Goal: Task Accomplishment & Management: Manage account settings

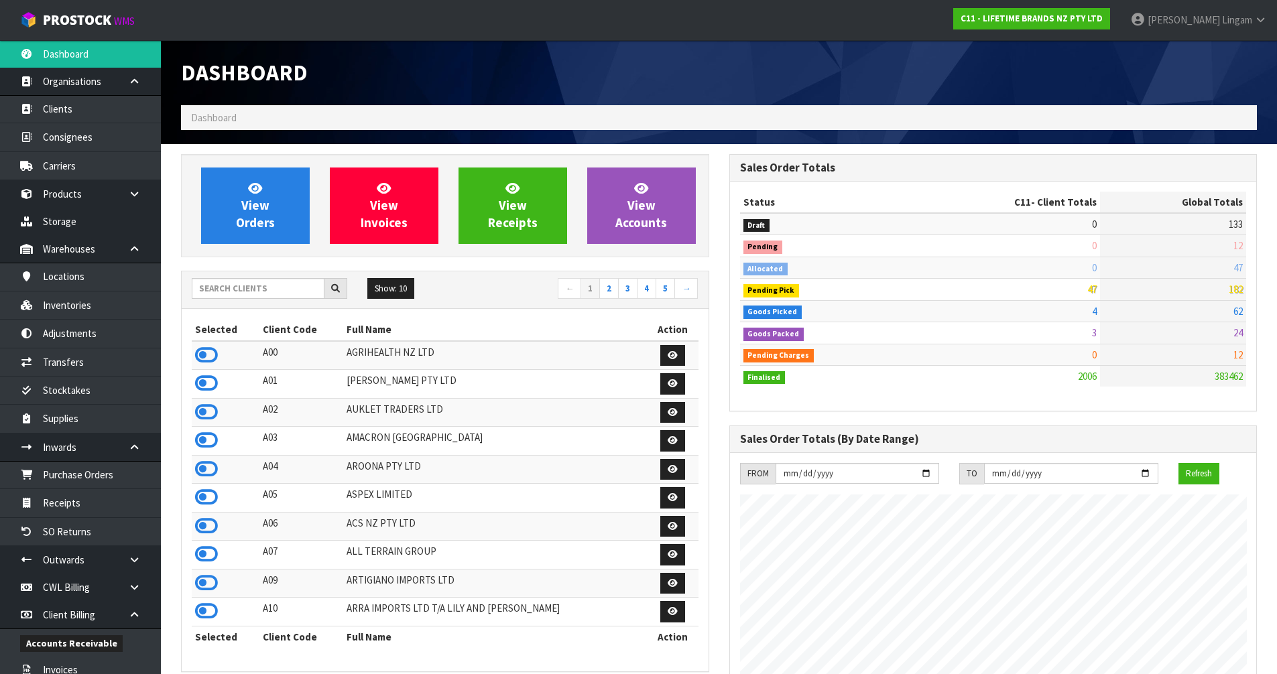
scroll to position [1015, 548]
click at [293, 290] on input "text" at bounding box center [258, 288] width 133 height 21
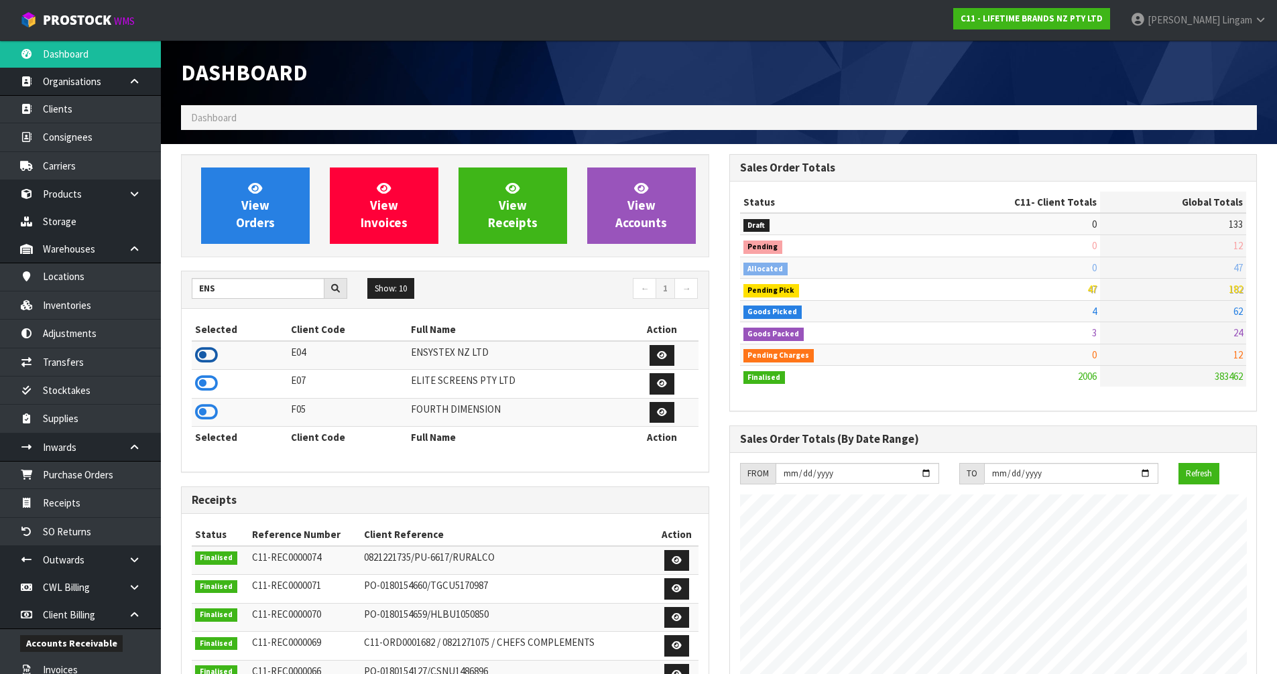
click at [206, 357] on icon at bounding box center [206, 355] width 23 height 20
drag, startPoint x: 234, startPoint y: 288, endPoint x: 190, endPoint y: 289, distance: 44.2
click at [190, 289] on div "ENS" at bounding box center [270, 288] width 176 height 21
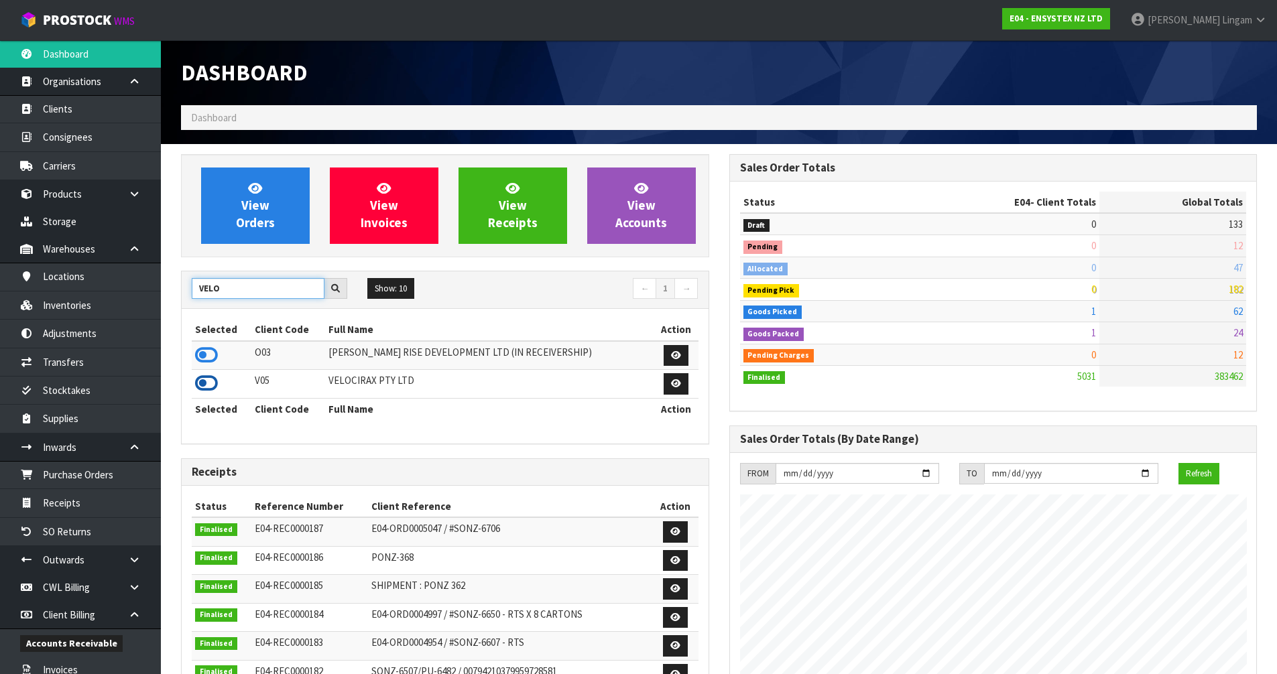
type input "VELO"
click at [206, 387] on icon at bounding box center [206, 383] width 23 height 20
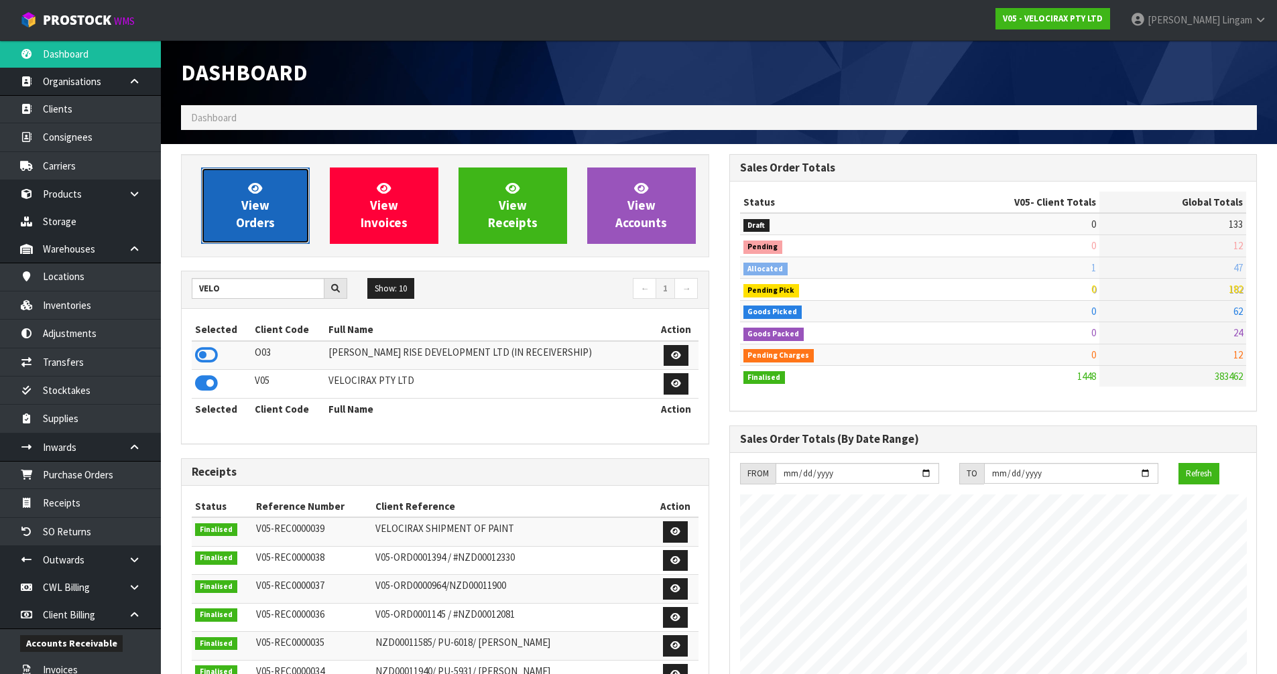
click at [258, 227] on span "View Orders" at bounding box center [255, 205] width 39 height 50
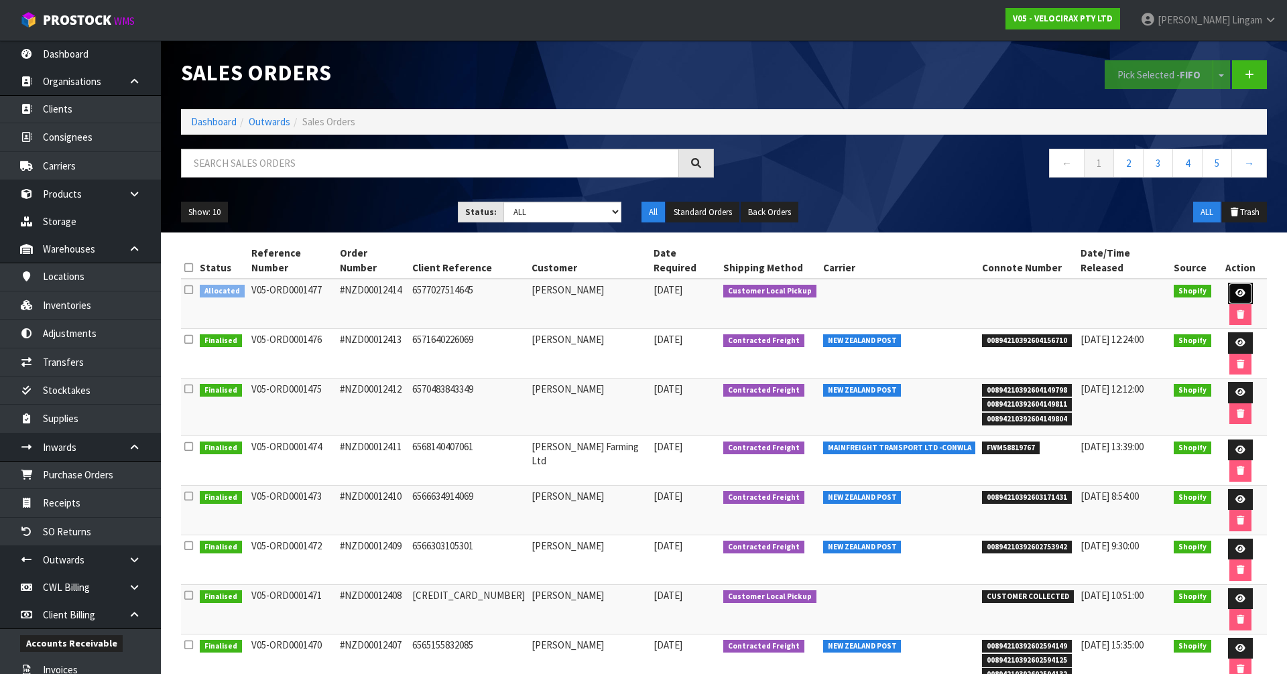
click at [1235, 289] on icon at bounding box center [1240, 293] width 10 height 9
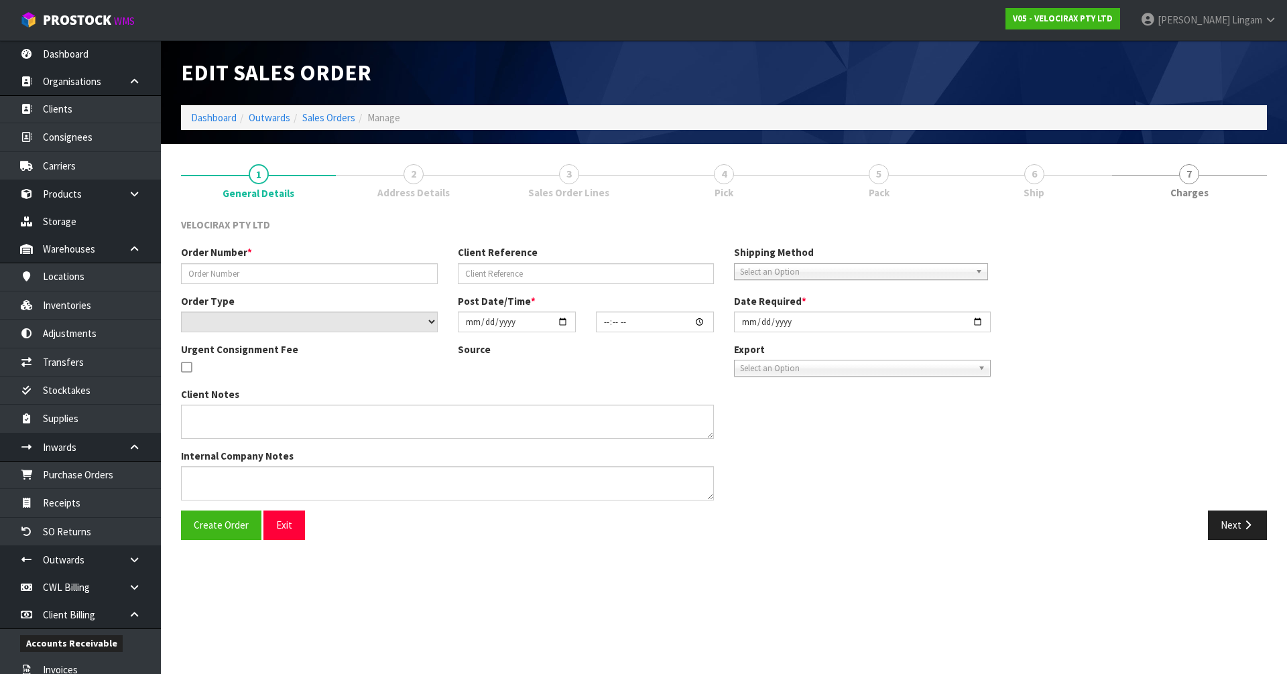
type input "#NZD00012414"
type input "6577027514645"
select select "number:0"
type input "[DATE]"
type input "17:12:05.000"
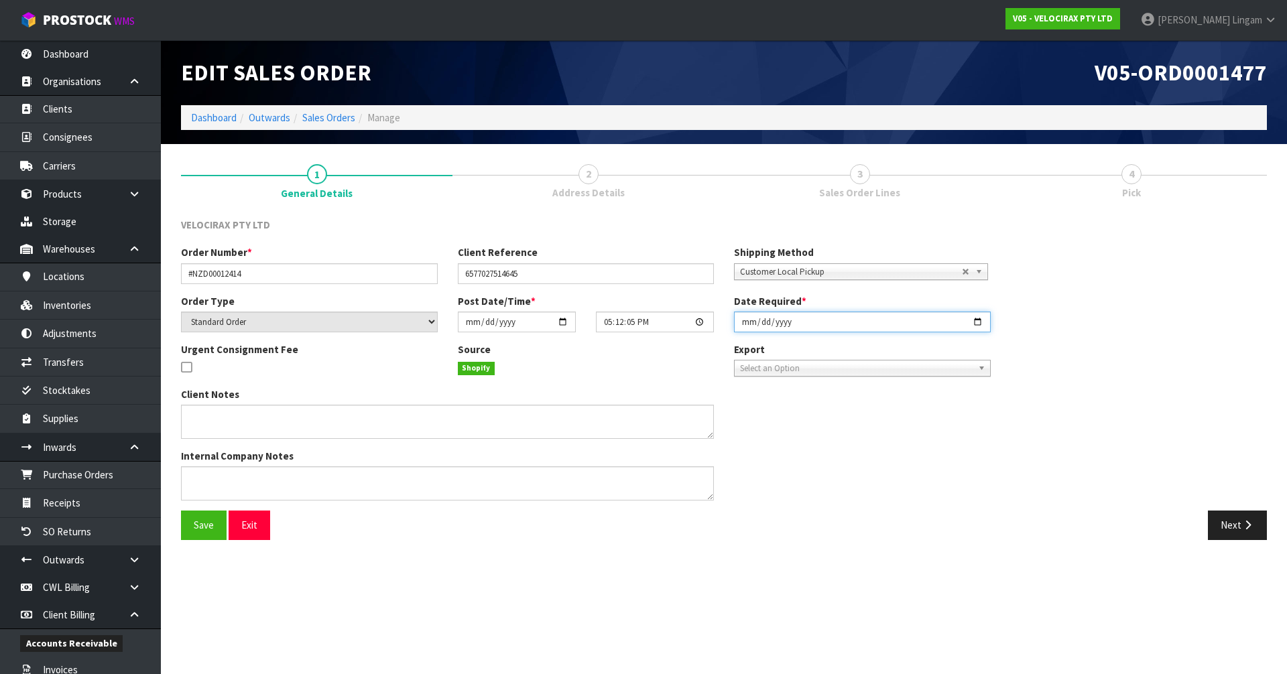
click at [743, 320] on input "[DATE]" at bounding box center [862, 322] width 257 height 21
type input "[DATE]"
click at [202, 527] on span "Save" at bounding box center [204, 525] width 20 height 13
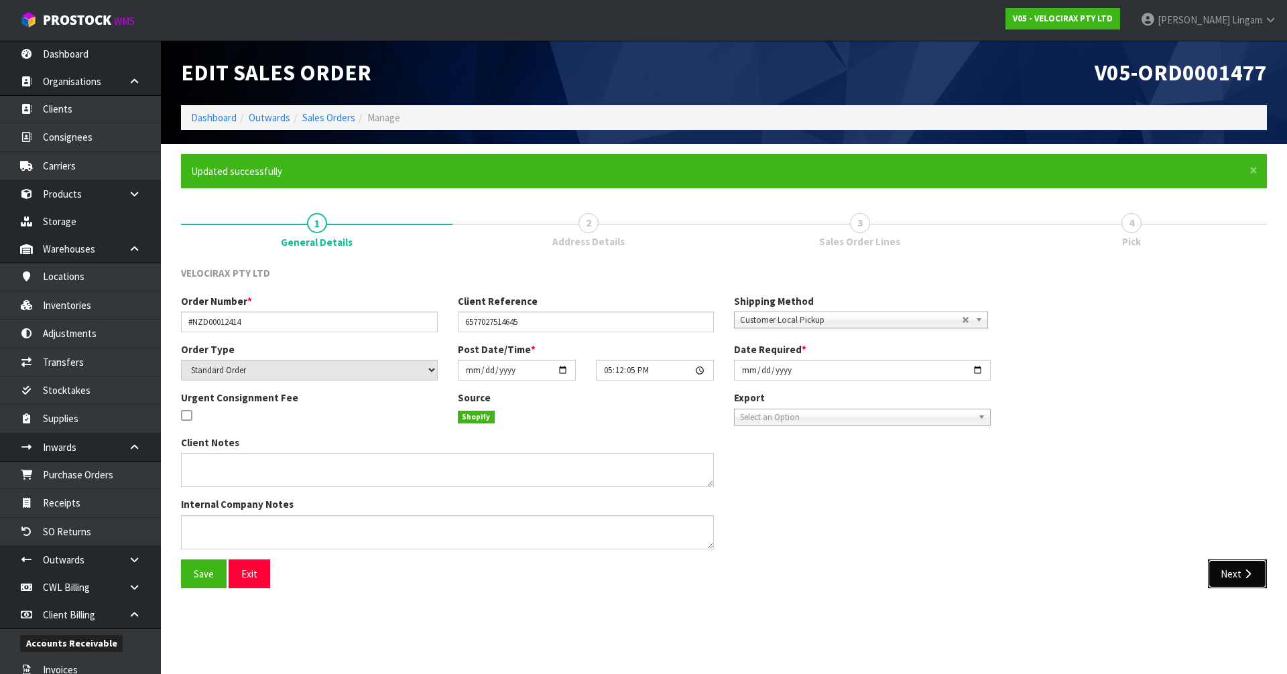
click at [1235, 574] on button "Next" at bounding box center [1237, 574] width 59 height 29
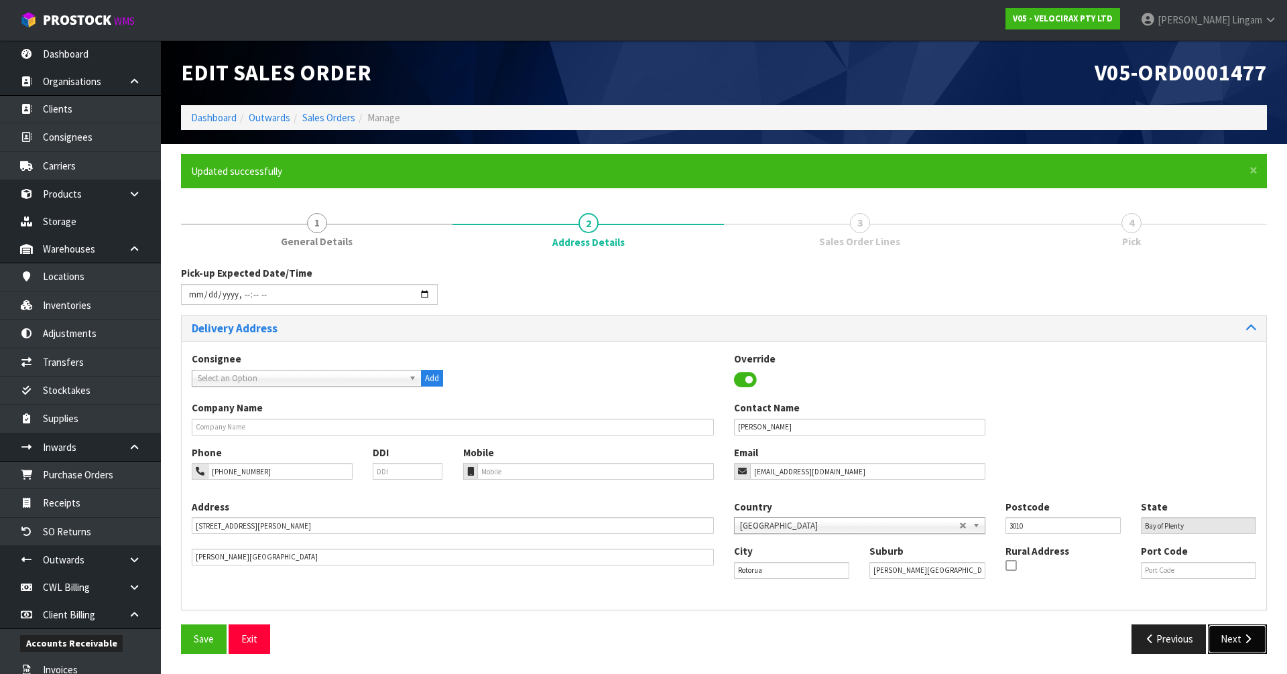
click at [1237, 636] on button "Next" at bounding box center [1237, 639] width 59 height 29
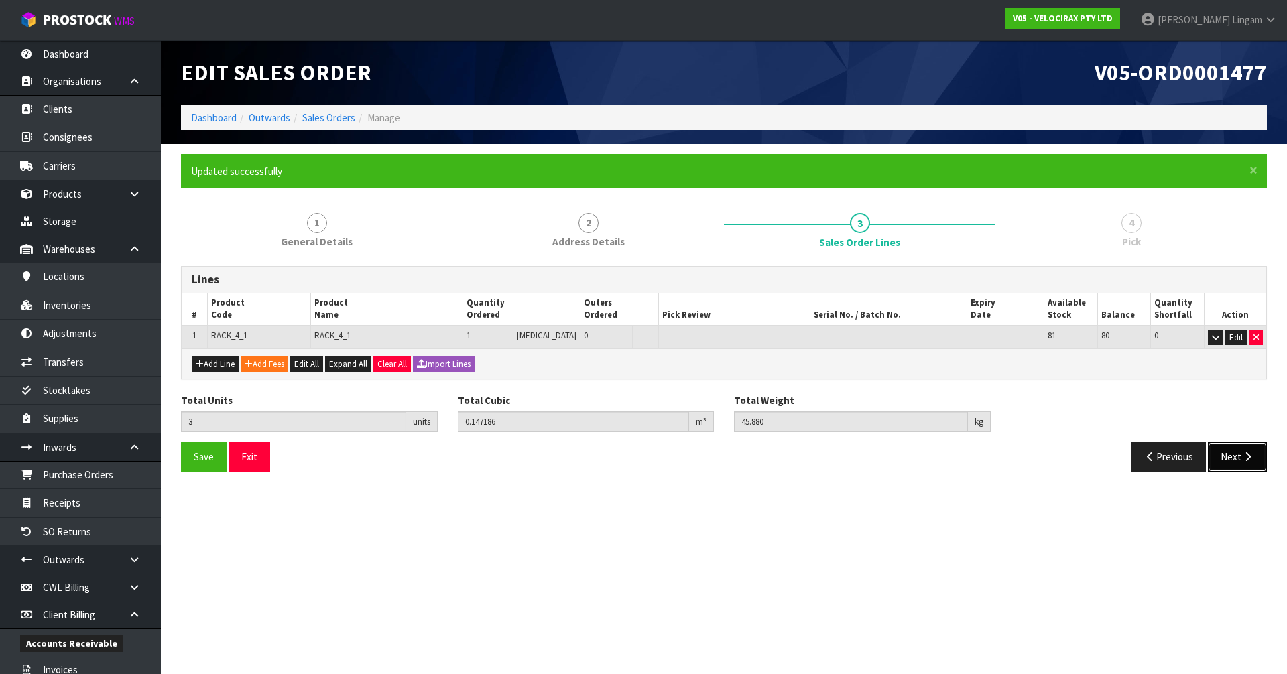
click at [1245, 452] on icon "button" at bounding box center [1247, 457] width 13 height 10
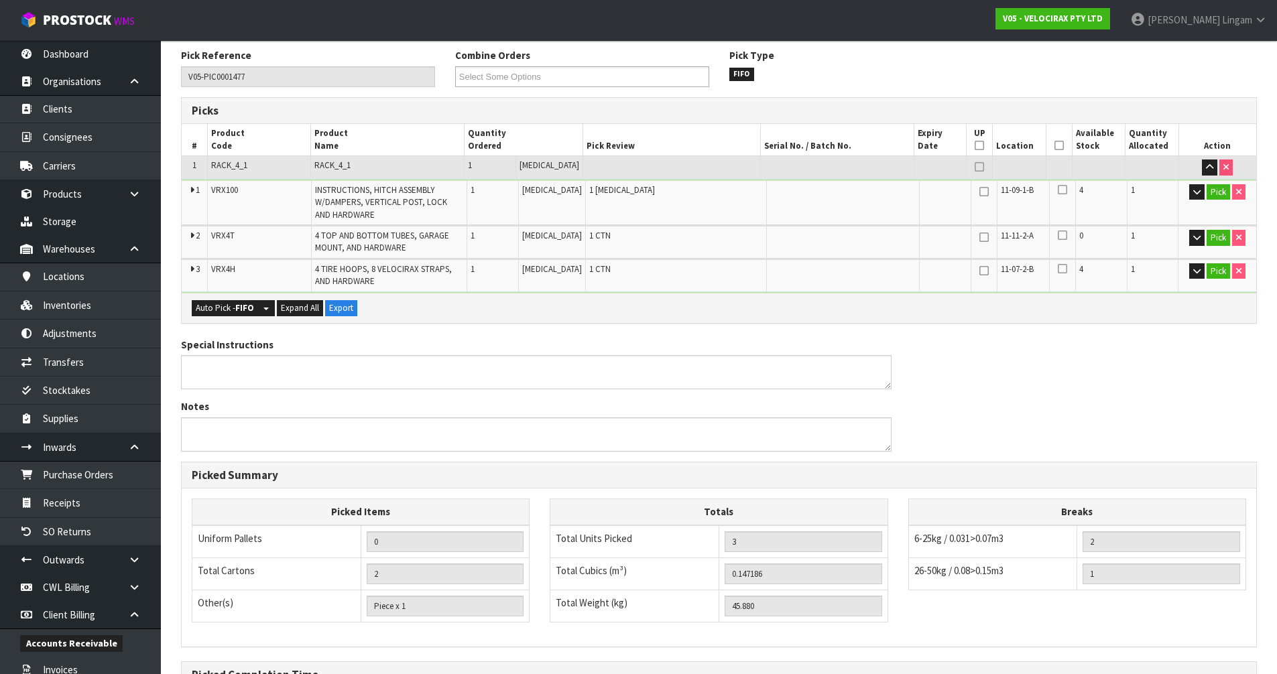
scroll to position [375, 0]
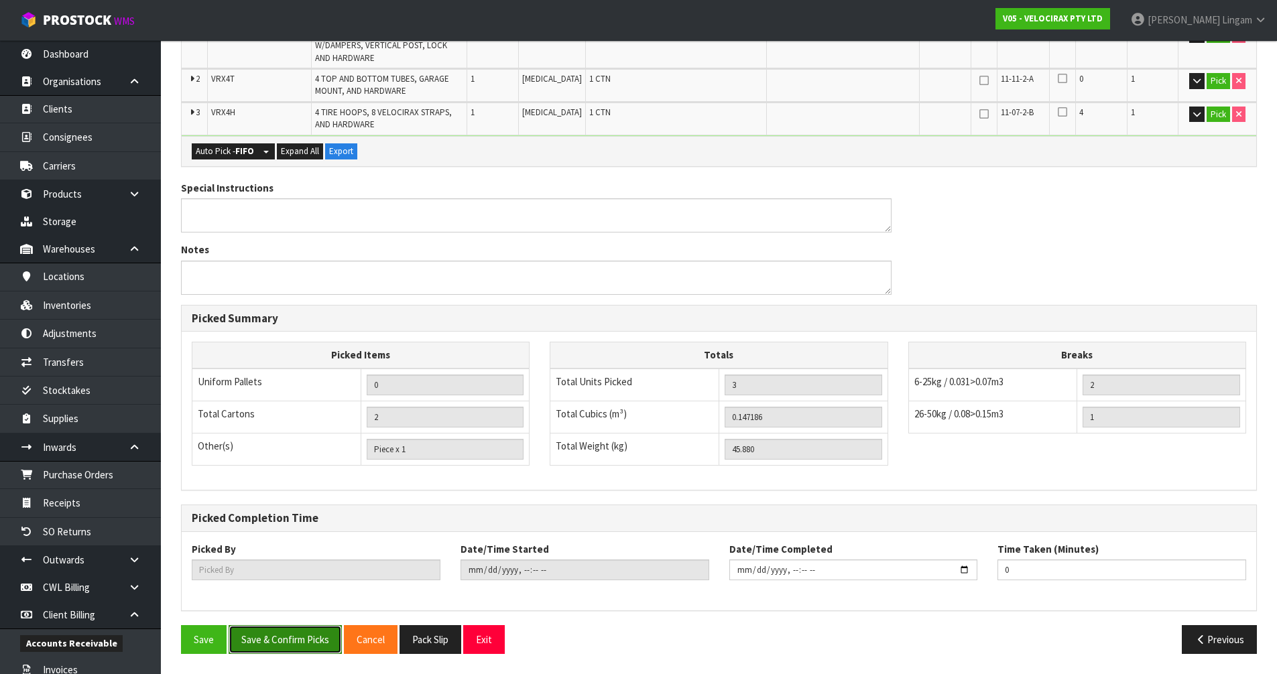
click at [286, 643] on button "Save & Confirm Picks" at bounding box center [285, 639] width 113 height 29
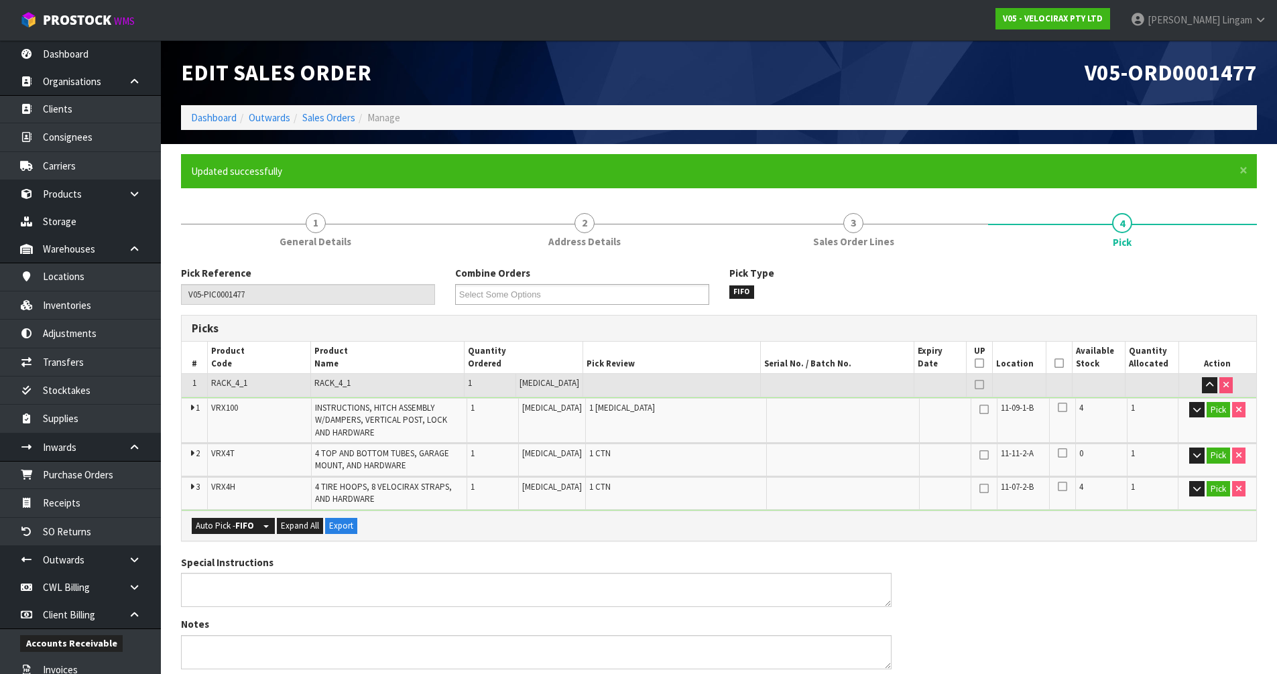
type input "[PERSON_NAME]"
type input "[DATE]T08:15:57"
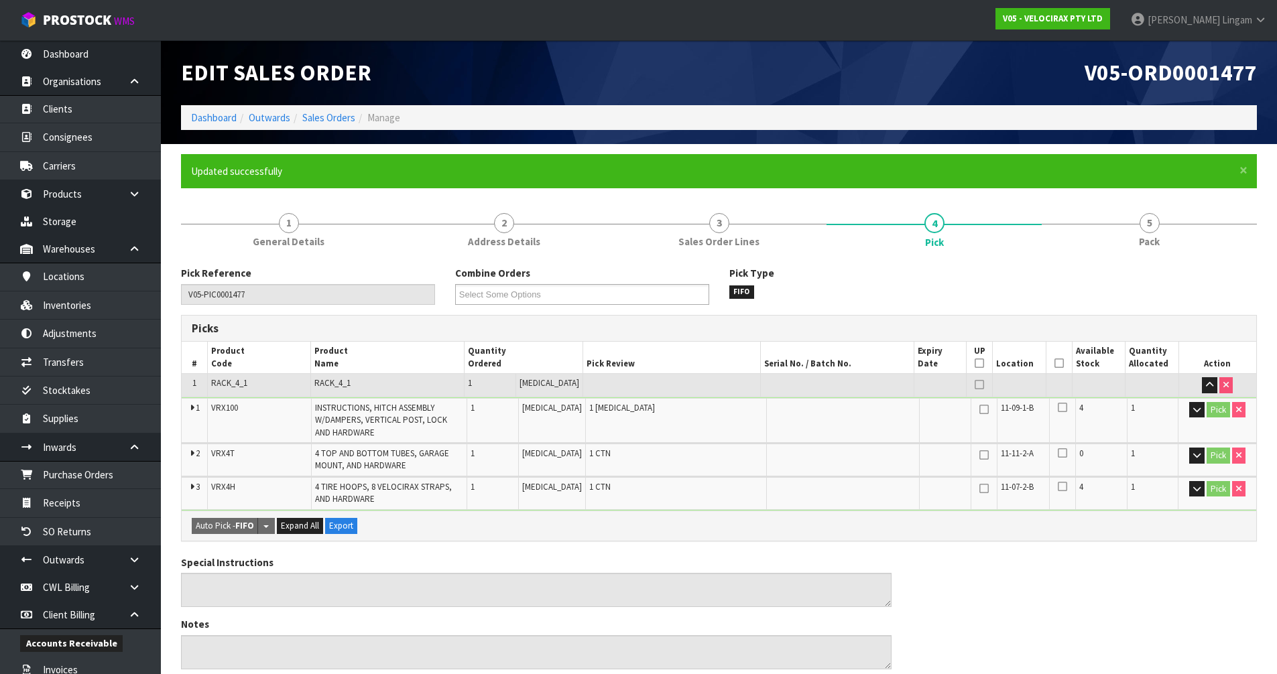
scroll to position [375, 0]
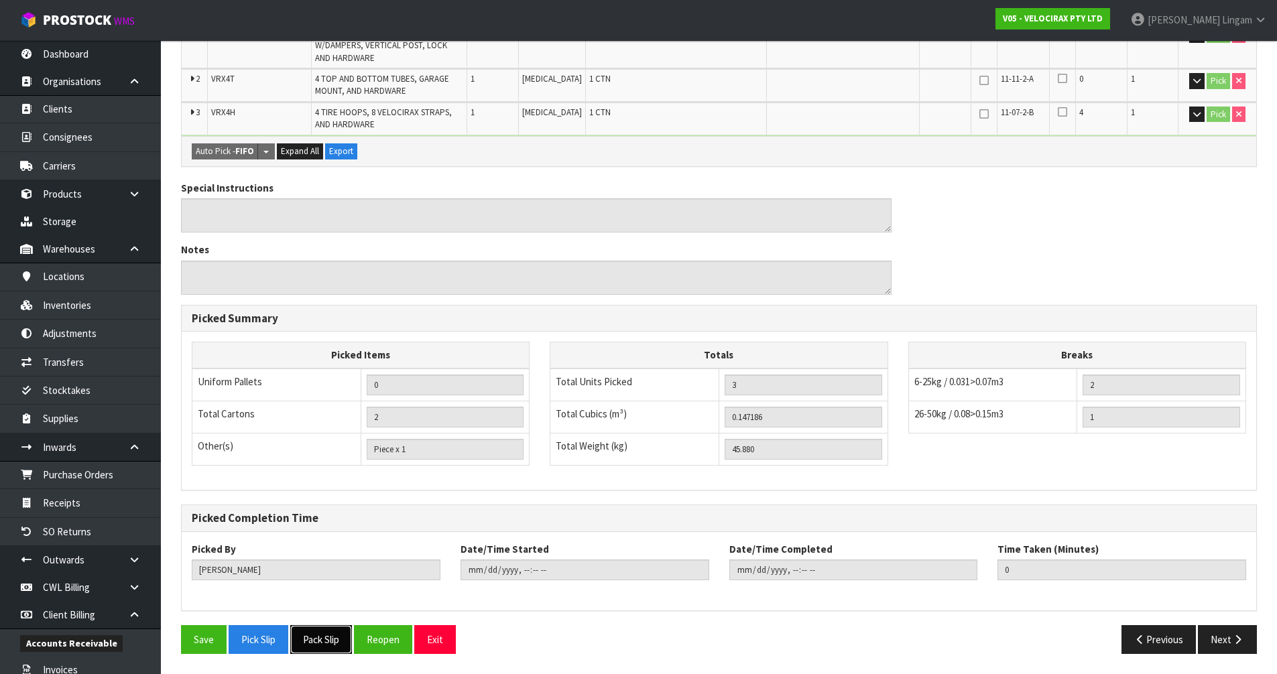
click at [326, 643] on button "Pack Slip" at bounding box center [321, 639] width 62 height 29
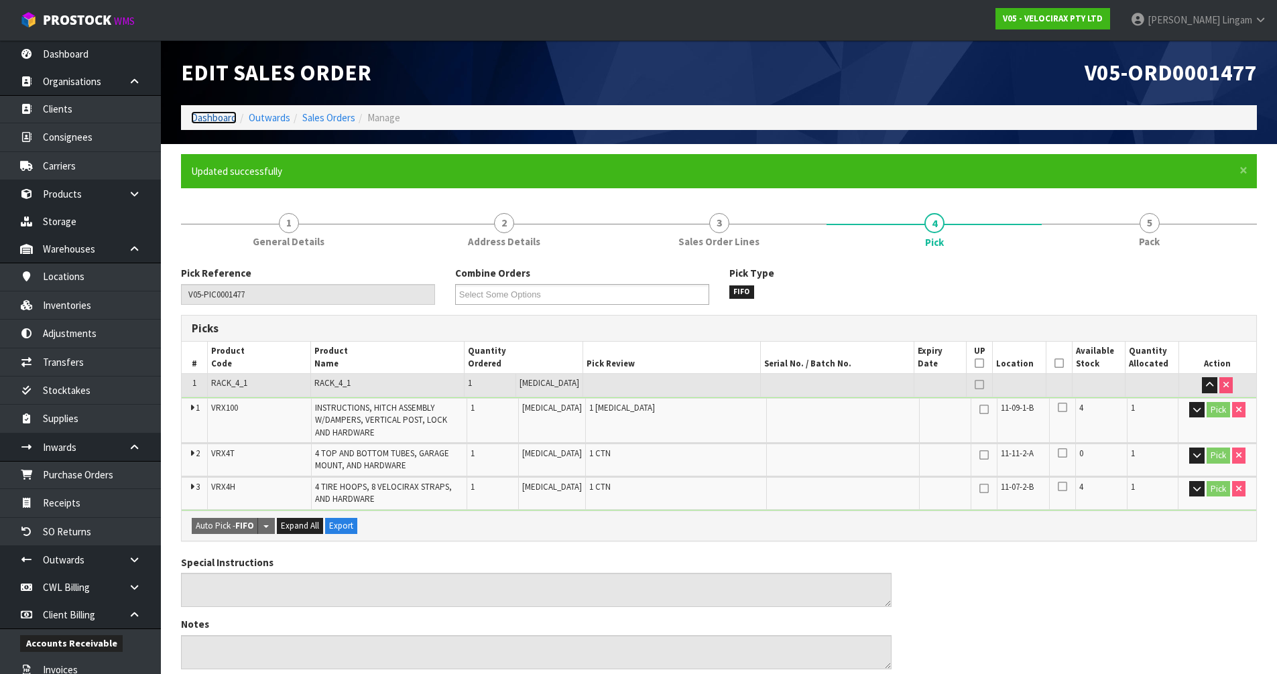
click at [222, 120] on link "Dashboard" at bounding box center [214, 117] width 46 height 13
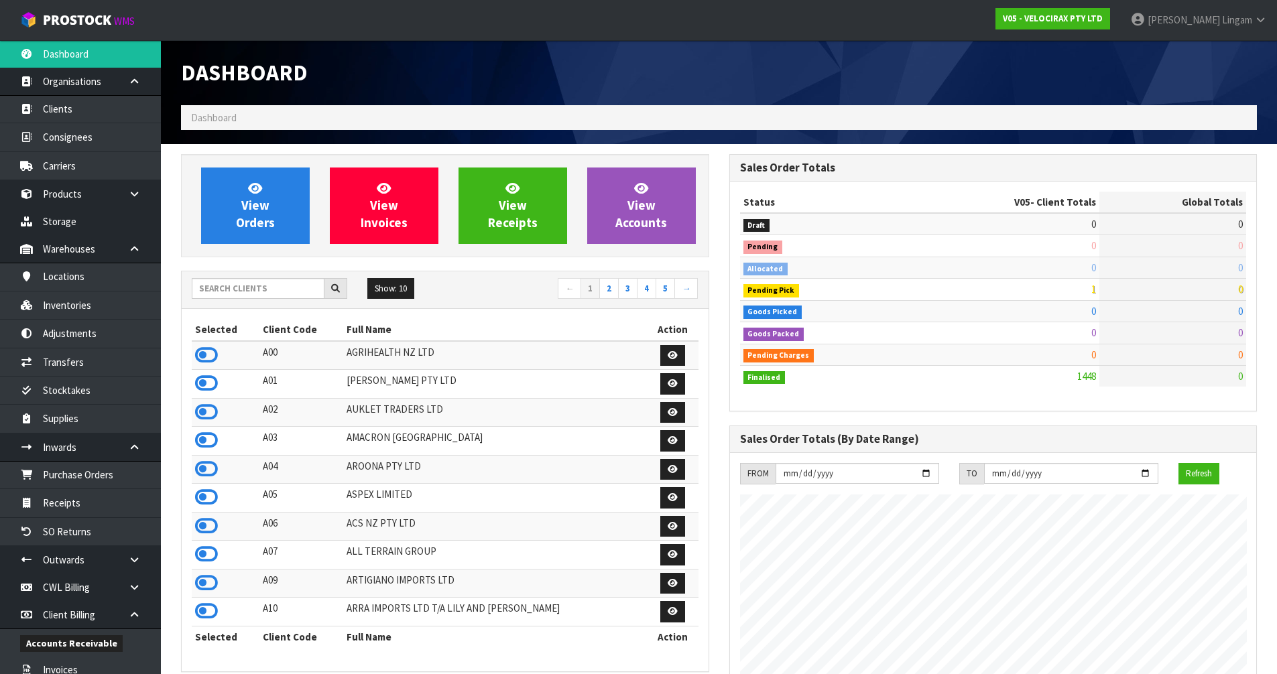
scroll to position [1044, 548]
click at [275, 292] on input "text" at bounding box center [258, 288] width 133 height 21
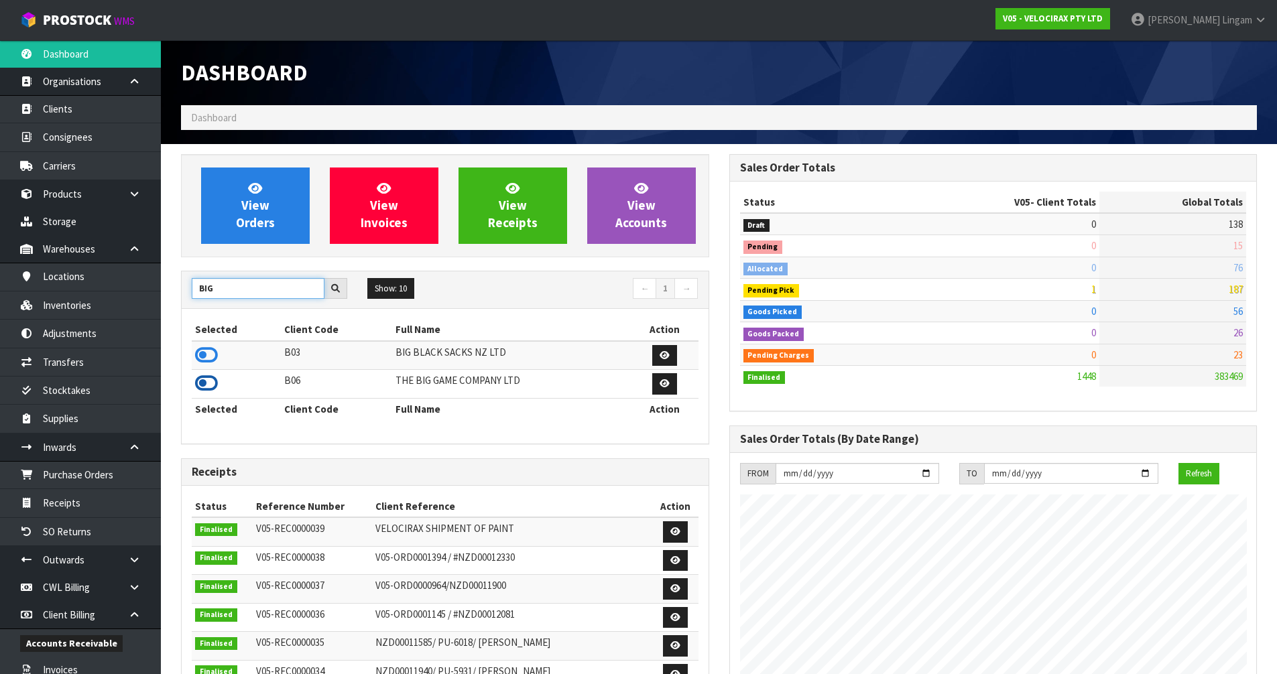
type input "BIG"
click at [204, 384] on icon at bounding box center [206, 383] width 23 height 20
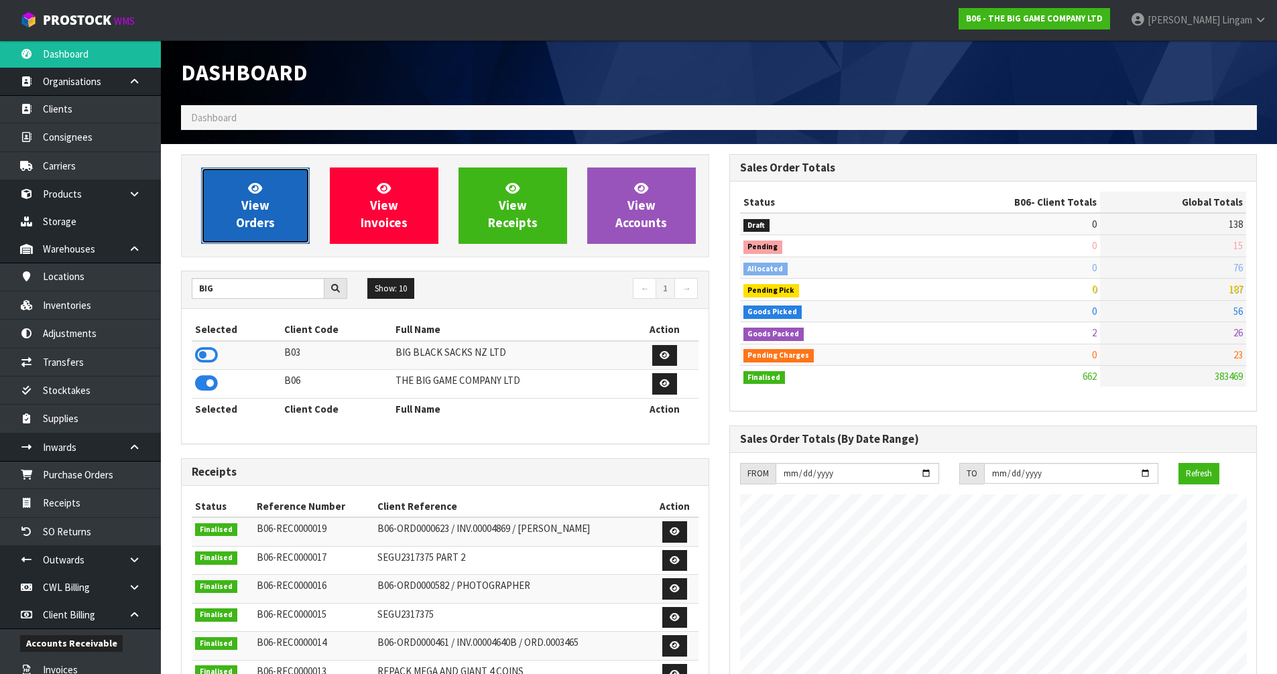
click at [273, 214] on link "View Orders" at bounding box center [255, 206] width 109 height 76
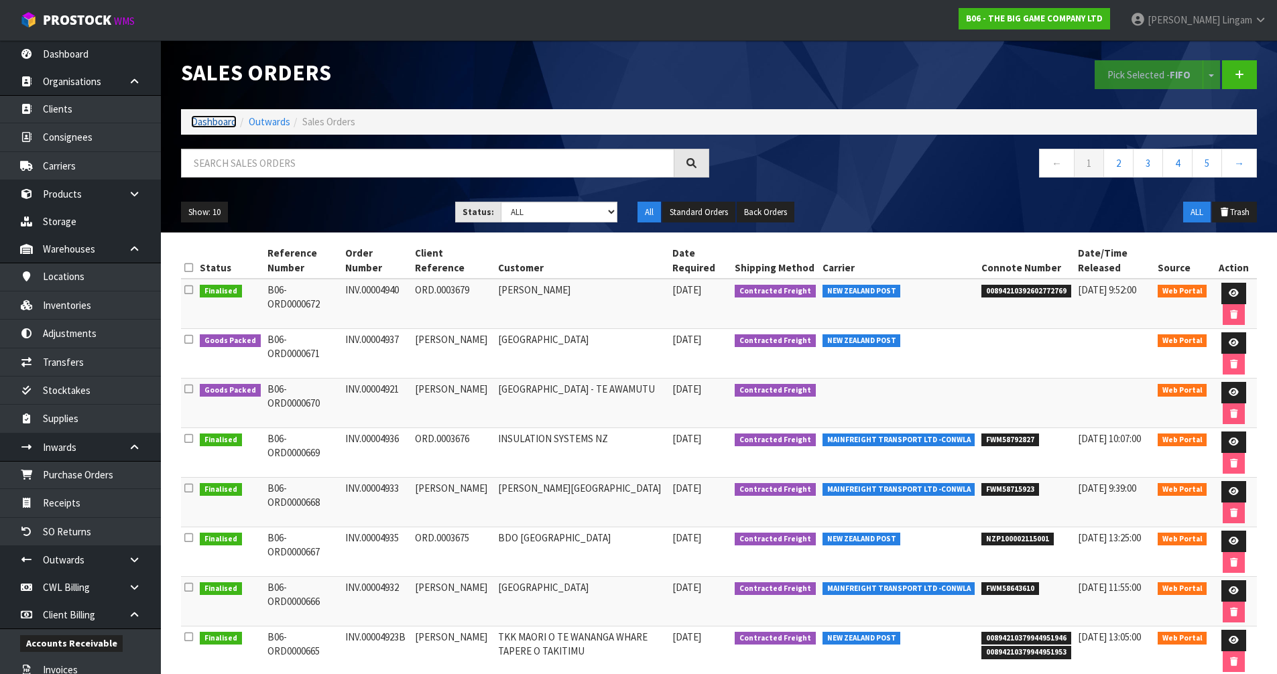
click at [217, 119] on link "Dashboard" at bounding box center [214, 121] width 46 height 13
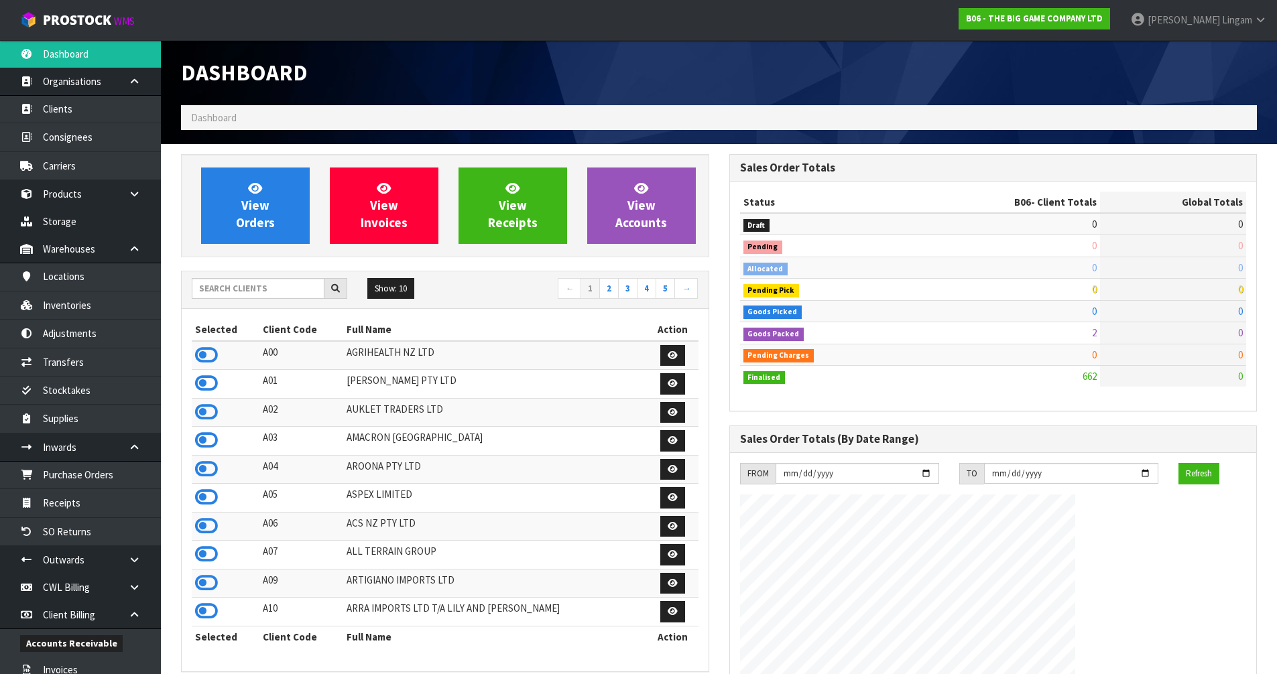
scroll to position [820, 548]
click at [274, 296] on input "text" at bounding box center [258, 288] width 133 height 21
click at [245, 292] on input "text" at bounding box center [258, 288] width 133 height 21
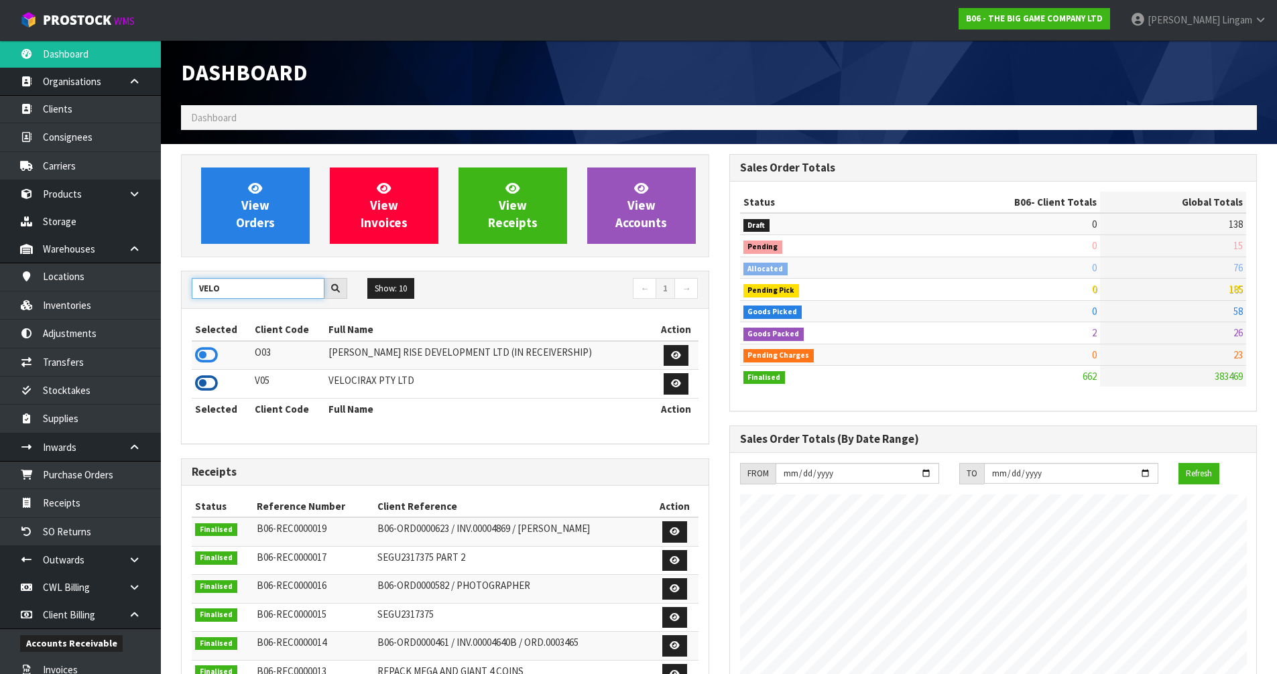
type input "VELO"
click at [204, 379] on icon at bounding box center [206, 383] width 23 height 20
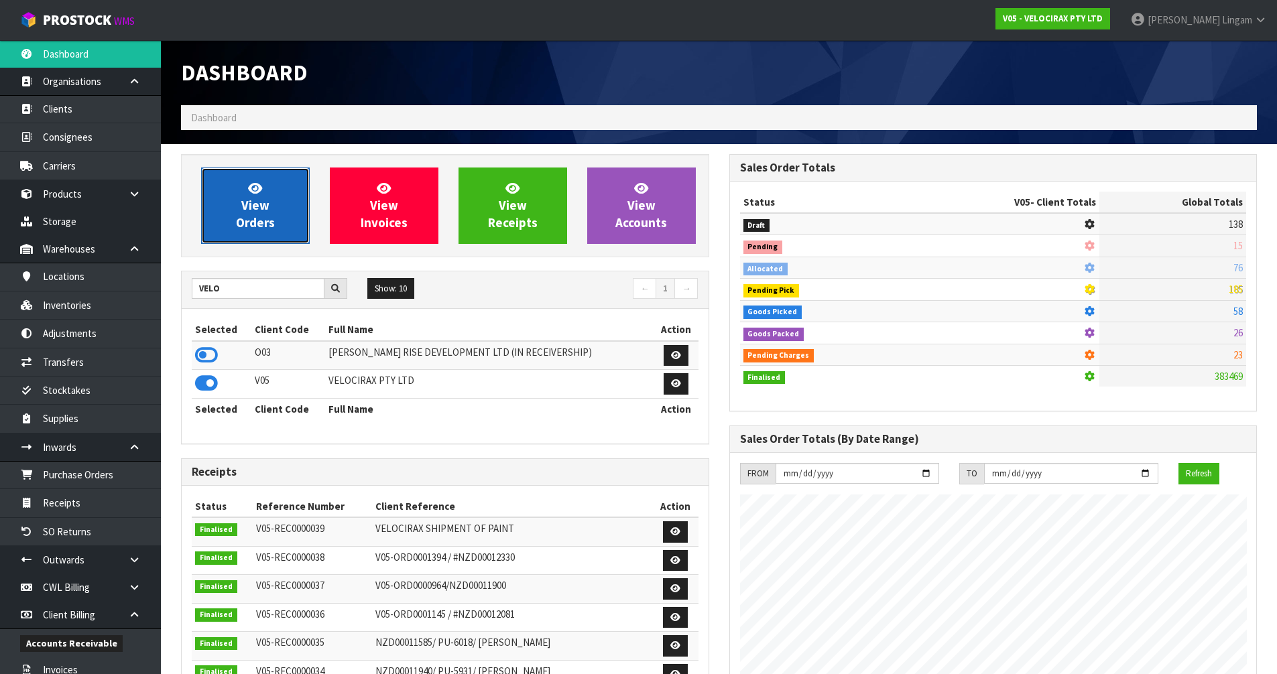
scroll to position [1044, 548]
click at [240, 227] on span "View Orders" at bounding box center [255, 205] width 39 height 50
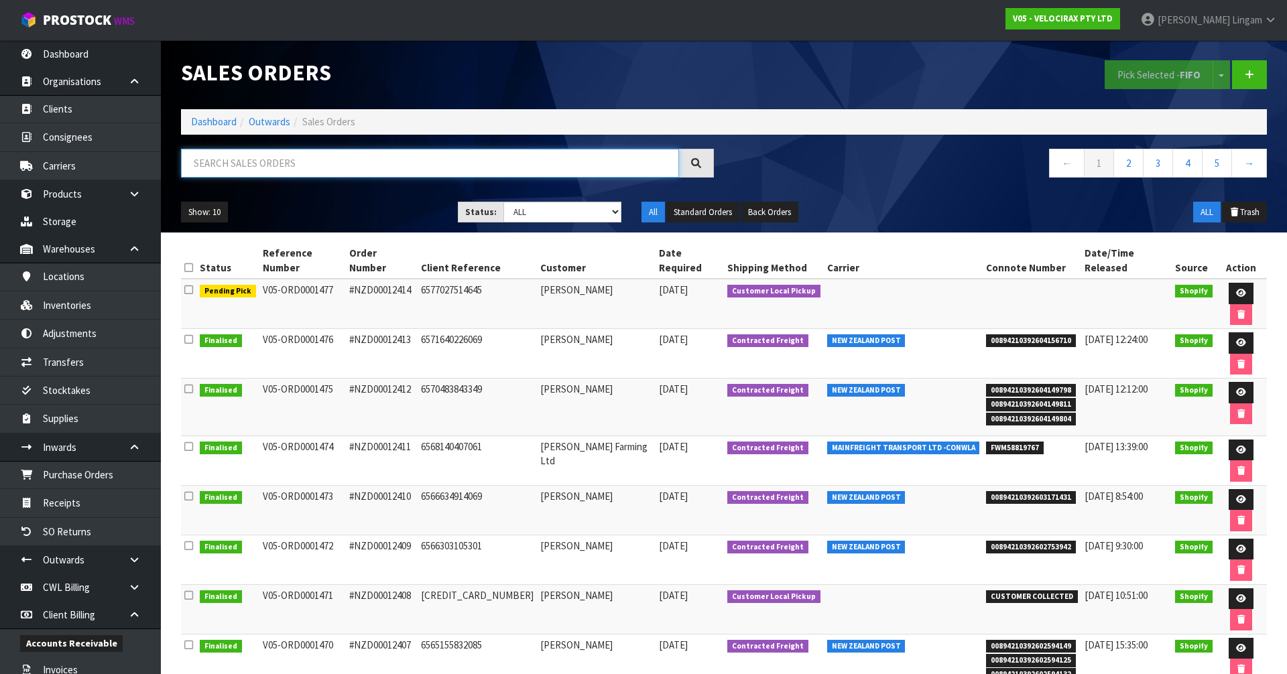
click at [225, 167] on input "text" at bounding box center [430, 163] width 498 height 29
paste input "NZD00012314"
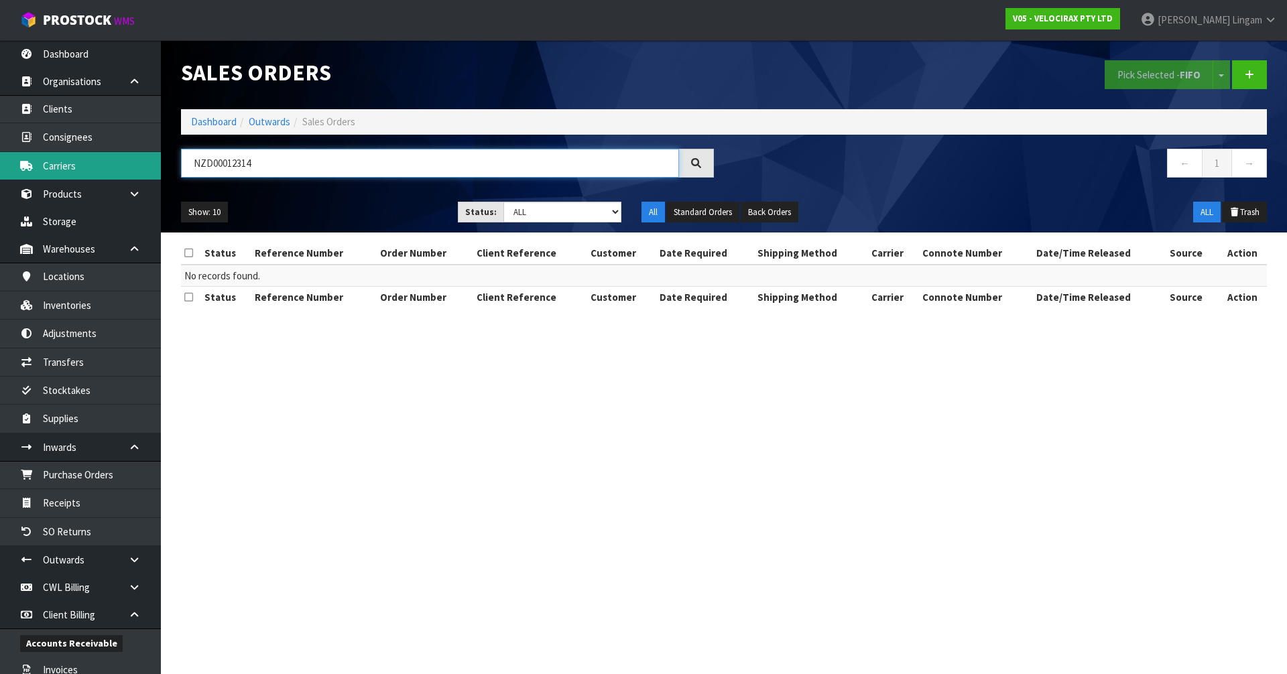
type input "NZD00012314"
click at [204, 119] on link "Dashboard" at bounding box center [214, 121] width 46 height 13
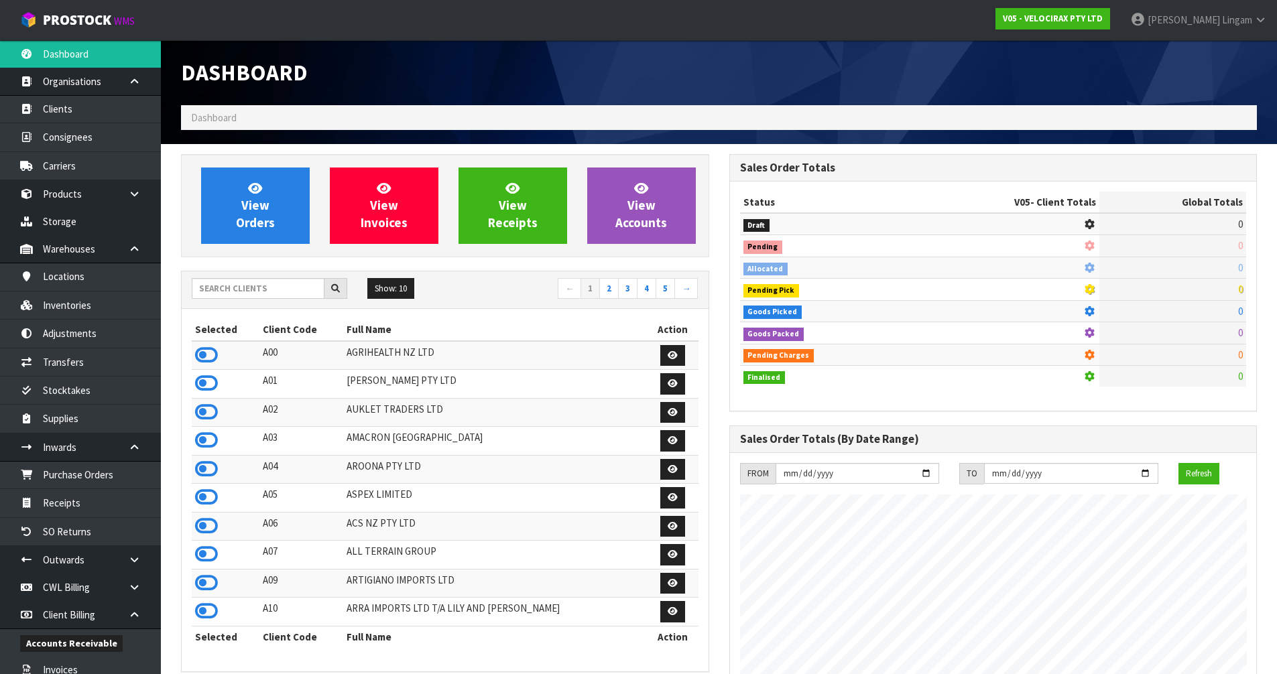
scroll to position [1044, 548]
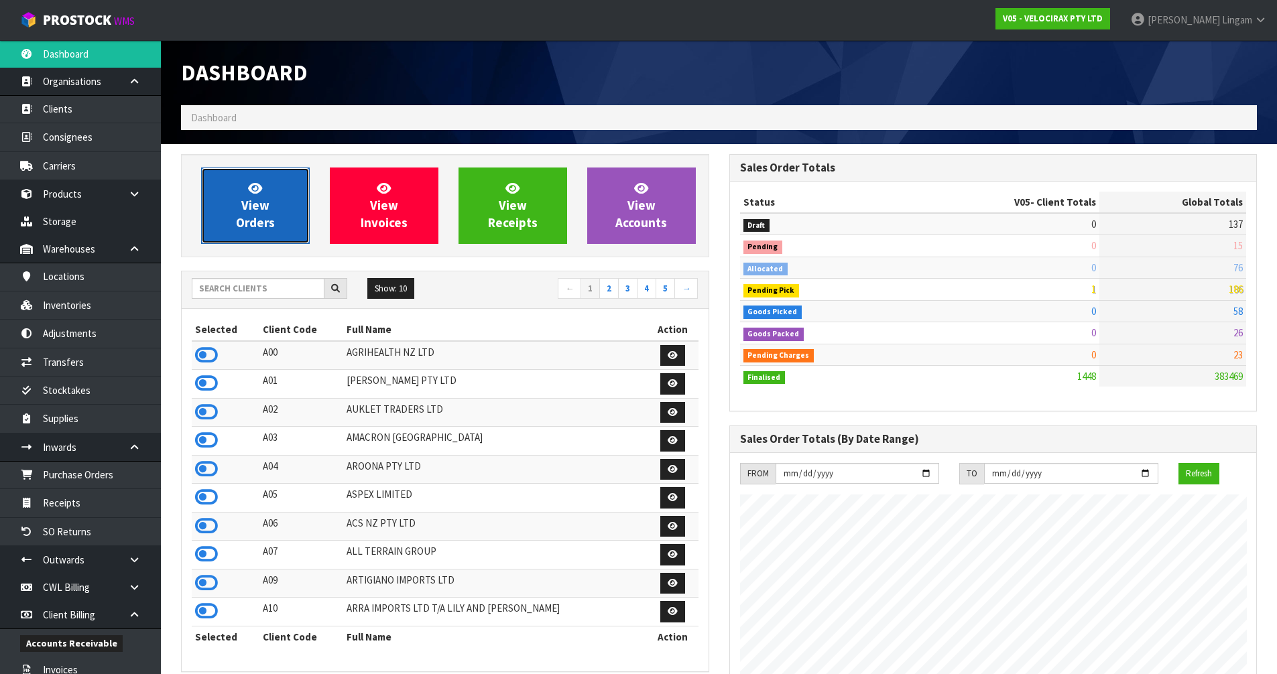
click at [277, 233] on link "View Orders" at bounding box center [255, 206] width 109 height 76
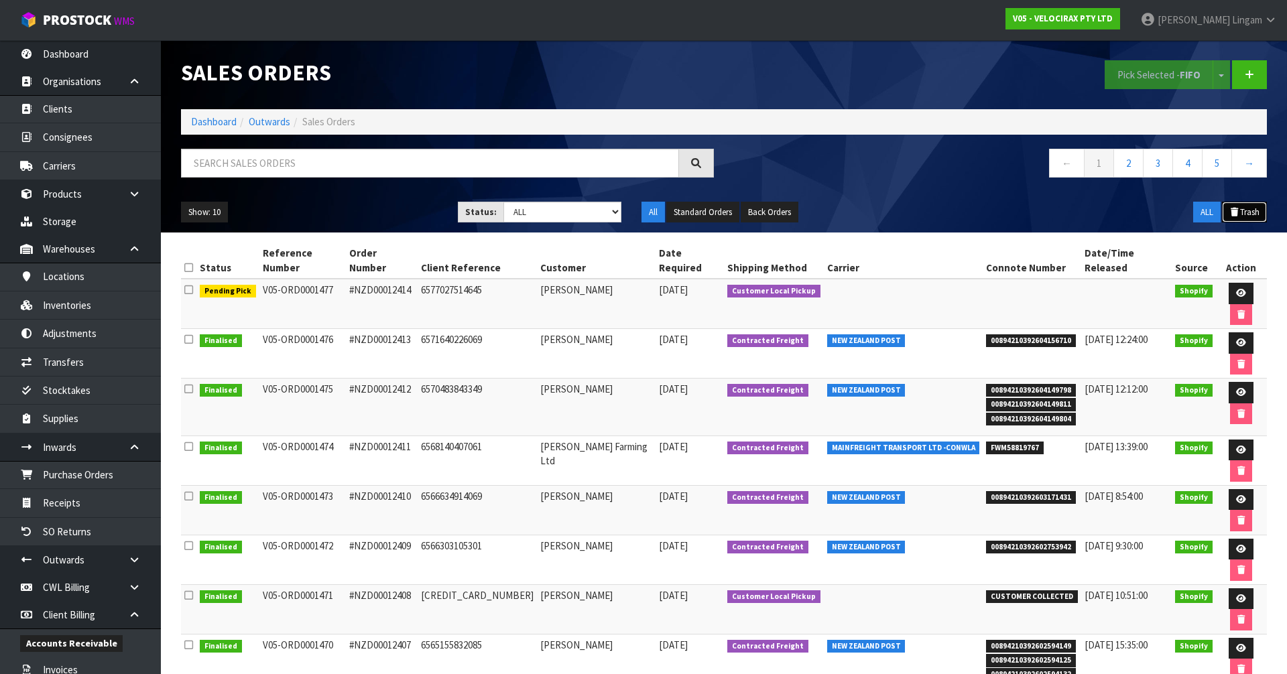
click at [1244, 209] on button "Trash" at bounding box center [1244, 212] width 45 height 21
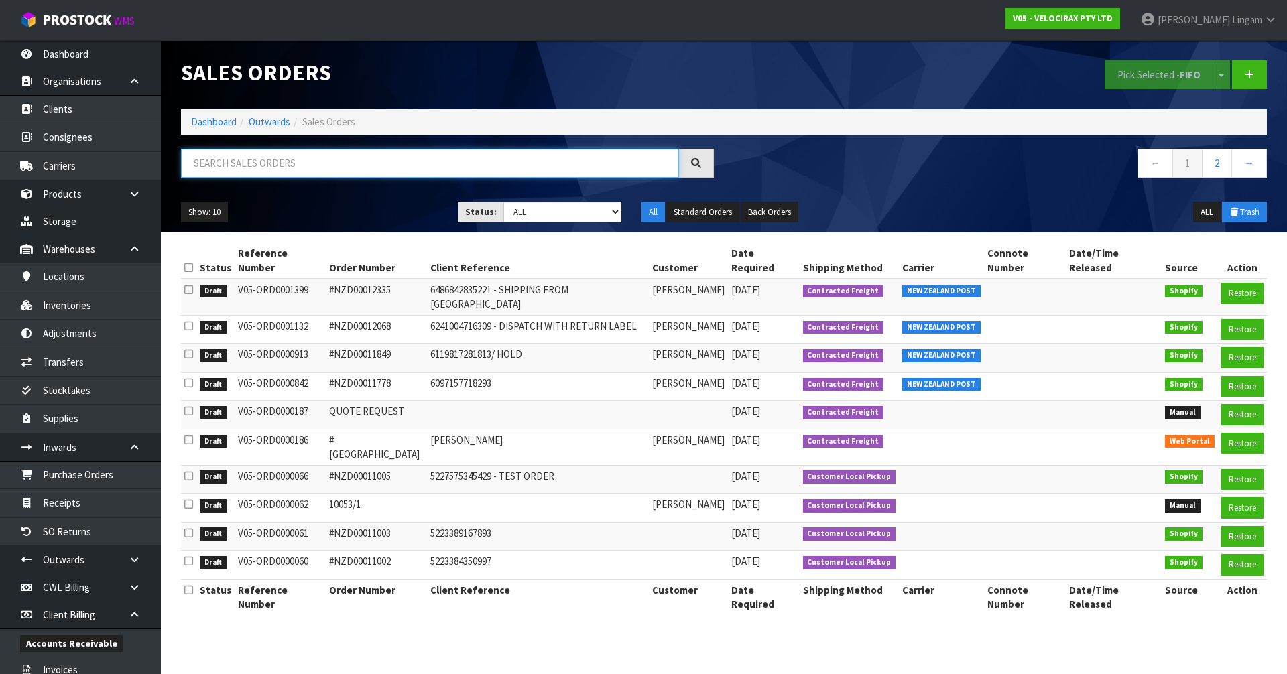
click at [369, 171] on input "text" at bounding box center [430, 163] width 498 height 29
paste input "NZD00012314"
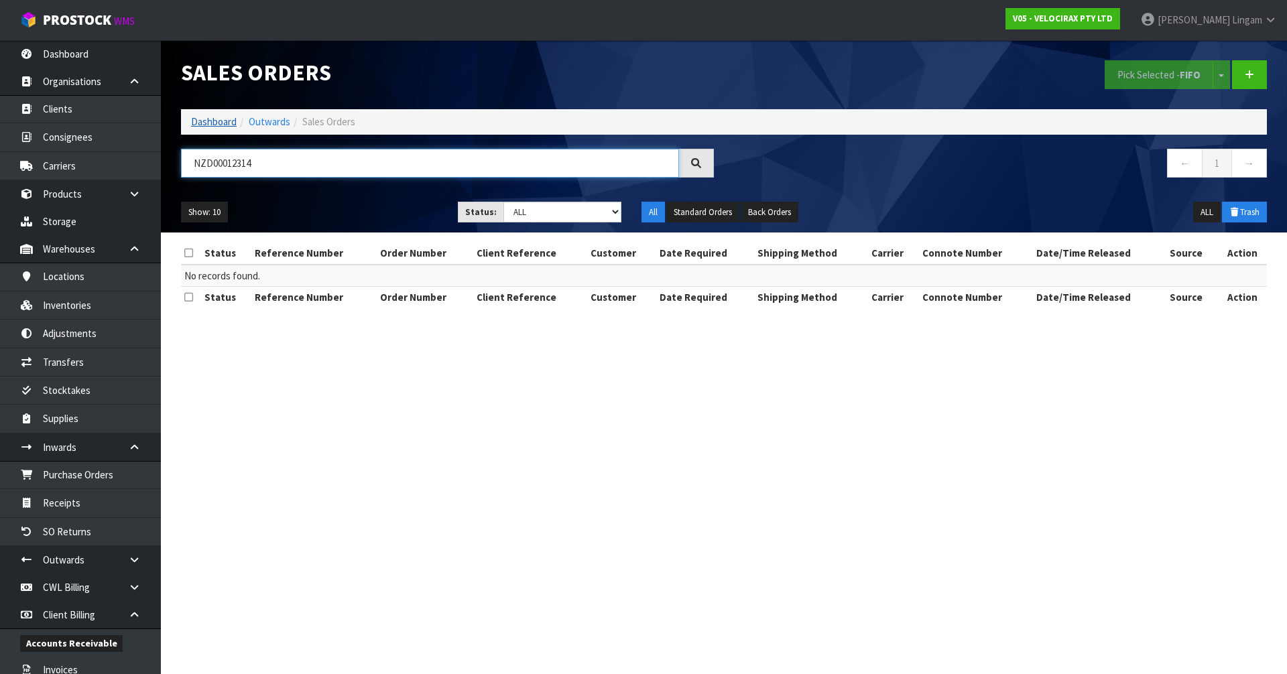
type input "NZD00012314"
click at [206, 120] on link "Dashboard" at bounding box center [214, 121] width 46 height 13
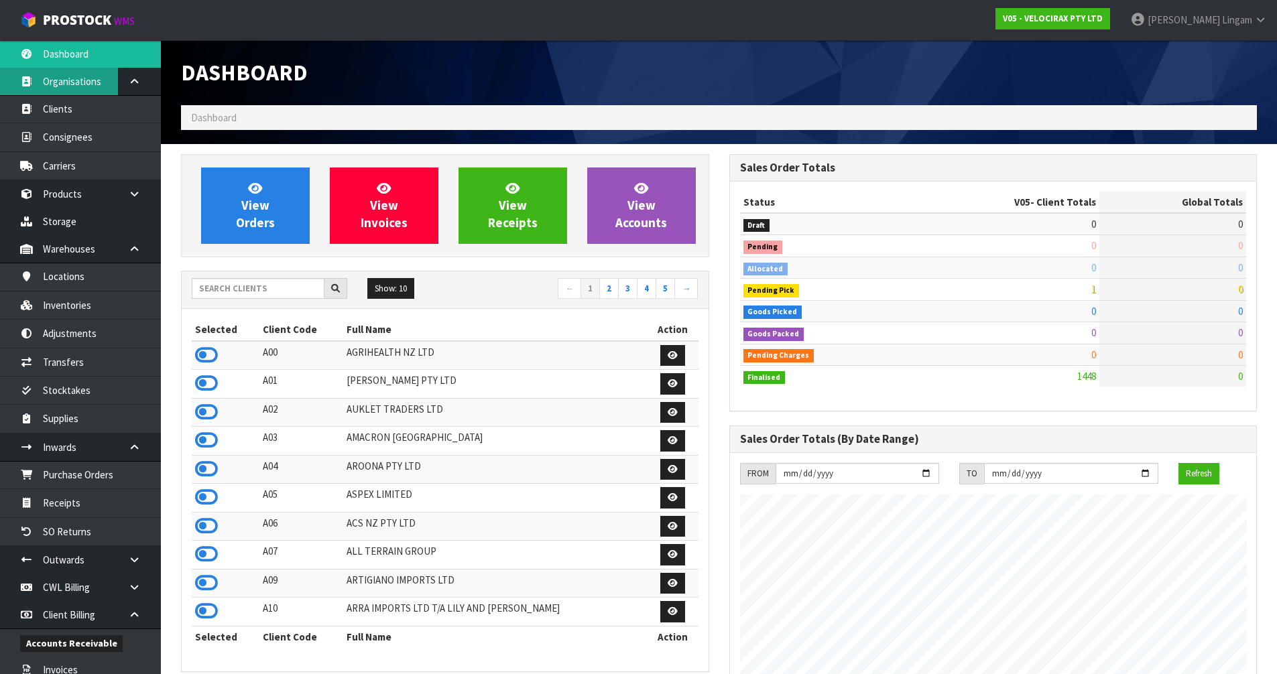
scroll to position [1044, 548]
click at [261, 286] on input "text" at bounding box center [258, 288] width 133 height 21
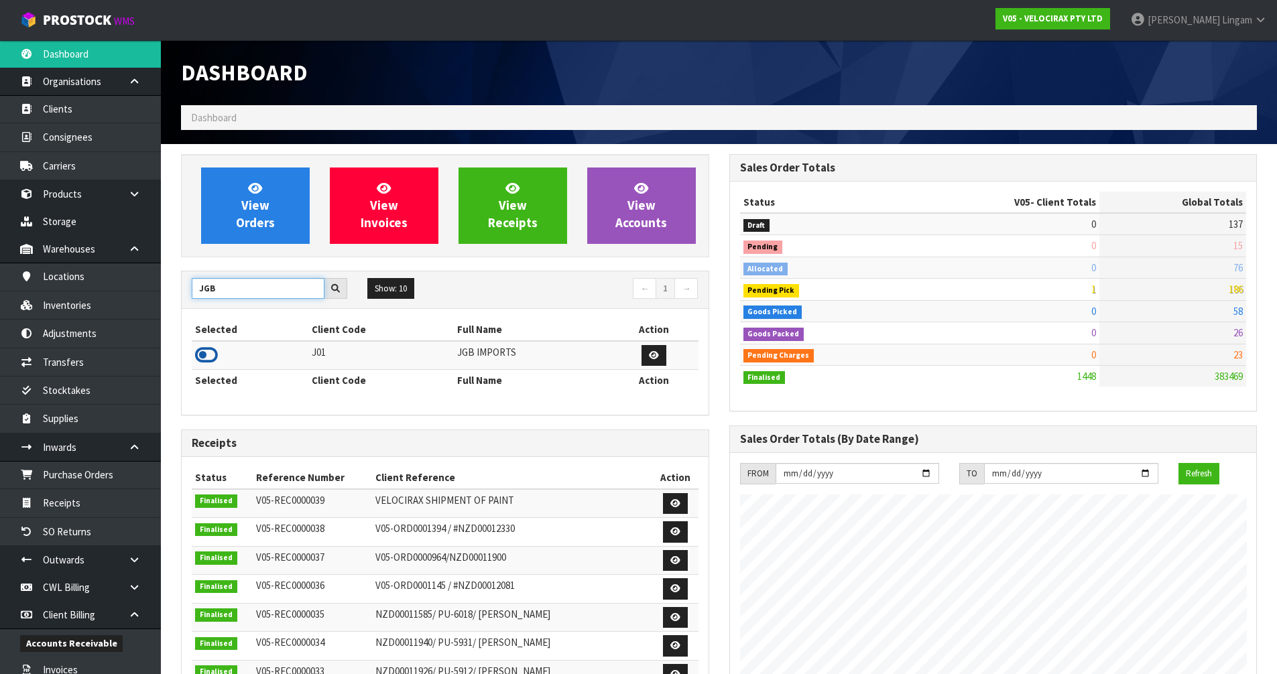
type input "JGB"
click at [210, 356] on icon at bounding box center [206, 355] width 23 height 20
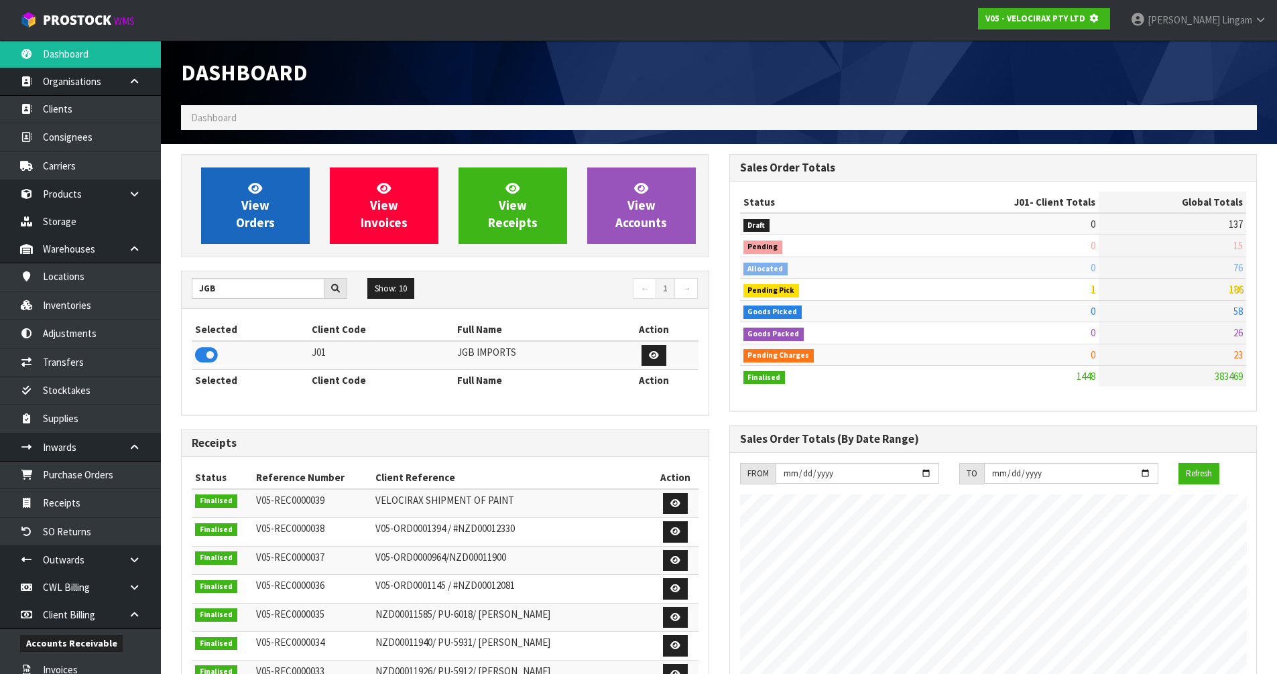
scroll to position [836, 548]
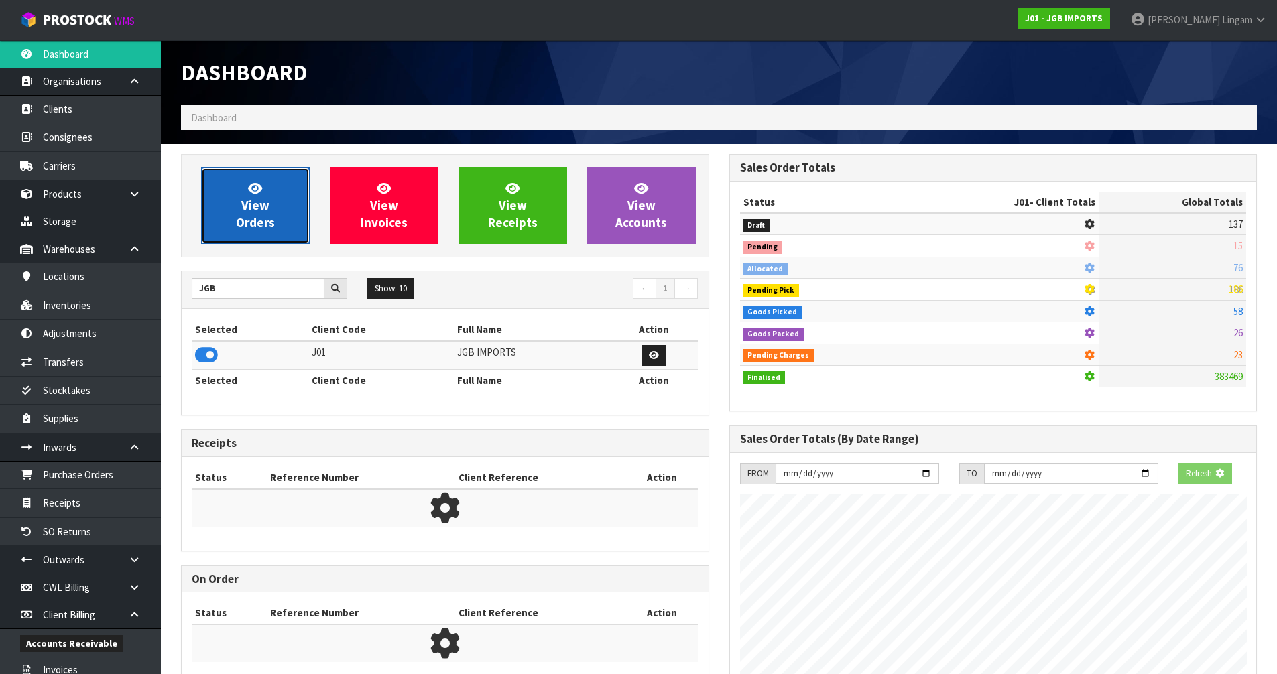
click at [271, 208] on link "View Orders" at bounding box center [255, 206] width 109 height 76
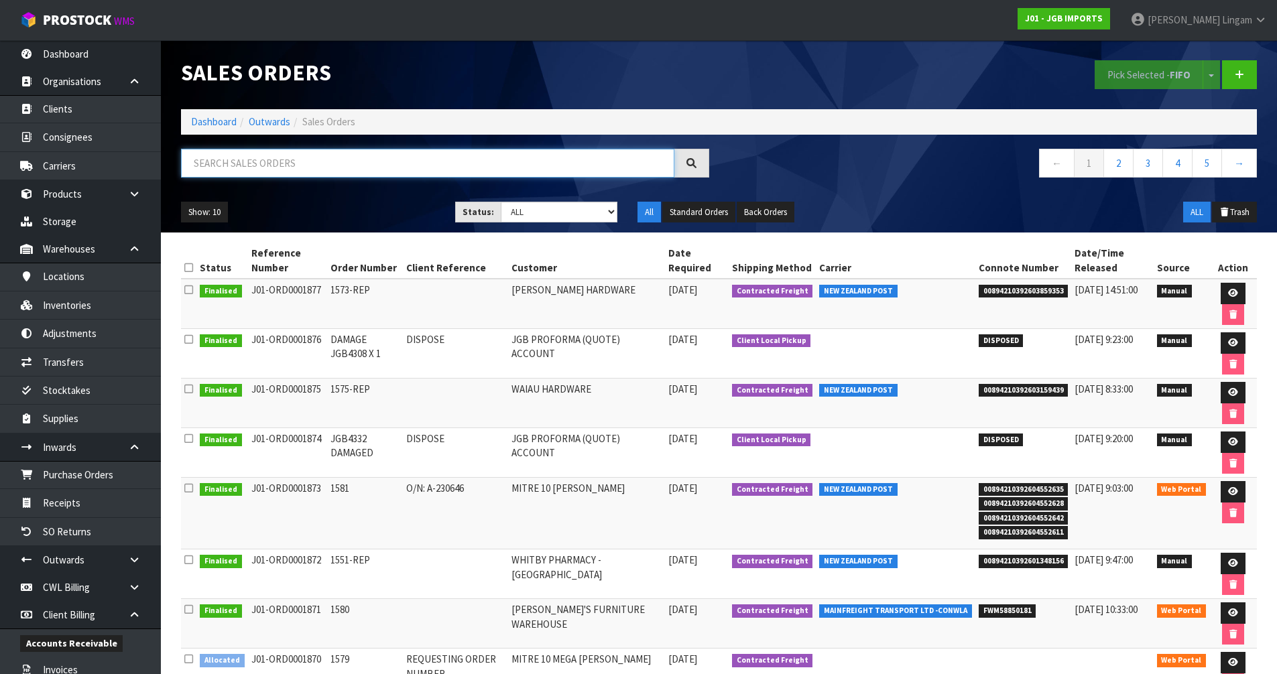
click at [350, 170] on input "text" at bounding box center [427, 163] width 493 height 29
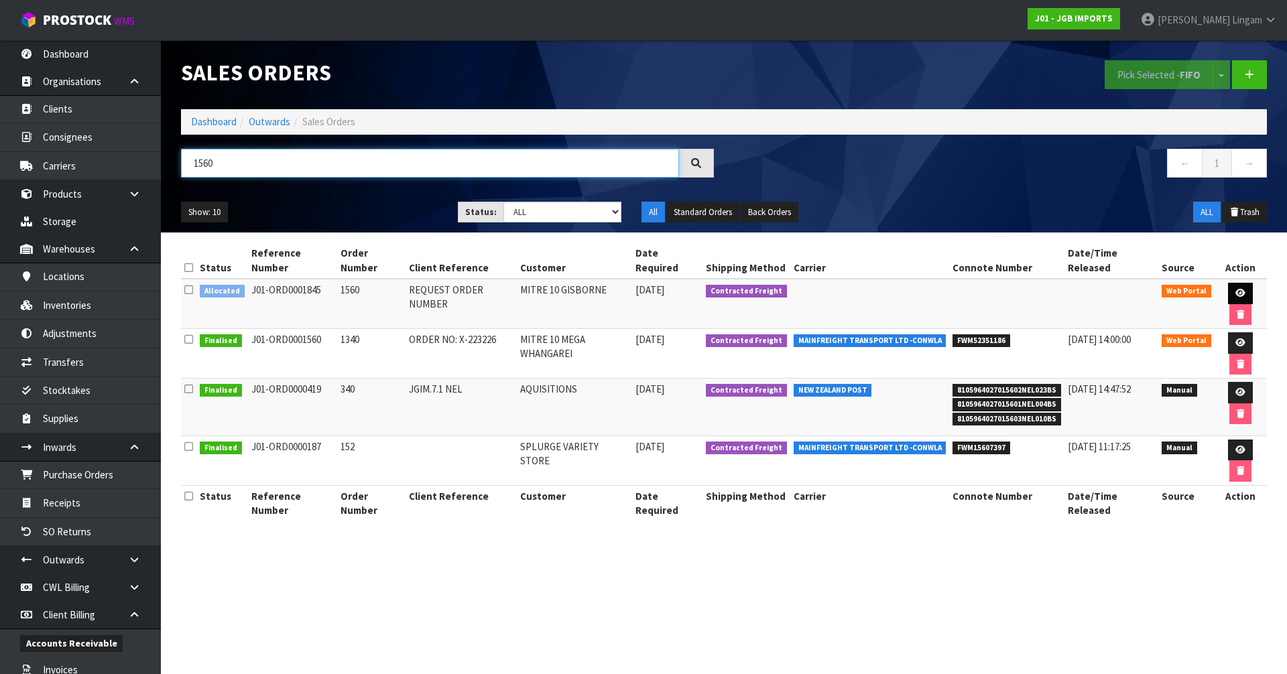
type input "1560"
click at [1235, 289] on icon at bounding box center [1240, 293] width 10 height 9
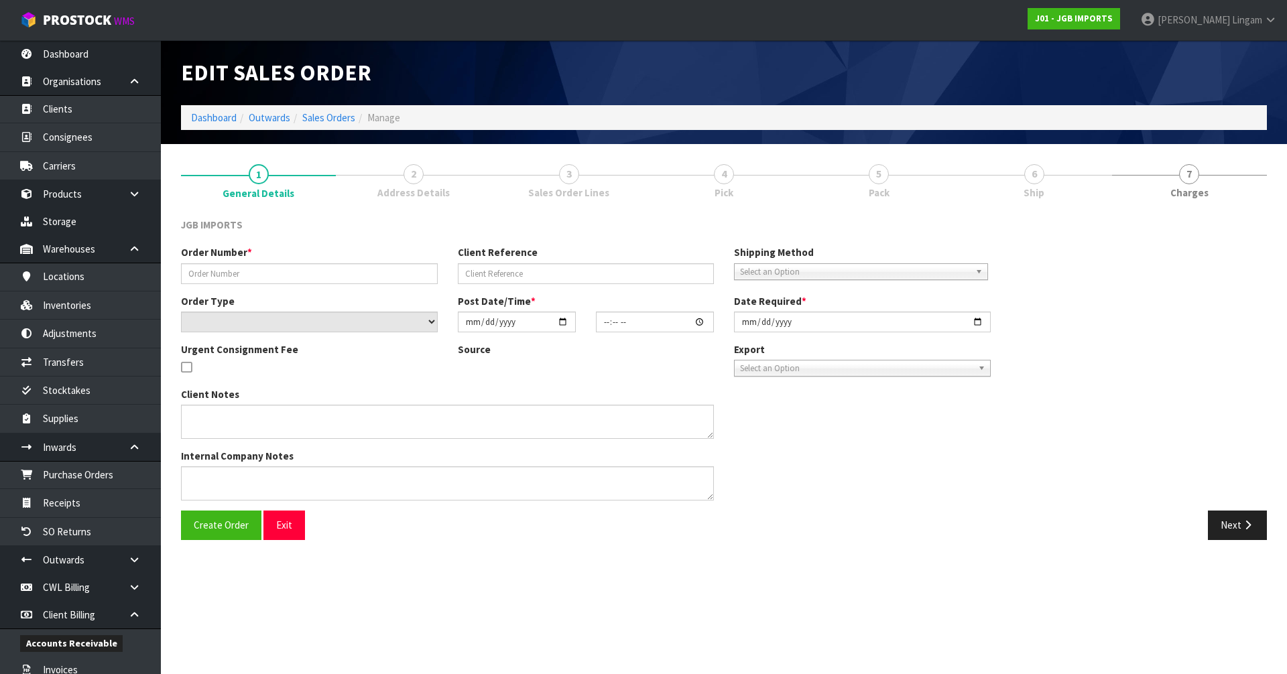
type input "1560"
type input "REQUEST ORDER NUMBER"
select select "number:0"
type input "[DATE]"
type input "14:40:00.000"
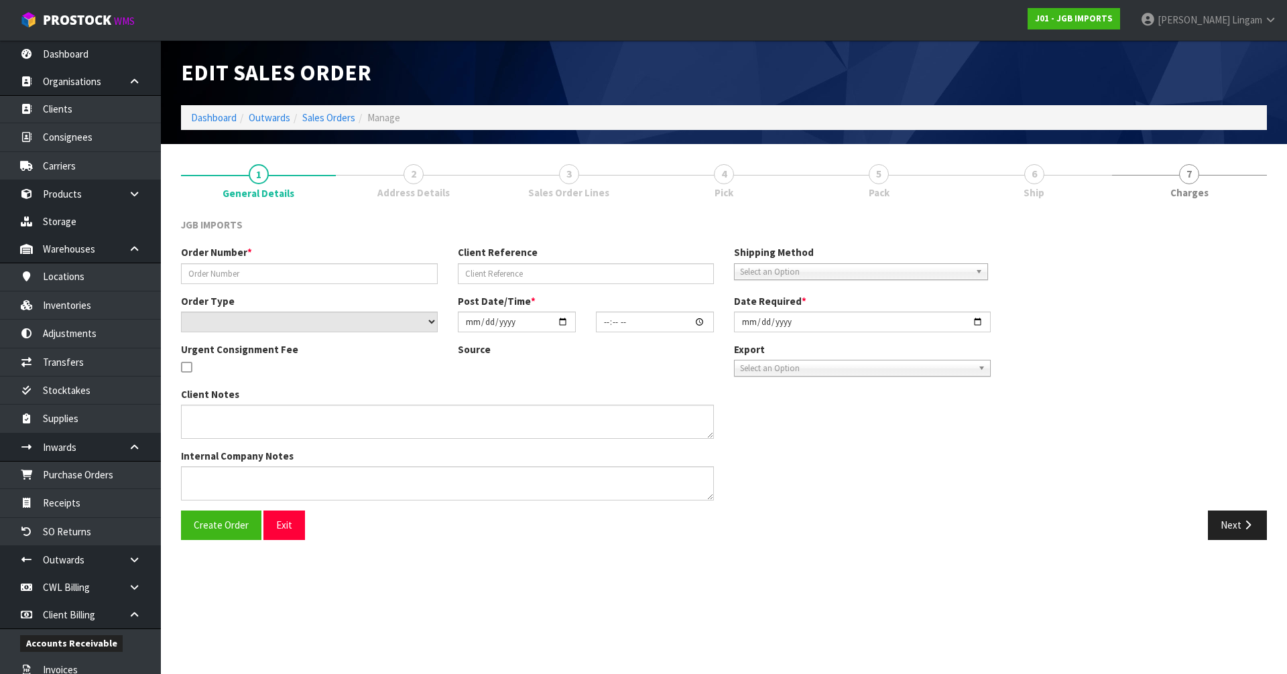
type input "[DATE]"
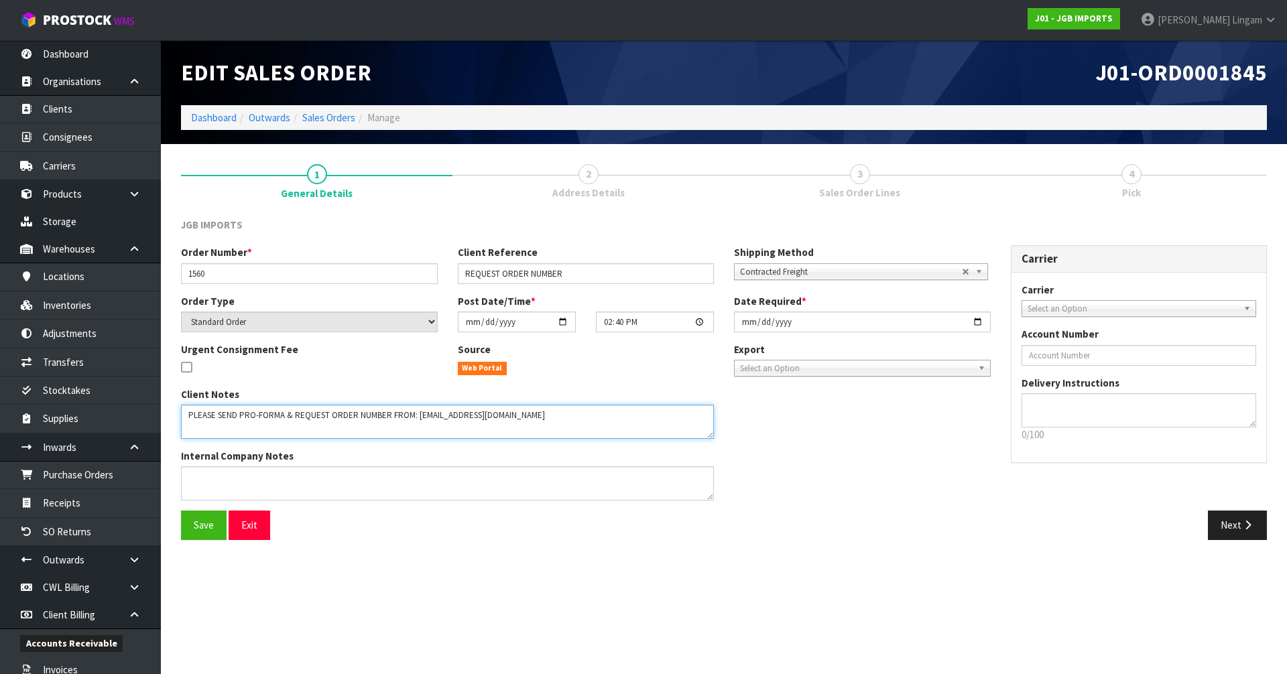
click at [532, 414] on textarea at bounding box center [447, 422] width 533 height 34
paste textarea "PLEASE DELETE THIS ORDER AND RETURN STOCK ON THEIR ORDER AS BEING AVAILABLE. I’…"
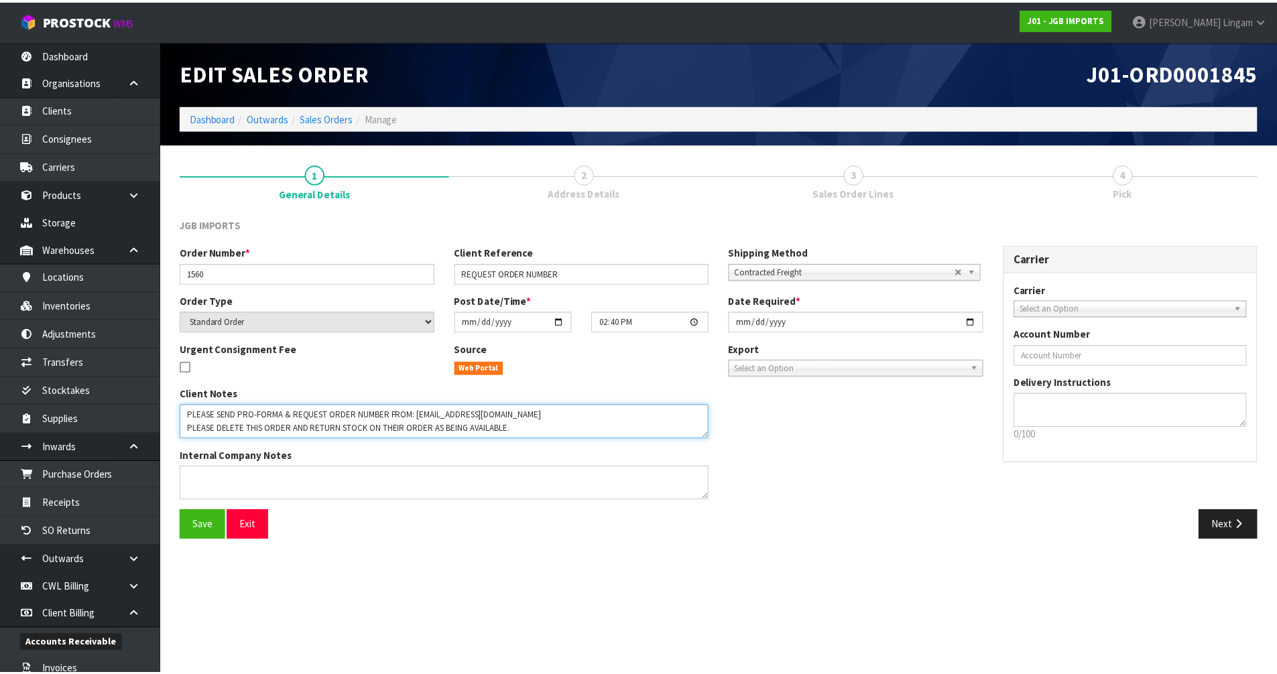
scroll to position [62, 0]
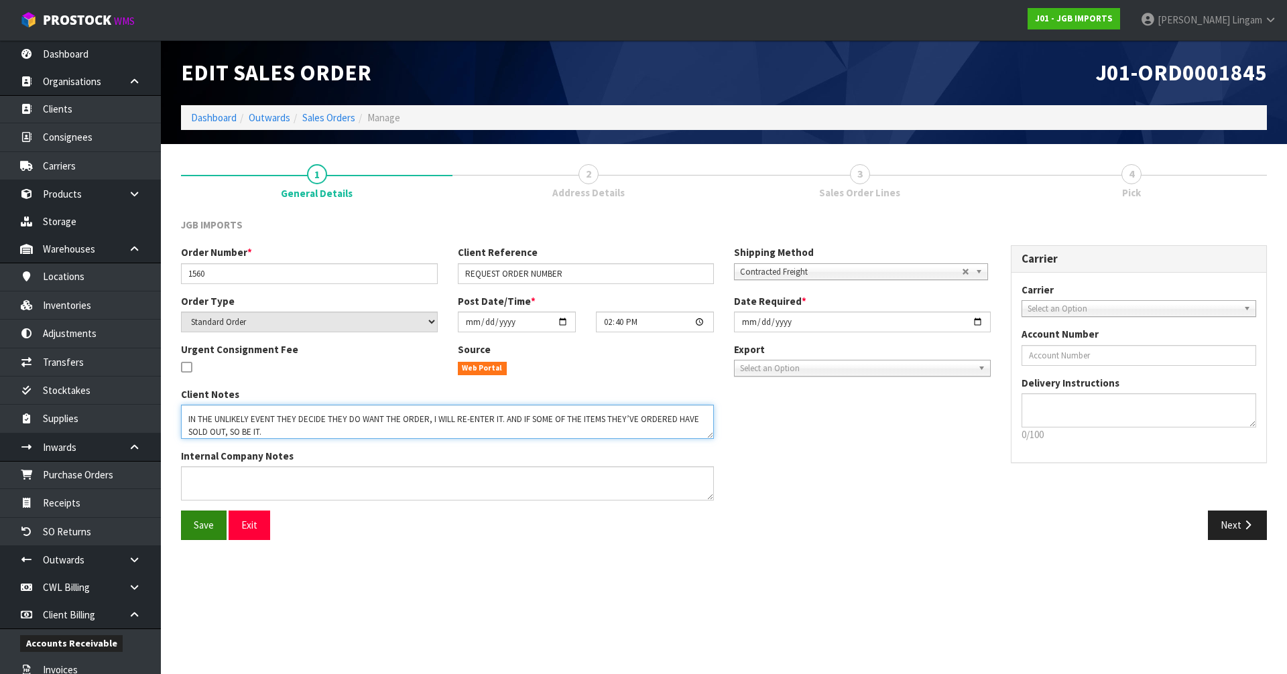
type textarea "PLEASE SEND PRO-FORMA & REQUEST ORDER NUMBER FROM: [EMAIL_ADDRESS][DOMAIN_NAME]…"
click at [209, 531] on span "Save" at bounding box center [204, 525] width 20 height 13
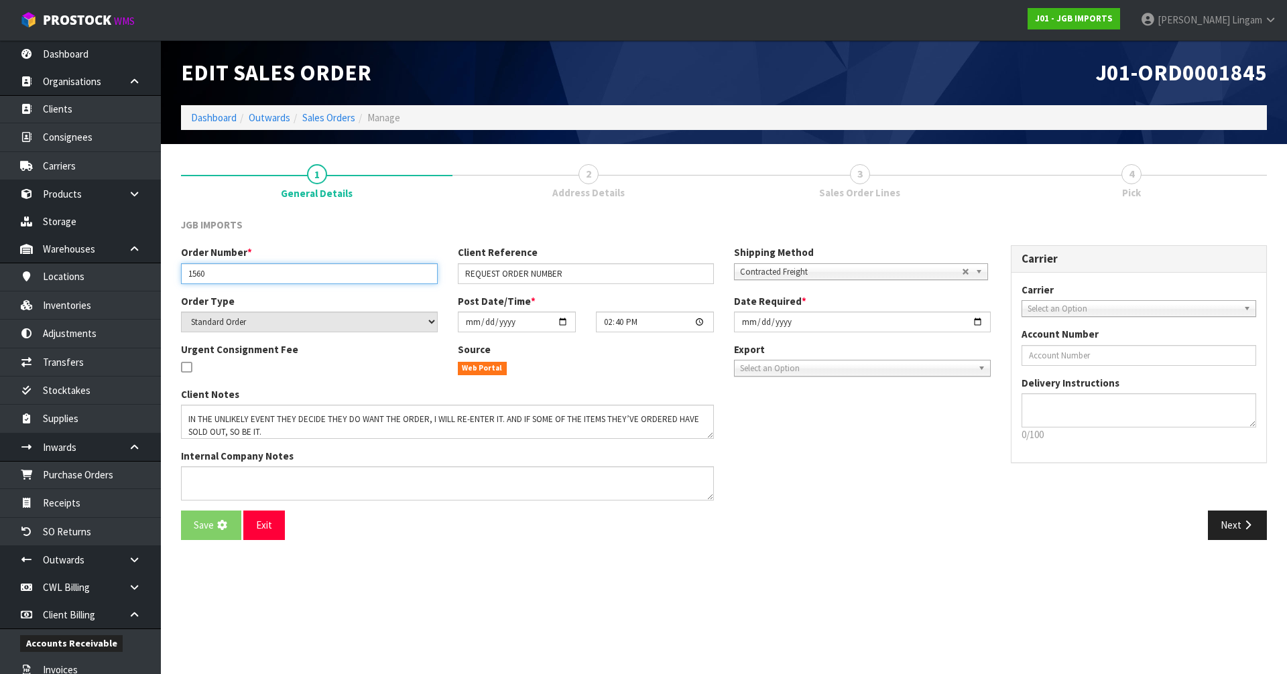
click at [267, 274] on input "1560" at bounding box center [309, 273] width 257 height 21
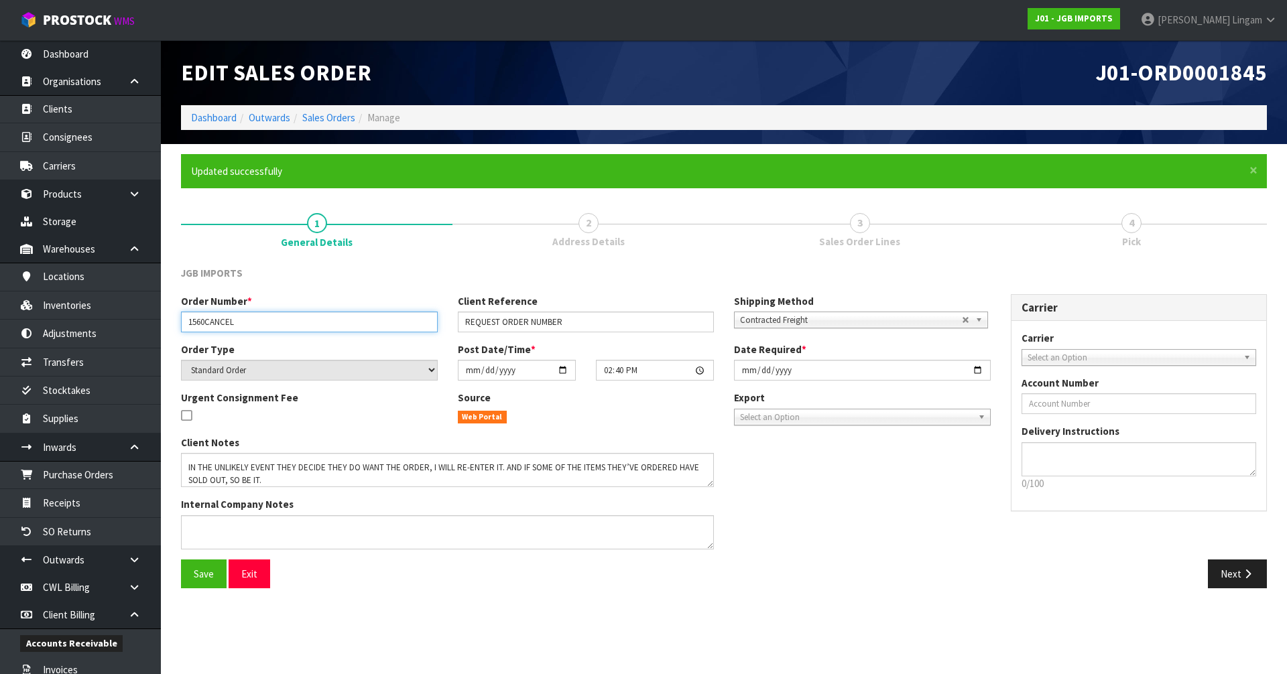
click at [205, 319] on input "1560CANCEL" at bounding box center [309, 322] width 257 height 21
type input "1560 CANCEL"
click at [201, 576] on span "Save" at bounding box center [204, 574] width 20 height 13
click at [1222, 581] on button "Next" at bounding box center [1237, 574] width 59 height 29
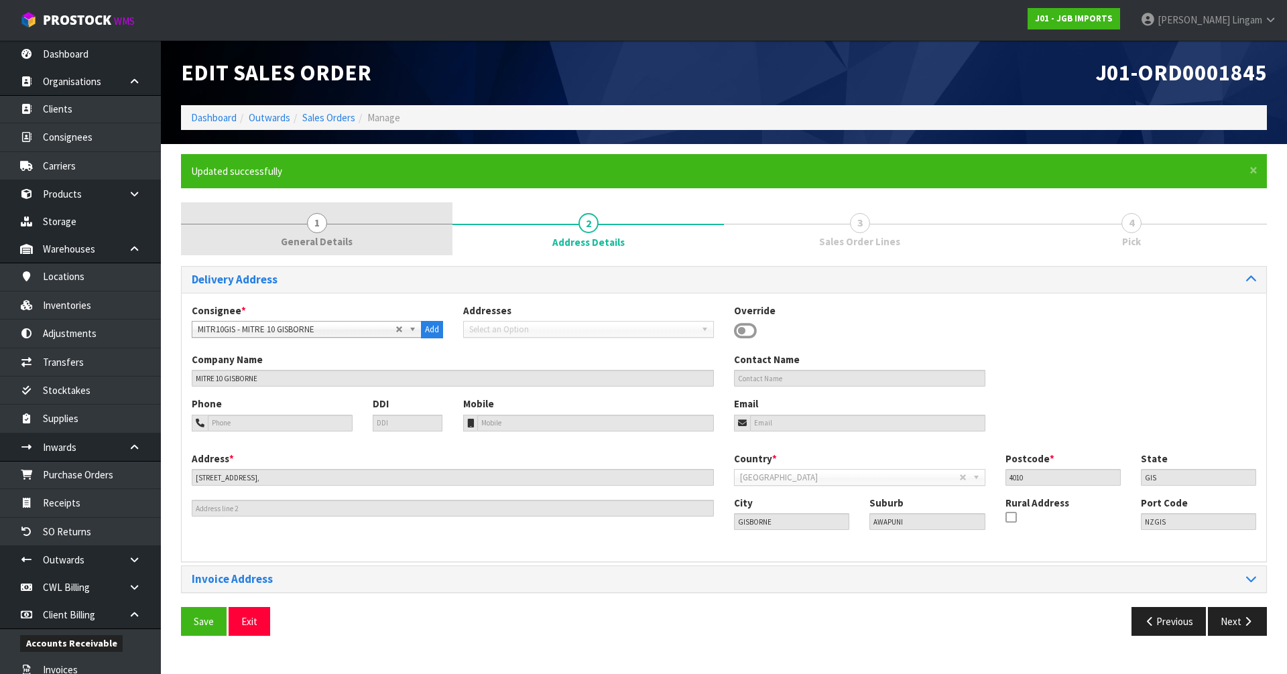
click at [344, 238] on span "General Details" at bounding box center [317, 242] width 72 height 14
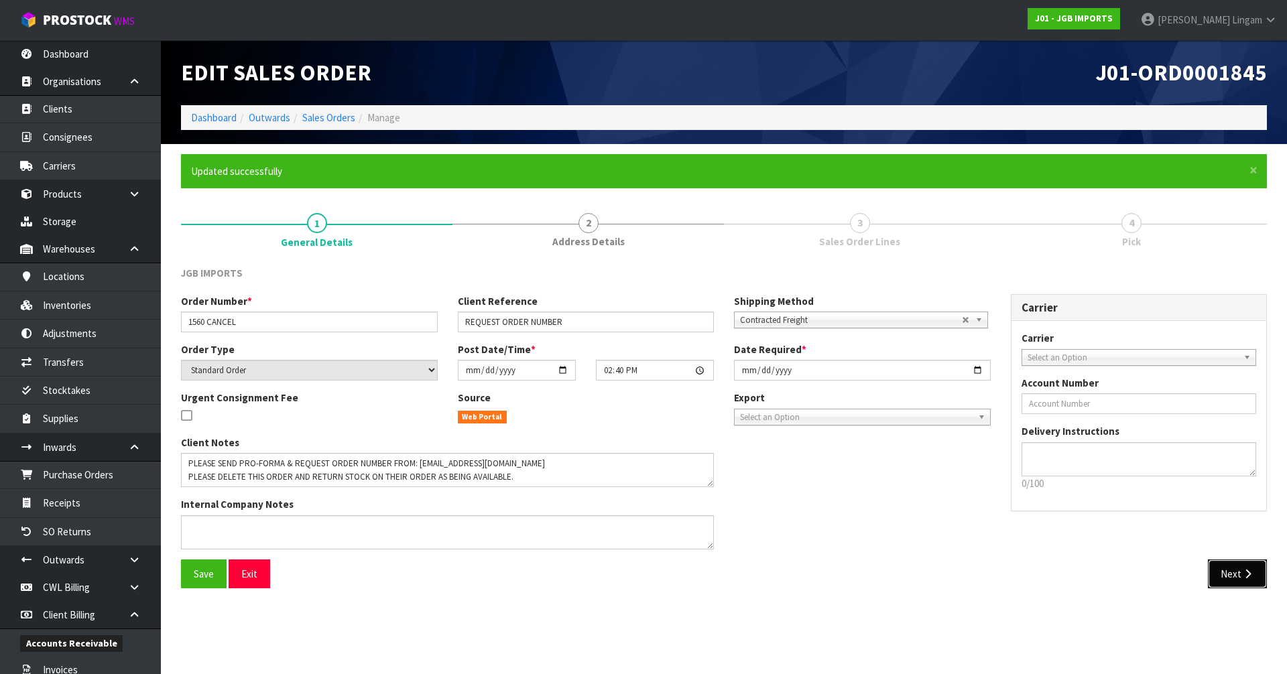
click at [1242, 584] on button "Next" at bounding box center [1237, 574] width 59 height 29
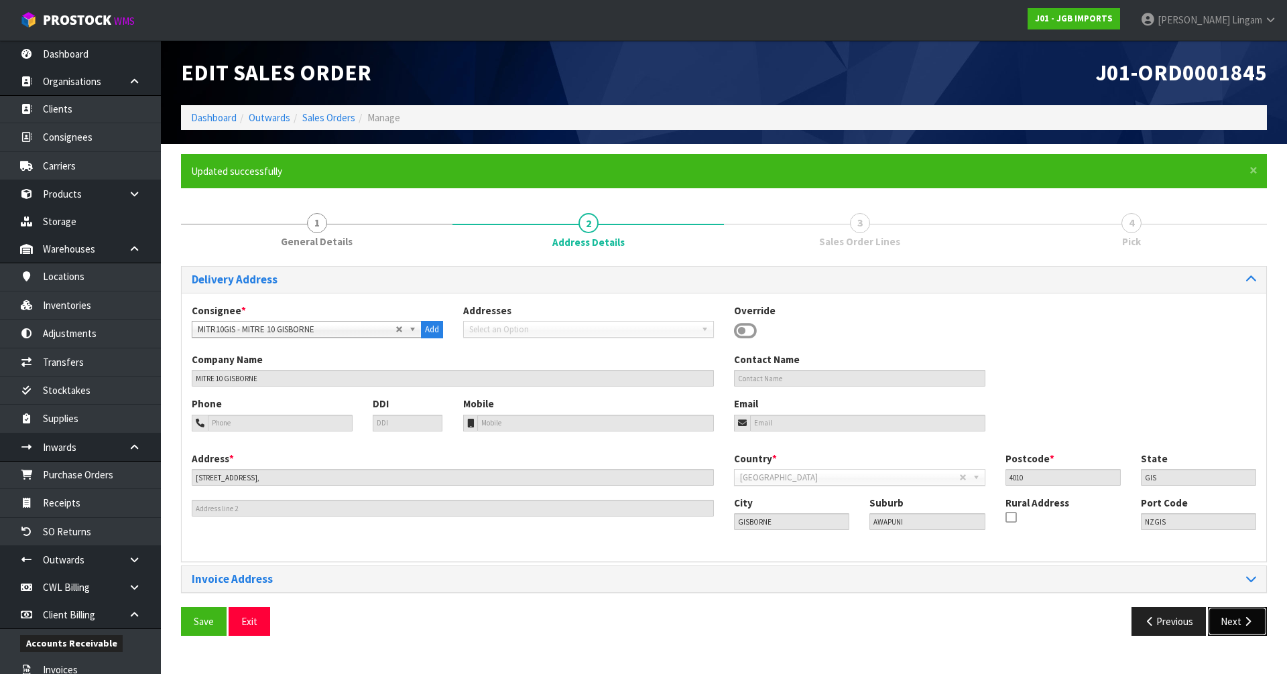
click at [1228, 623] on button "Next" at bounding box center [1237, 621] width 59 height 29
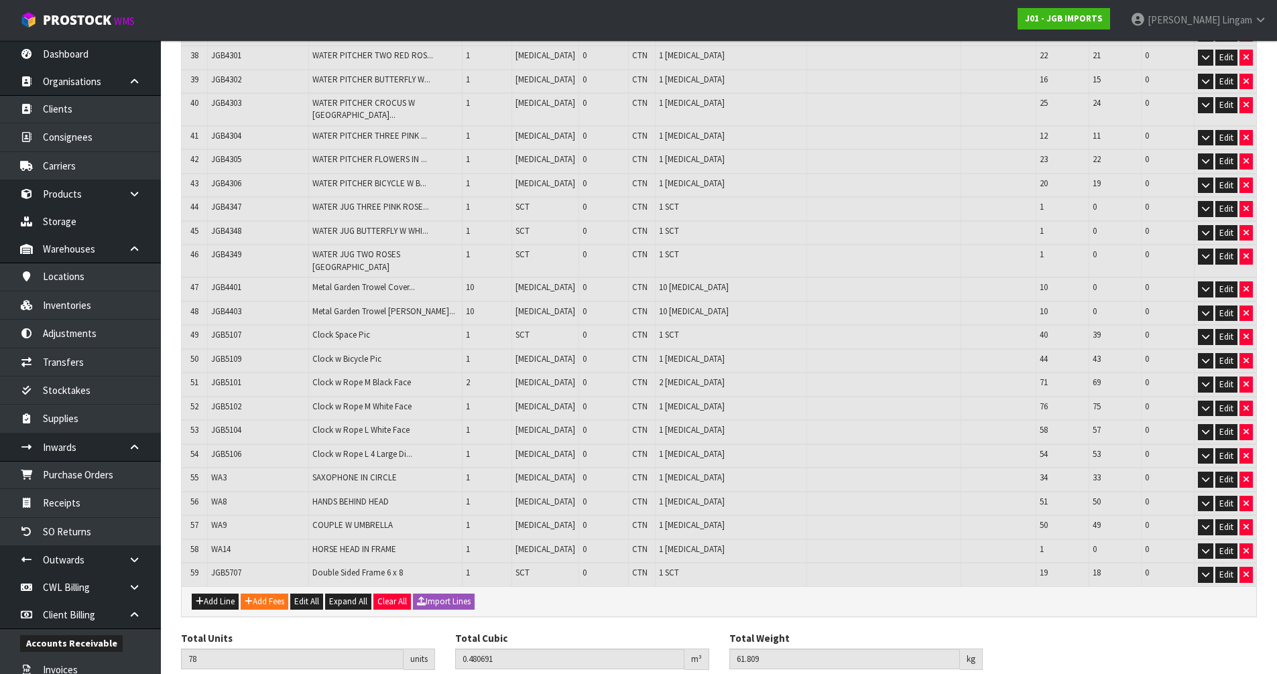
scroll to position [1198, 0]
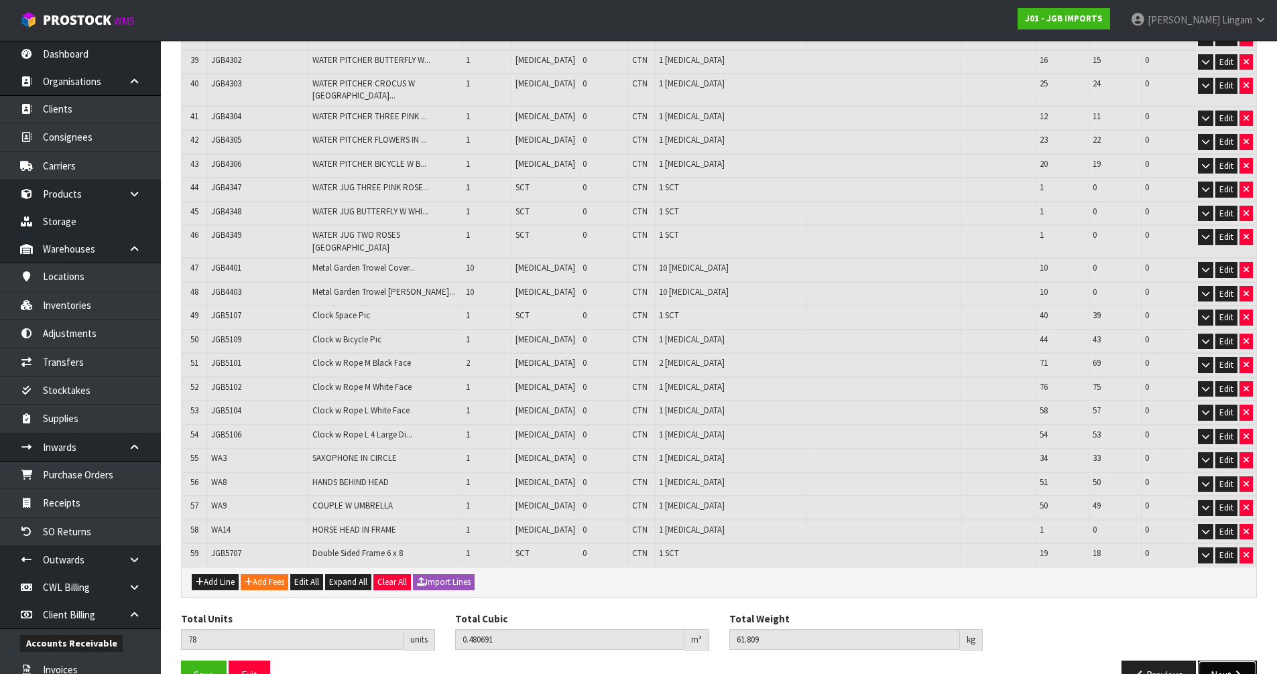
click at [1226, 661] on button "Next" at bounding box center [1227, 675] width 59 height 29
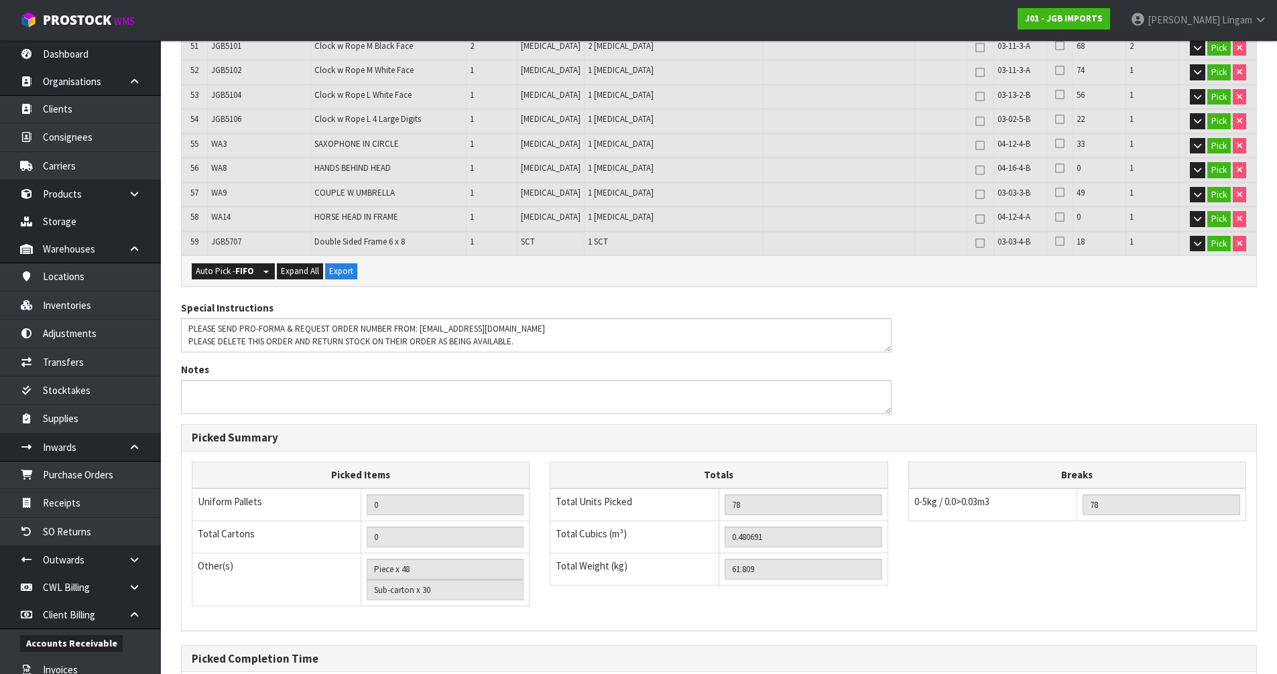
scroll to position [1844, 0]
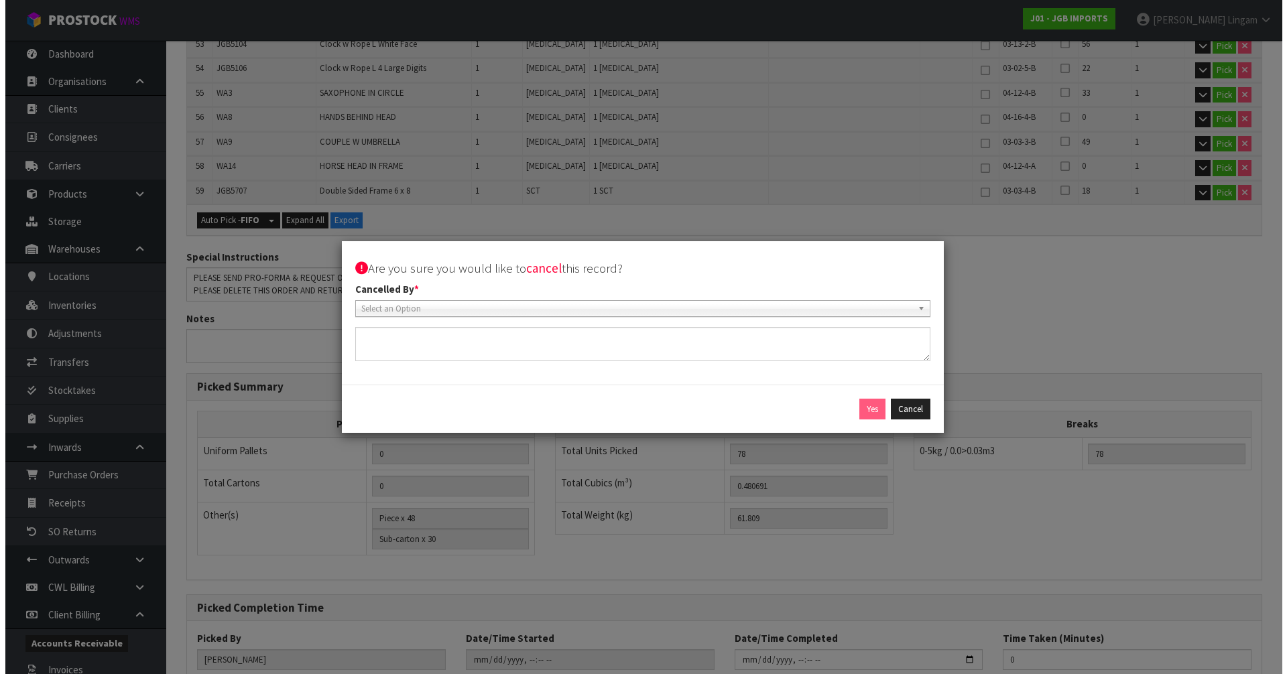
scroll to position [1836, 0]
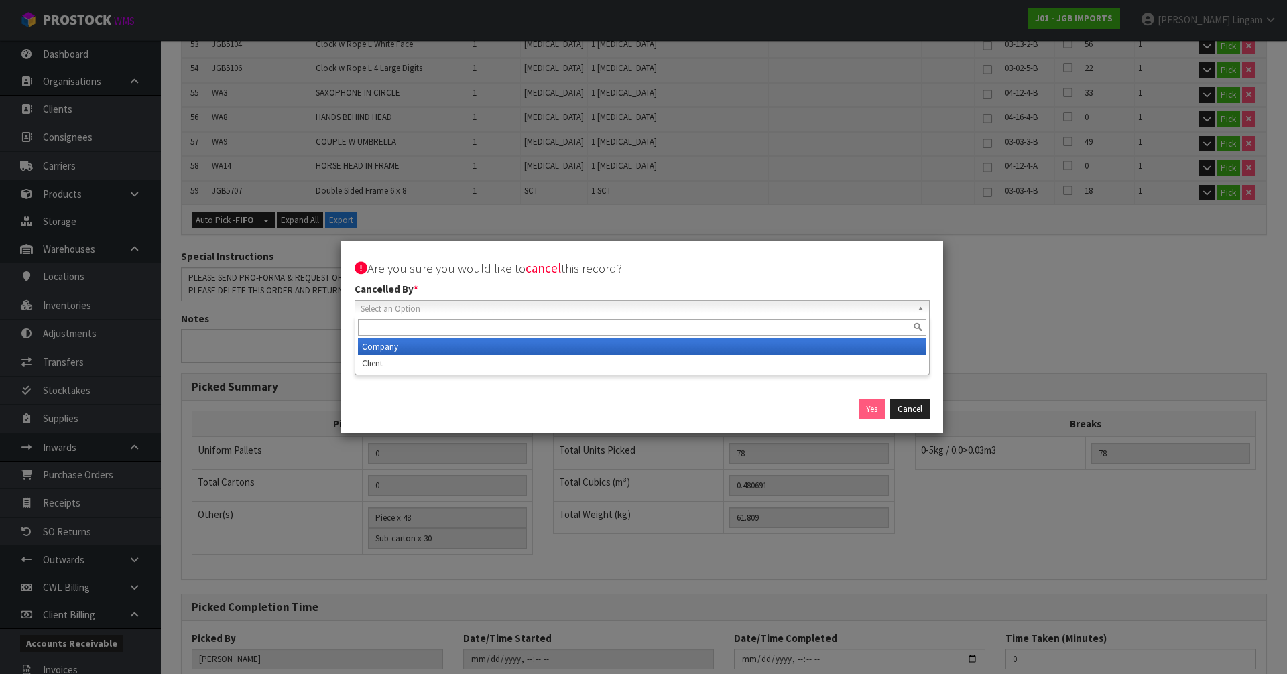
click at [395, 310] on span "Select an Option" at bounding box center [636, 309] width 551 height 16
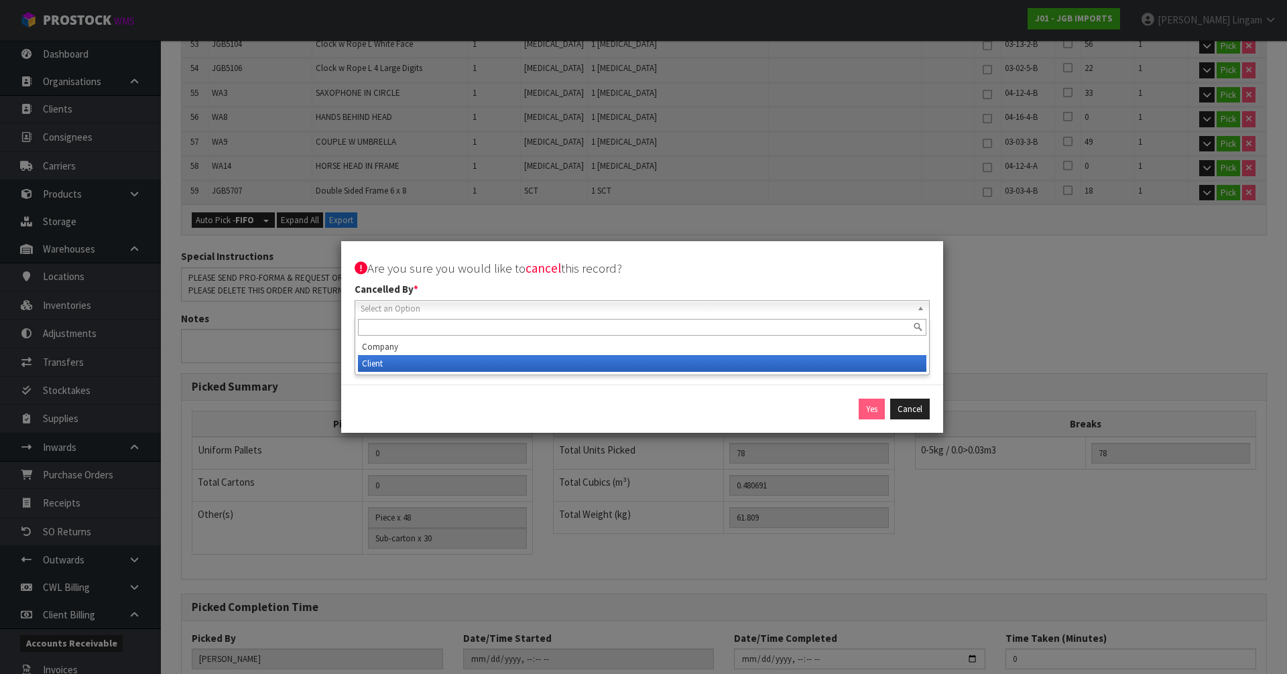
click at [392, 365] on li "Client" at bounding box center [642, 363] width 568 height 17
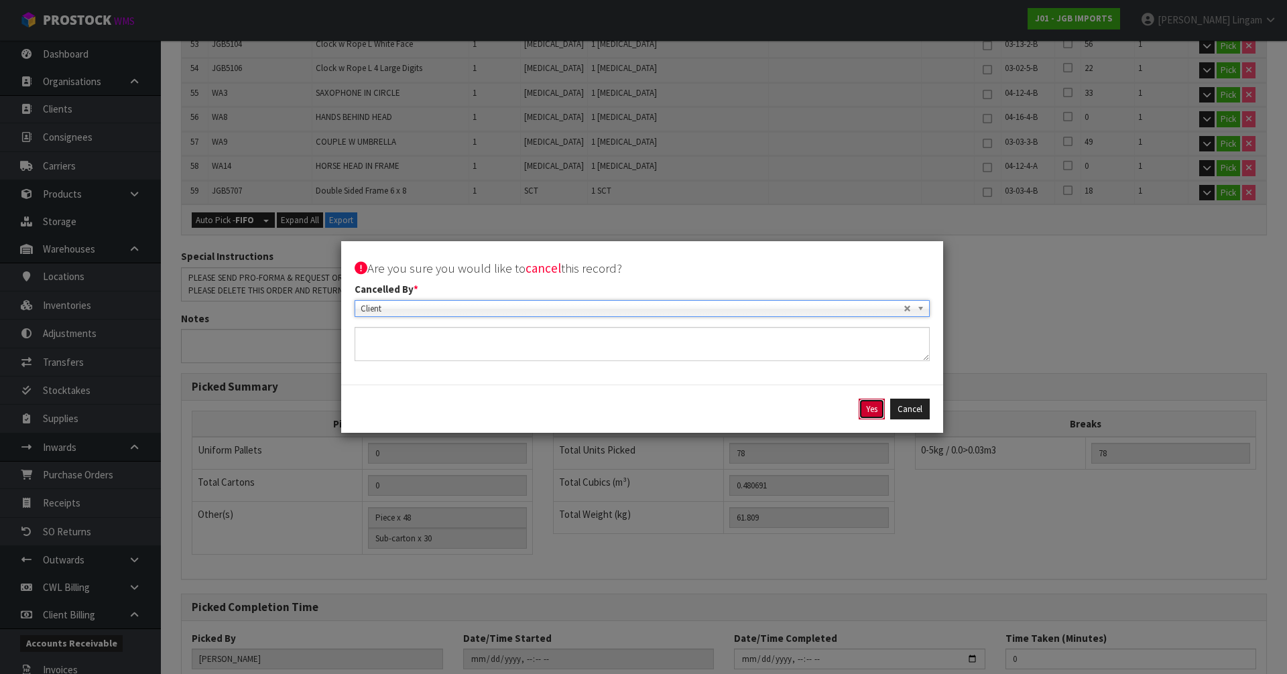
click at [871, 411] on button "Yes" at bounding box center [872, 409] width 26 height 21
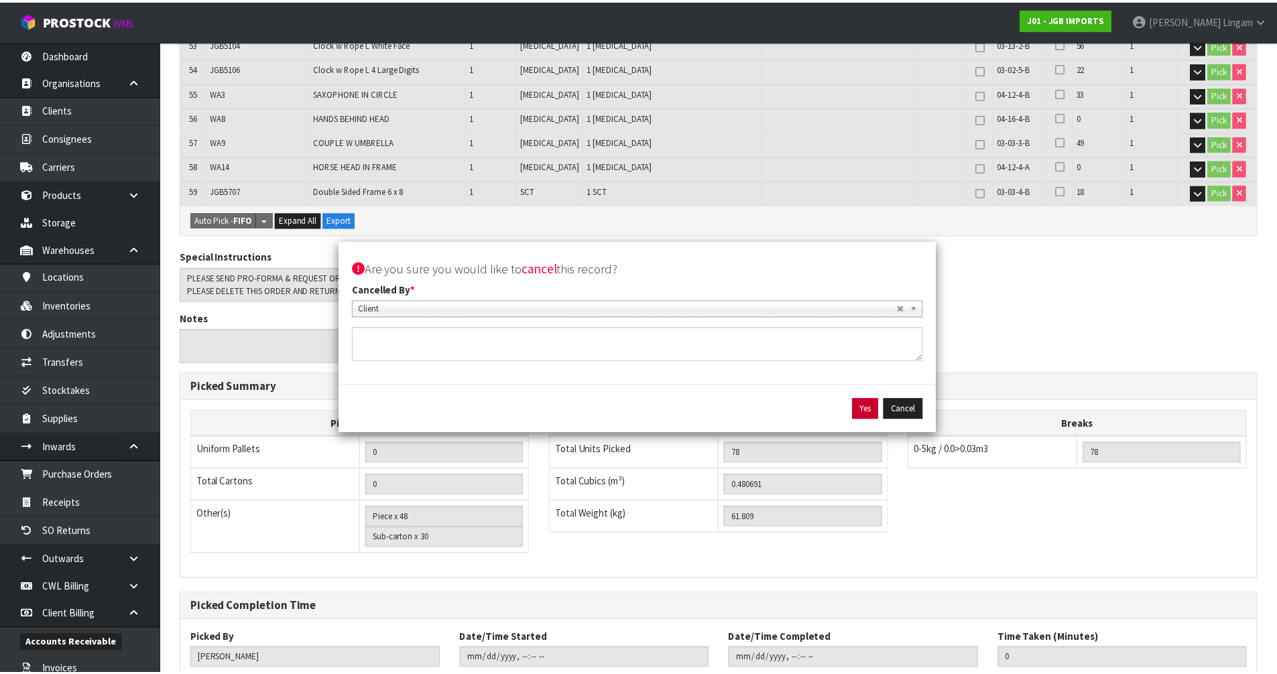
scroll to position [0, 0]
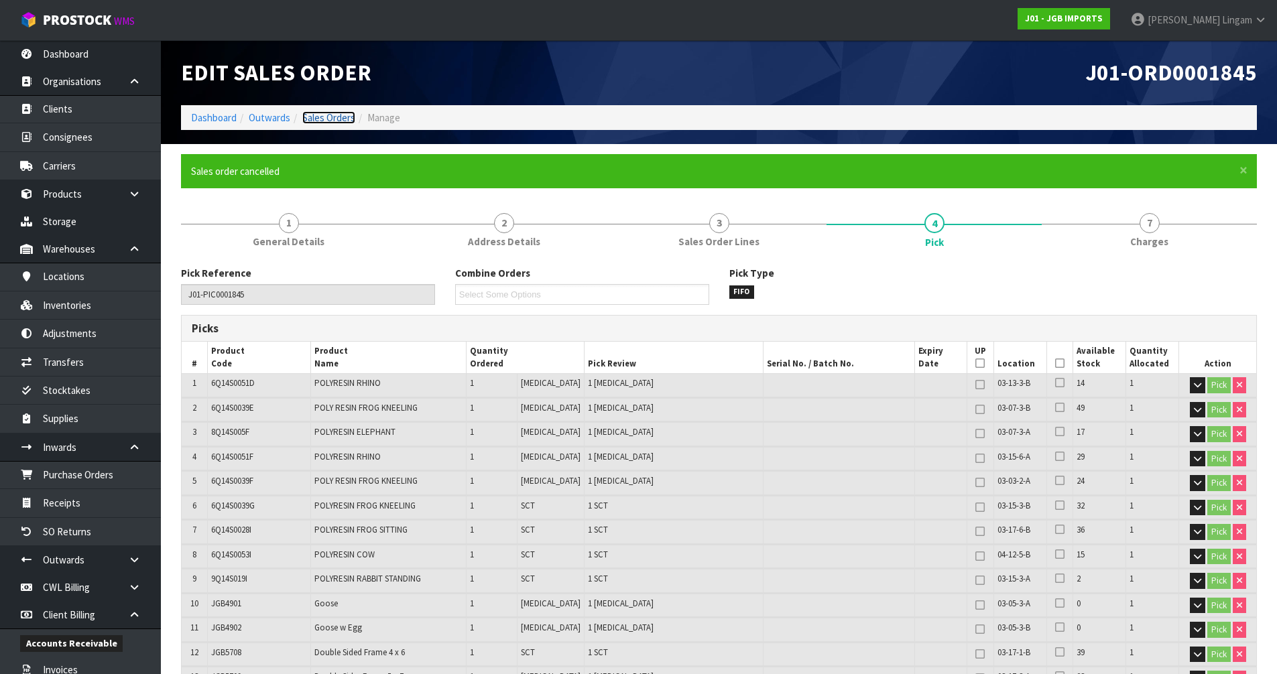
click at [342, 121] on link "Sales Orders" at bounding box center [328, 117] width 53 height 13
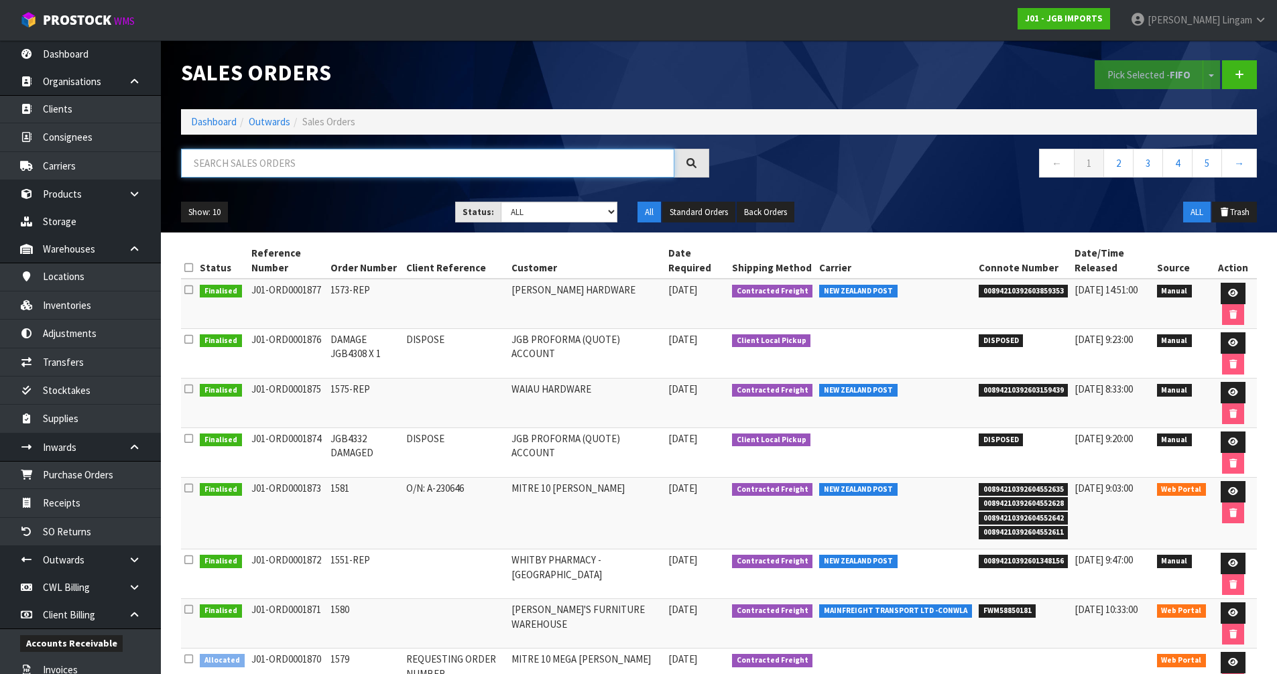
click at [436, 170] on input "text" at bounding box center [427, 163] width 493 height 29
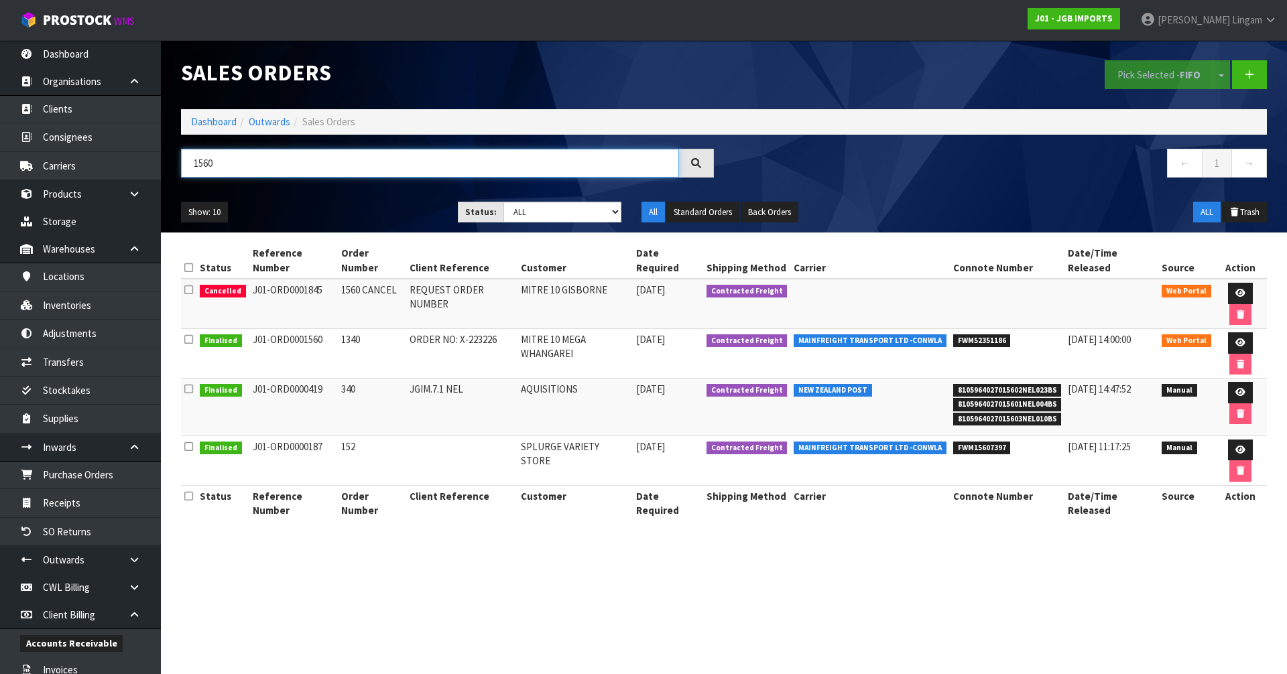
type input "1560"
click at [214, 121] on link "Dashboard" at bounding box center [214, 121] width 46 height 13
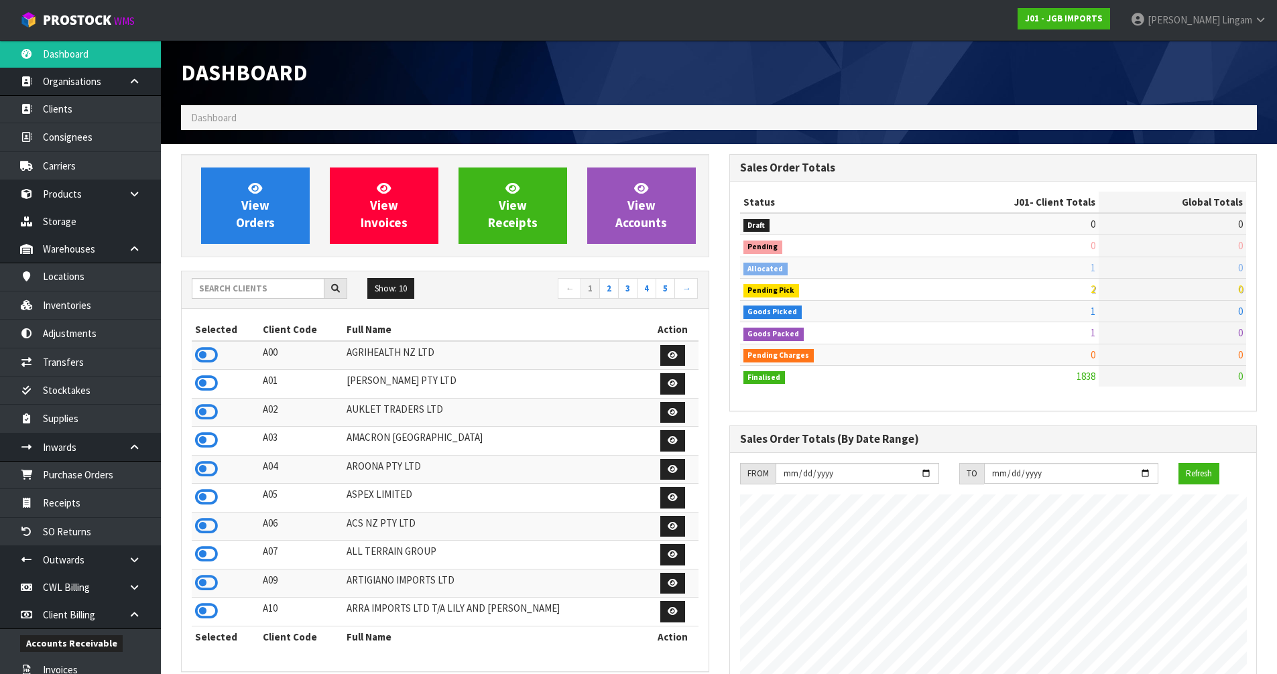
scroll to position [972, 548]
click at [271, 290] on input "text" at bounding box center [258, 288] width 133 height 21
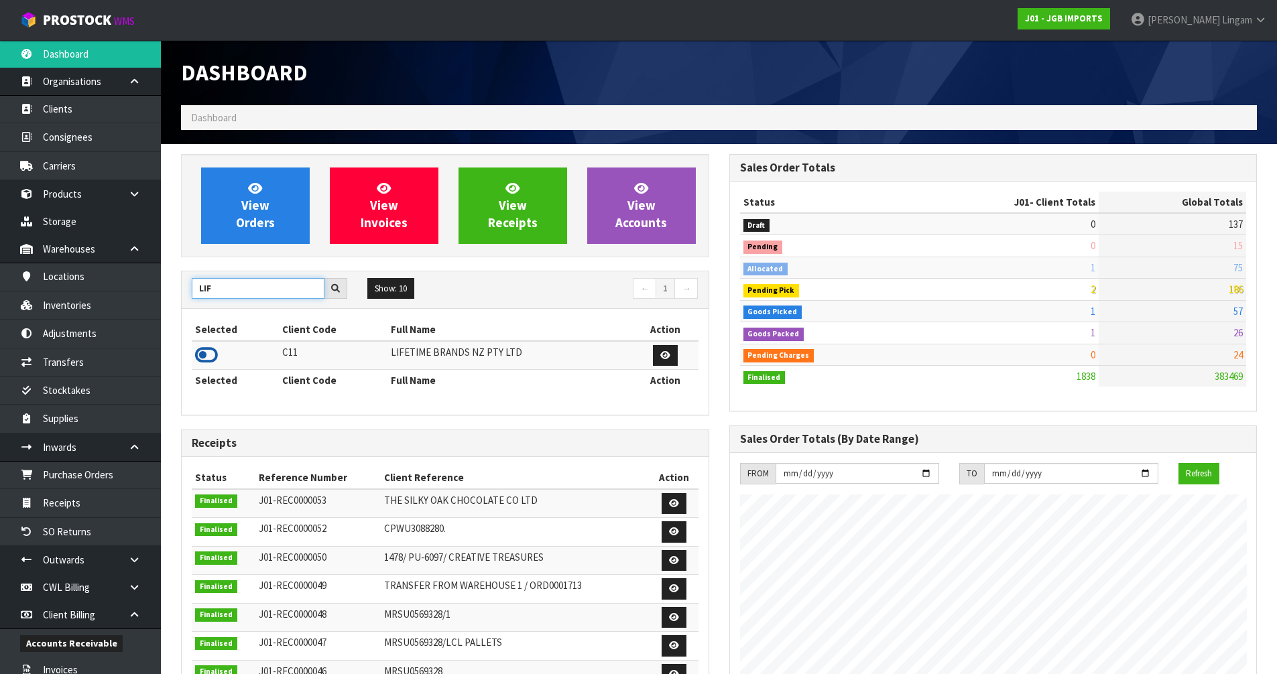
type input "LIF"
click at [202, 354] on icon at bounding box center [206, 355] width 23 height 20
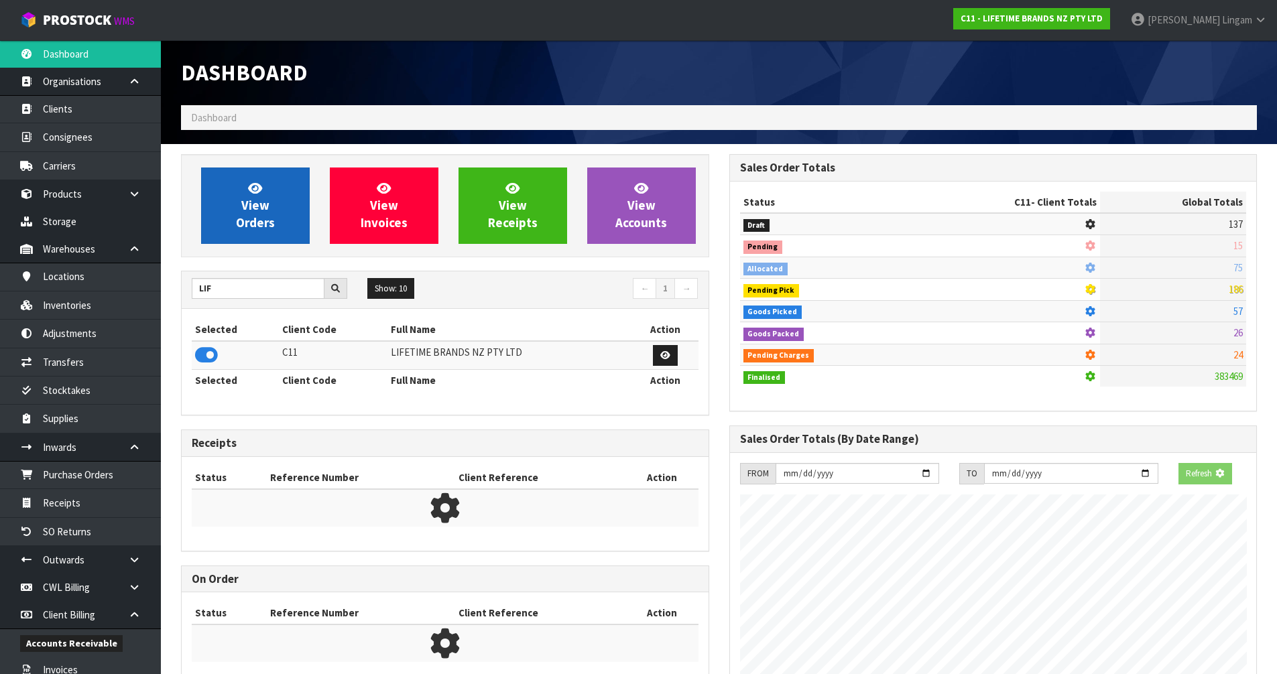
scroll to position [669344, 669632]
click at [235, 220] on link "View Orders" at bounding box center [255, 206] width 109 height 76
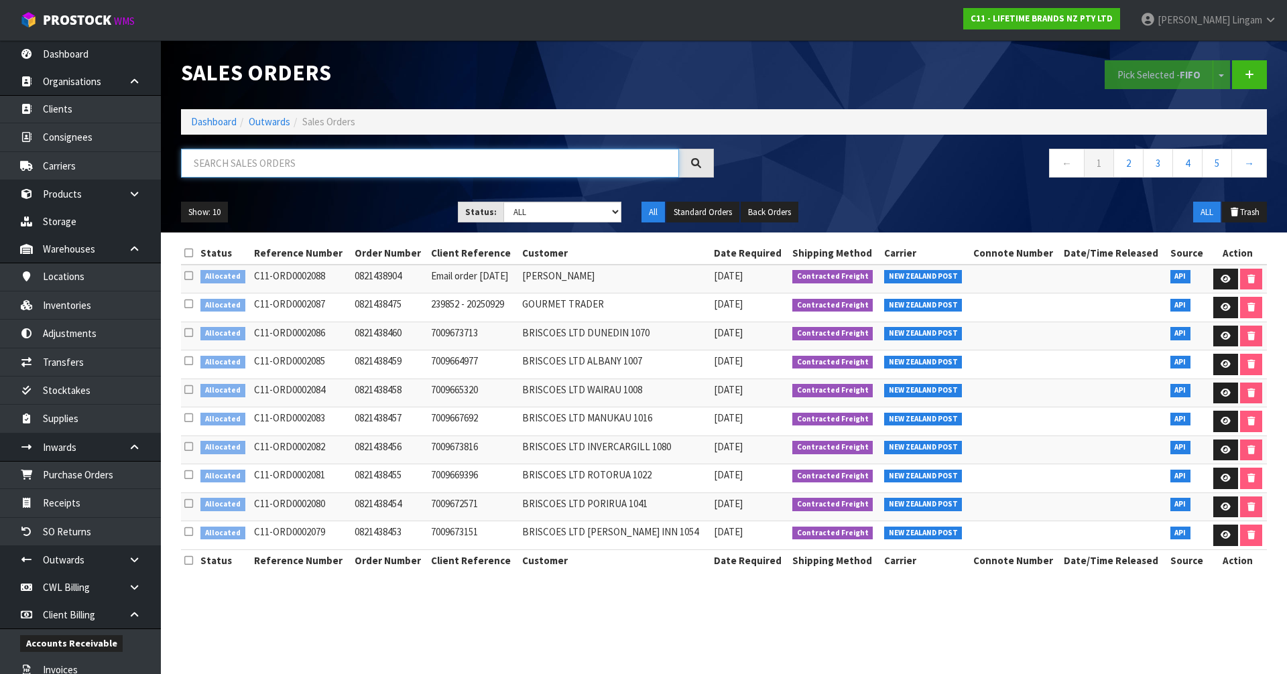
click at [550, 158] on input "text" at bounding box center [430, 163] width 498 height 29
click at [1217, 275] on link at bounding box center [1225, 279] width 25 height 21
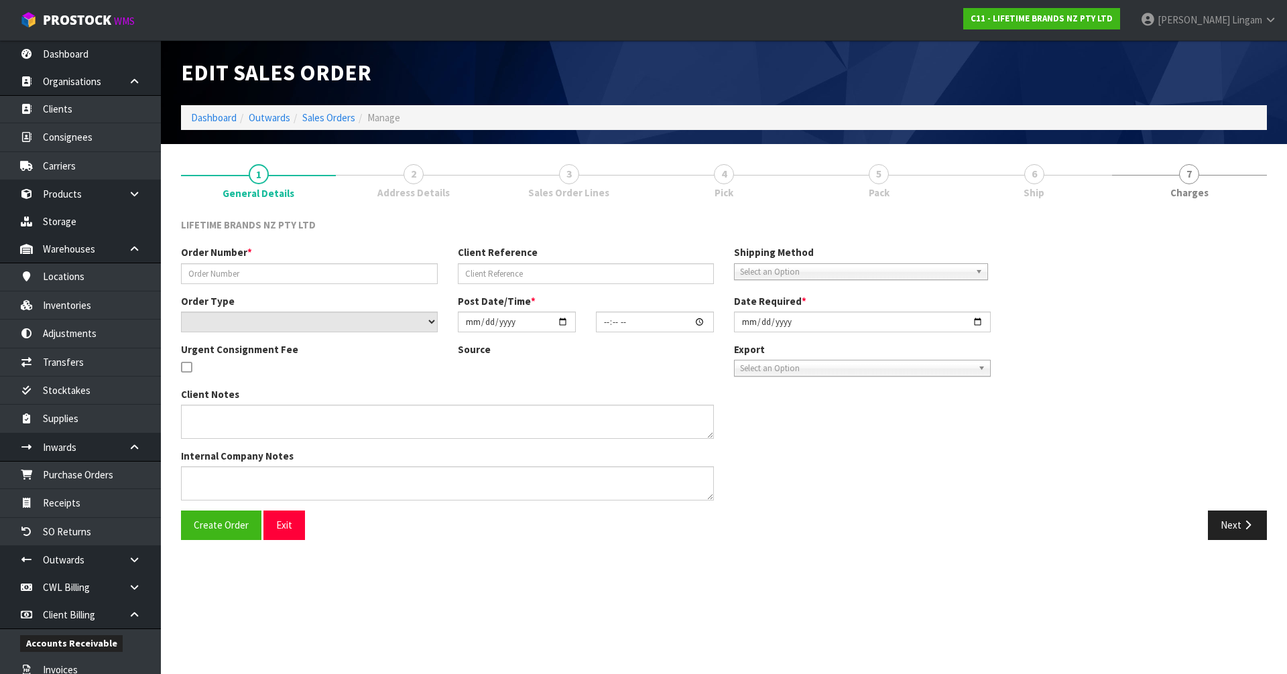
type input "0821438904"
type input "Email order [DATE]"
select select "number:0"
type input "[DATE]"
type input "22:09:24.000"
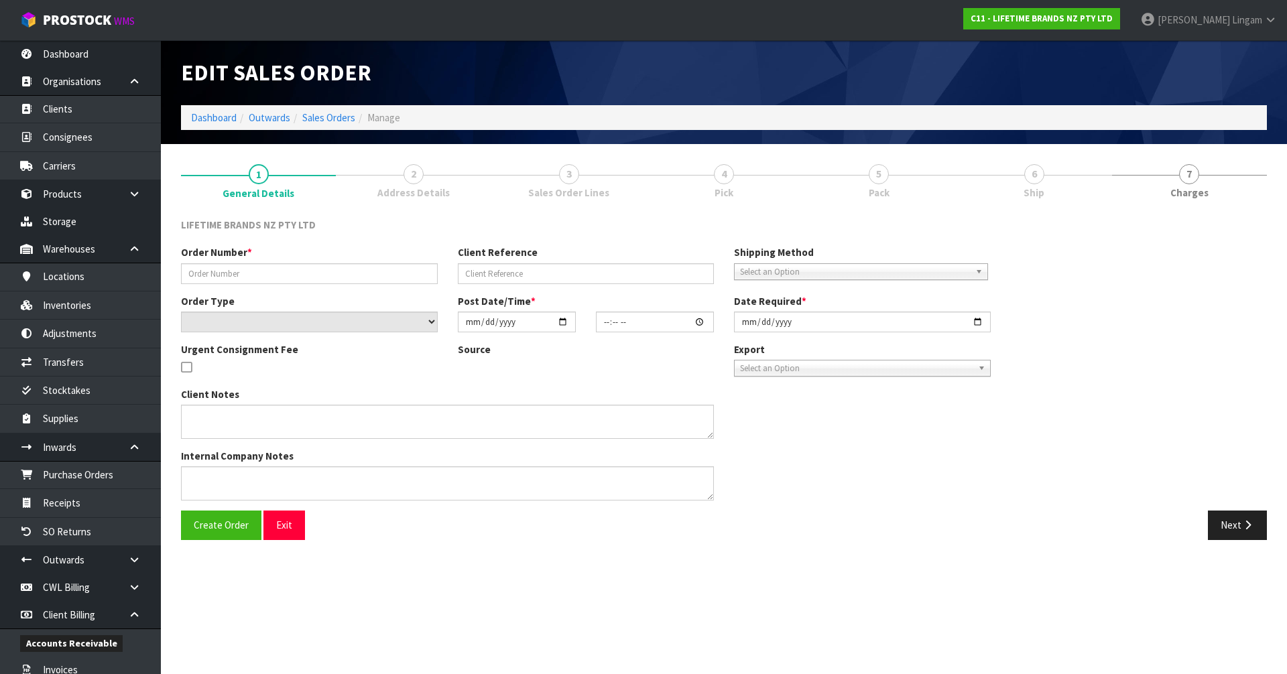
type input "[DATE]"
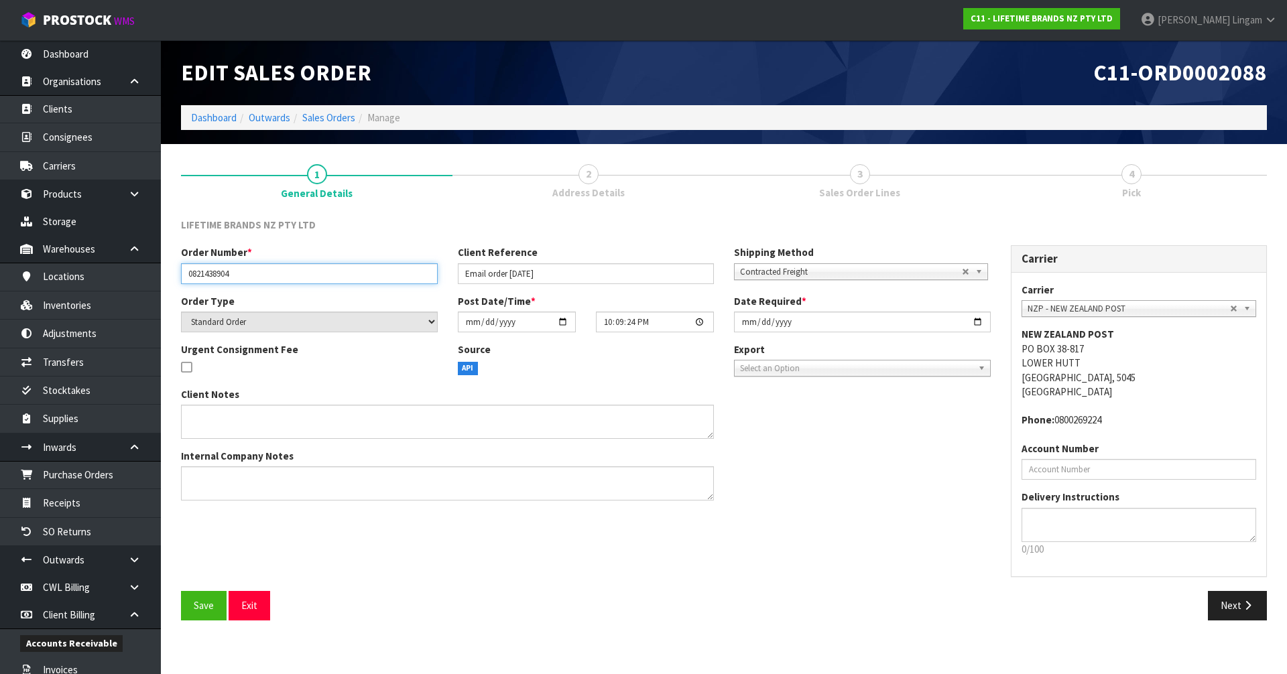
click at [269, 274] on input "0821438904" at bounding box center [309, 273] width 257 height 21
click at [582, 275] on input "Email order [DATE]" at bounding box center [586, 273] width 257 height 21
type input "EMAIL ORDER [DATE] -URGENT"
click at [220, 426] on textarea at bounding box center [447, 422] width 533 height 34
click at [207, 485] on textarea at bounding box center [447, 483] width 533 height 34
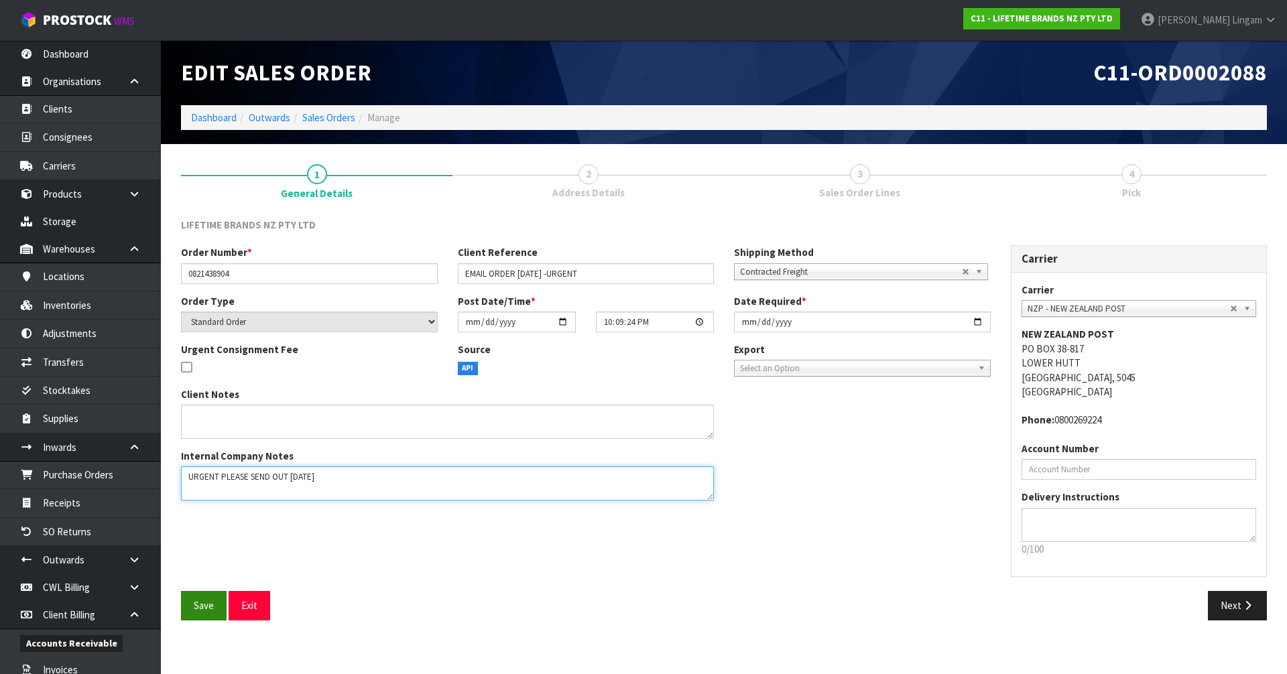
type textarea "URGENT PLEASE SEND OUT [DATE]"
click at [207, 607] on span "Save" at bounding box center [204, 605] width 20 height 13
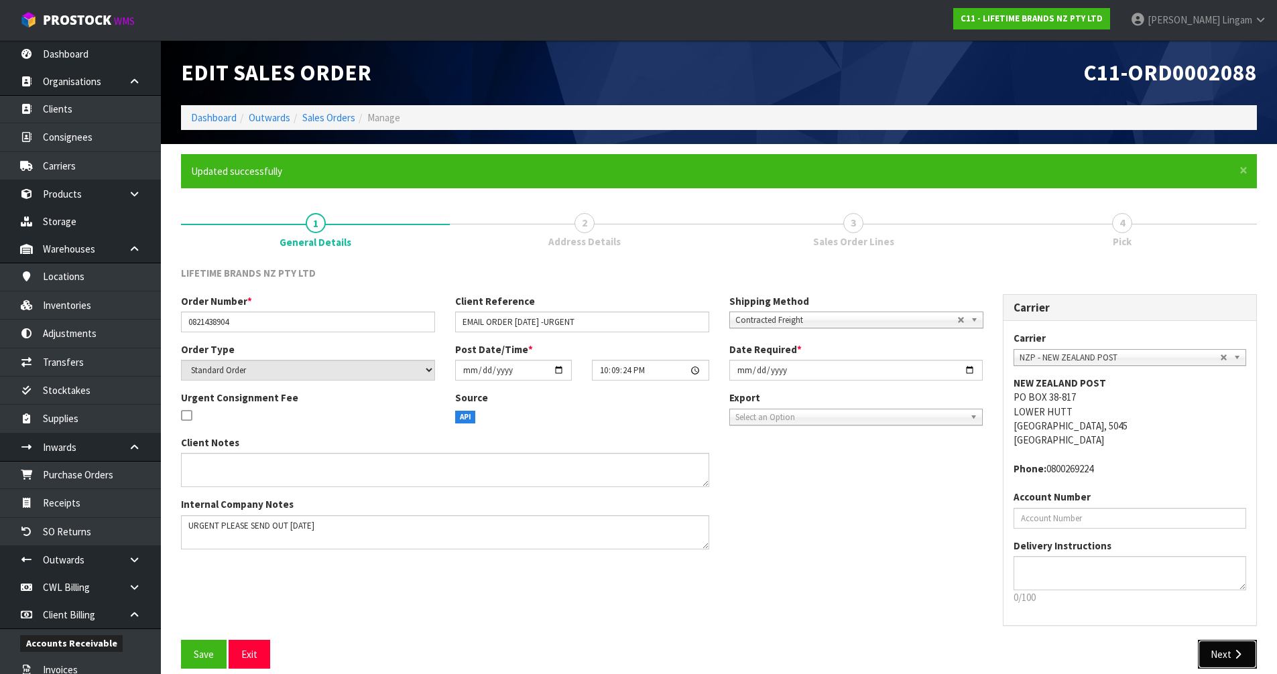
click at [1223, 642] on button "Next" at bounding box center [1227, 654] width 59 height 29
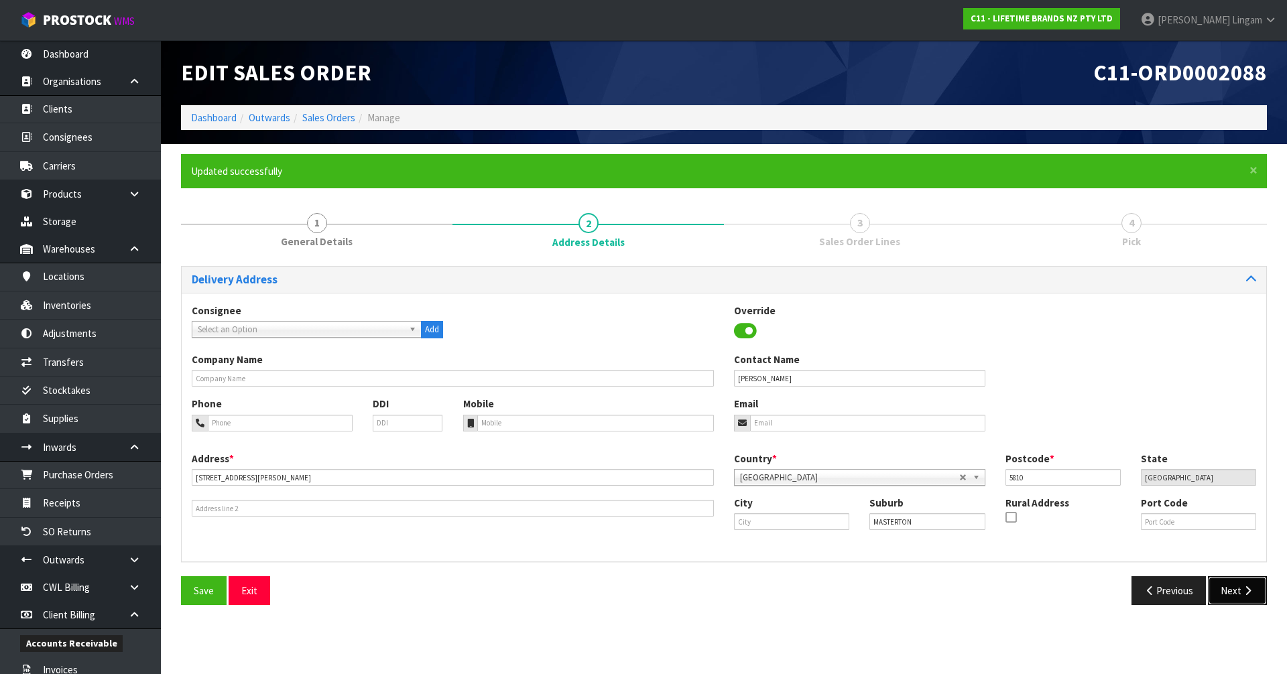
click at [1228, 590] on button "Next" at bounding box center [1237, 590] width 59 height 29
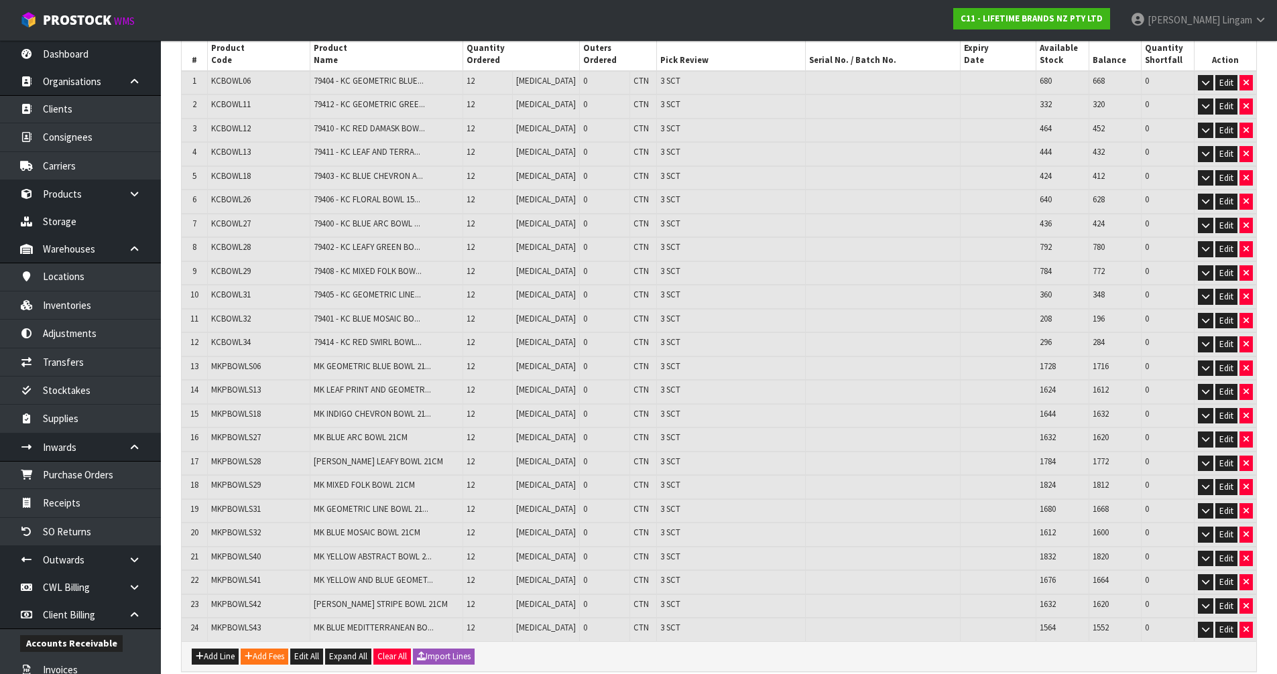
scroll to position [365, 0]
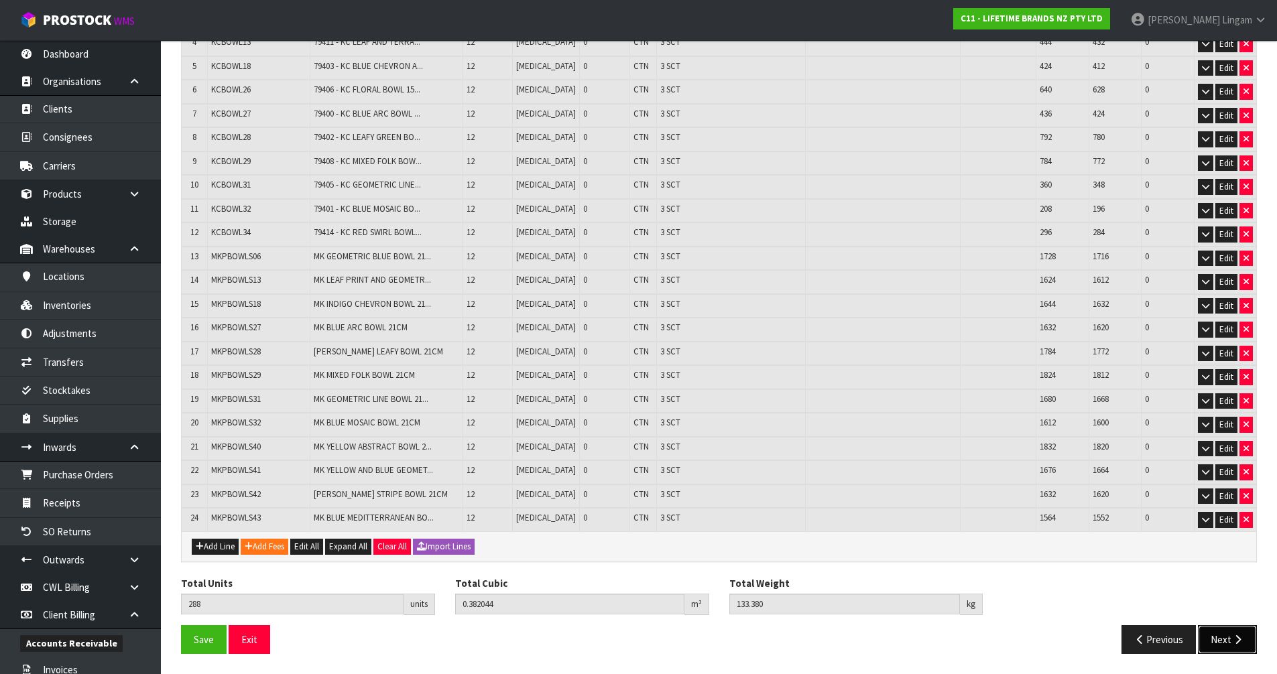
click at [1228, 637] on button "Next" at bounding box center [1227, 639] width 59 height 29
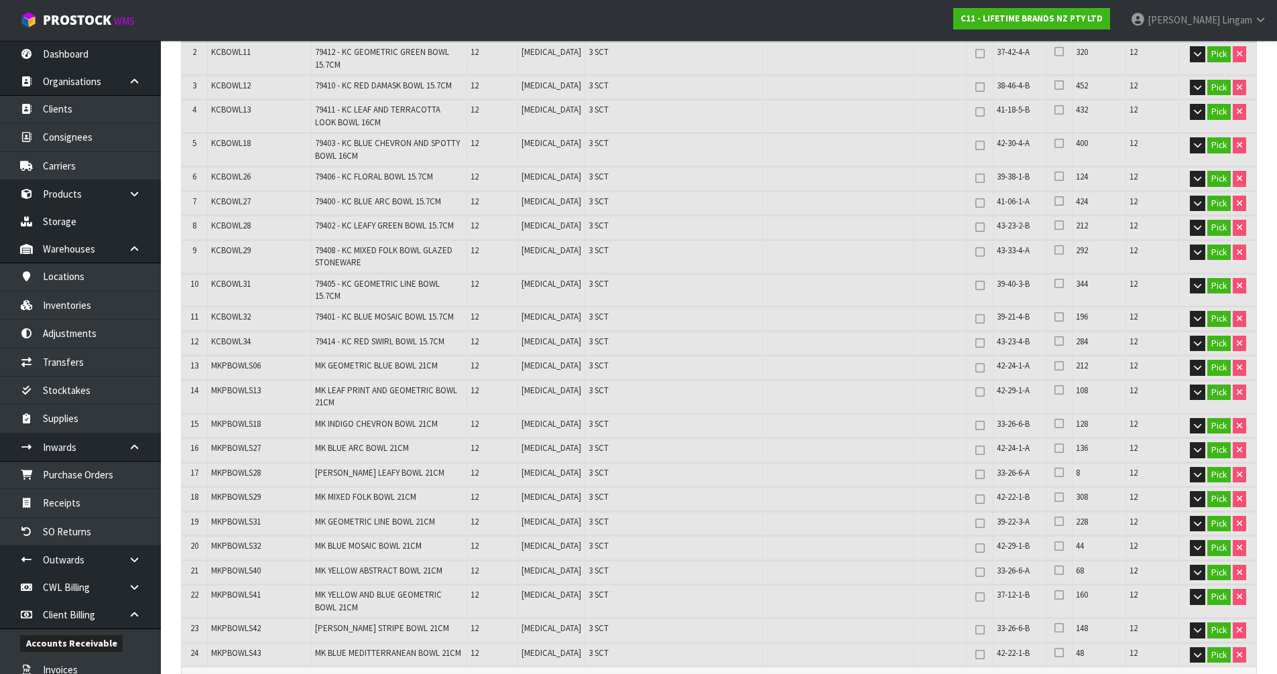
scroll to position [0, 0]
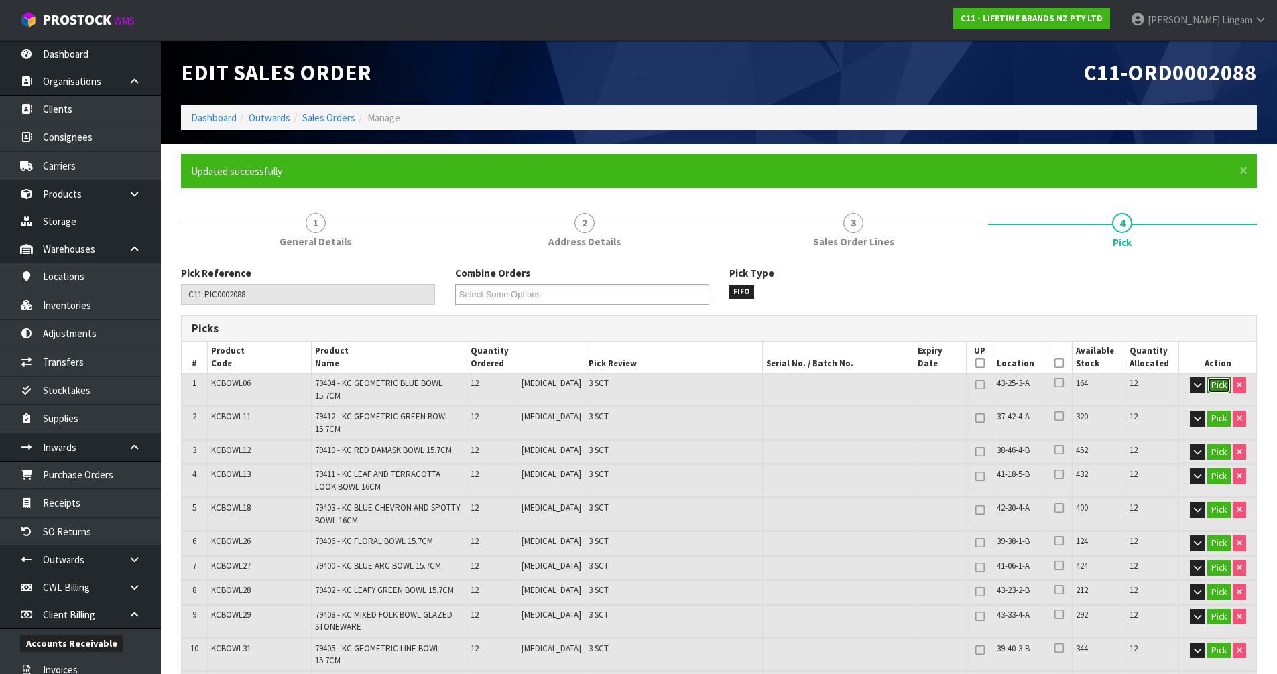
click at [1215, 386] on button "Pick" at bounding box center [1218, 385] width 23 height 16
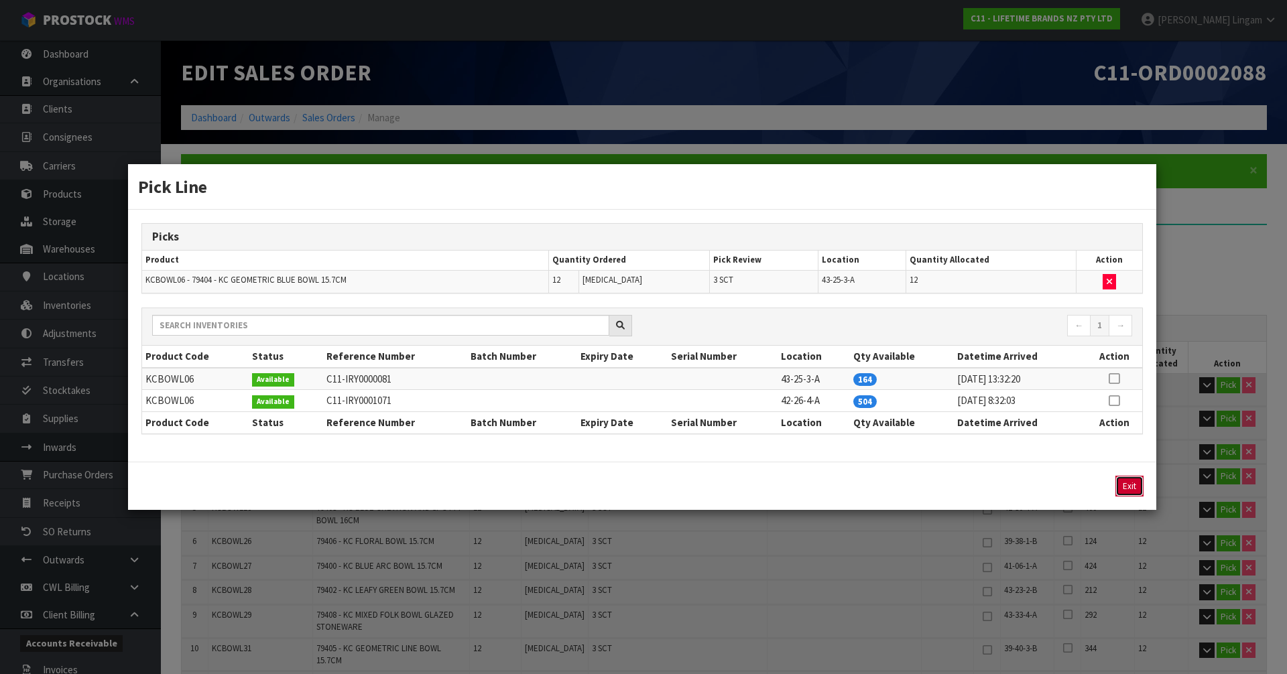
click at [1135, 492] on button "Exit" at bounding box center [1129, 486] width 28 height 21
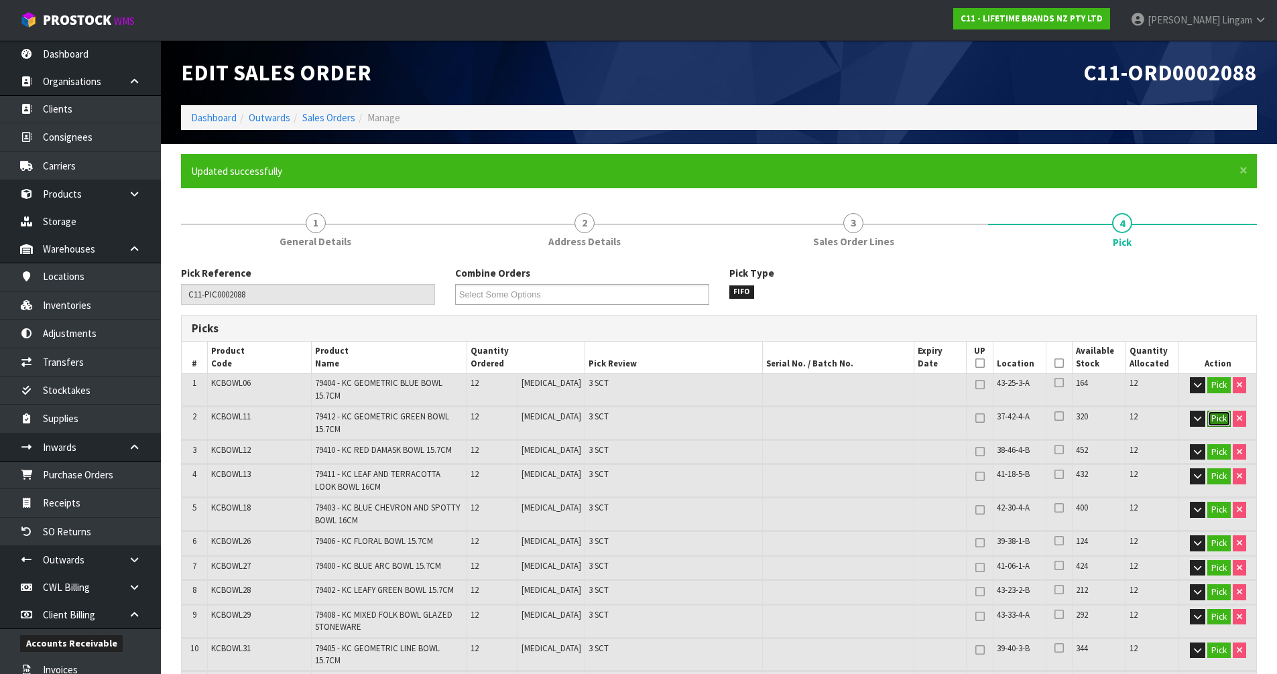
click at [1220, 421] on button "Pick" at bounding box center [1218, 419] width 23 height 16
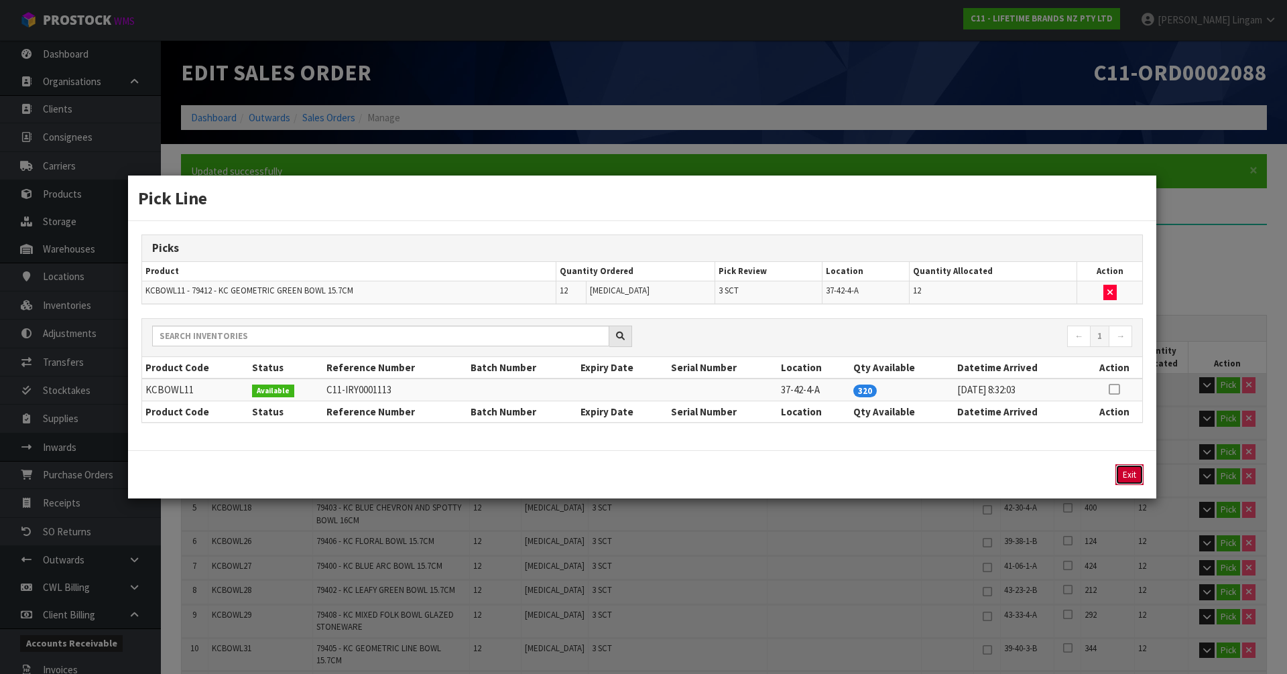
click at [1131, 474] on button "Exit" at bounding box center [1129, 474] width 28 height 21
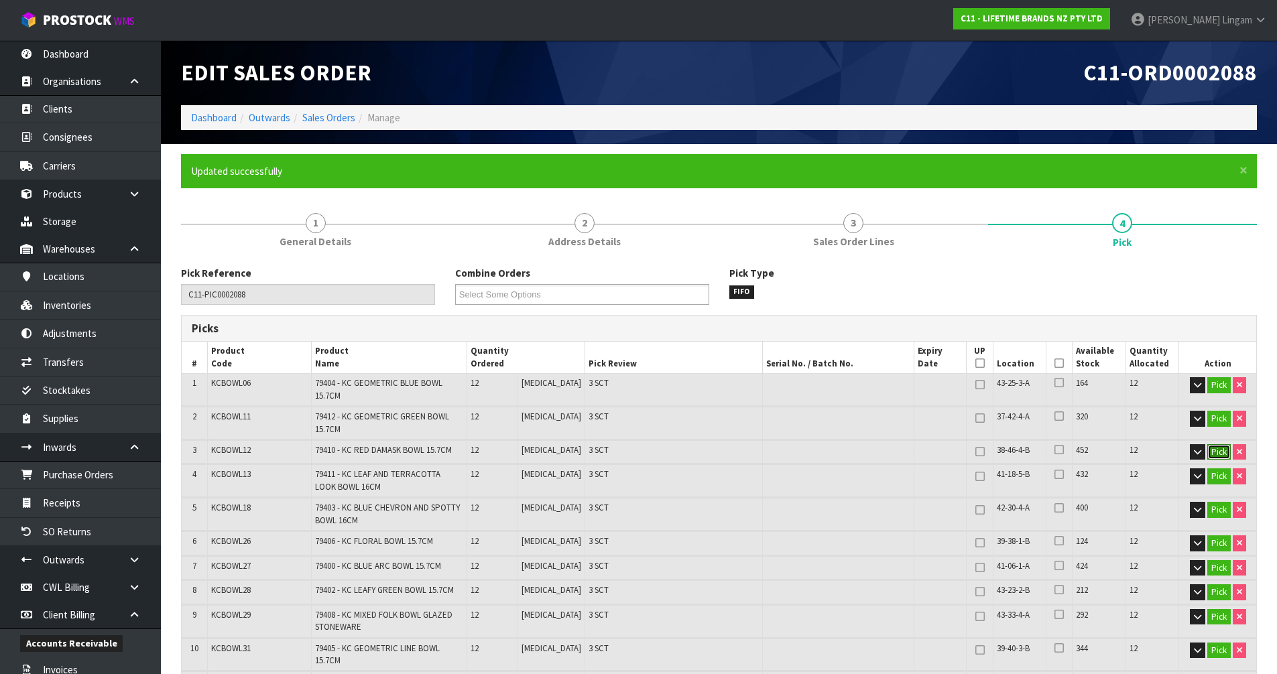
click at [1218, 452] on button "Pick" at bounding box center [1218, 452] width 23 height 16
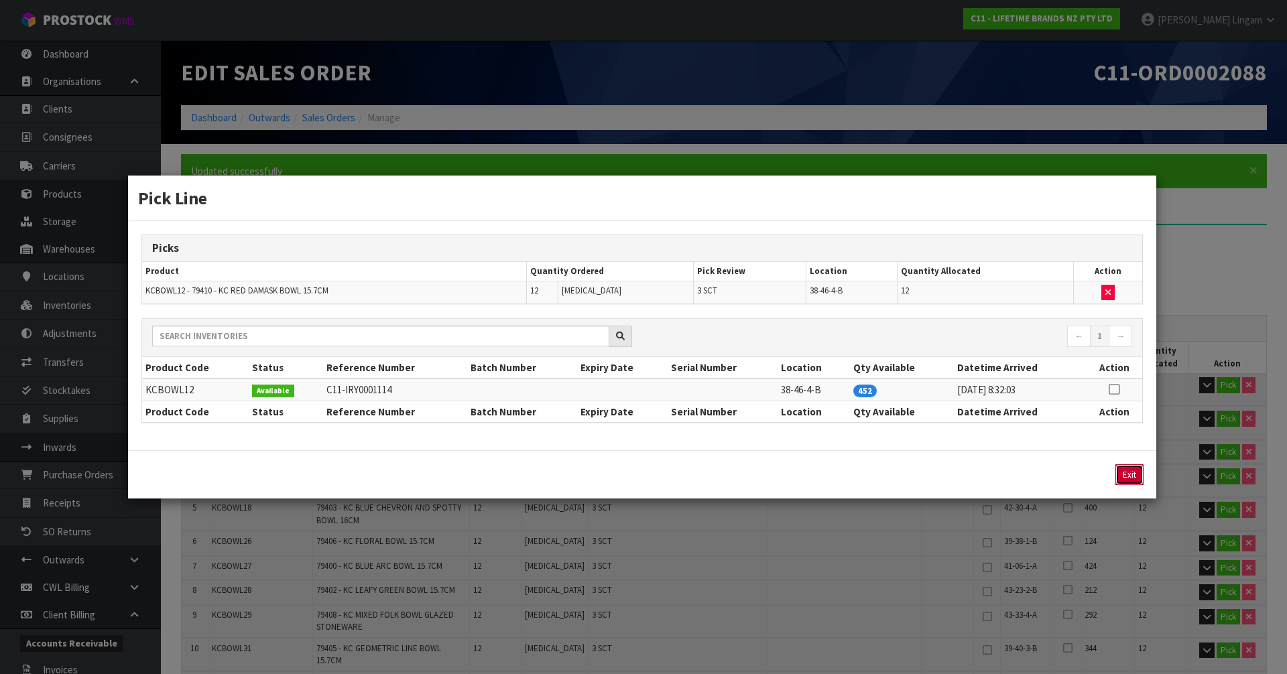
click at [1137, 477] on button "Exit" at bounding box center [1129, 474] width 28 height 21
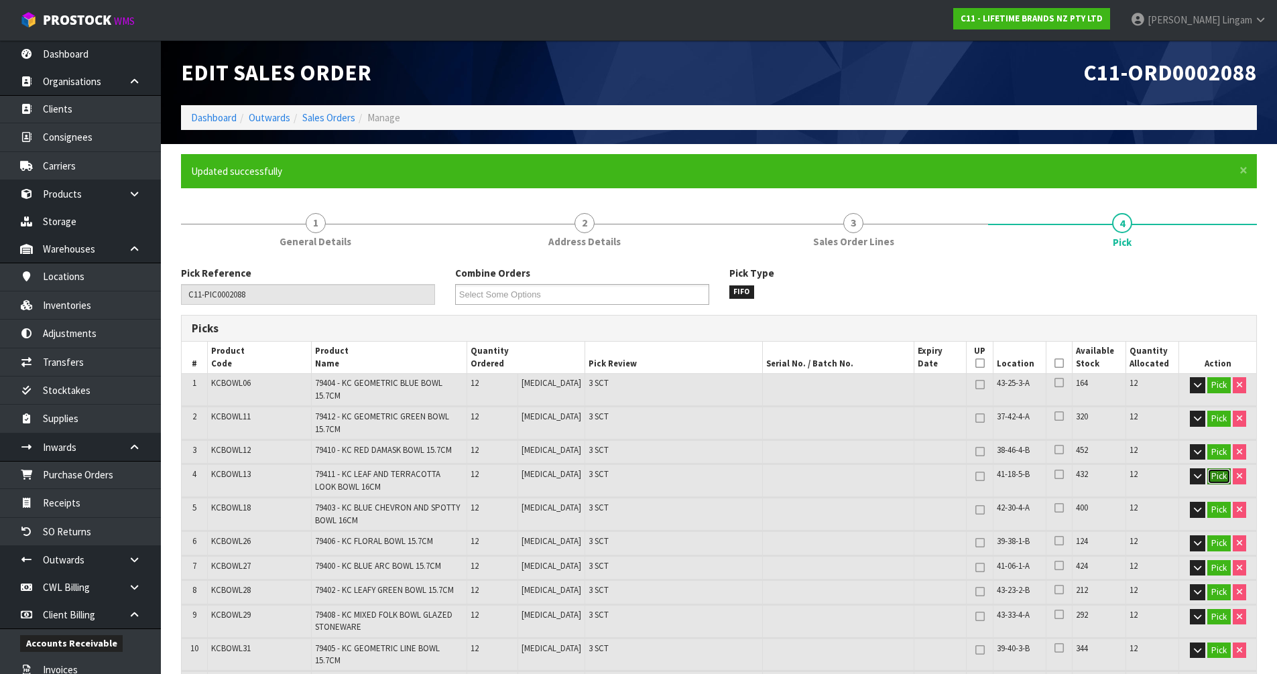
click at [1220, 474] on button "Pick" at bounding box center [1218, 476] width 23 height 16
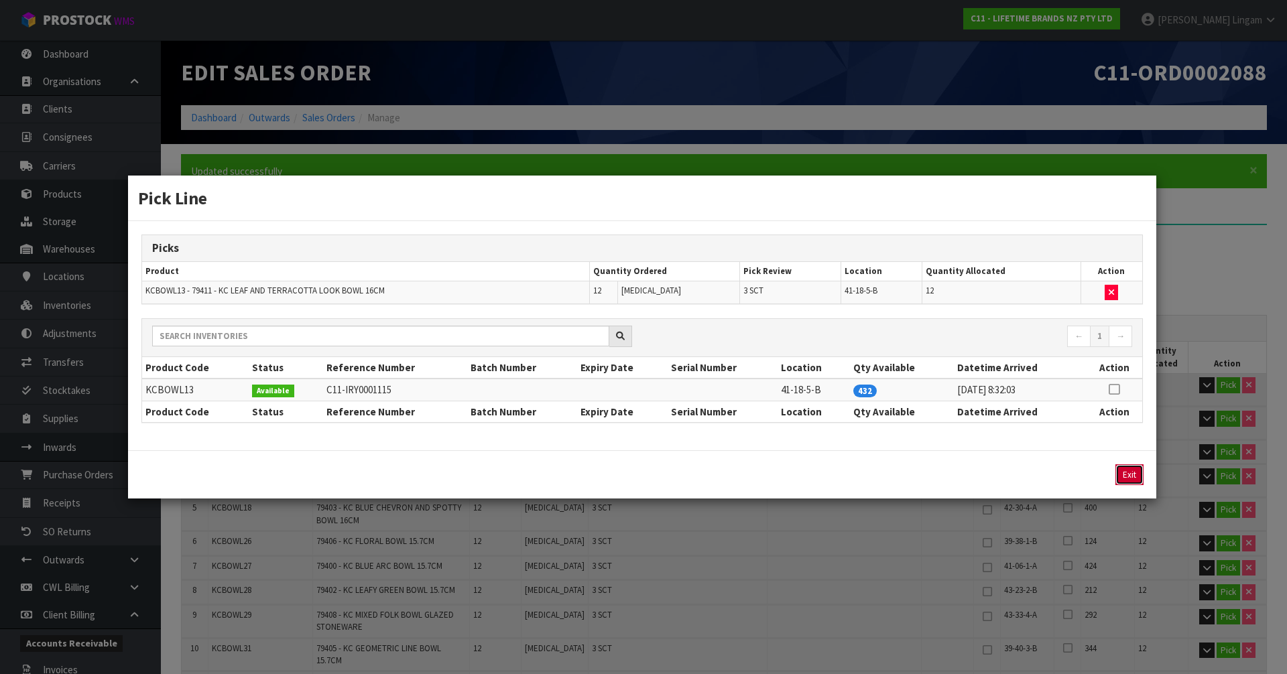
click at [1123, 470] on button "Exit" at bounding box center [1129, 474] width 28 height 21
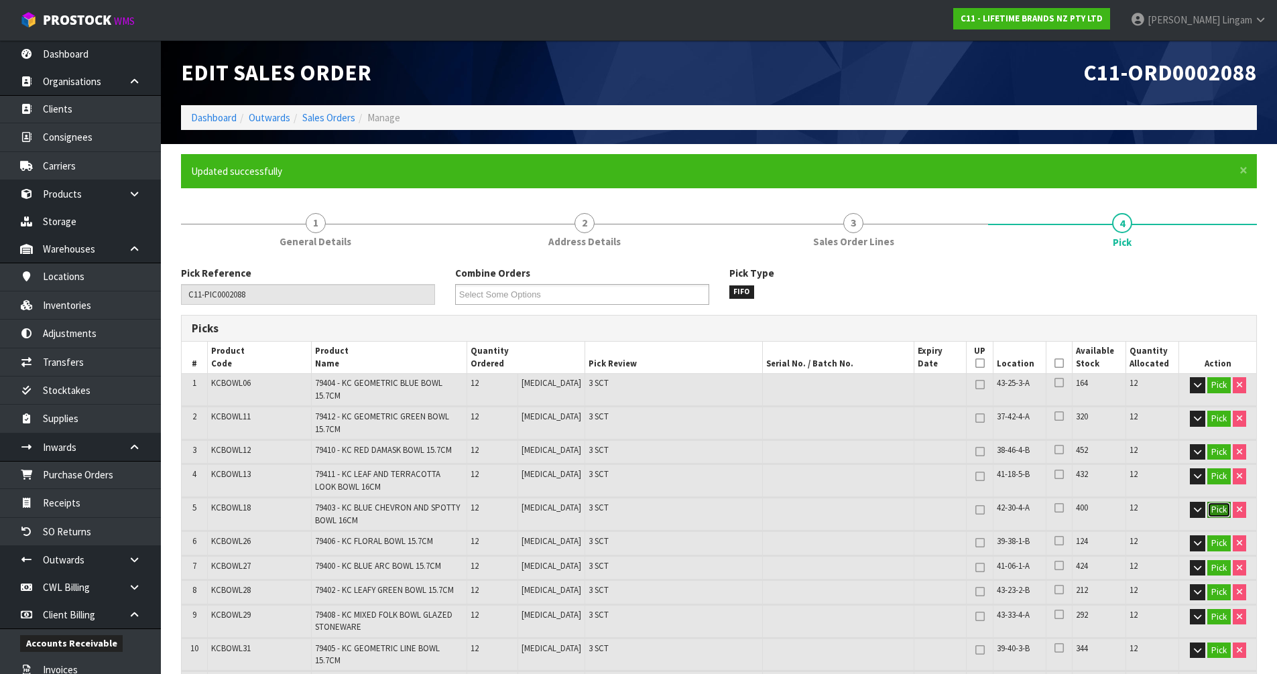
click at [1222, 509] on button "Pick" at bounding box center [1218, 510] width 23 height 16
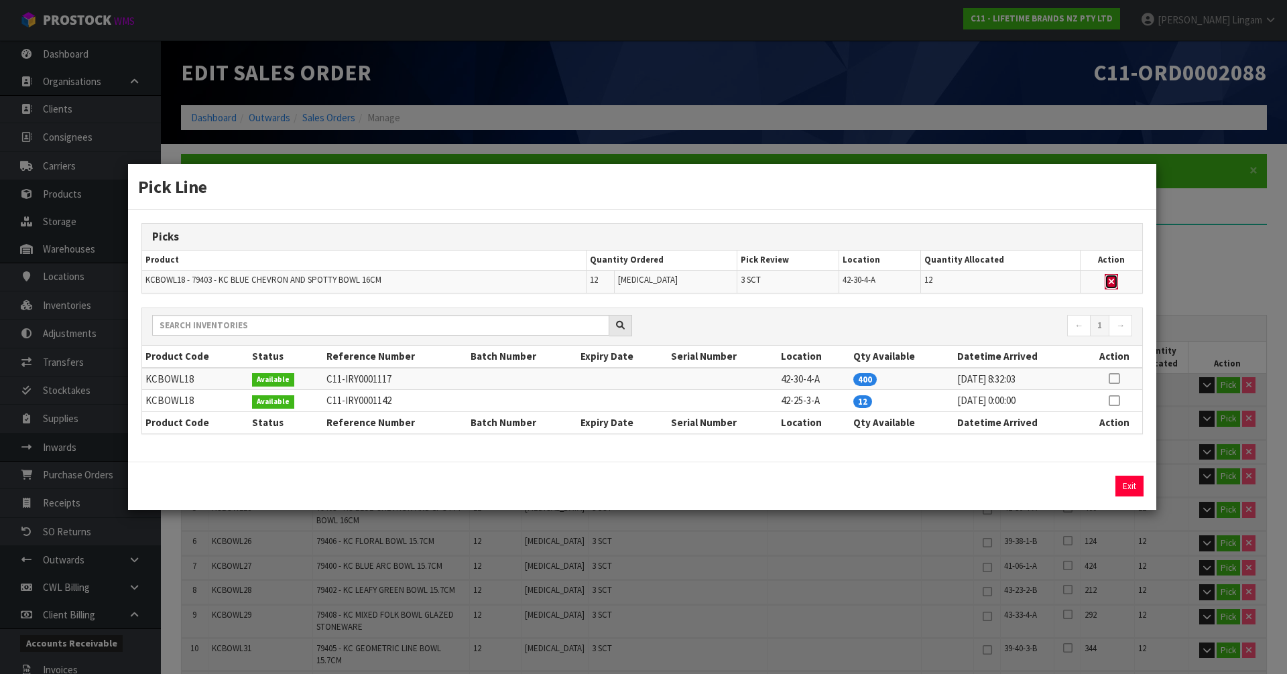
click at [1113, 282] on icon "button" at bounding box center [1110, 281] width 5 height 9
type input "Sub-carton x 69"
type input "276"
type input "0.369906"
type input "129.06"
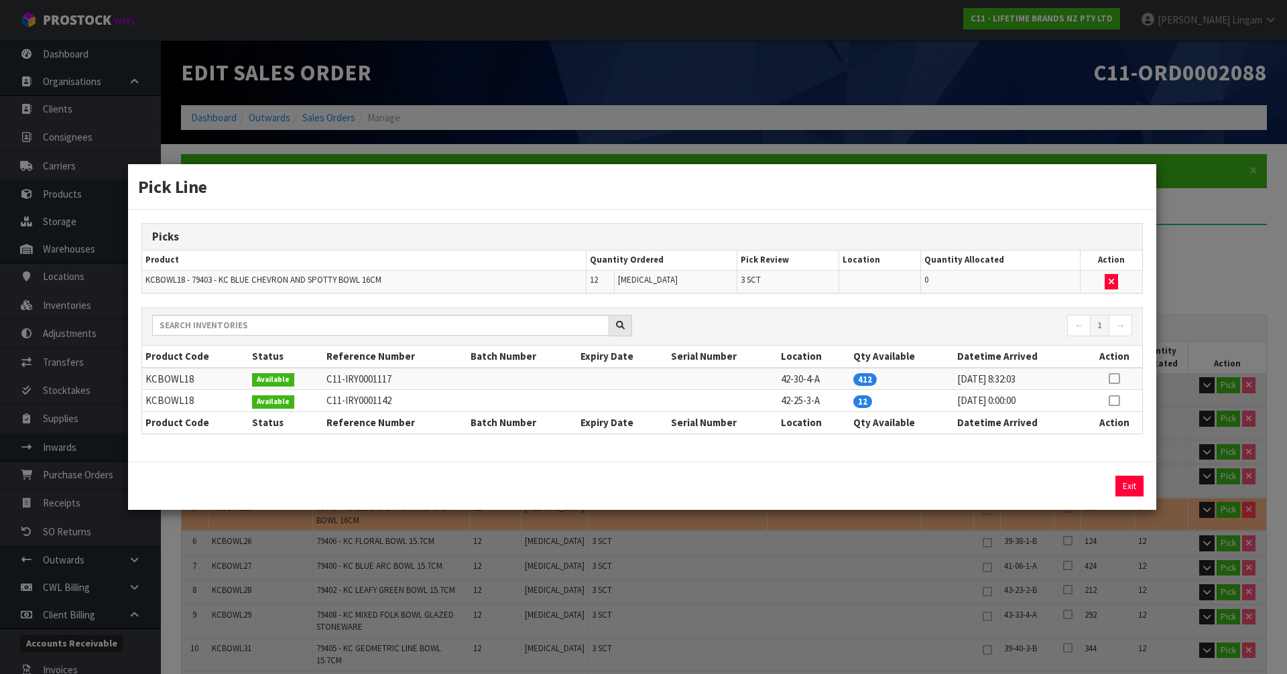
click at [1115, 401] on icon at bounding box center [1113, 401] width 11 height 1
click at [1090, 479] on button "Assign Pick" at bounding box center [1083, 486] width 55 height 21
type input "Sub-carton x 72"
type input "288"
type input "0.382044"
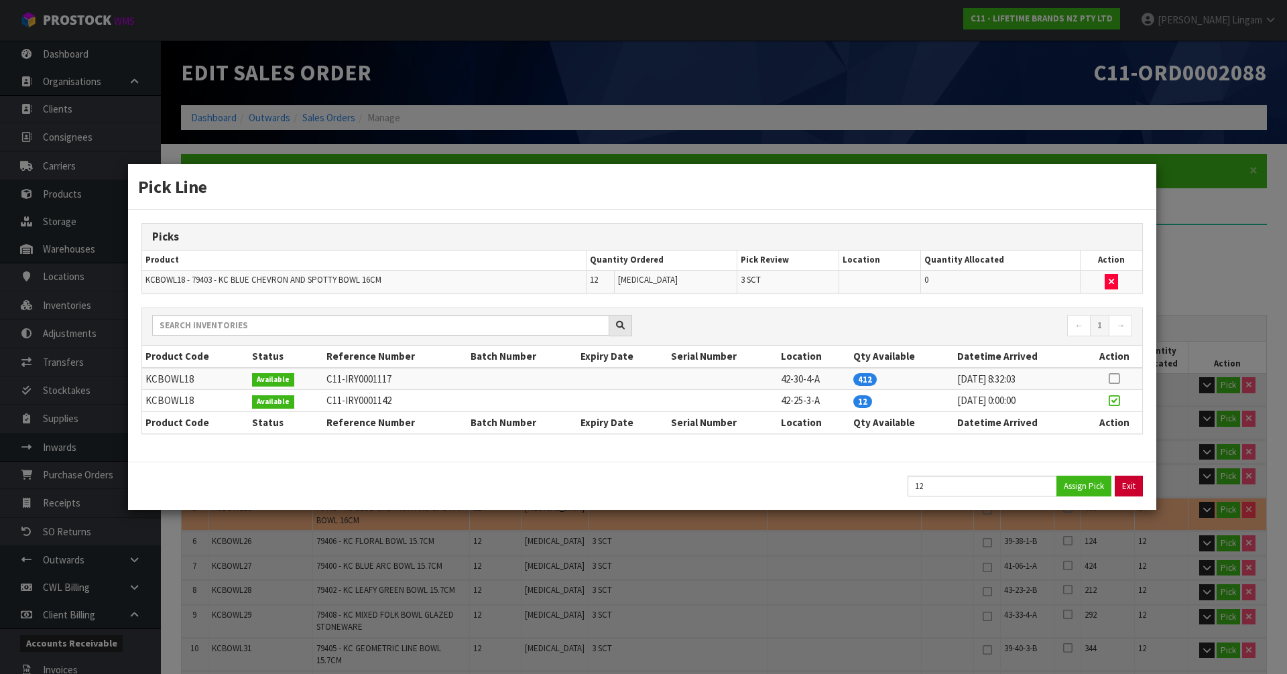
type input "133.38"
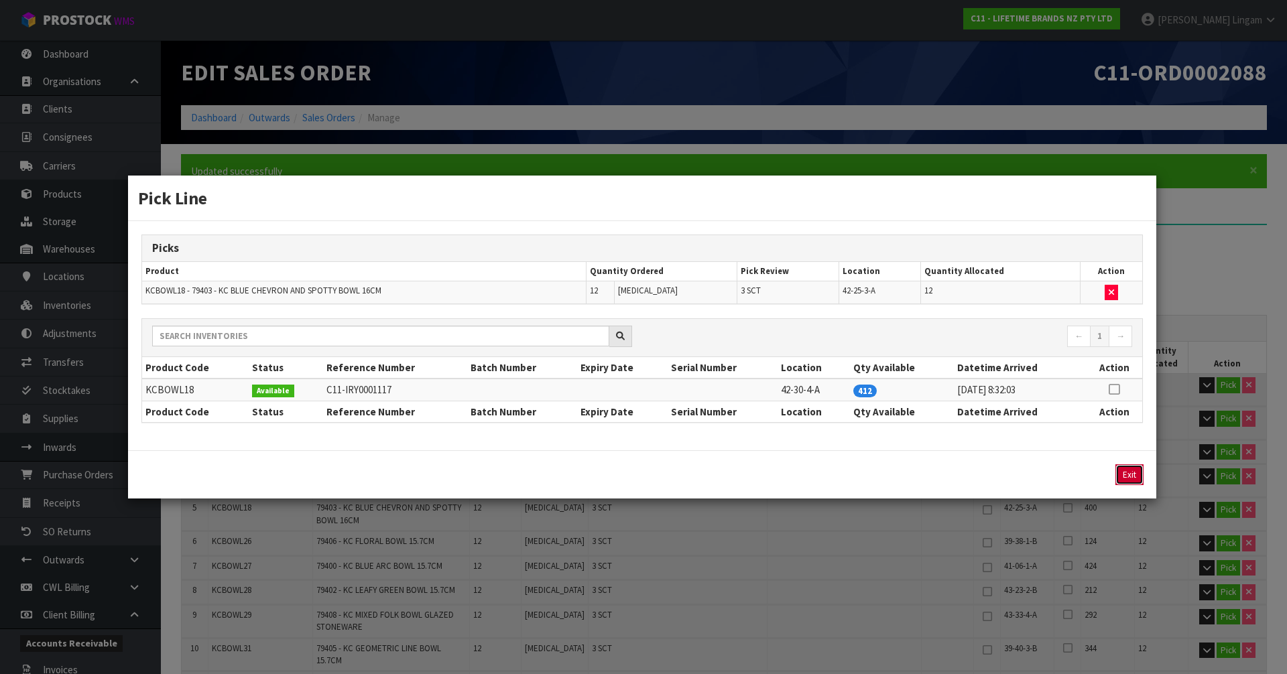
click at [1129, 478] on button "Exit" at bounding box center [1129, 474] width 28 height 21
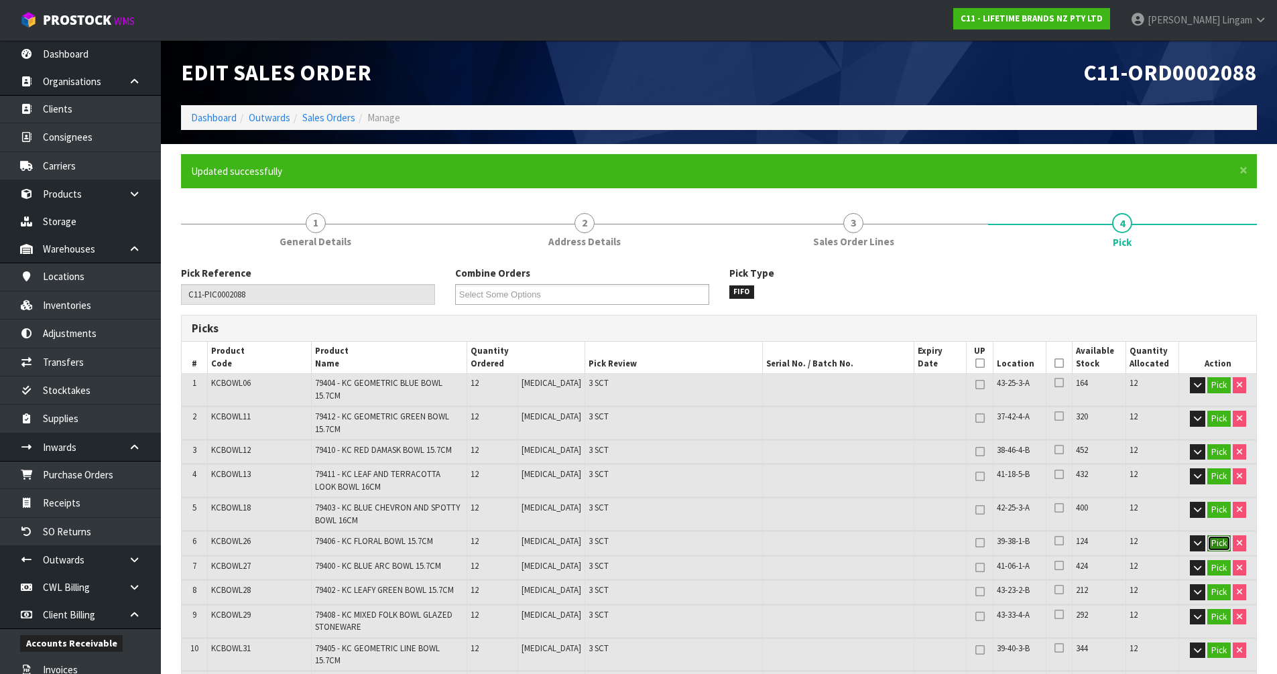
click at [1215, 542] on button "Pick" at bounding box center [1218, 543] width 23 height 16
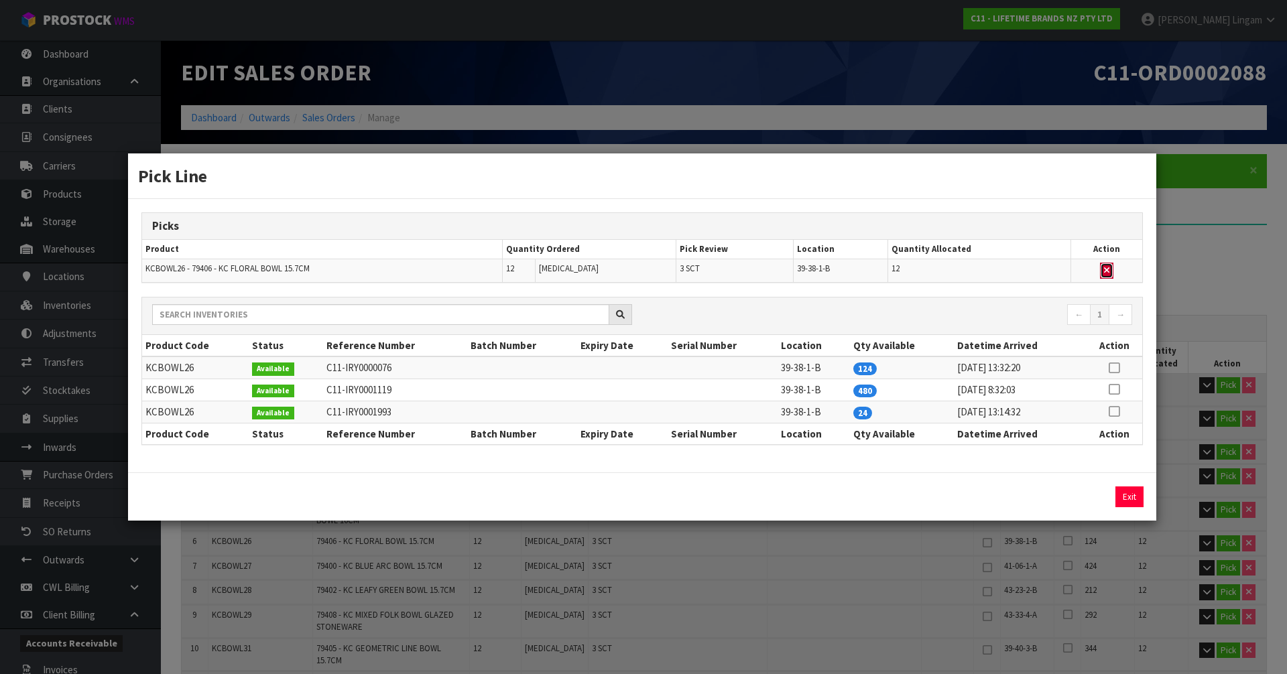
click at [1106, 270] on icon "button" at bounding box center [1106, 270] width 5 height 9
type input "Sub-carton x 69"
type input "276"
type input "0.38133"
type input "128.88"
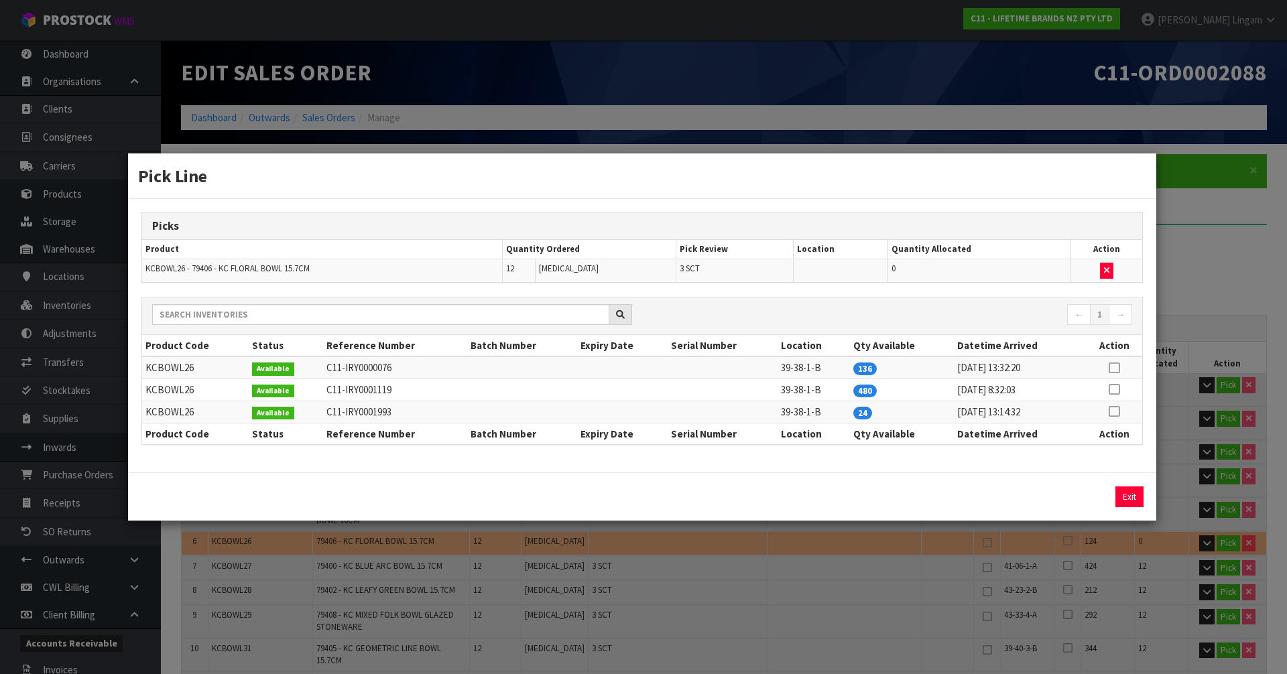
click at [1113, 411] on icon at bounding box center [1113, 411] width 11 height 1
click at [1097, 499] on button "Assign Pick" at bounding box center [1083, 497] width 55 height 21
type input "Sub-carton x 72"
type input "288"
type input "0.382044"
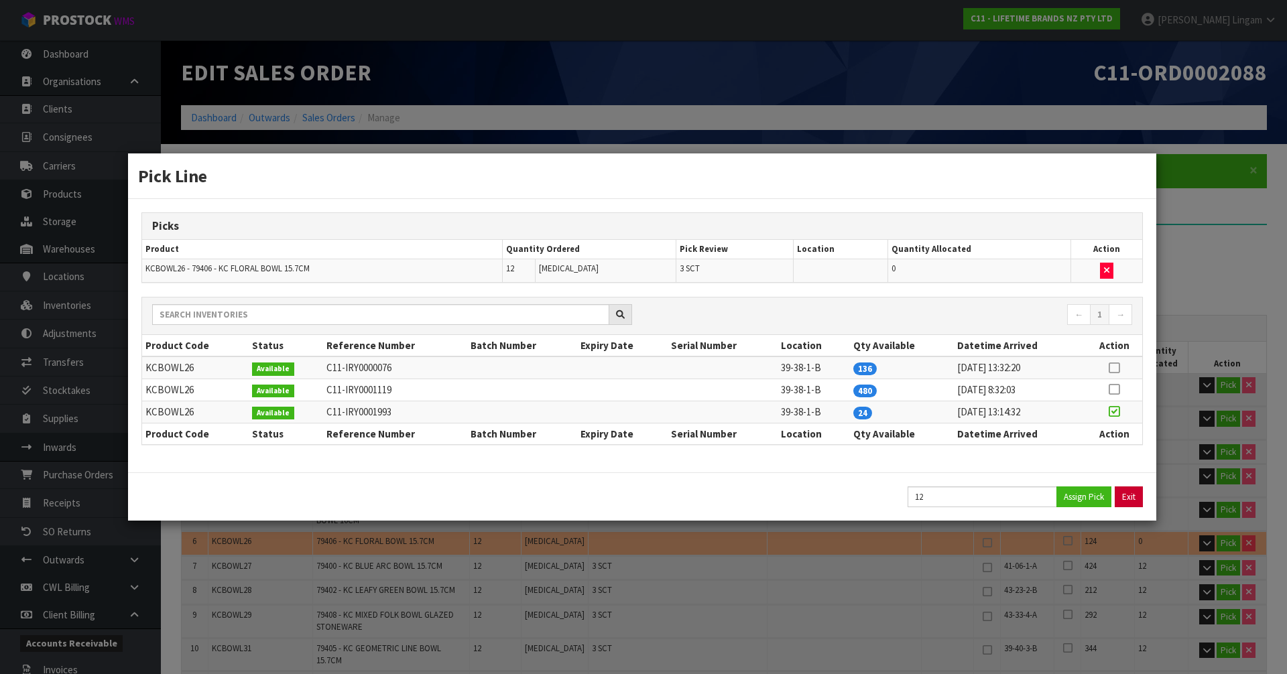
type input "133.38"
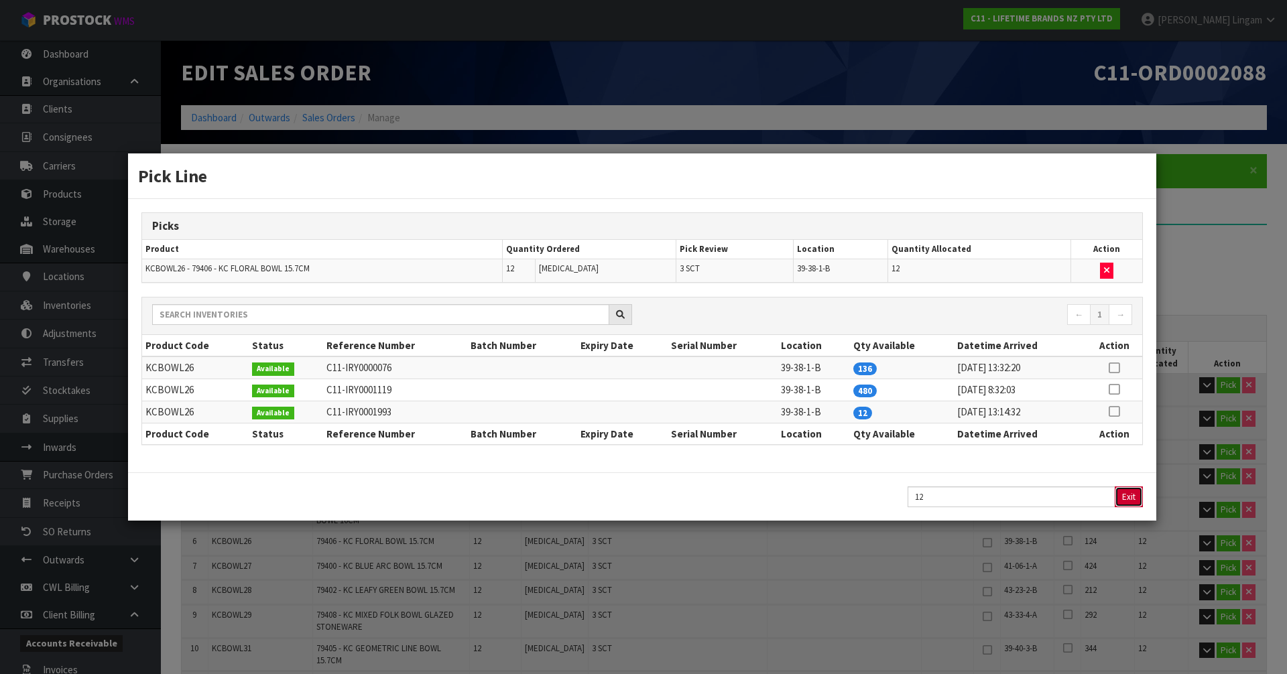
click at [1130, 498] on button "Exit" at bounding box center [1129, 497] width 28 height 21
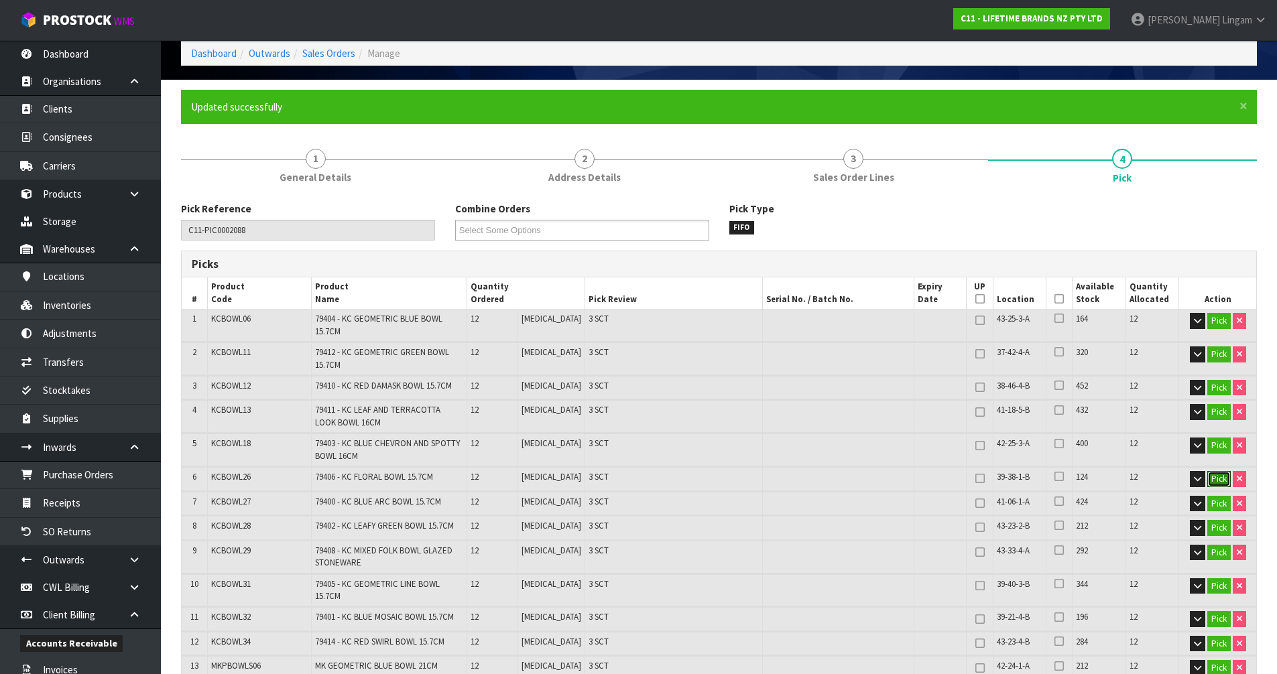
scroll to position [134, 0]
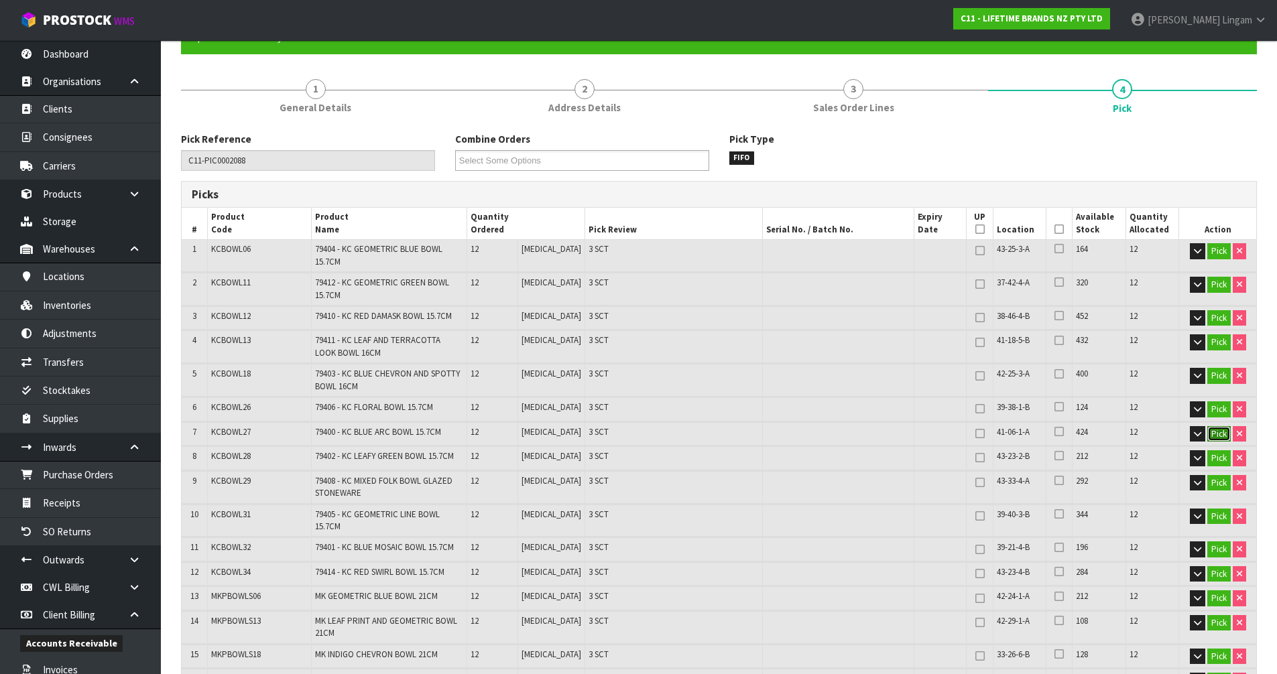
click at [1216, 431] on button "Pick" at bounding box center [1218, 434] width 23 height 16
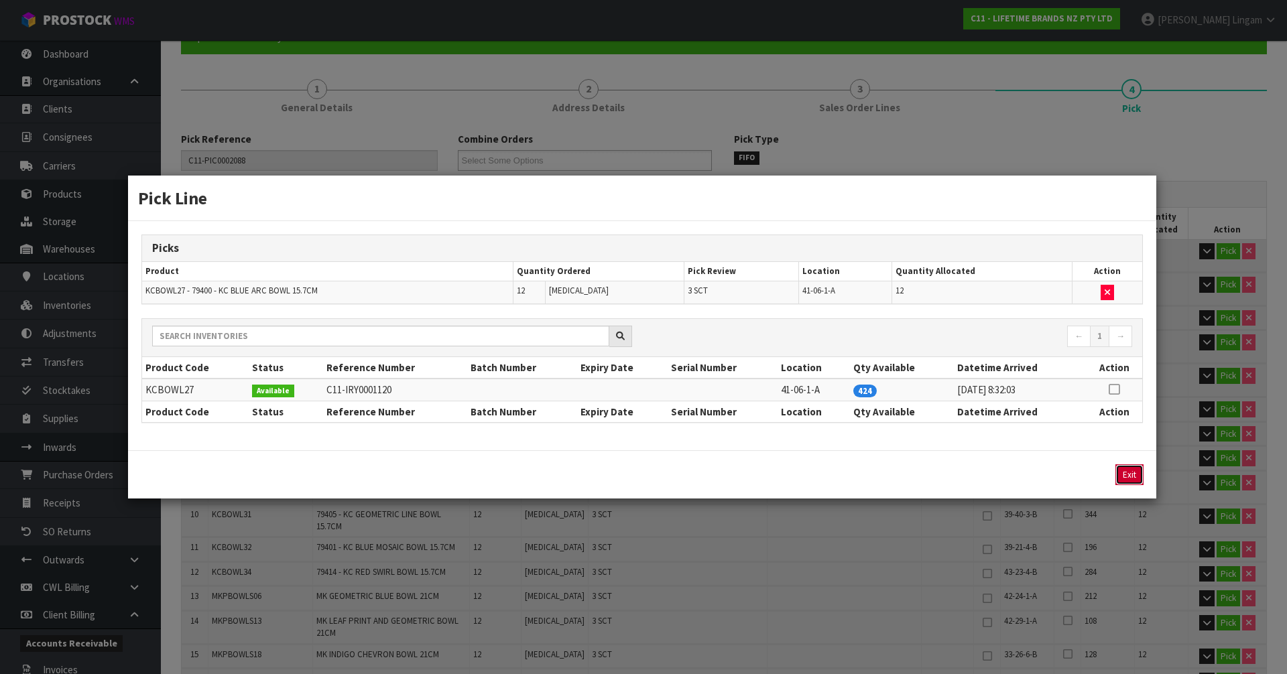
click at [1131, 474] on button "Exit" at bounding box center [1129, 474] width 28 height 21
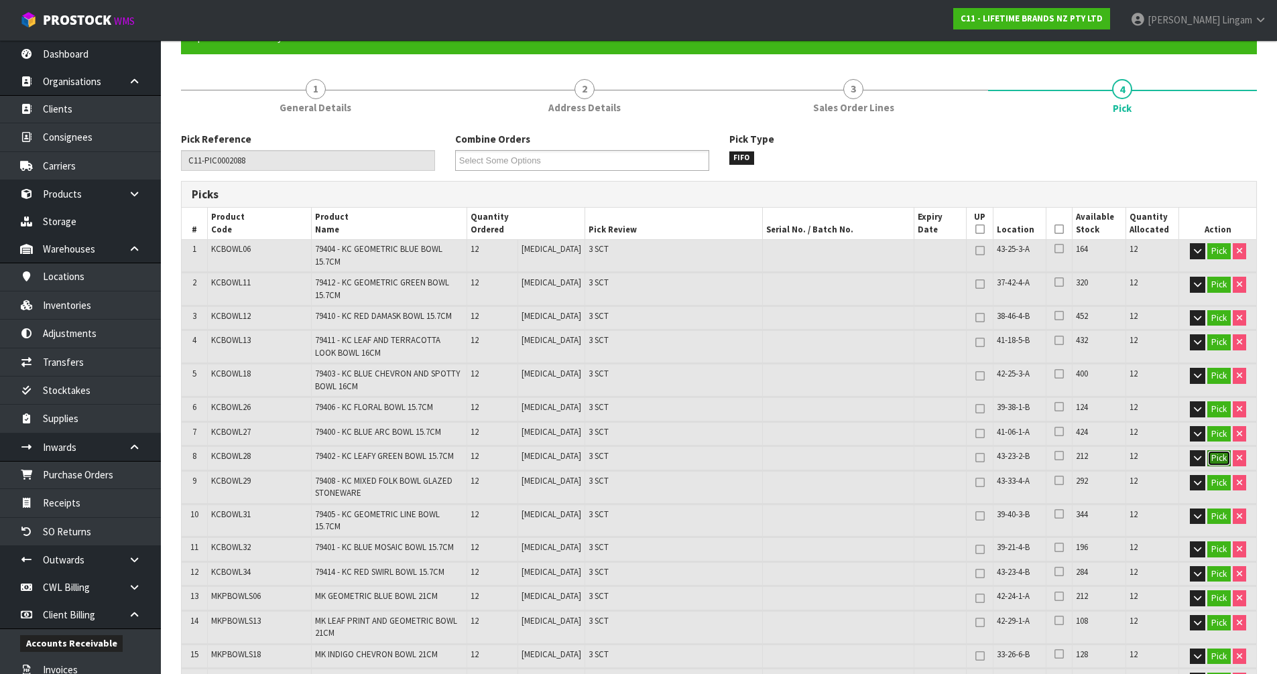
click at [1214, 457] on button "Pick" at bounding box center [1218, 458] width 23 height 16
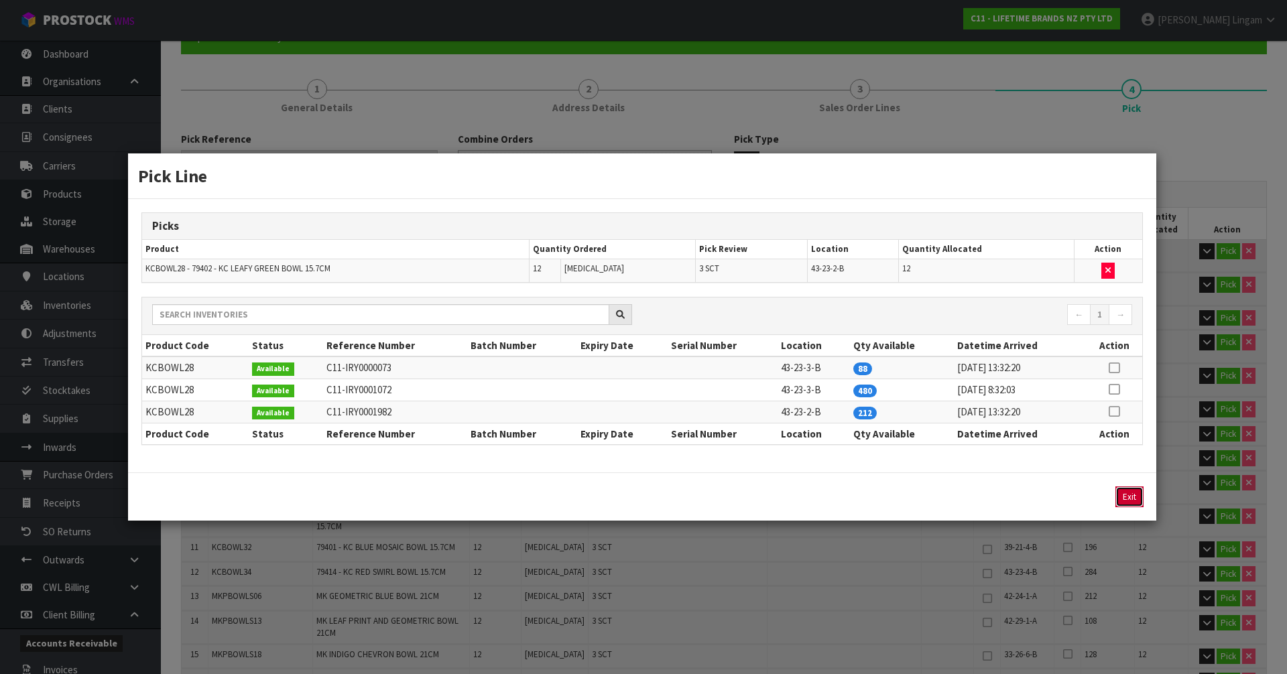
click at [1125, 489] on button "Exit" at bounding box center [1129, 497] width 28 height 21
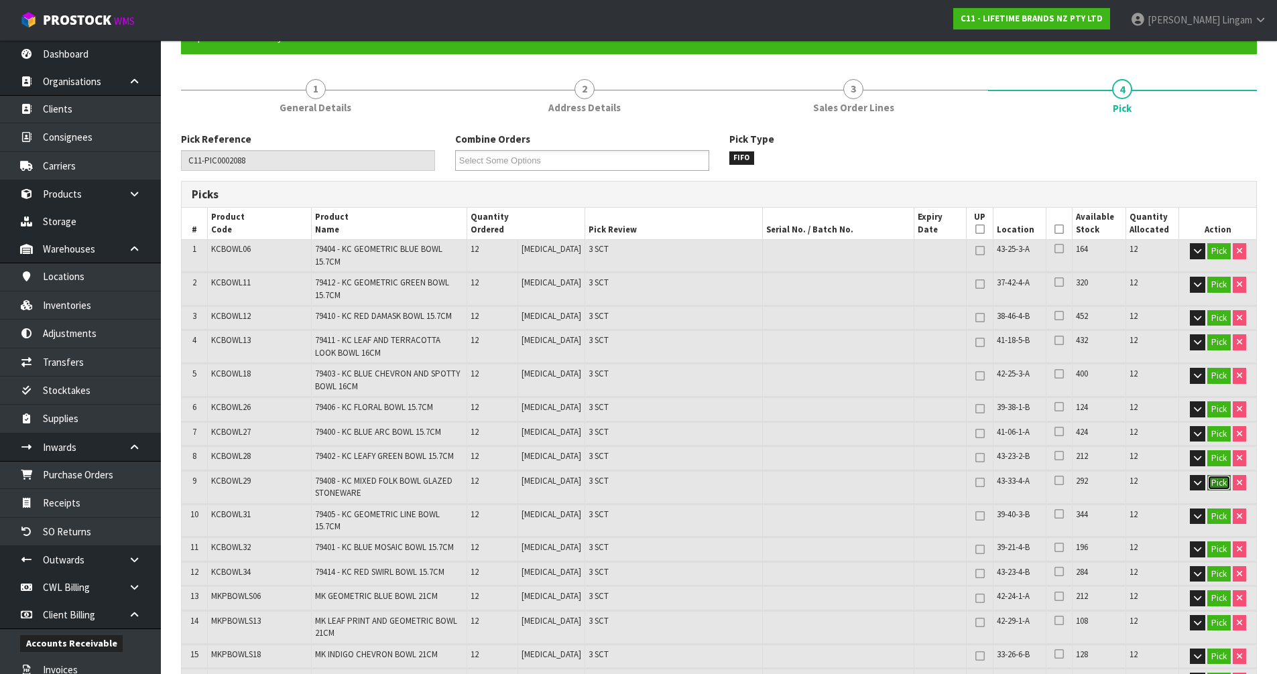
click at [1212, 486] on button "Pick" at bounding box center [1218, 483] width 23 height 16
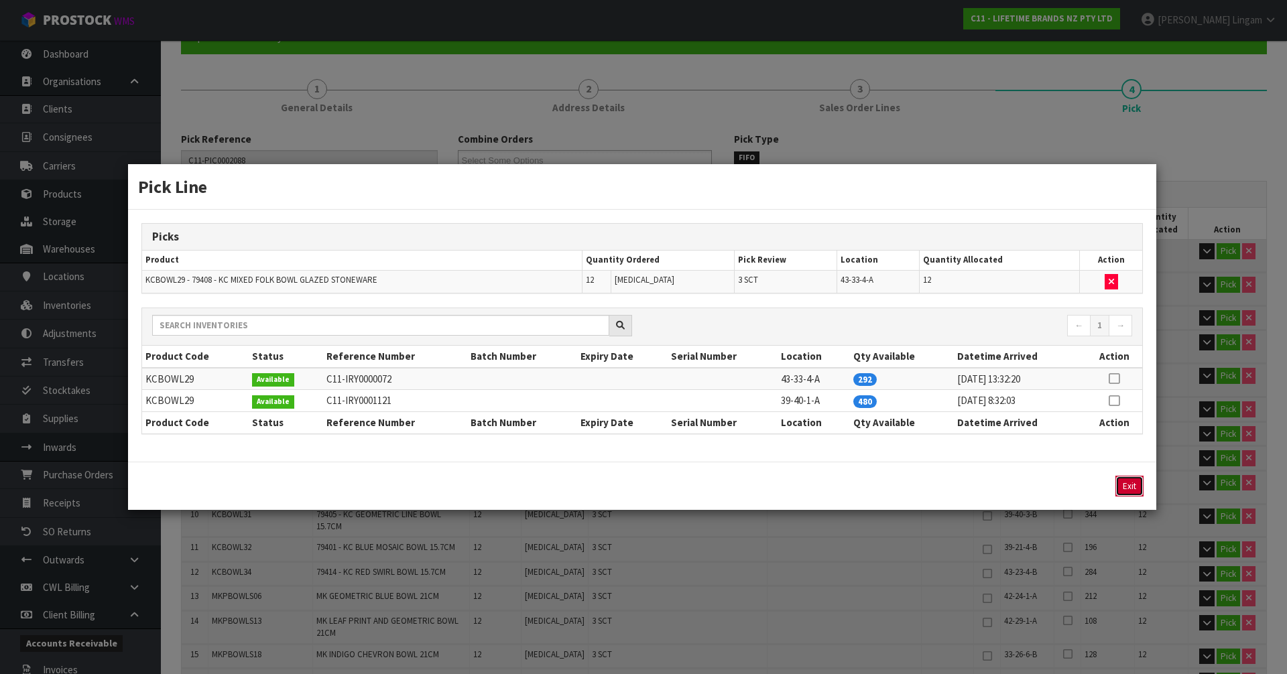
click at [1129, 488] on button "Exit" at bounding box center [1129, 486] width 28 height 21
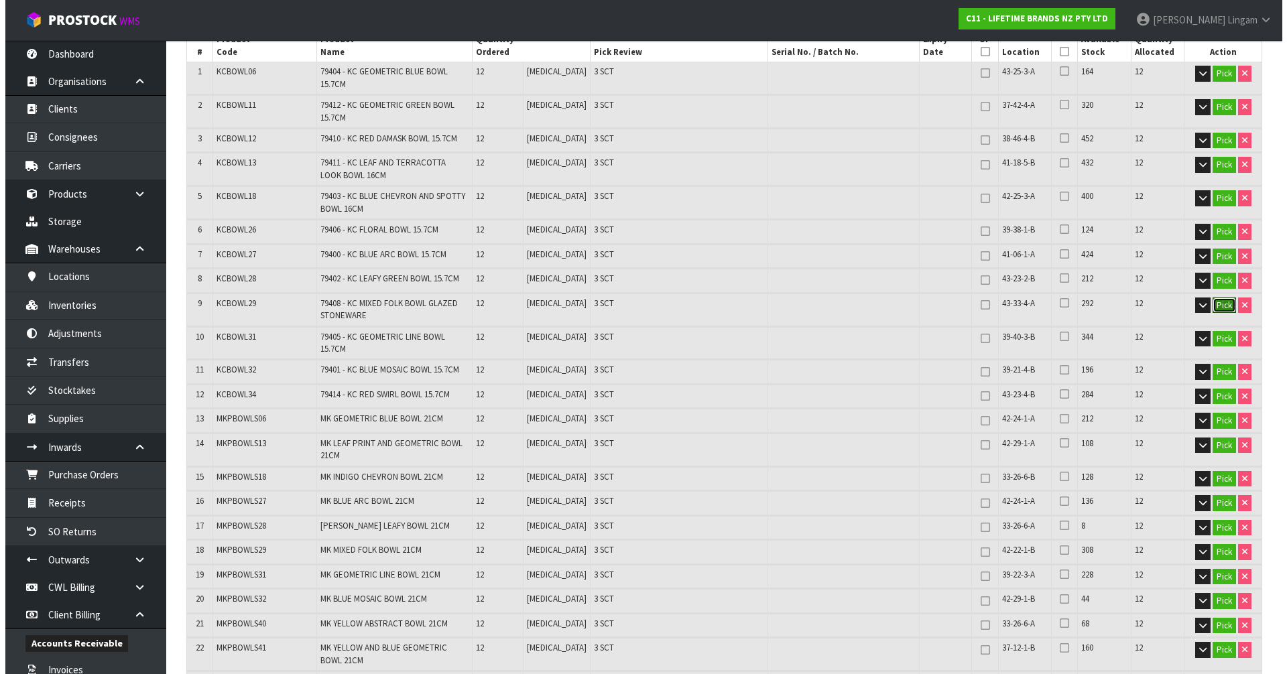
scroll to position [402, 0]
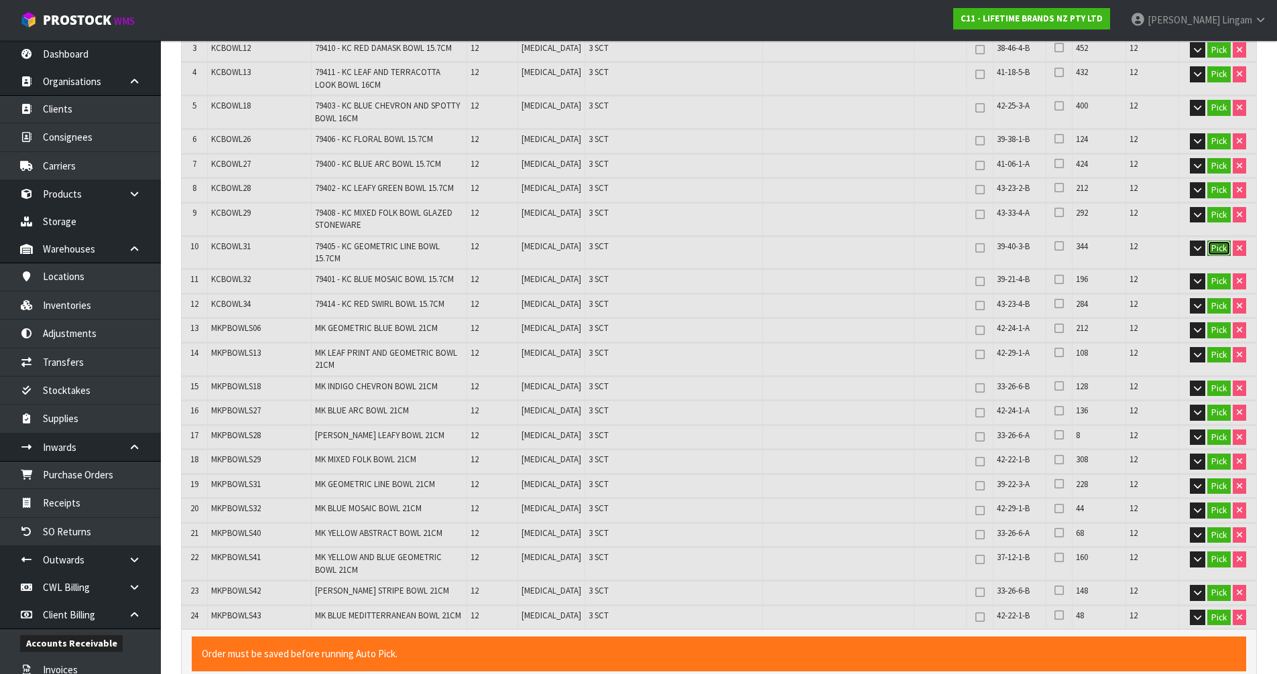
click at [1216, 249] on button "Pick" at bounding box center [1218, 249] width 23 height 16
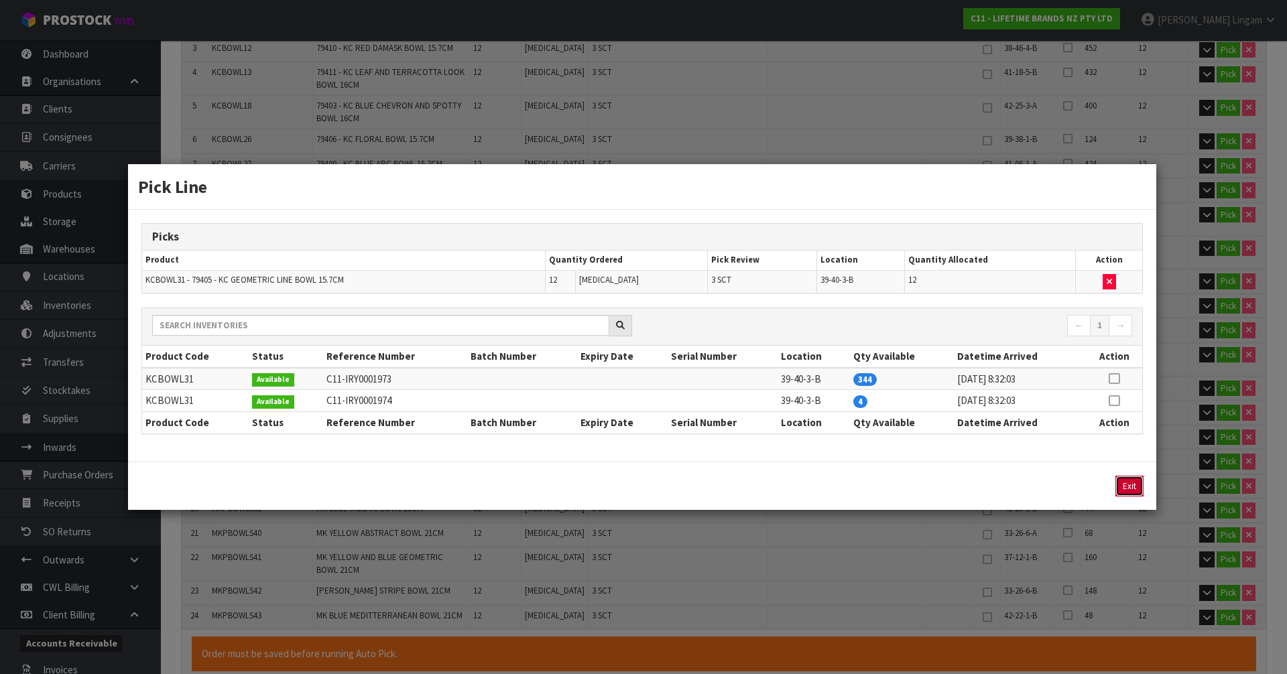
click at [1133, 486] on button "Exit" at bounding box center [1129, 486] width 28 height 21
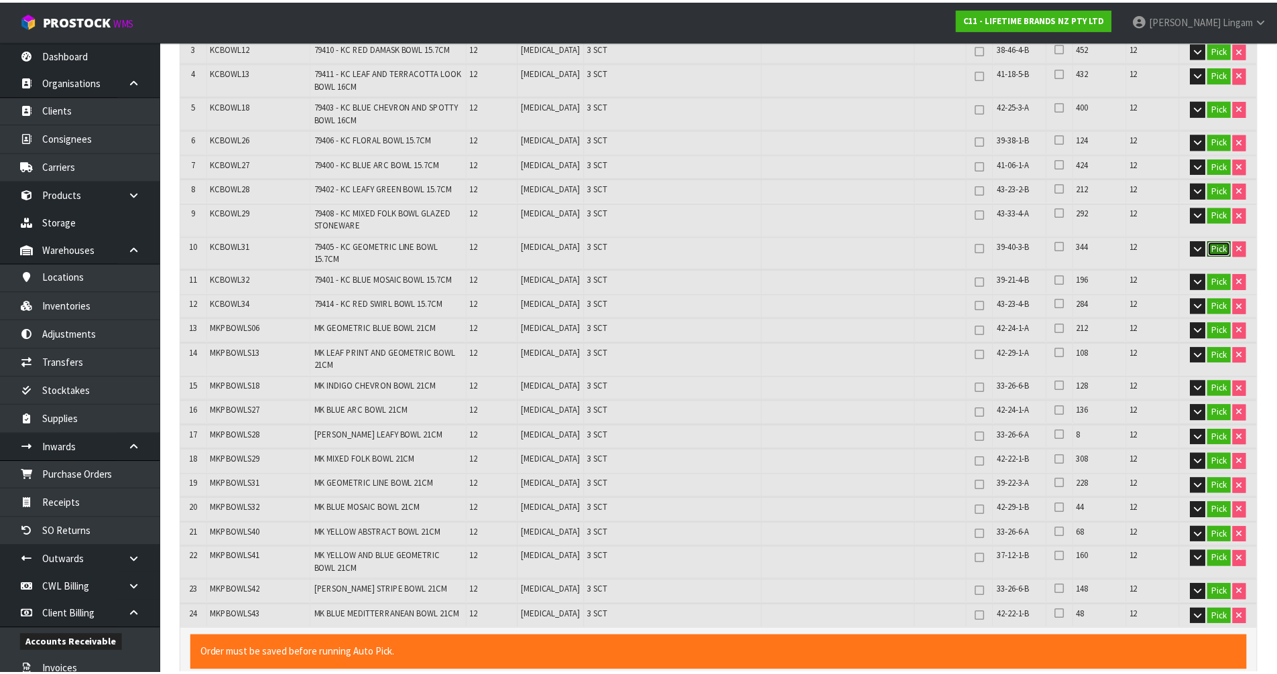
scroll to position [411, 0]
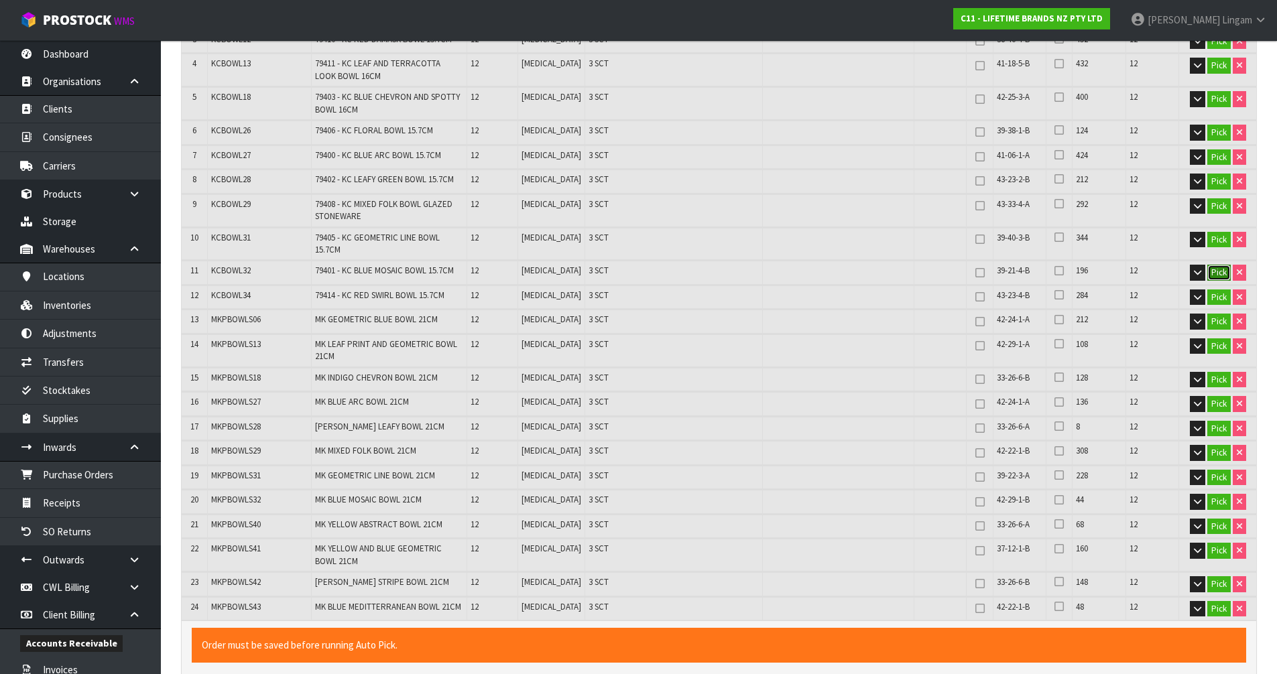
click at [1213, 267] on button "Pick" at bounding box center [1218, 273] width 23 height 16
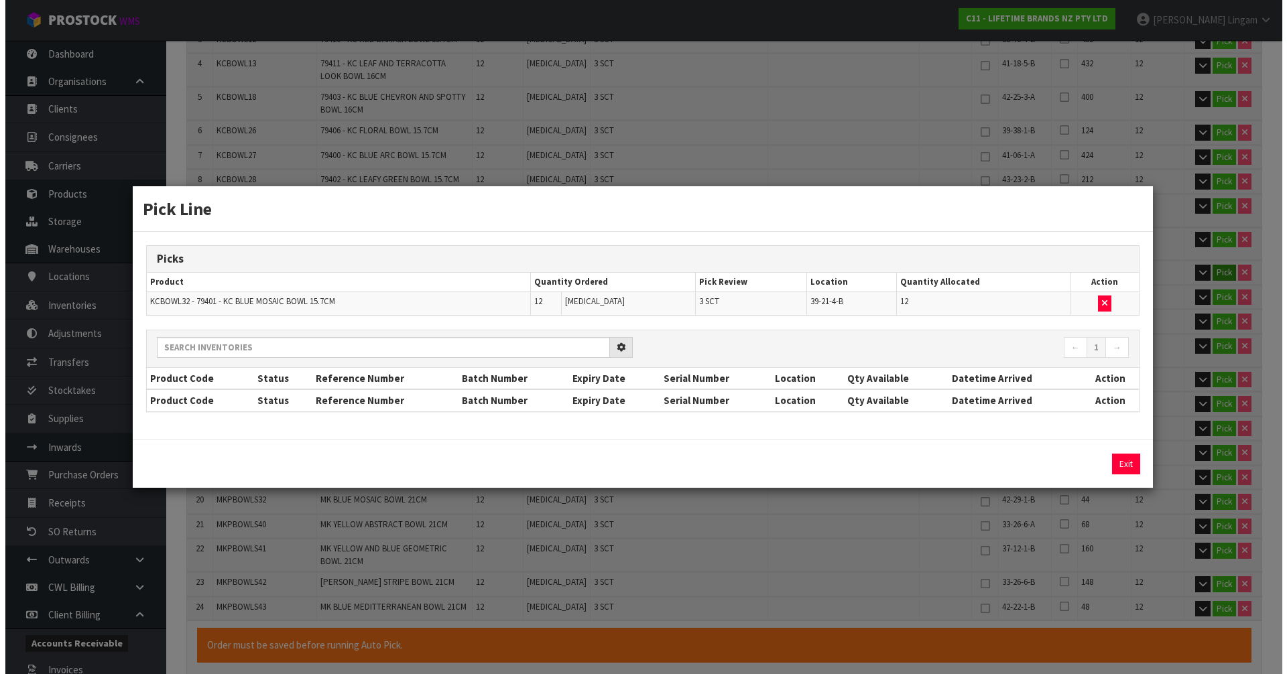
scroll to position [402, 0]
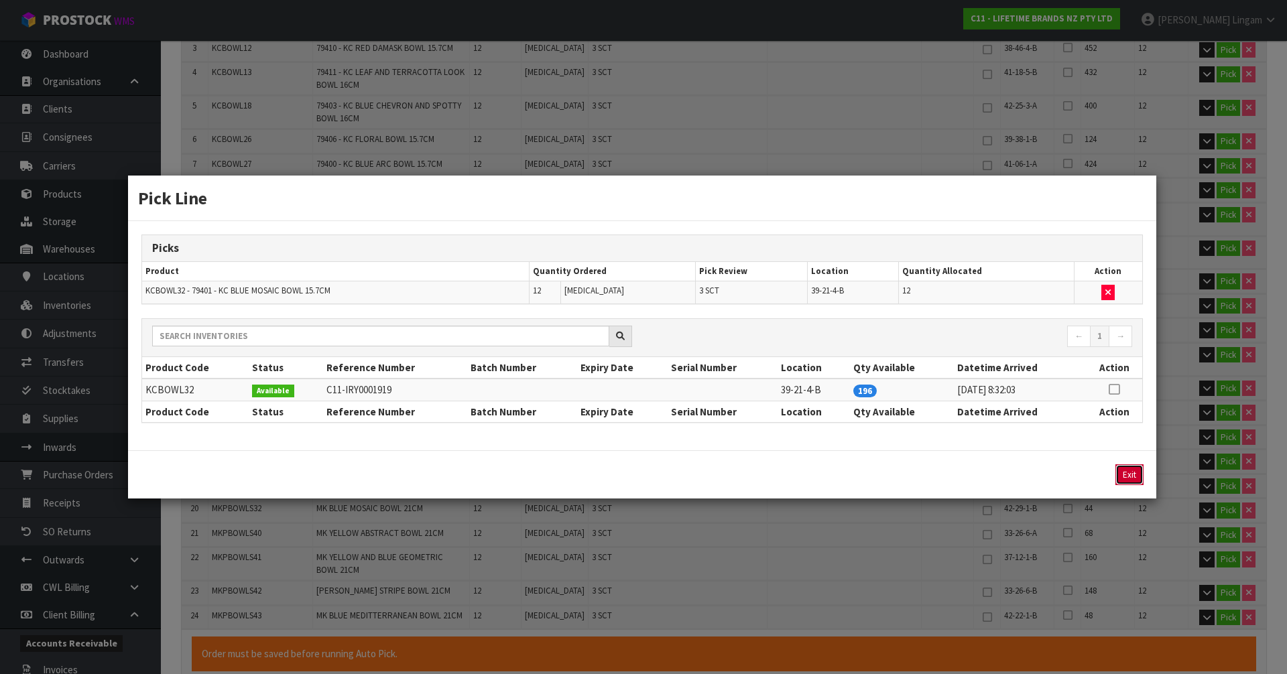
drag, startPoint x: 1131, startPoint y: 474, endPoint x: 1141, endPoint y: 448, distance: 28.3
click at [1131, 474] on button "Exit" at bounding box center [1129, 474] width 28 height 21
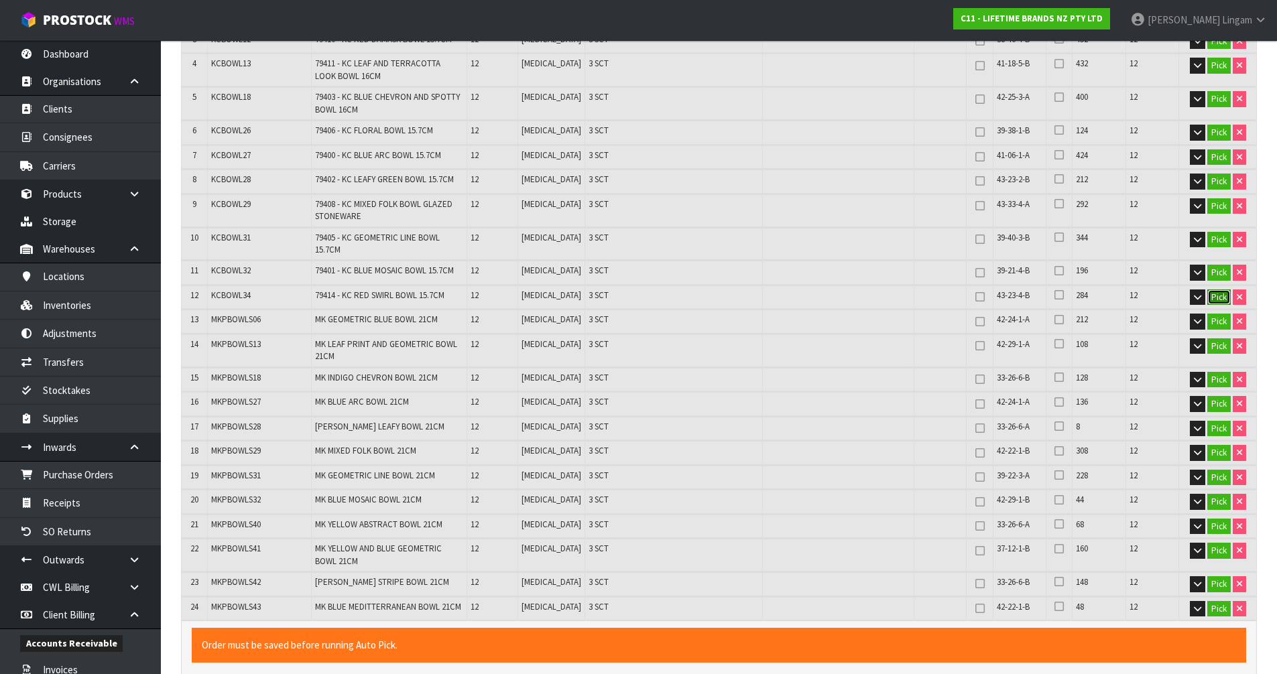
click at [1215, 290] on button "Pick" at bounding box center [1218, 298] width 23 height 16
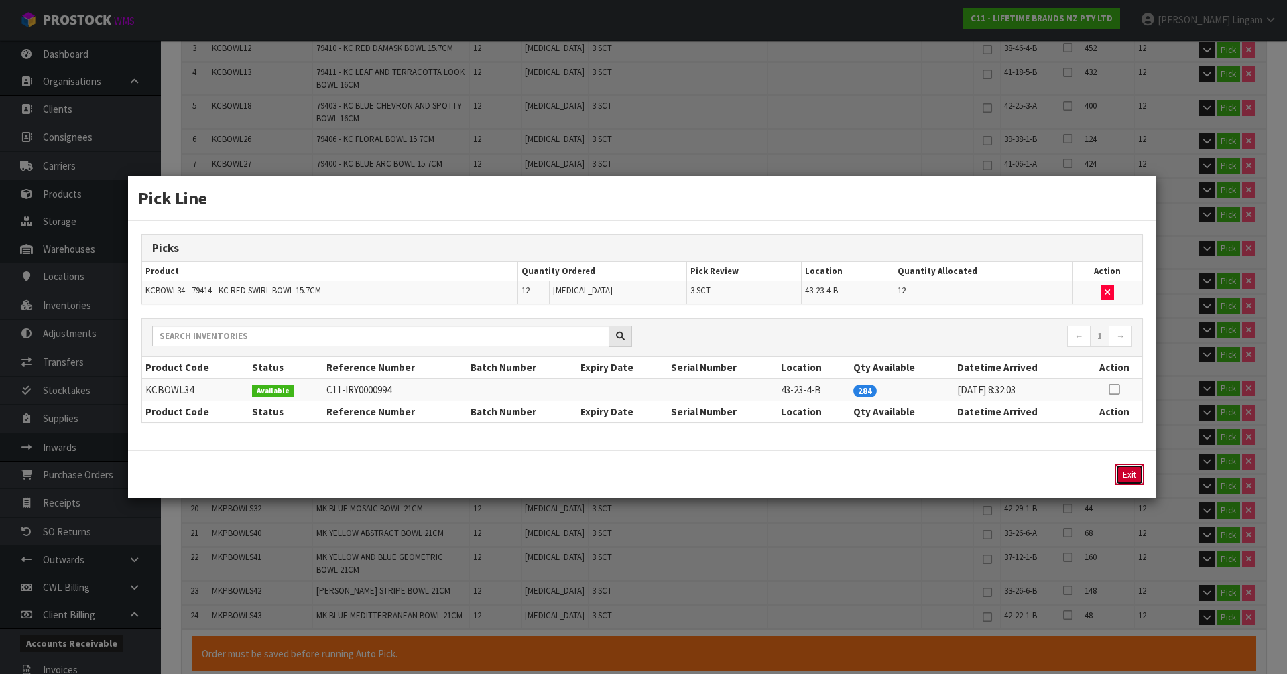
click at [1128, 474] on button "Exit" at bounding box center [1129, 474] width 28 height 21
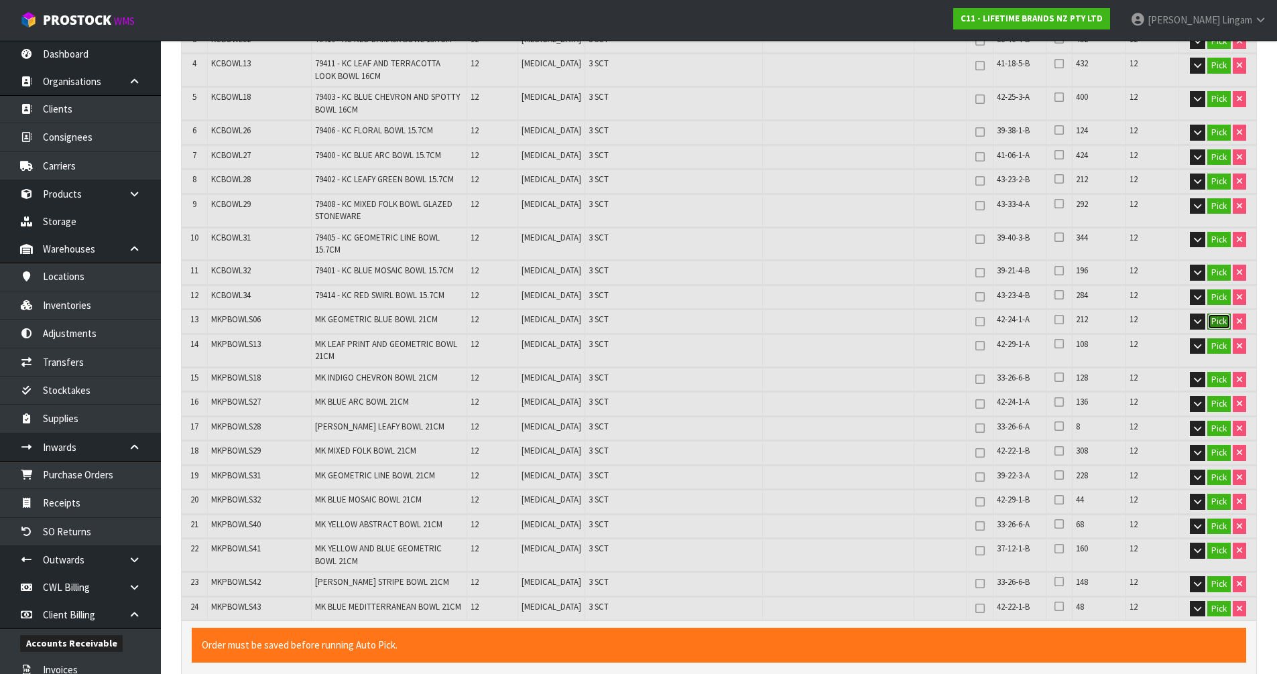
click at [1212, 315] on button "Pick" at bounding box center [1218, 322] width 23 height 16
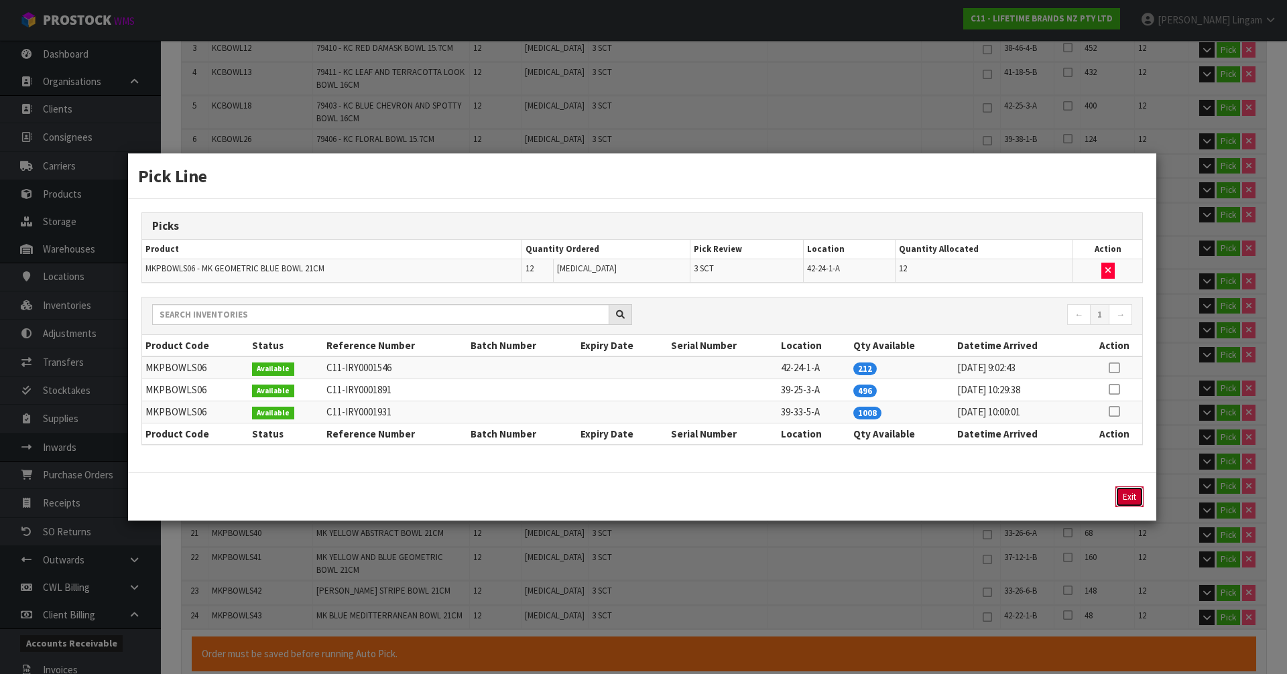
click at [1135, 489] on button "Exit" at bounding box center [1129, 497] width 28 height 21
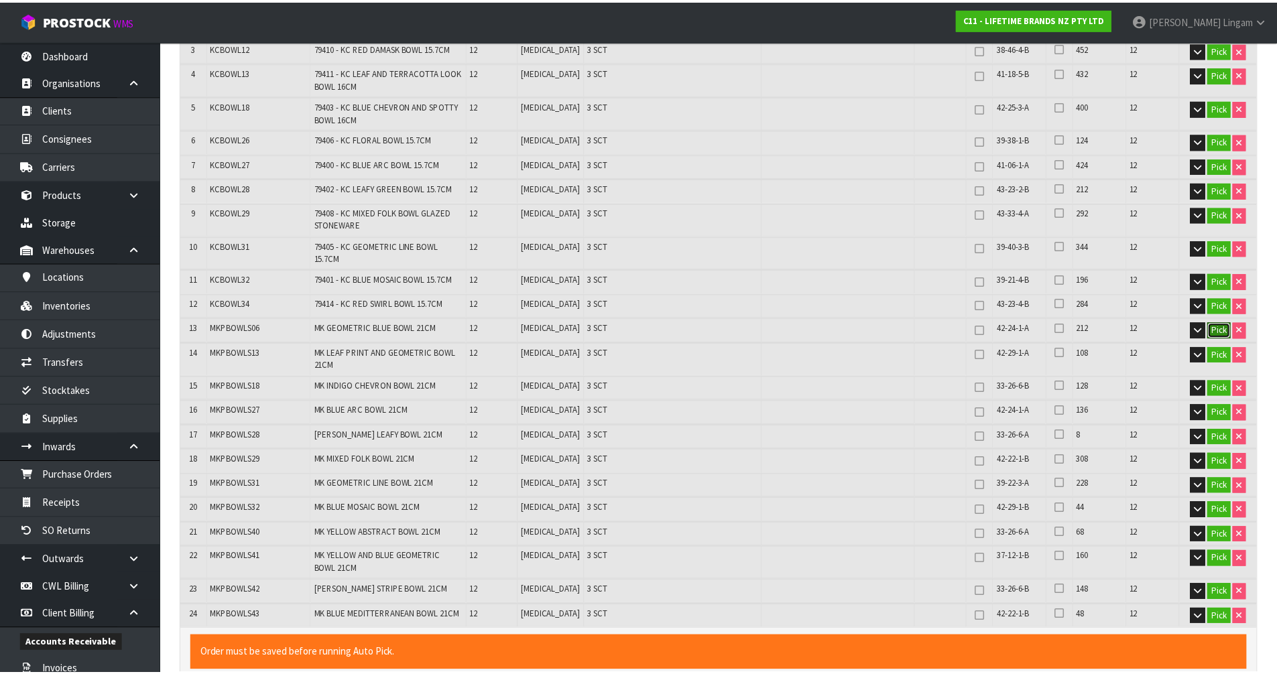
scroll to position [411, 0]
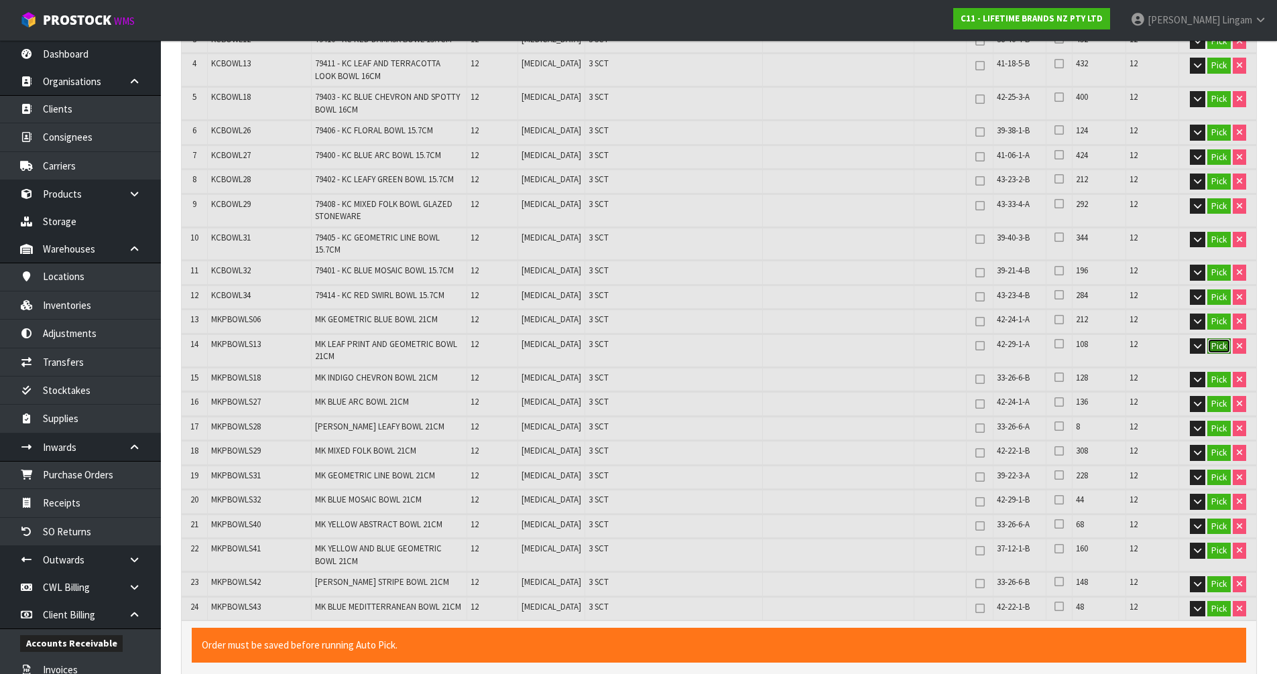
click at [1224, 340] on button "Pick" at bounding box center [1218, 346] width 23 height 16
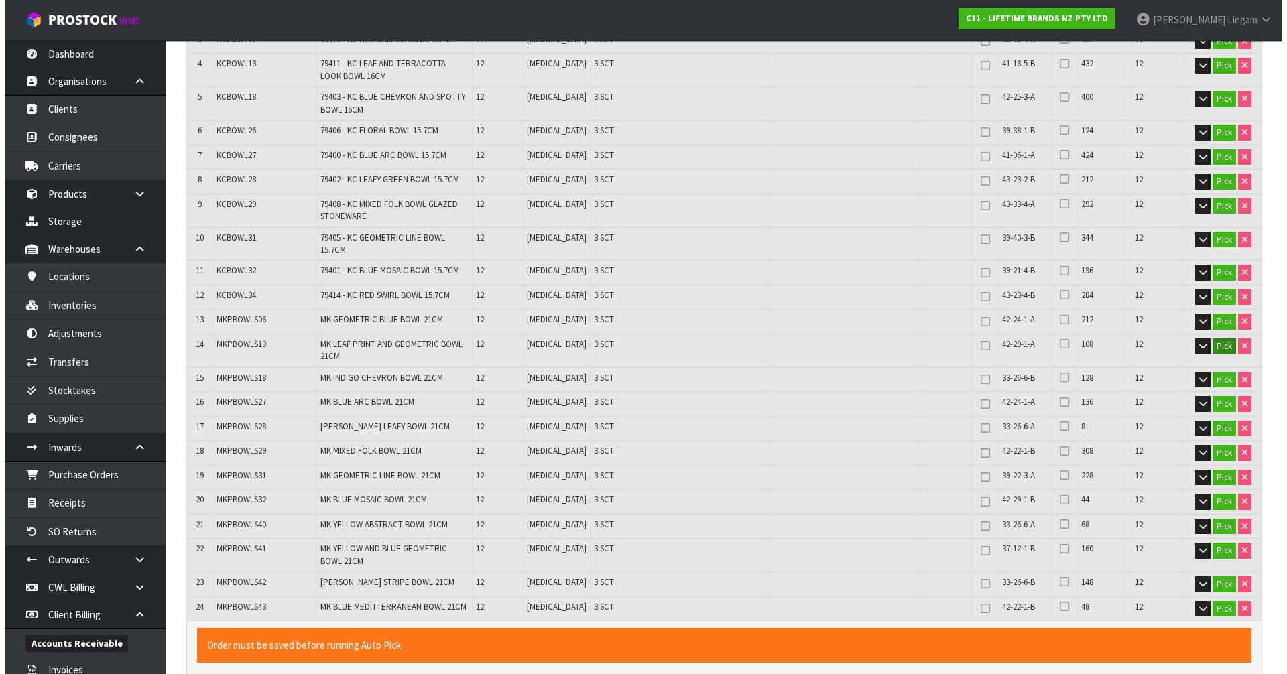
scroll to position [402, 0]
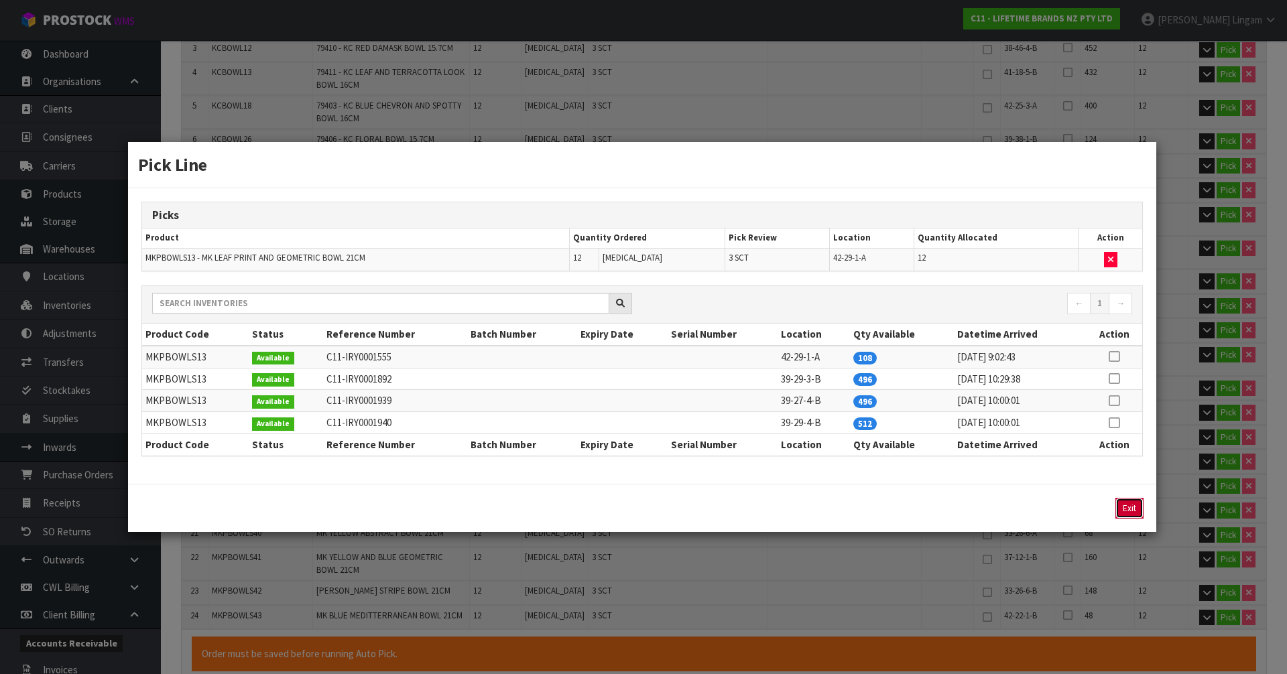
click at [1128, 509] on button "Exit" at bounding box center [1129, 508] width 28 height 21
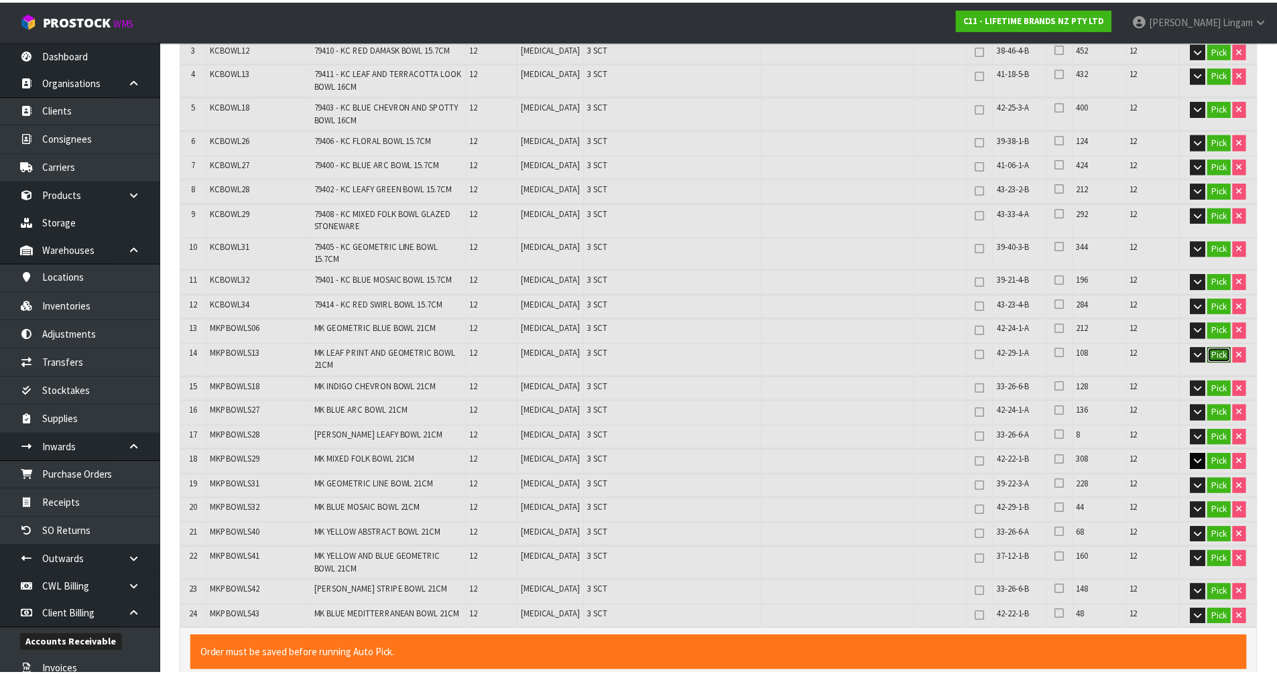
scroll to position [411, 0]
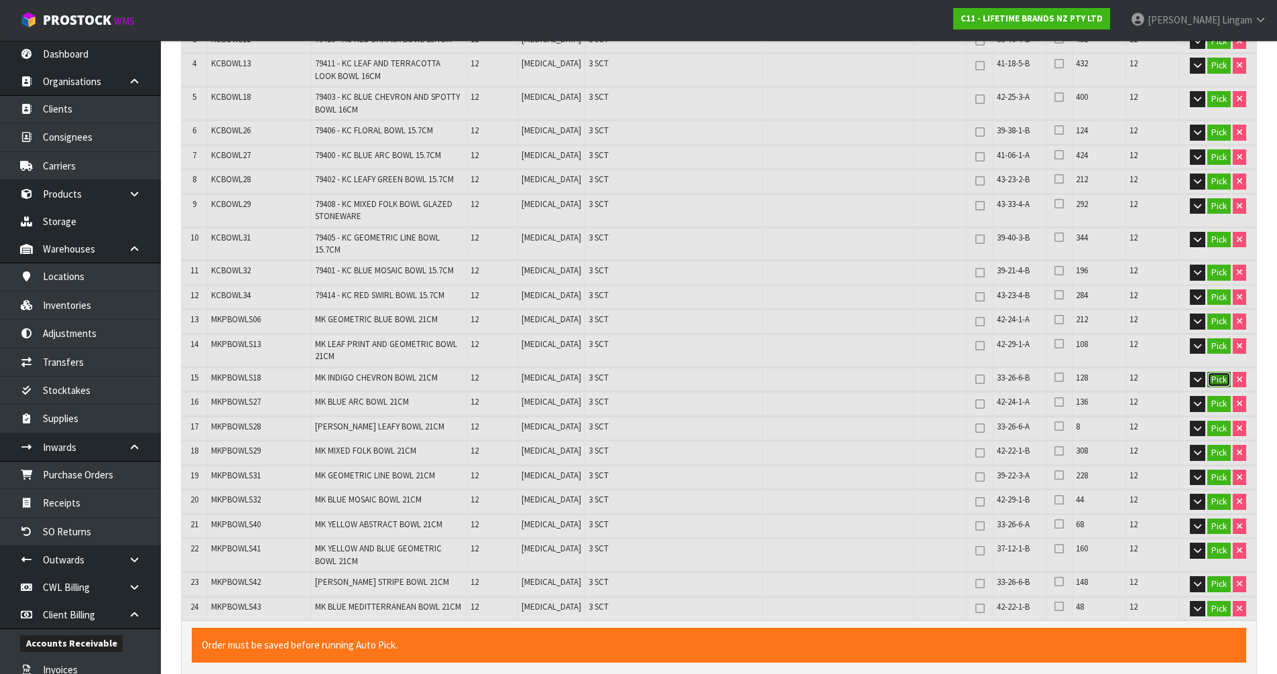
click at [1214, 372] on button "Pick" at bounding box center [1218, 380] width 23 height 16
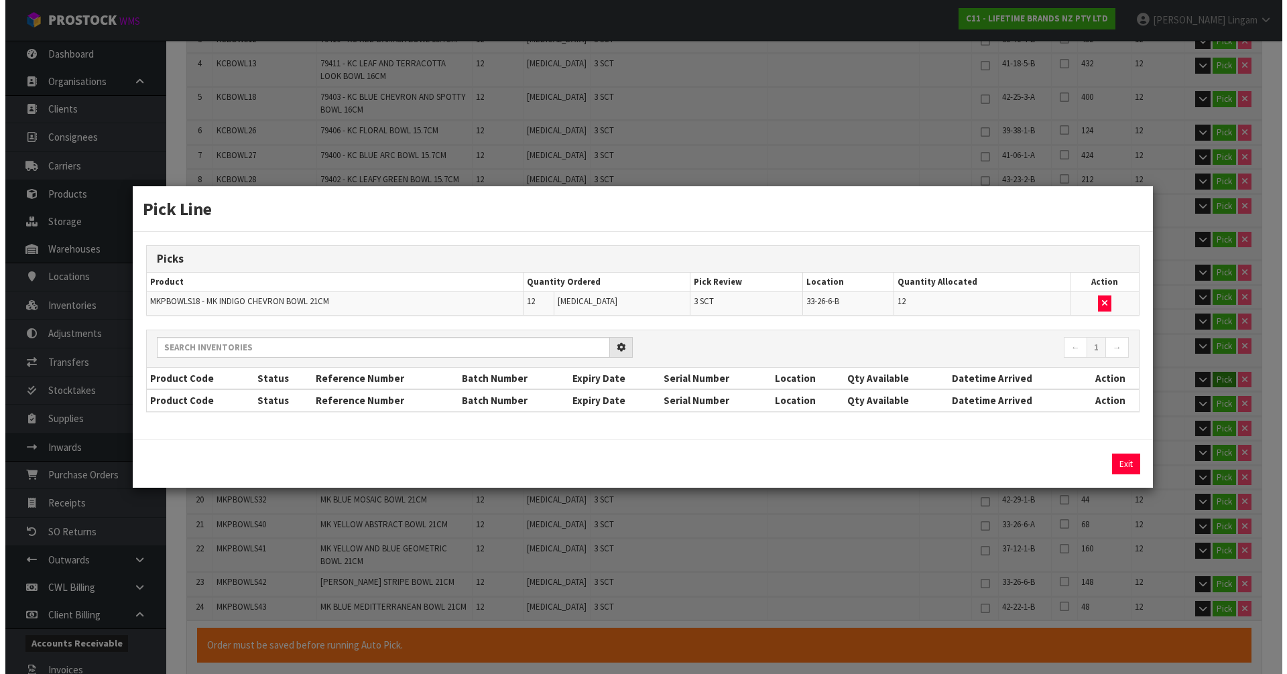
scroll to position [402, 0]
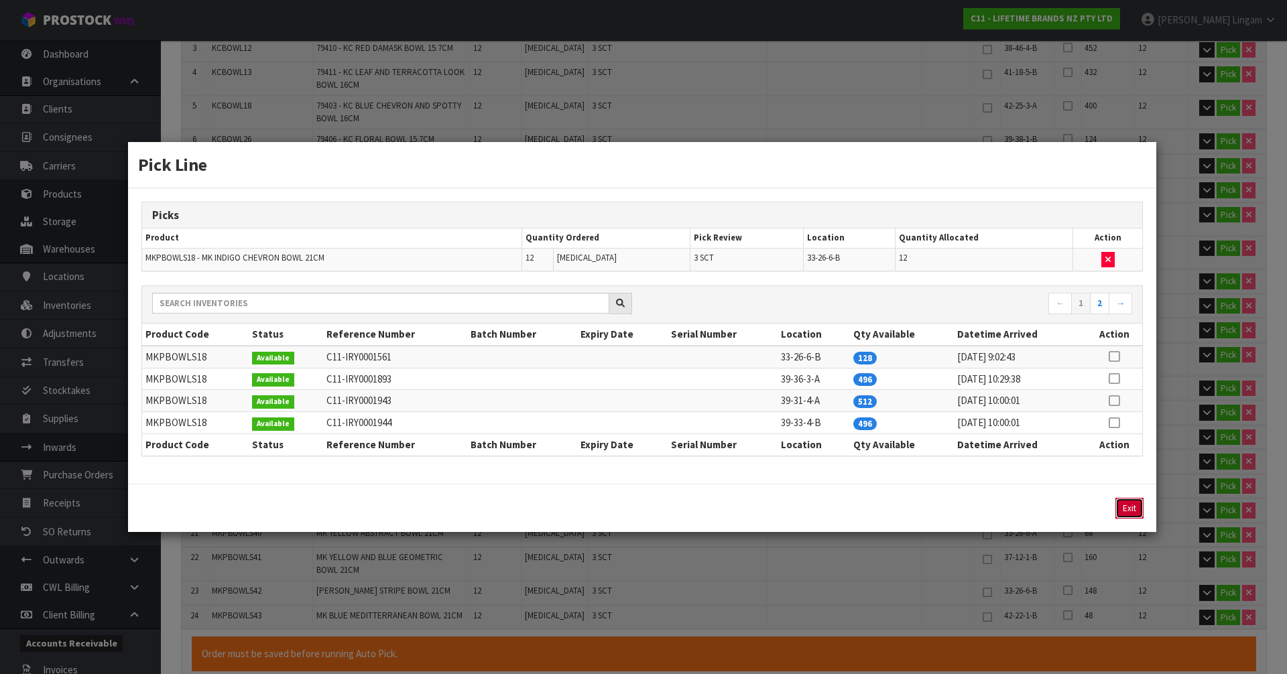
click at [1135, 501] on button "Exit" at bounding box center [1129, 508] width 28 height 21
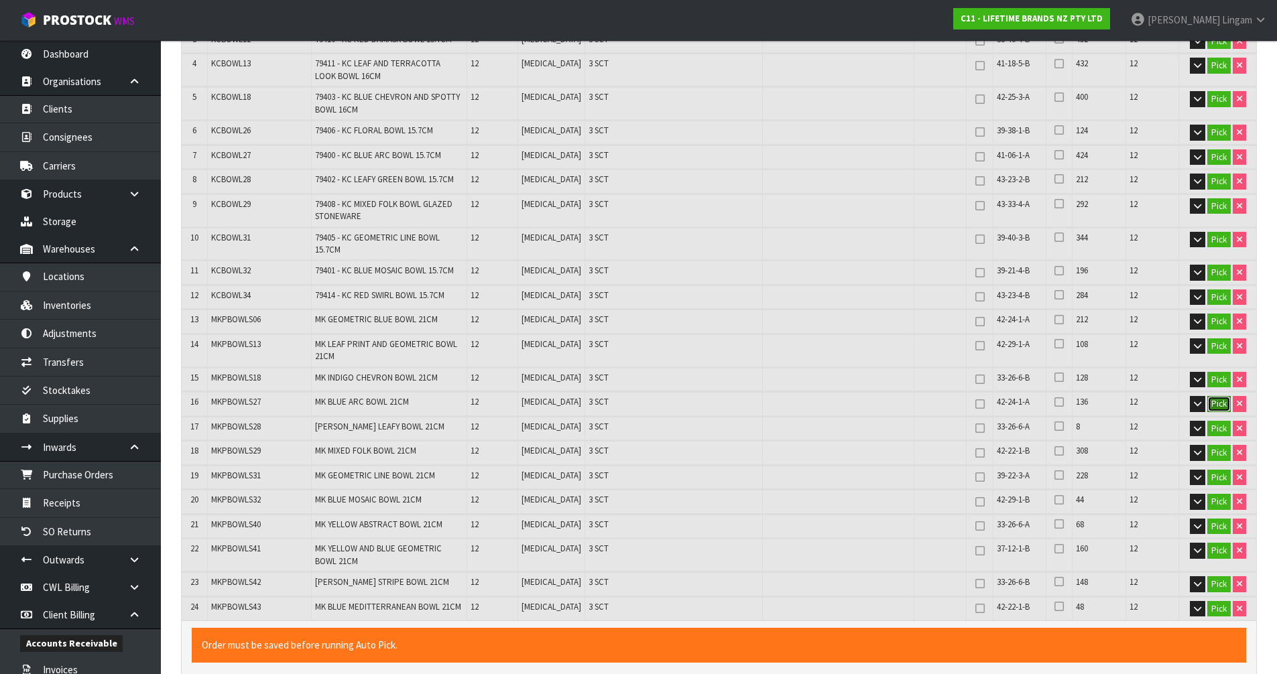
click at [1218, 397] on button "Pick" at bounding box center [1218, 404] width 23 height 16
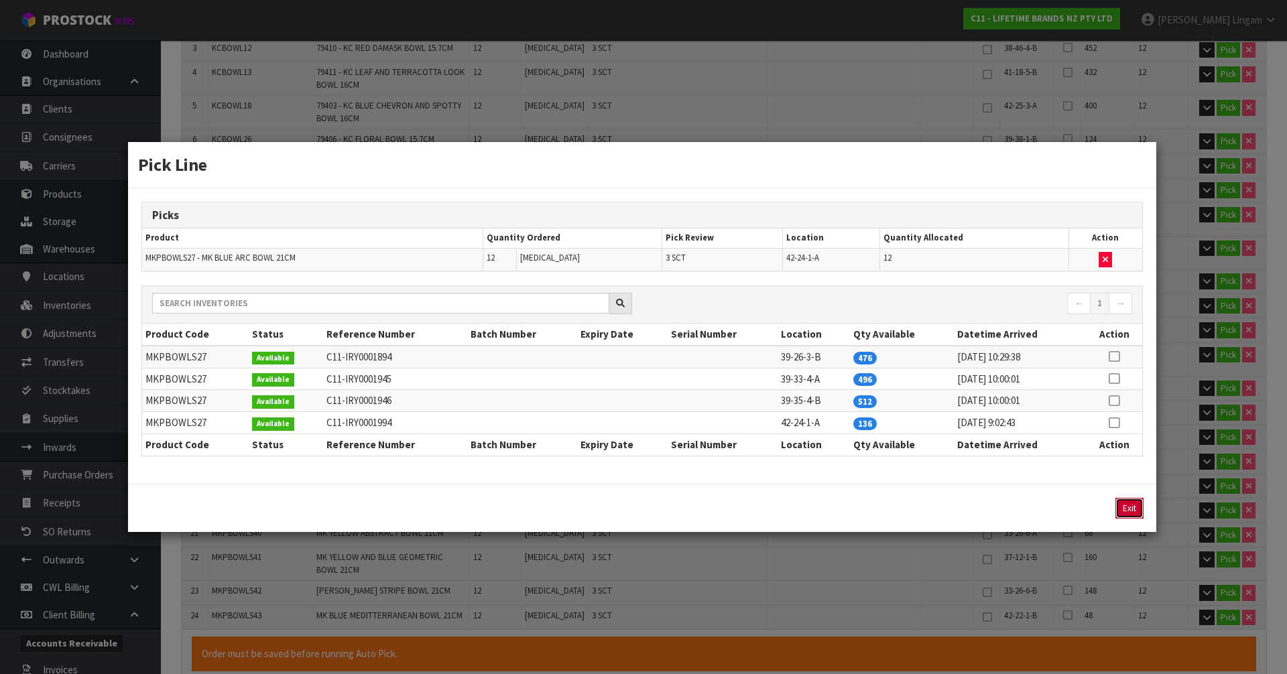
click at [1133, 503] on button "Exit" at bounding box center [1129, 508] width 28 height 21
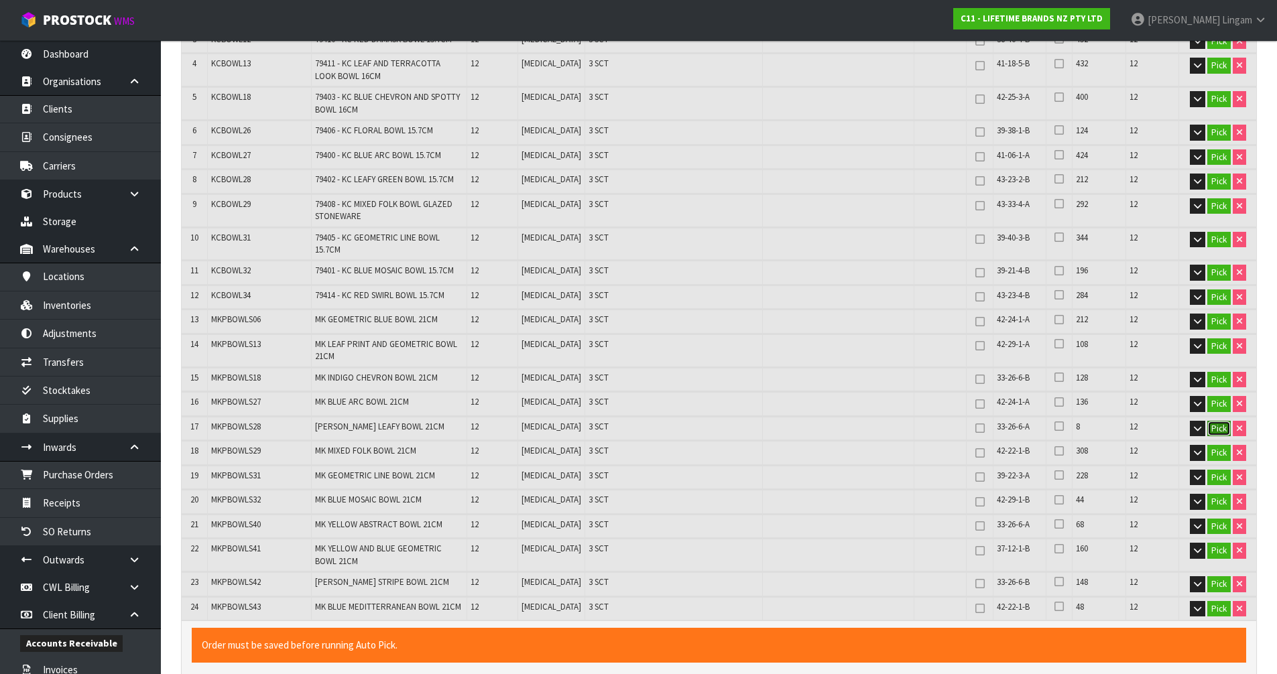
click at [1218, 421] on button "Pick" at bounding box center [1218, 429] width 23 height 16
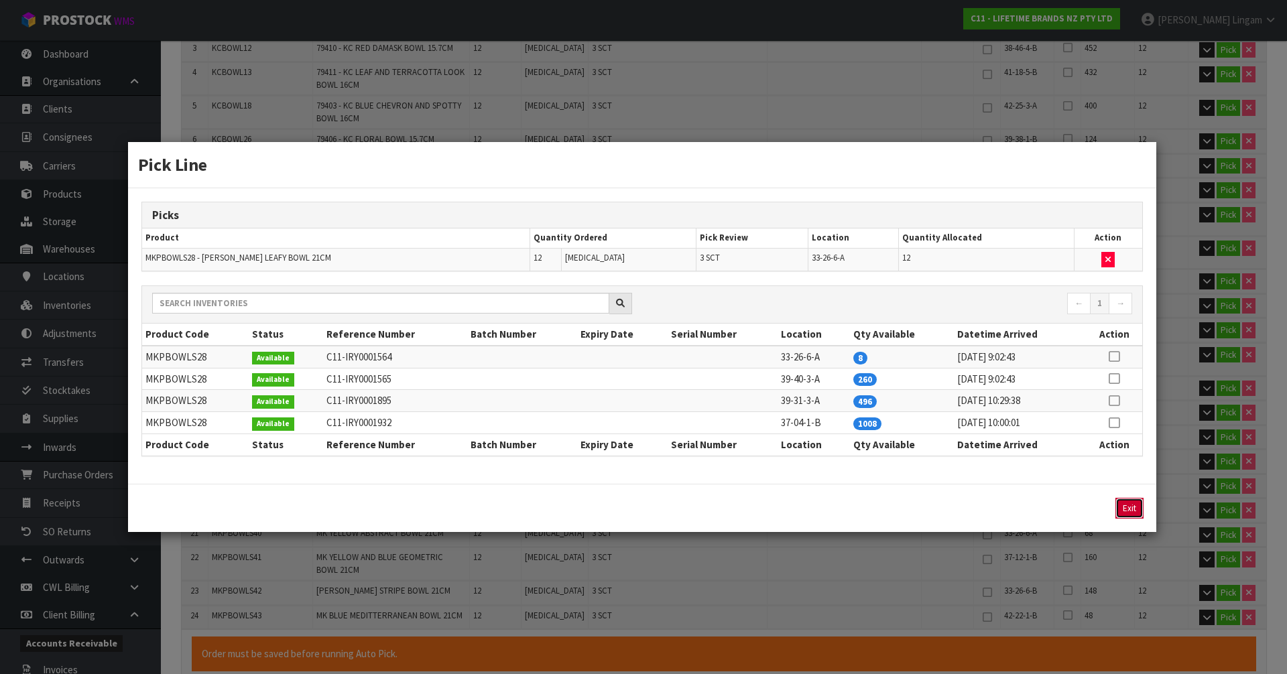
click at [1124, 505] on button "Exit" at bounding box center [1129, 508] width 28 height 21
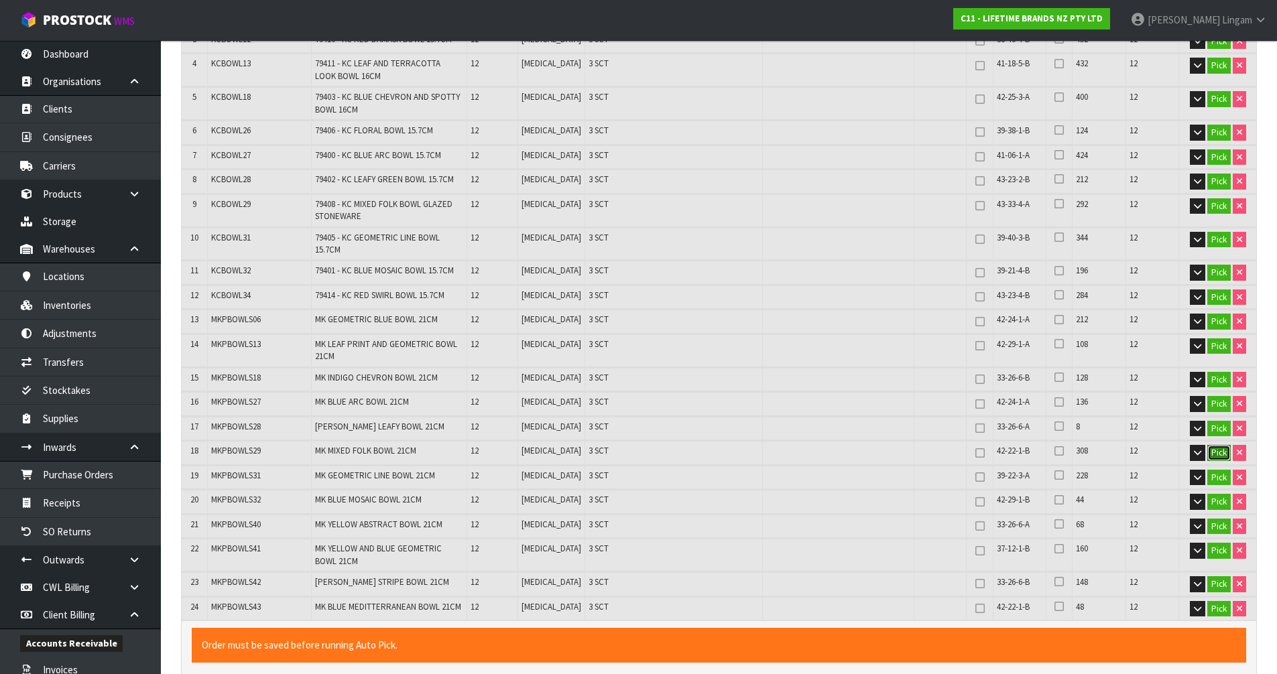
click at [1211, 445] on button "Pick" at bounding box center [1218, 453] width 23 height 16
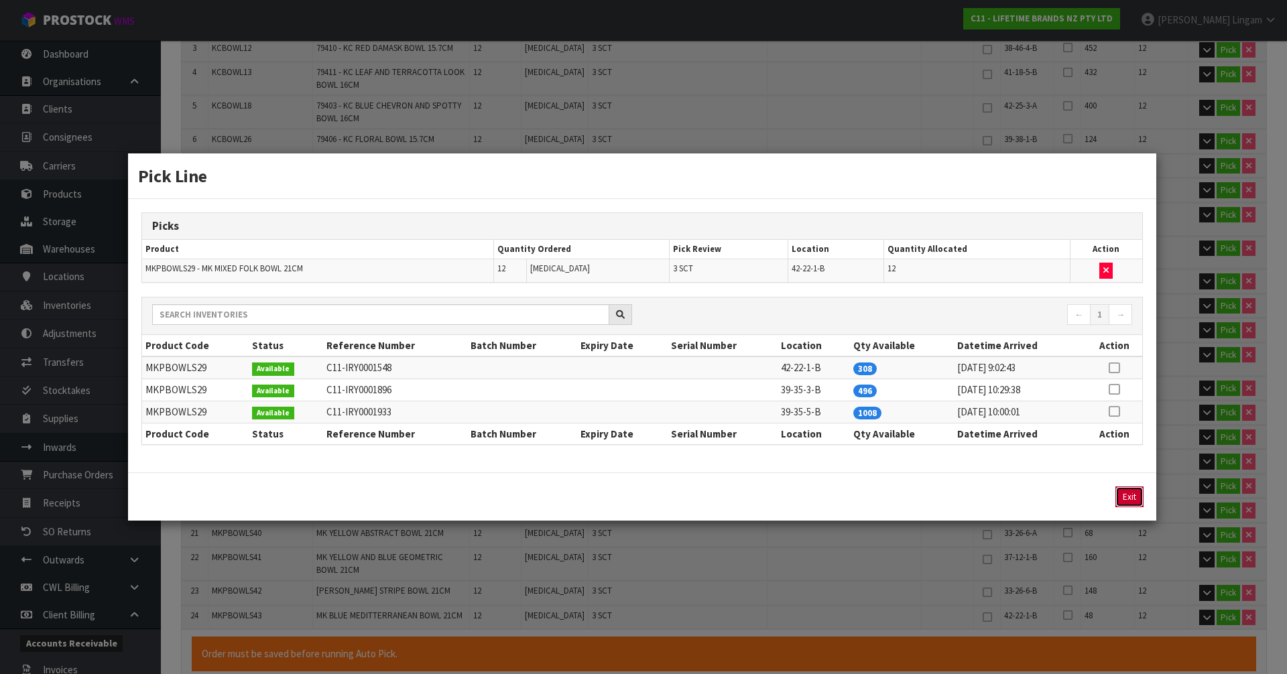
click at [1137, 498] on button "Exit" at bounding box center [1129, 497] width 28 height 21
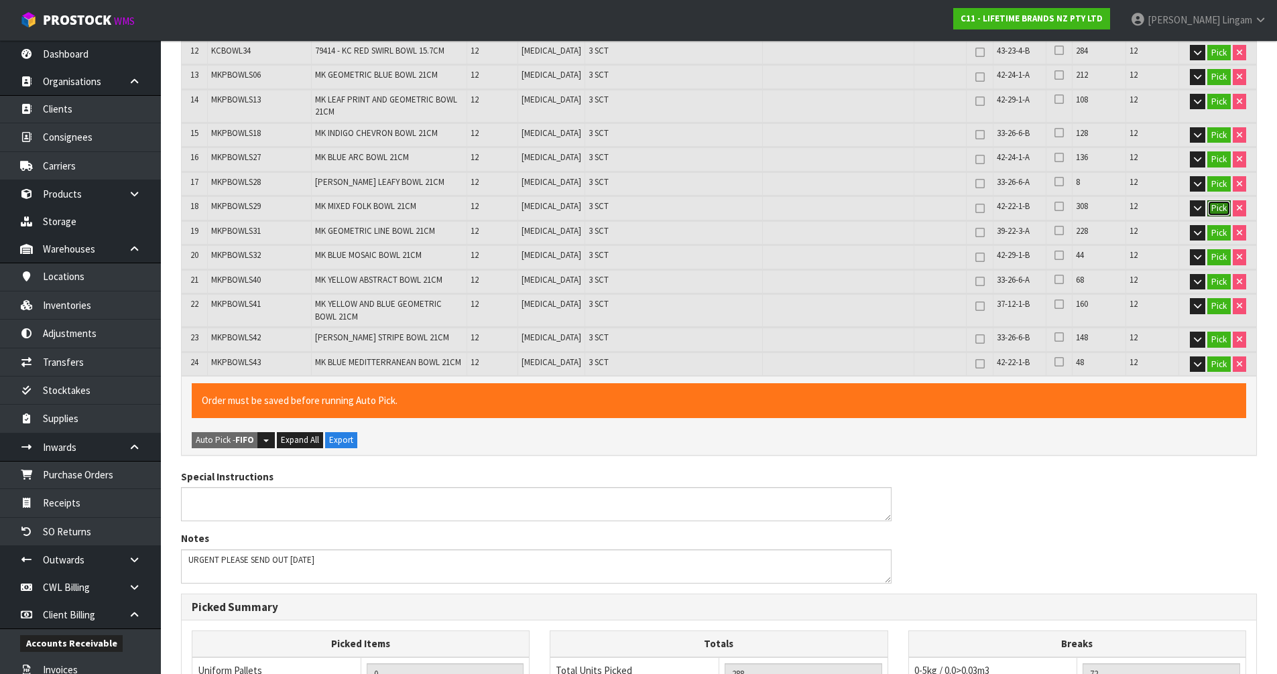
scroll to position [936, 0]
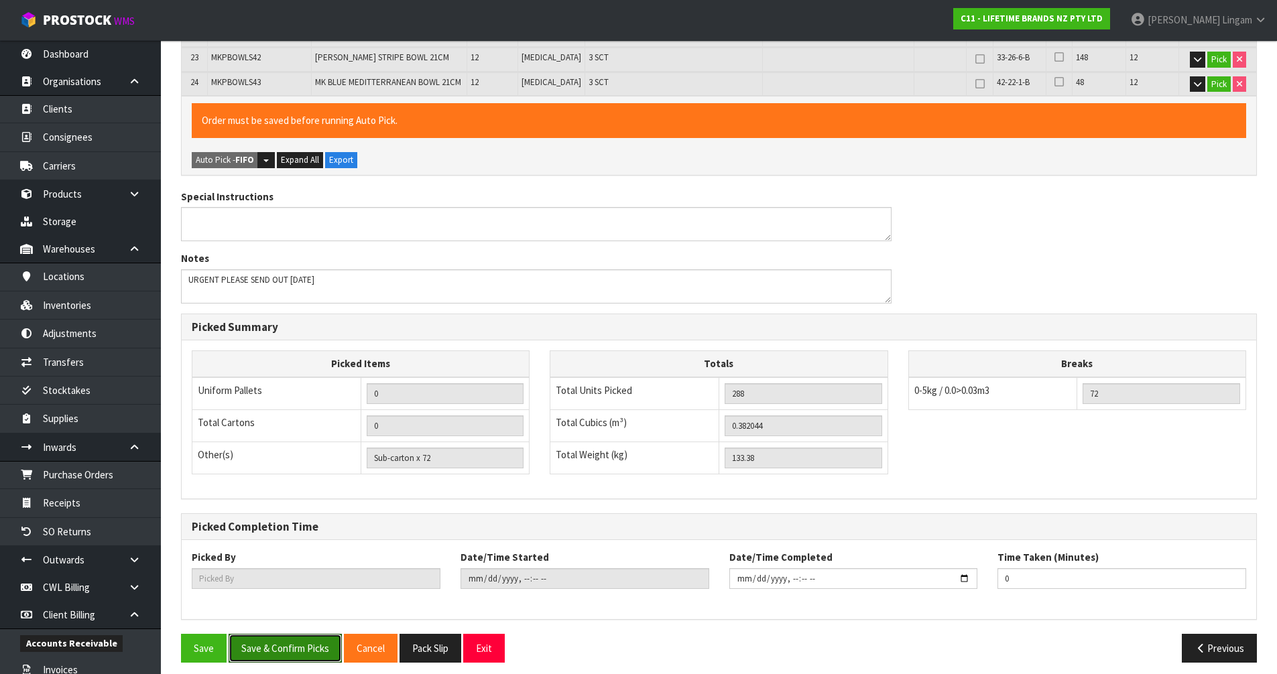
click at [279, 639] on button "Save & Confirm Picks" at bounding box center [285, 648] width 113 height 29
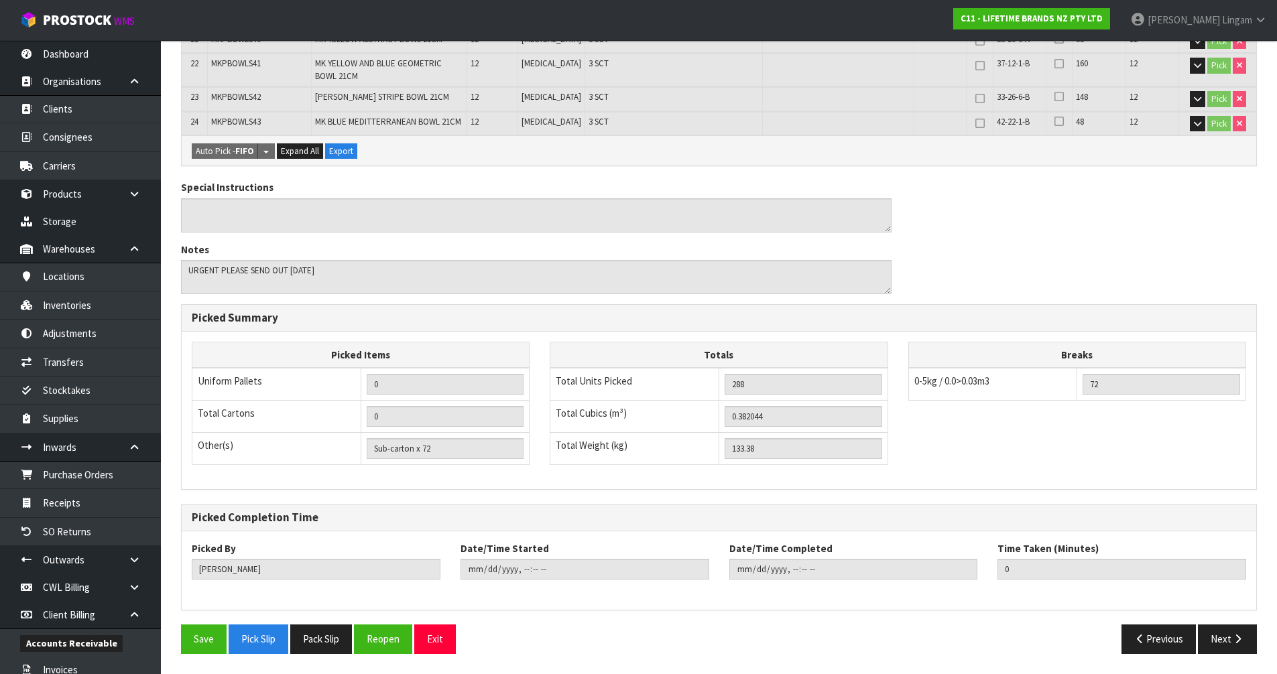
type input "[PERSON_NAME]"
type input "[DATE]T08:22:07"
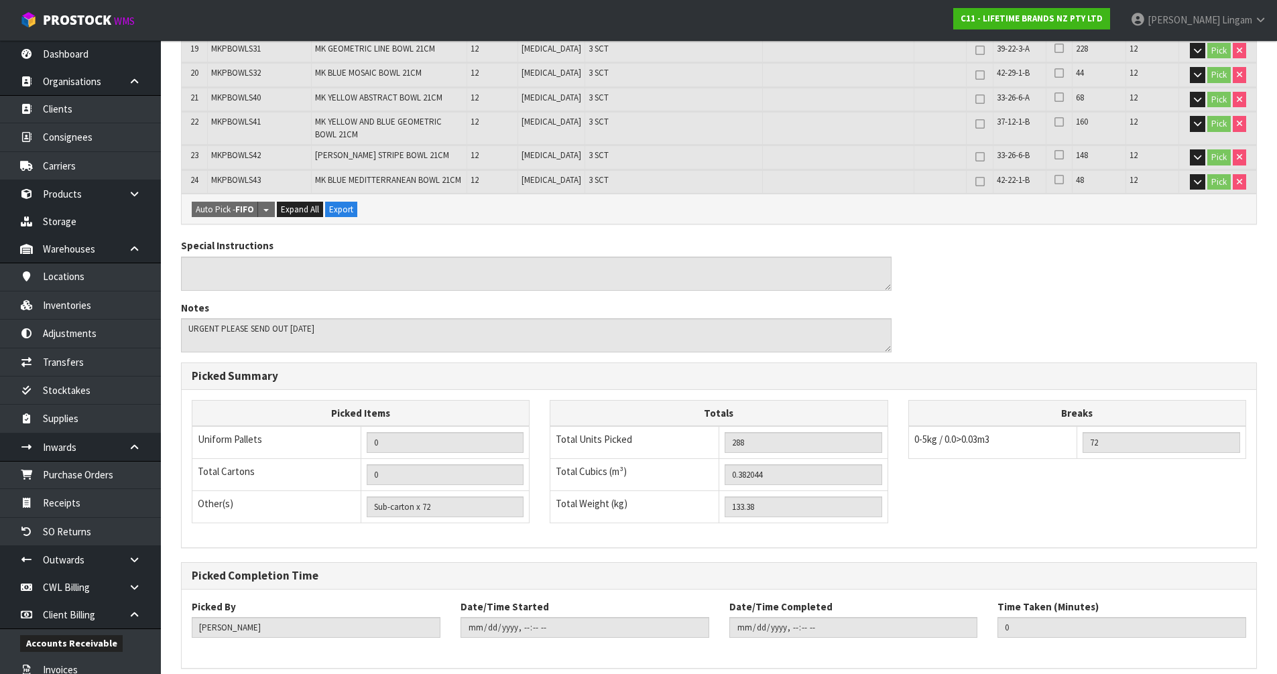
click at [428, 641] on div "Picked By [PERSON_NAME] Date/Time Started Date/Time Completed Time Taken (Minut…" at bounding box center [719, 629] width 1074 height 58
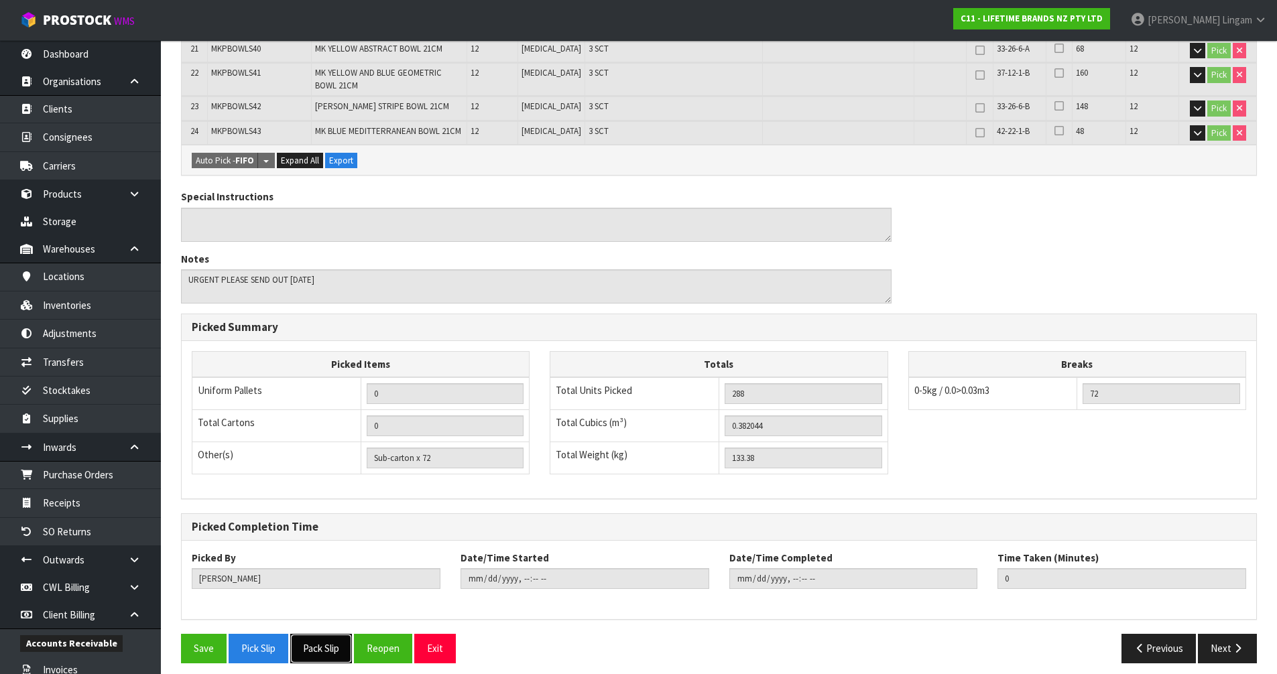
click at [329, 640] on button "Pack Slip" at bounding box center [321, 648] width 62 height 29
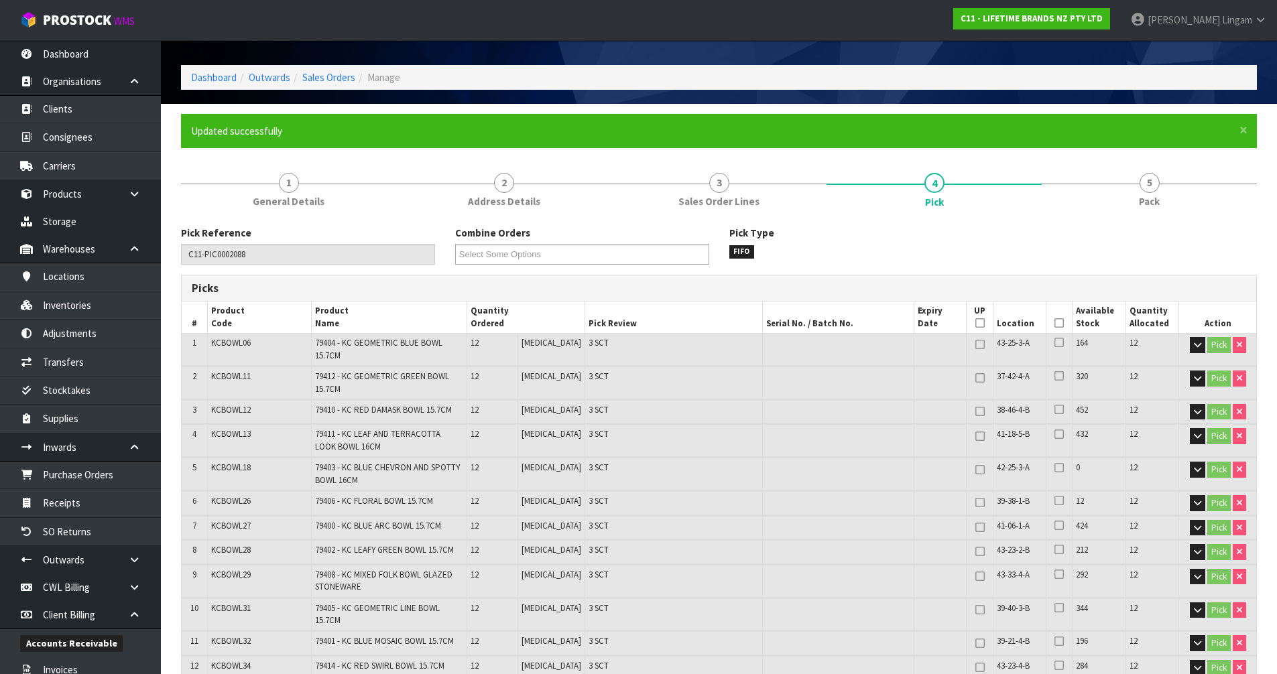
scroll to position [0, 0]
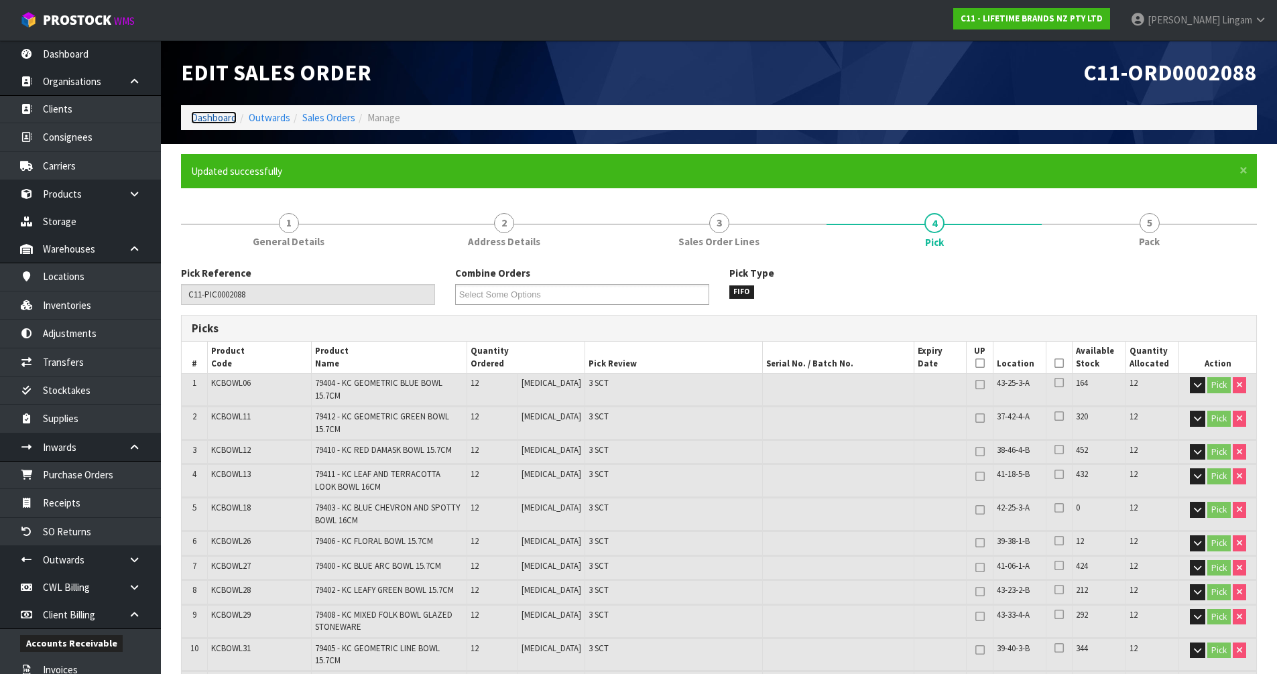
click at [200, 117] on link "Dashboard" at bounding box center [214, 117] width 46 height 13
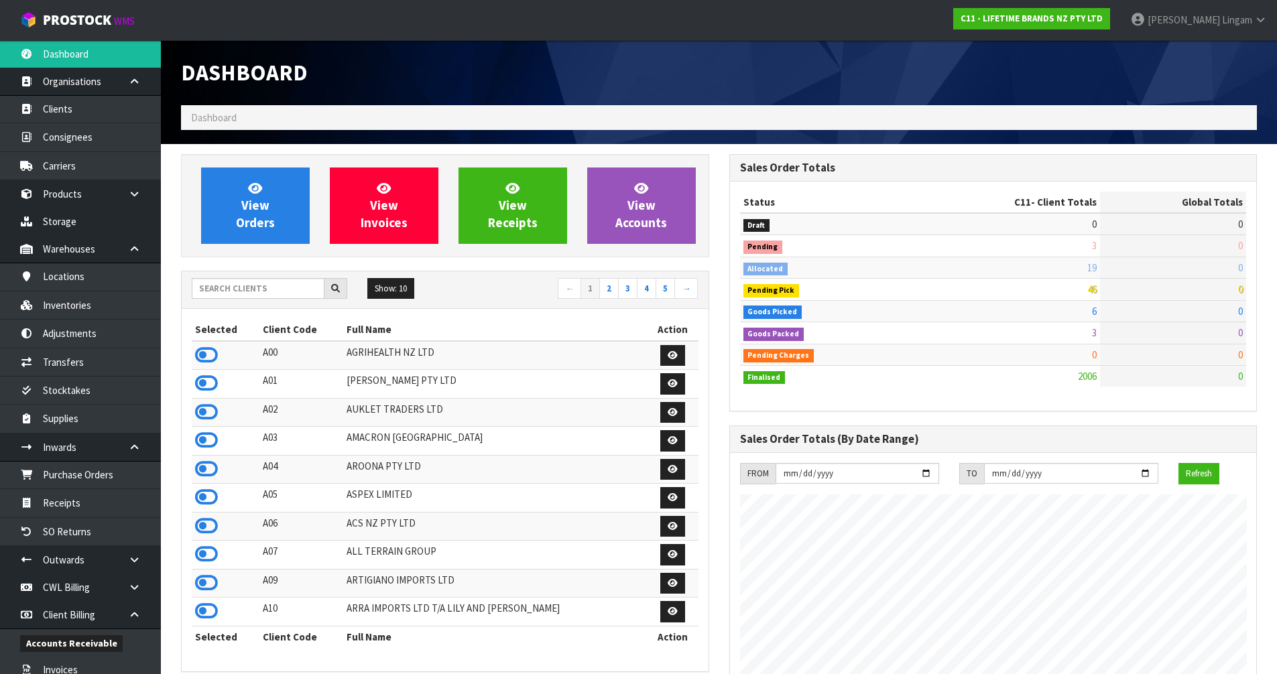
scroll to position [1015, 548]
click at [210, 528] on icon at bounding box center [206, 526] width 23 height 20
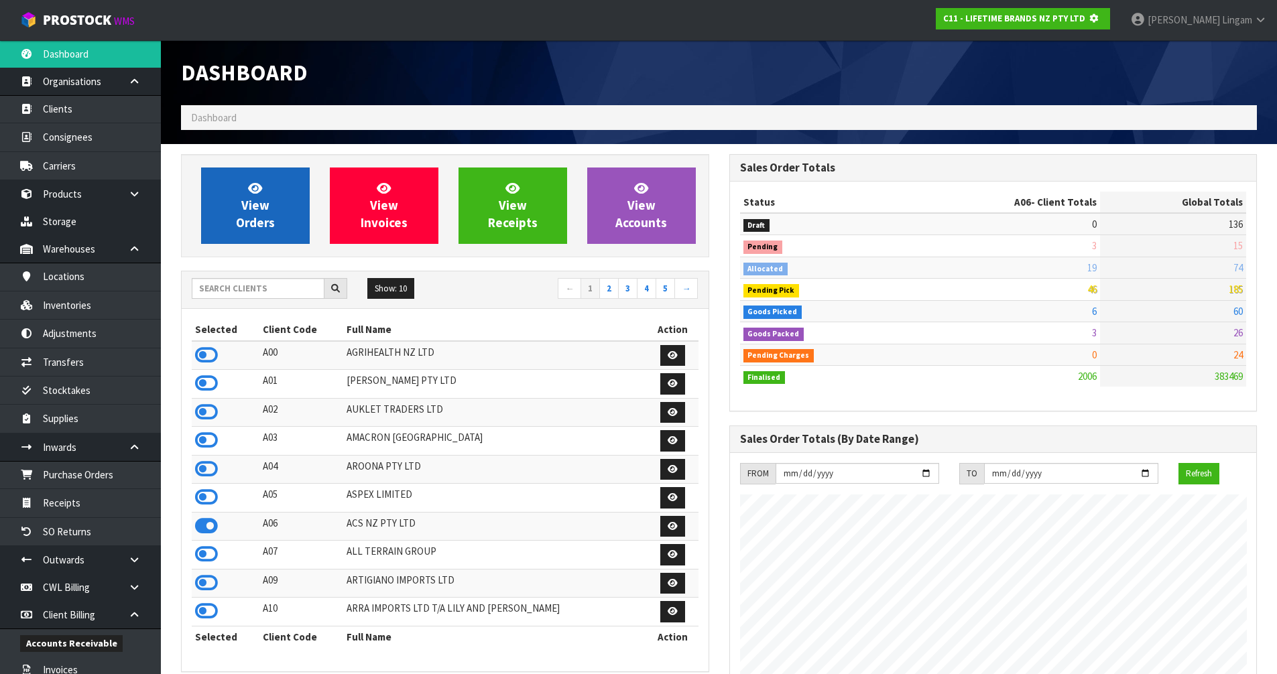
scroll to position [669344, 669632]
click at [300, 209] on link "View Orders" at bounding box center [255, 206] width 109 height 76
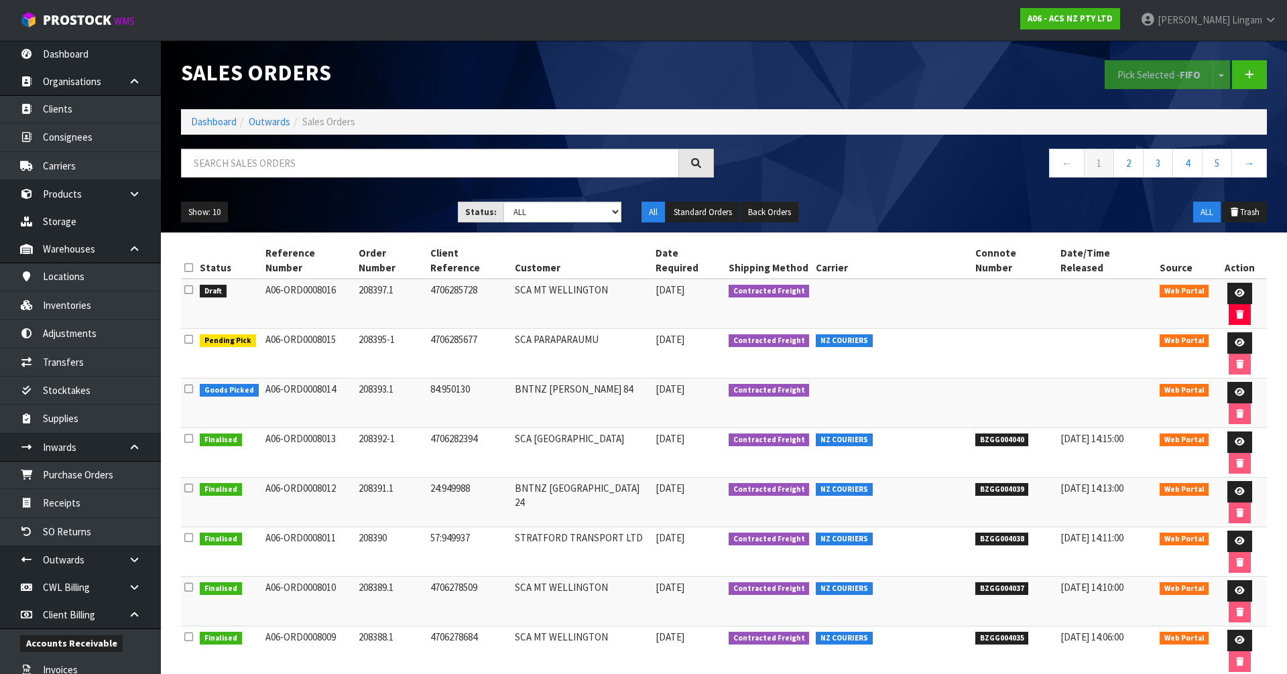
click at [186, 285] on icon at bounding box center [188, 290] width 9 height 10
click at [0, 0] on input "checkbox" at bounding box center [0, 0] width 0 height 0
click at [1135, 73] on button "Pick Selected - FIFO" at bounding box center [1158, 74] width 109 height 29
click at [1236, 283] on link at bounding box center [1239, 293] width 25 height 21
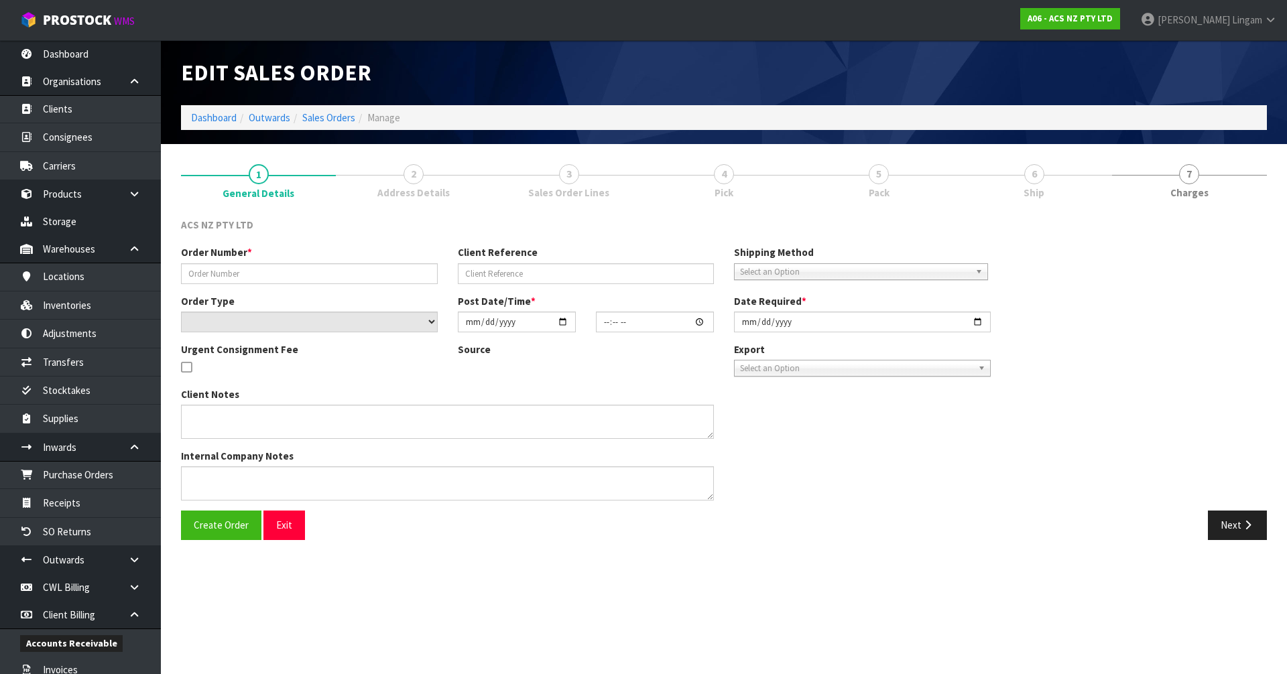
type input "208397.1"
type input "4706285728"
select select "number:0"
type input "[DATE]"
type input "19:15:00.000"
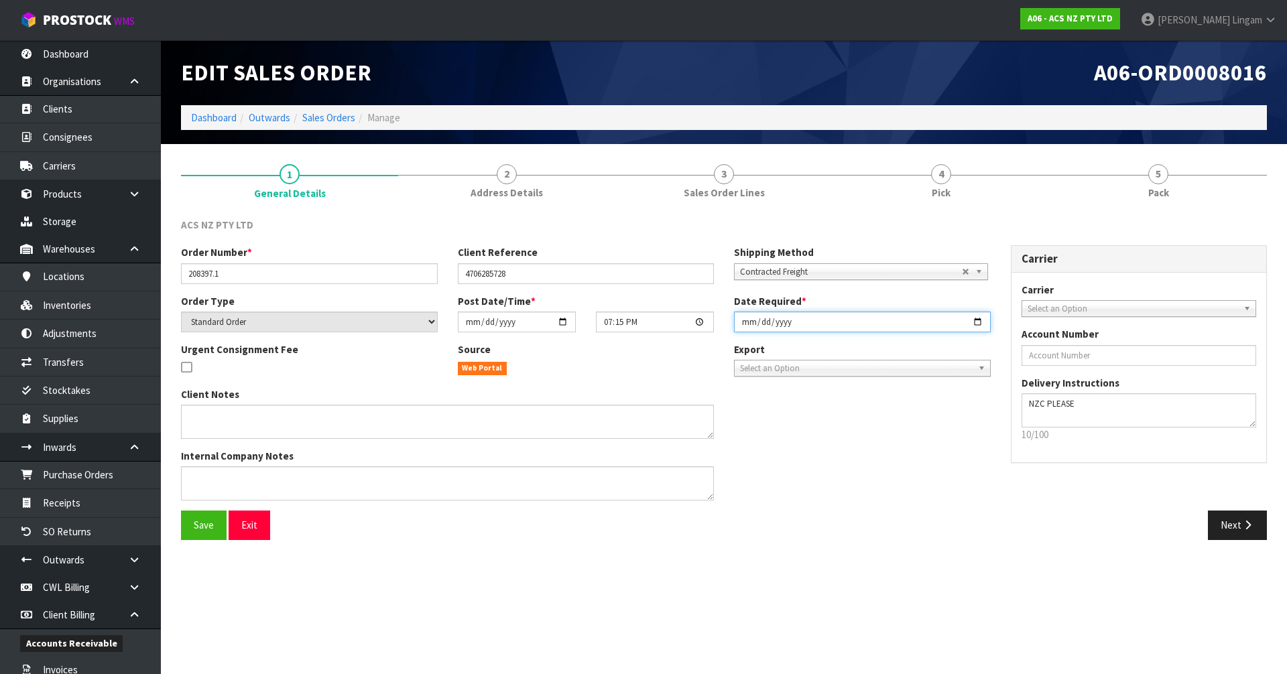
click at [743, 322] on input "[DATE]" at bounding box center [862, 322] width 257 height 21
type input "[DATE]"
click at [202, 530] on span "Save" at bounding box center [204, 525] width 20 height 13
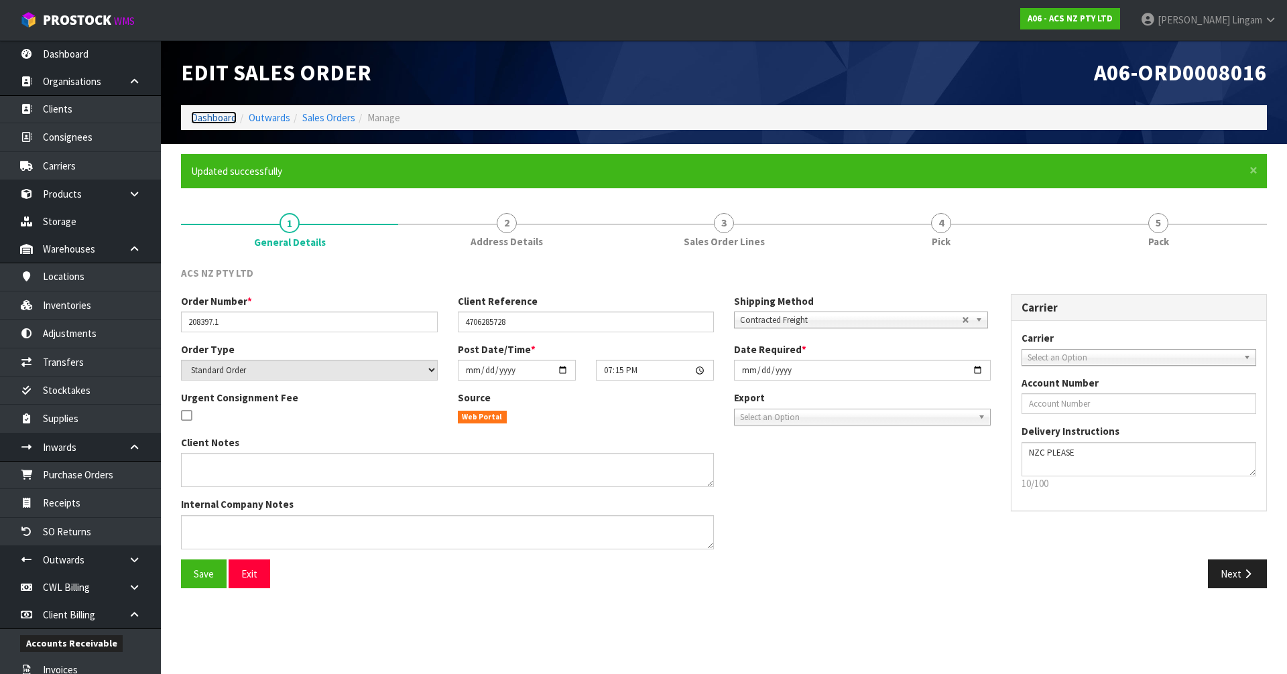
click at [209, 117] on link "Dashboard" at bounding box center [214, 117] width 46 height 13
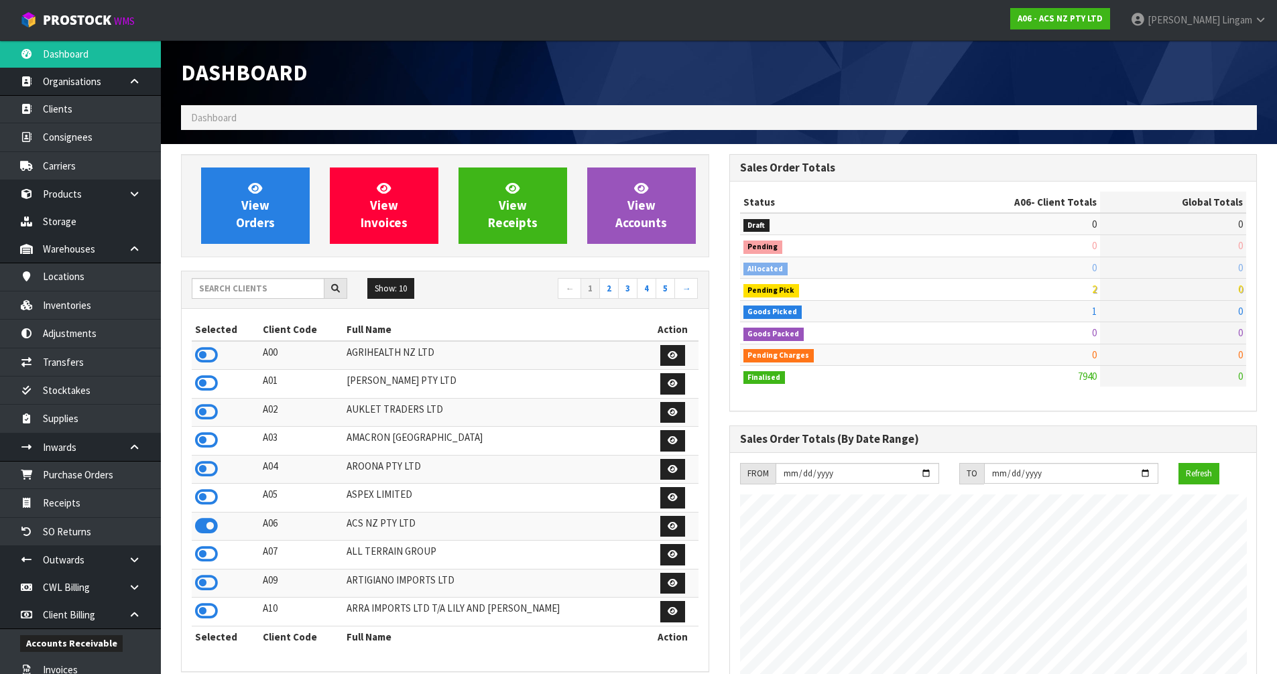
scroll to position [836, 548]
click at [283, 291] on input "text" at bounding box center [258, 288] width 133 height 21
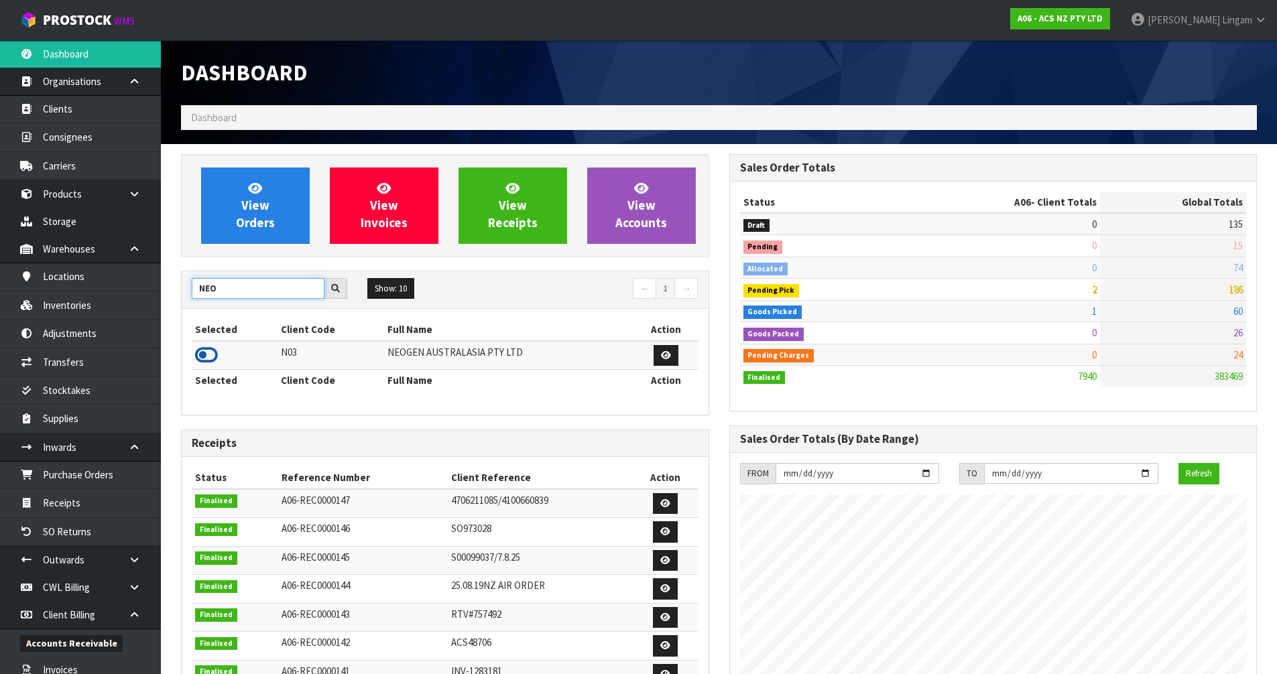
type input "NEO"
click at [201, 355] on icon at bounding box center [206, 355] width 23 height 20
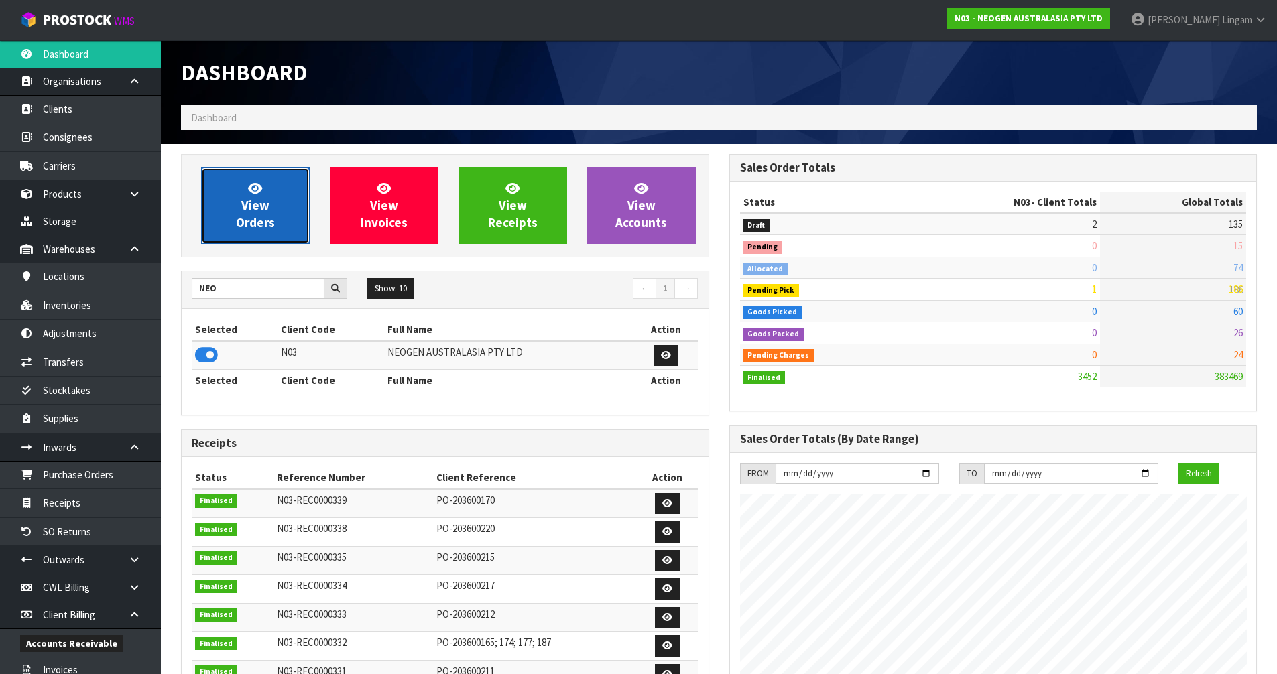
click at [290, 192] on link "View Orders" at bounding box center [255, 206] width 109 height 76
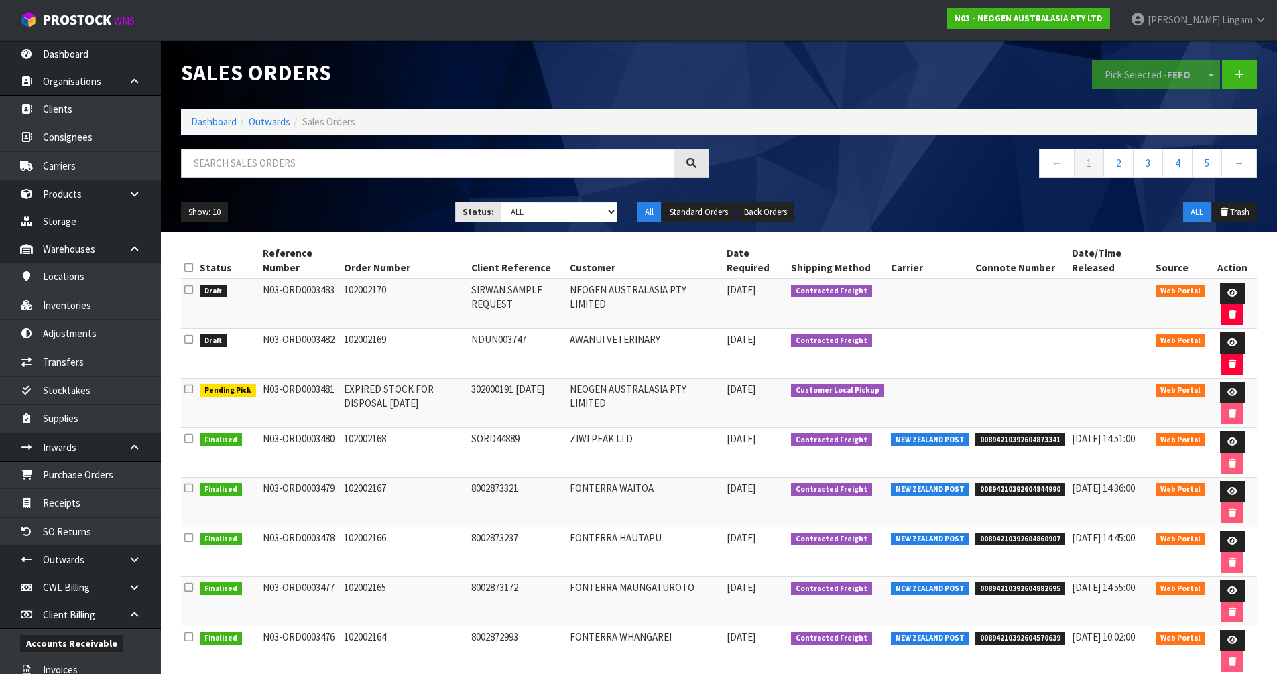
click at [190, 266] on icon at bounding box center [188, 268] width 9 height 10
click at [1125, 73] on button "Pick Selected - FEFO" at bounding box center [1147, 74] width 111 height 29
click at [1229, 340] on icon at bounding box center [1232, 342] width 10 height 9
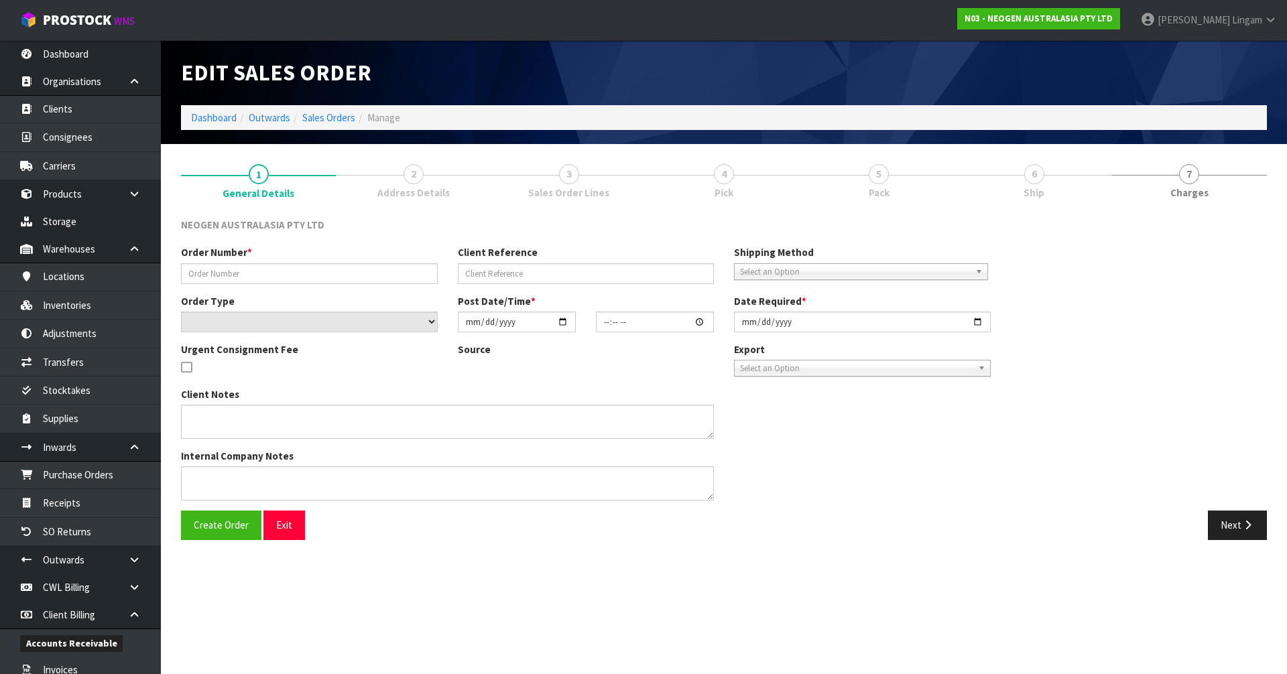
type input "102002169"
type input "NDUN003747"
select select "number:0"
type input "[DATE]"
type input "17:30:00.000"
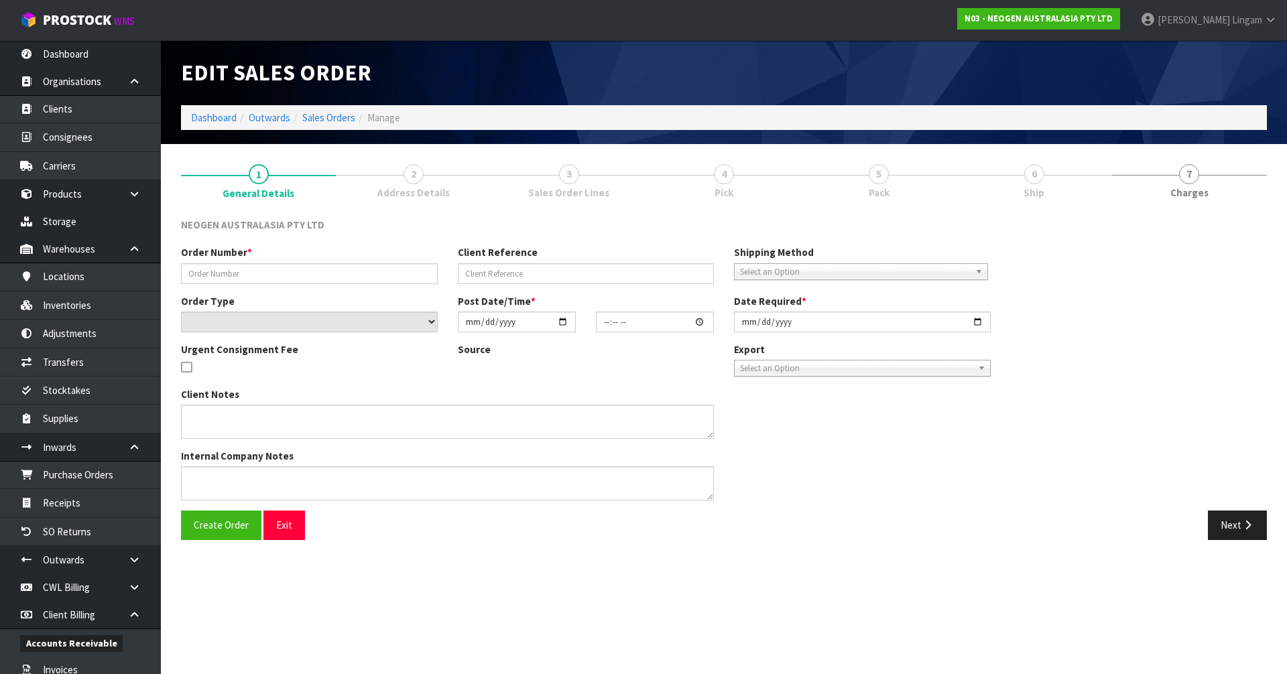
type input "[DATE]"
type textarea "ATTN: [PERSON_NAME] FITIAO_FOOD MICRO NDUN - GRIBBLES VETERINARY PATHOLOGY"
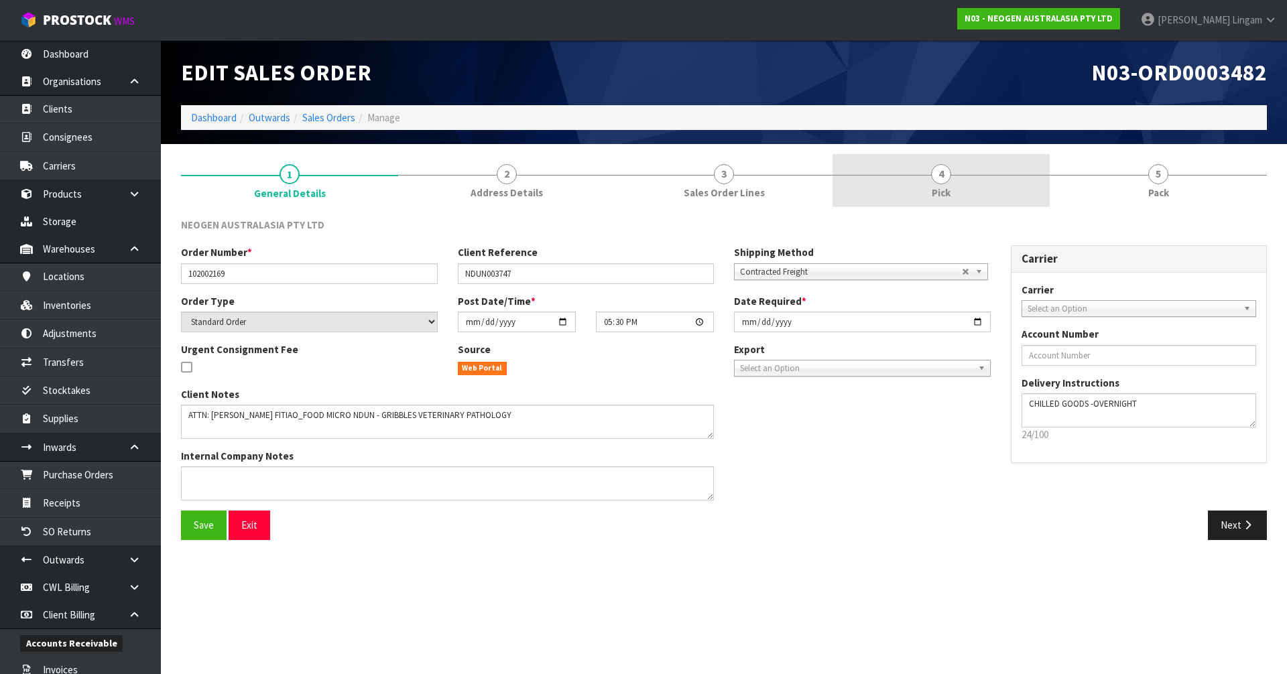
click at [981, 191] on link "4 Pick" at bounding box center [940, 180] width 217 height 53
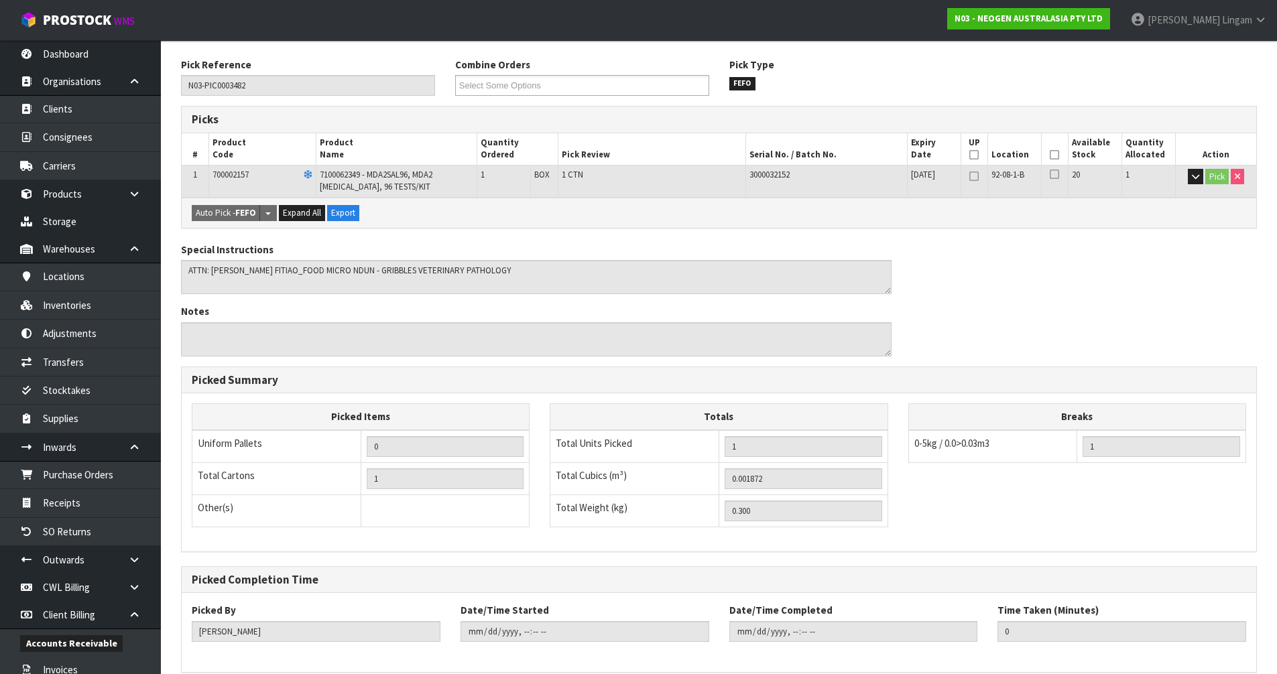
scroll to position [222, 0]
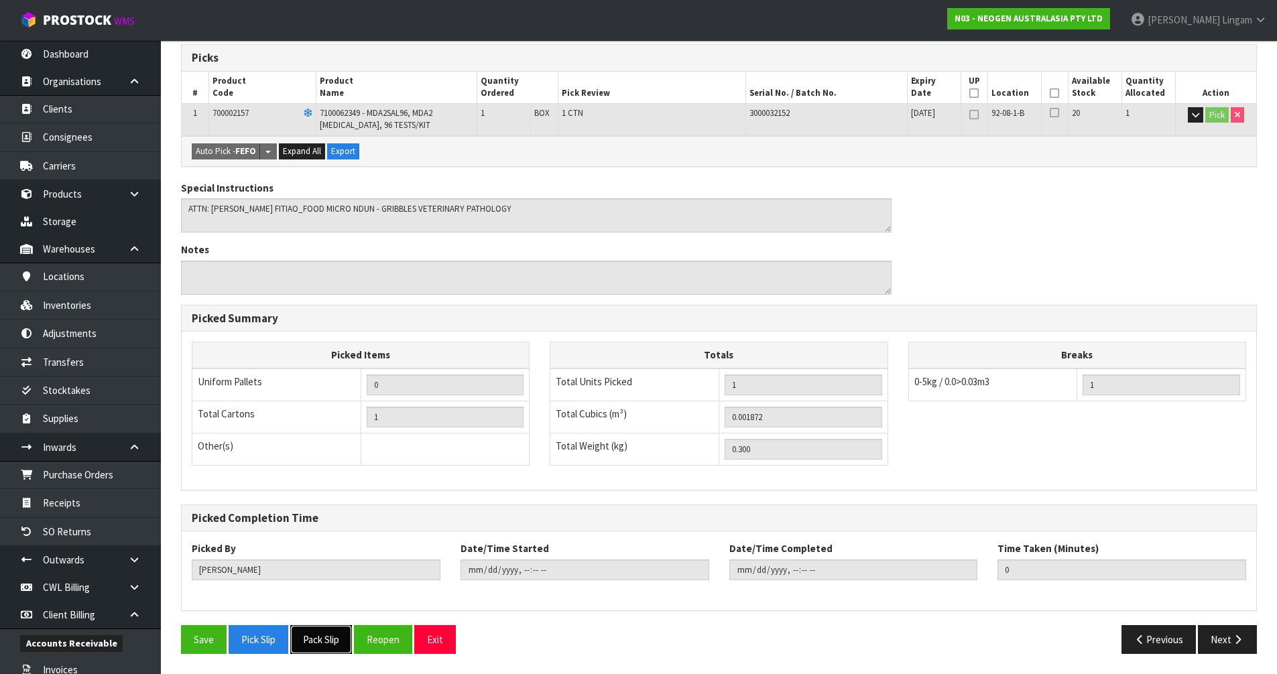
click at [313, 638] on button "Pack Slip" at bounding box center [321, 639] width 62 height 29
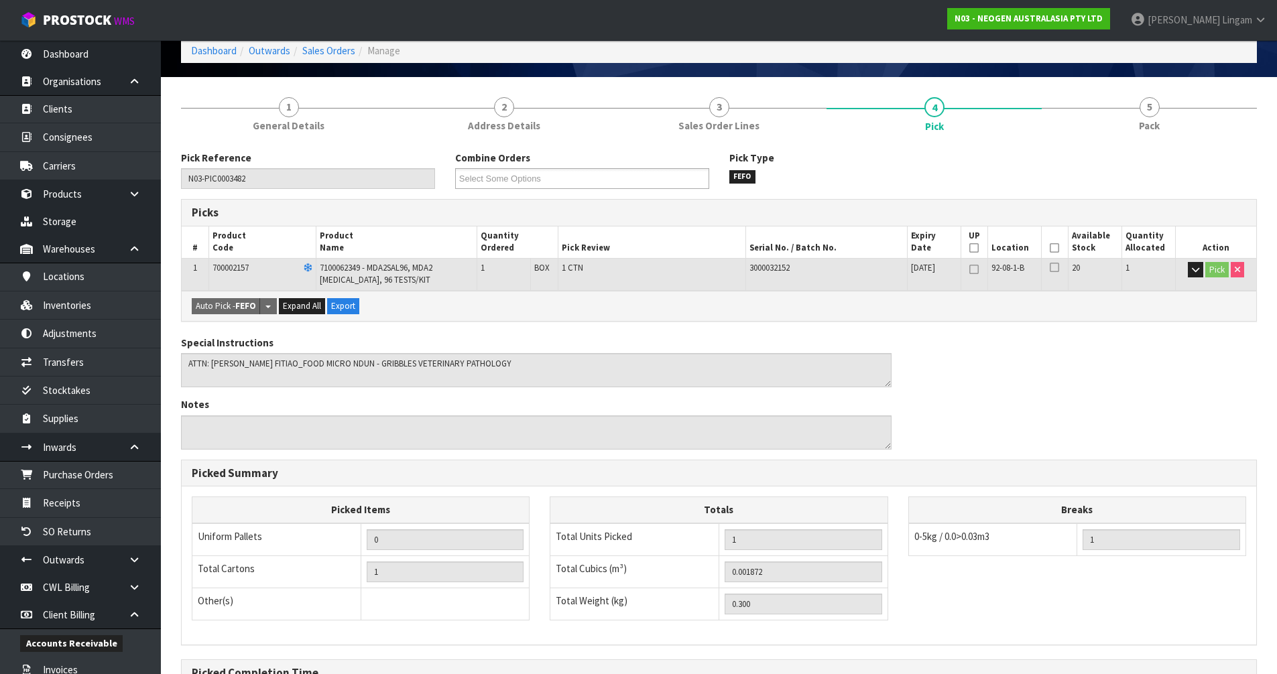
scroll to position [0, 0]
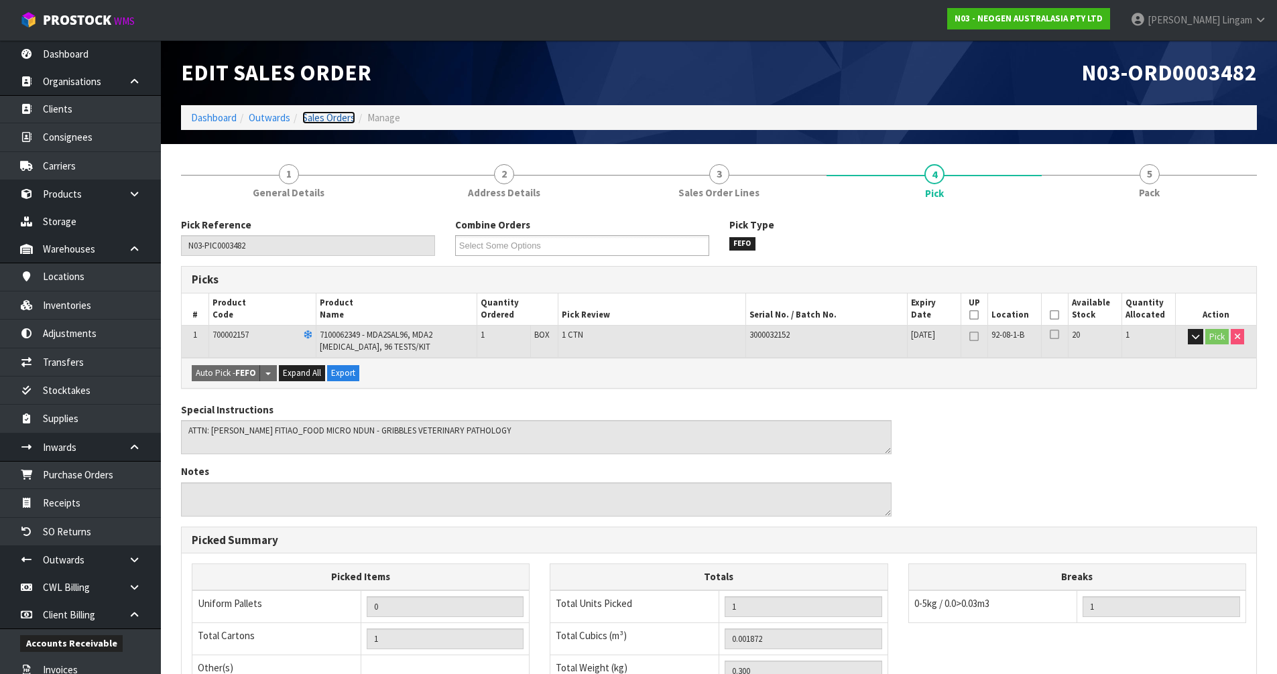
click at [342, 115] on link "Sales Orders" at bounding box center [328, 117] width 53 height 13
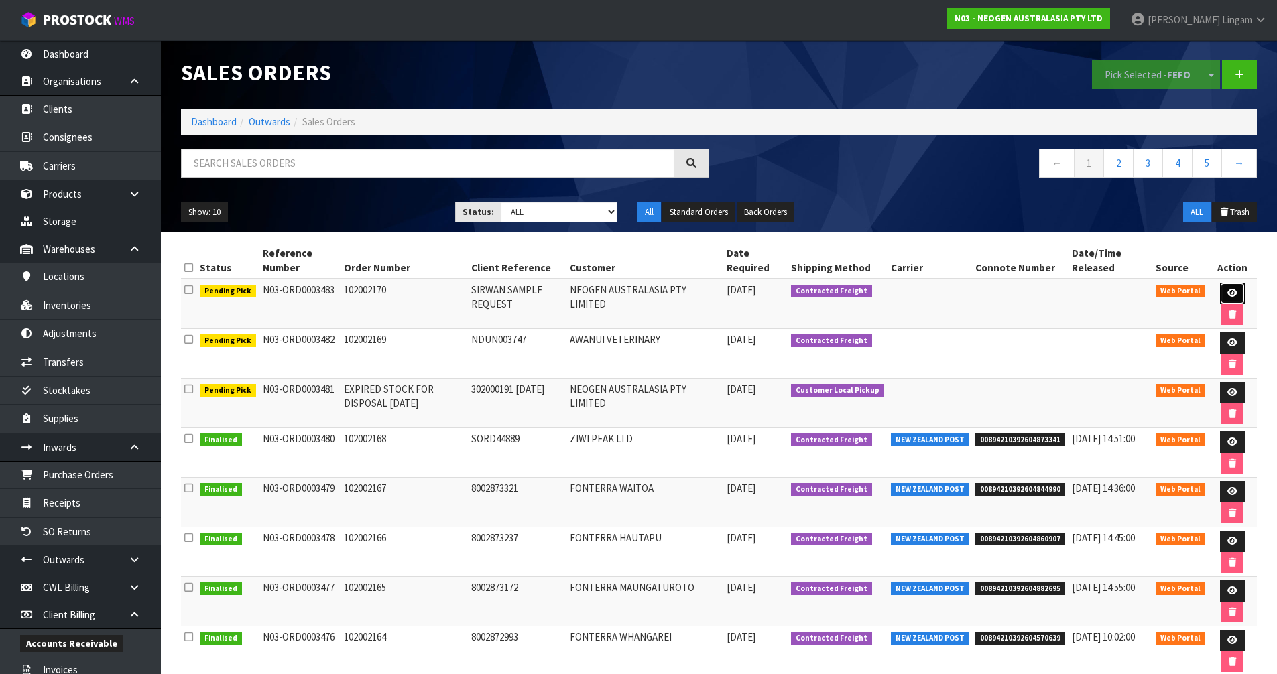
click at [1228, 291] on icon at bounding box center [1232, 293] width 10 height 9
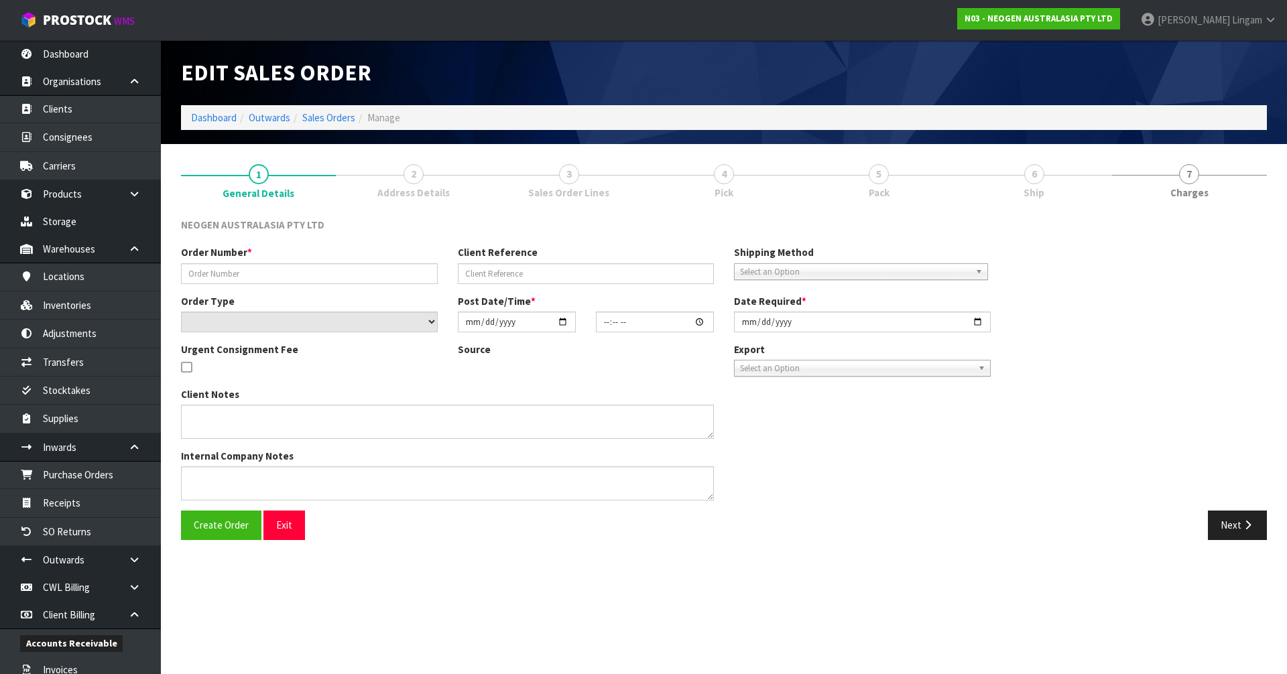
type input "102002170"
type input "SIRWAN SAMPLE REQUEST"
select select "number:0"
type input "[DATE]"
type input "17:40:00.000"
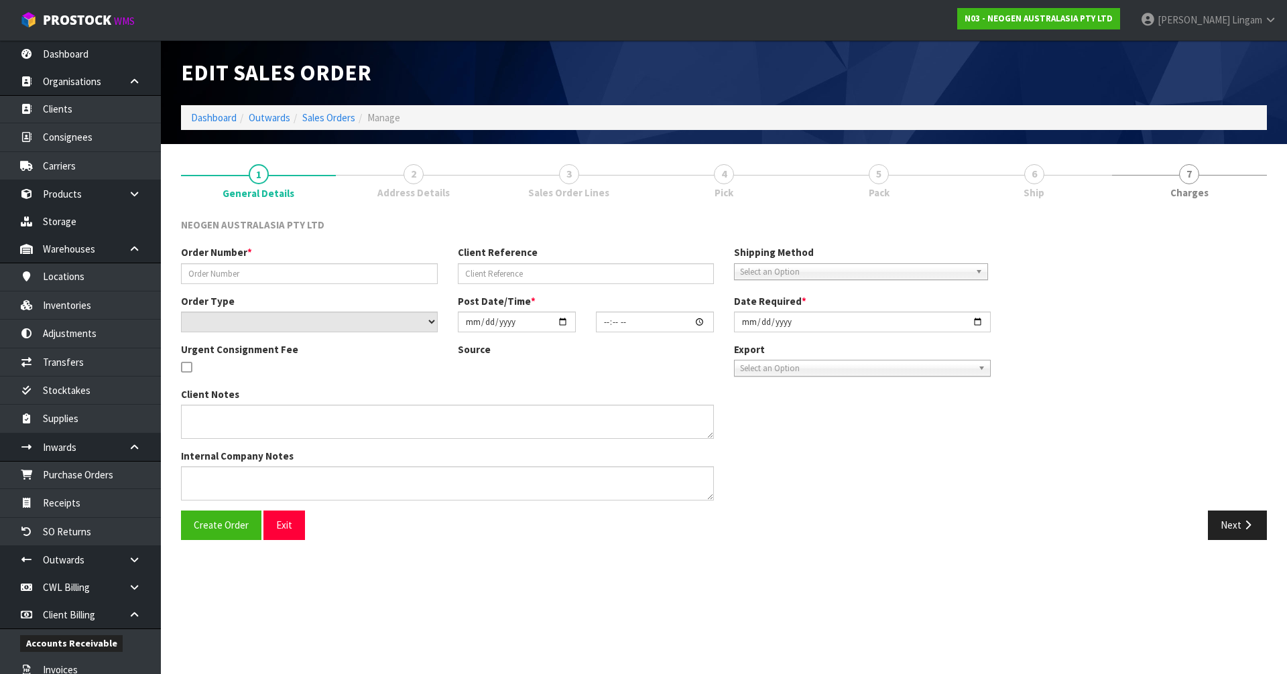
type input "[DATE]"
type textarea "ATTN: [PERSON_NAME]"
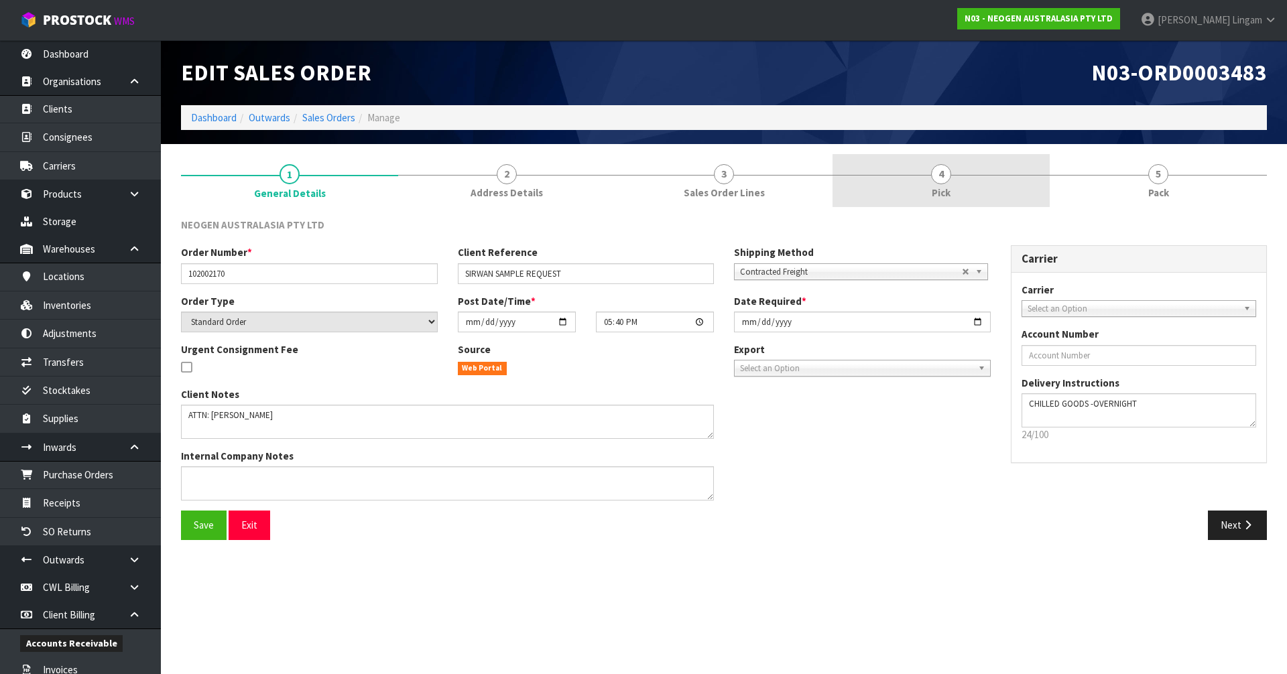
click at [952, 186] on link "4 Pick" at bounding box center [940, 180] width 217 height 53
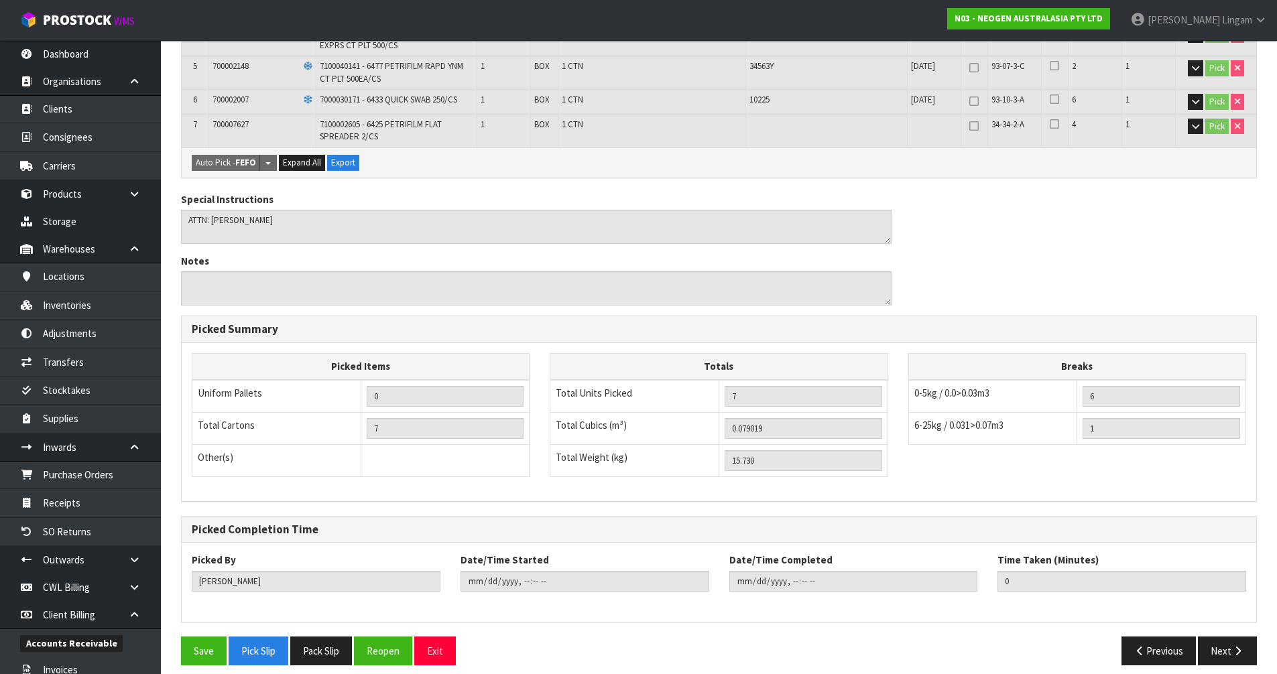
scroll to position [405, 0]
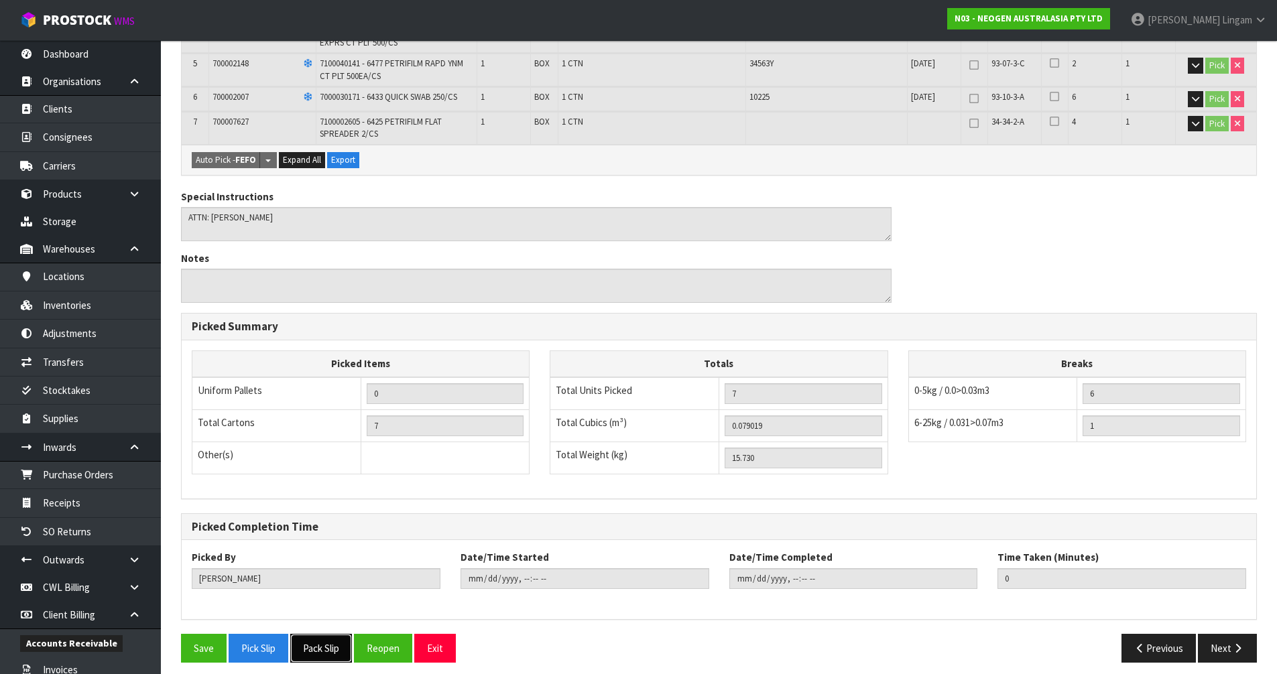
click at [326, 634] on button "Pack Slip" at bounding box center [321, 648] width 62 height 29
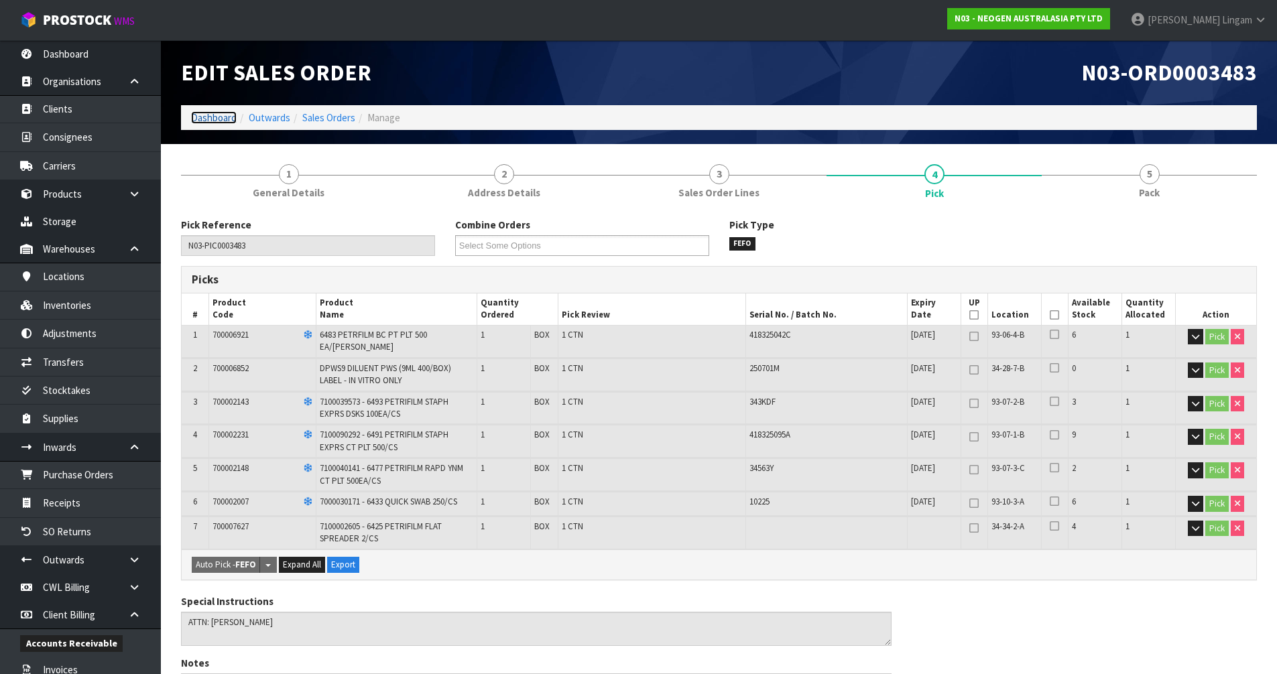
click at [200, 119] on link "Dashboard" at bounding box center [214, 117] width 46 height 13
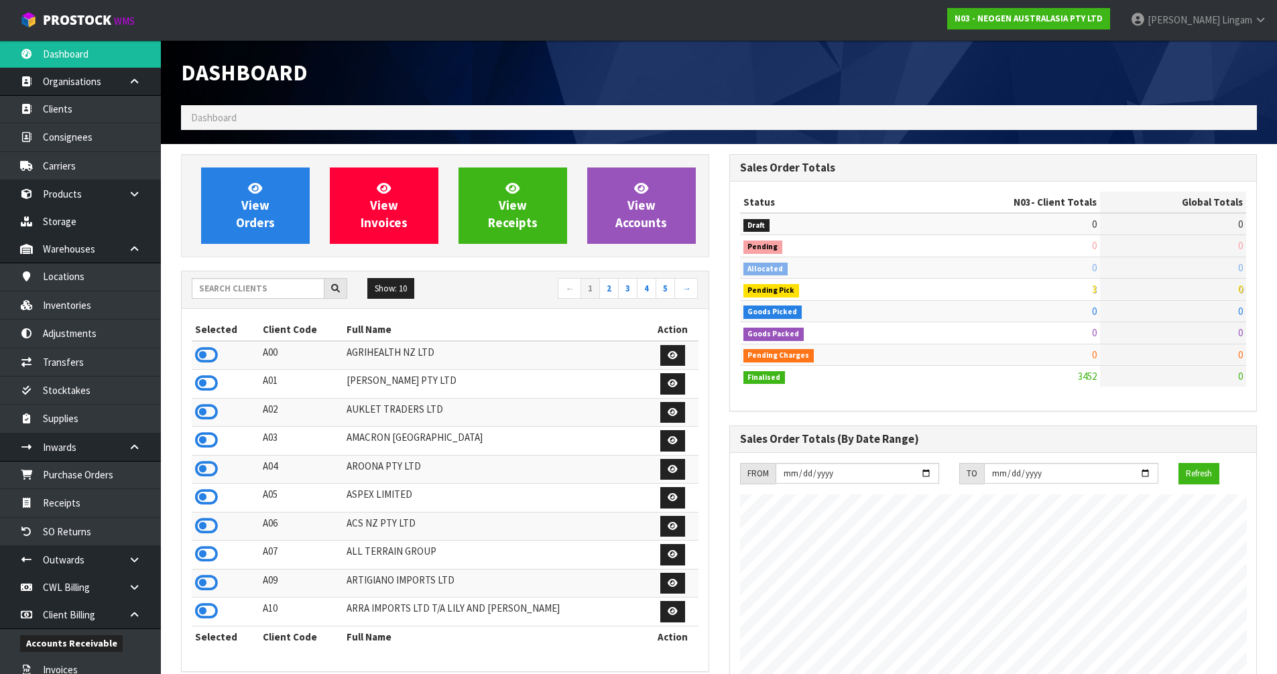
scroll to position [1015, 548]
click at [281, 288] on input "text" at bounding box center [258, 288] width 133 height 21
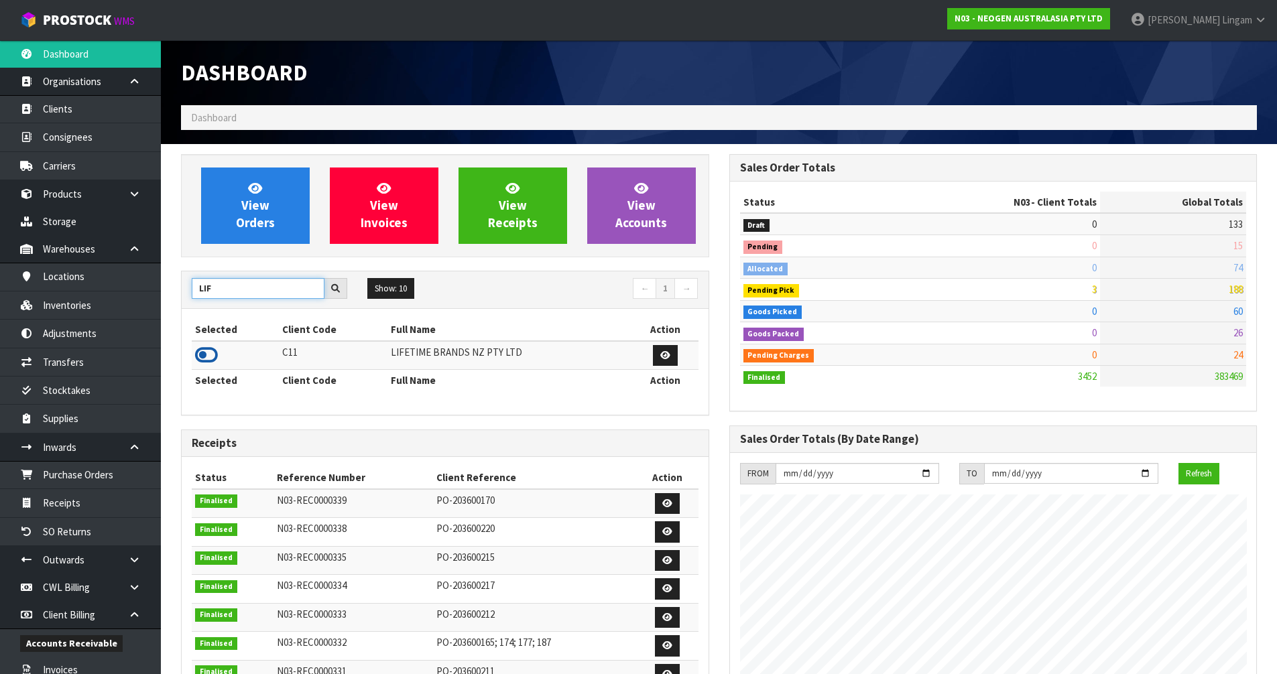
type input "LIF"
click at [203, 353] on icon at bounding box center [206, 355] width 23 height 20
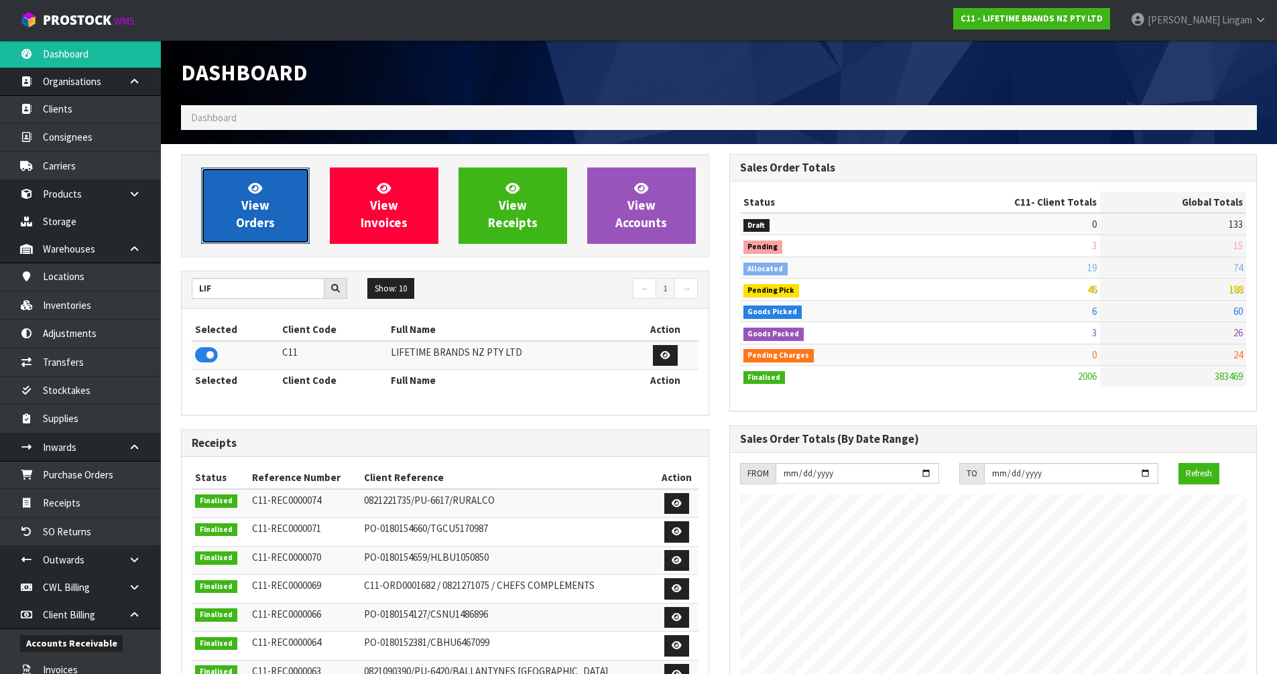
click at [250, 224] on span "View Orders" at bounding box center [255, 205] width 39 height 50
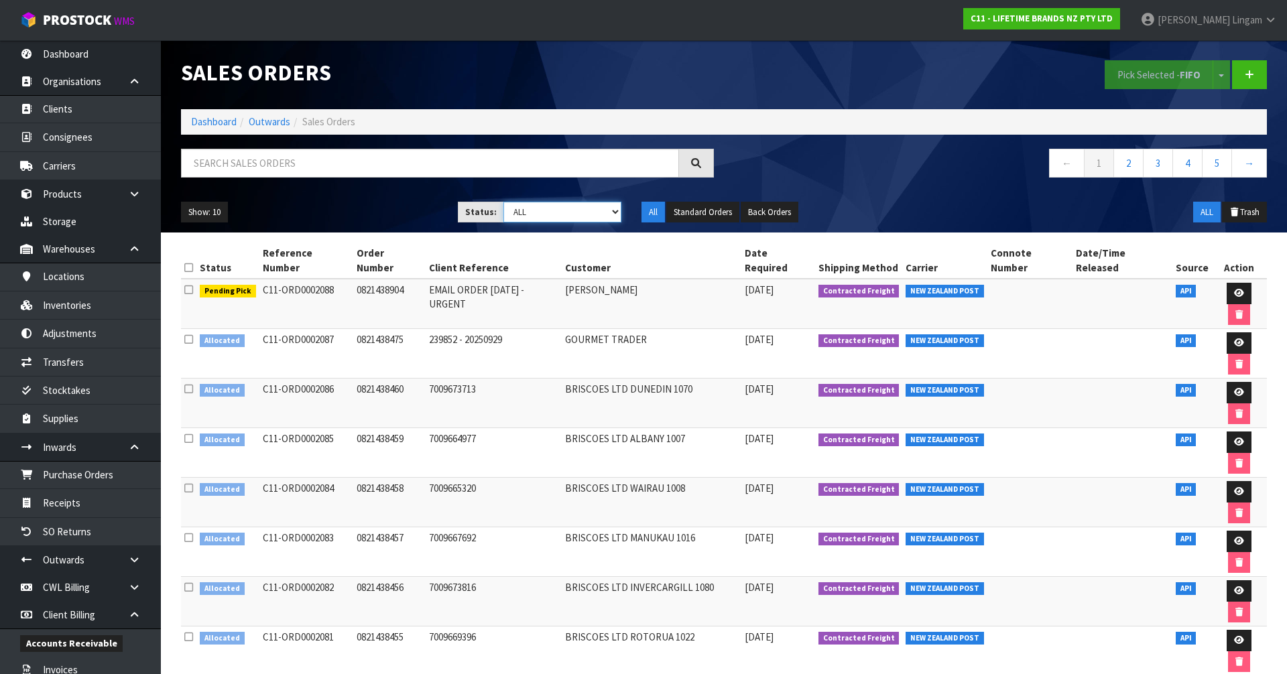
click at [548, 211] on select "Draft Pending Allocated Pending Pick Goods Picked Goods Packed Pending Charges …" at bounding box center [562, 212] width 119 height 21
select select "string:2"
click at [503, 202] on select "Draft Pending Allocated Pending Pick Goods Picked Goods Packed Pending Charges …" at bounding box center [562, 212] width 119 height 21
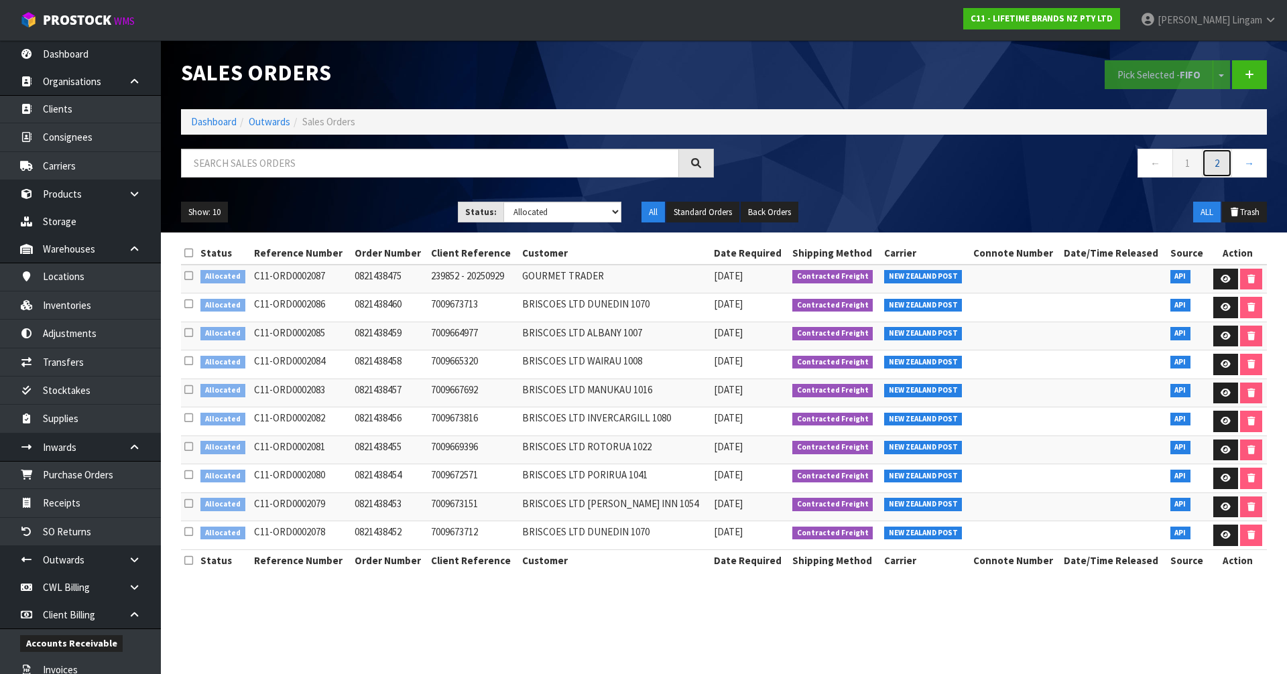
click at [1212, 166] on link "2" at bounding box center [1217, 163] width 30 height 29
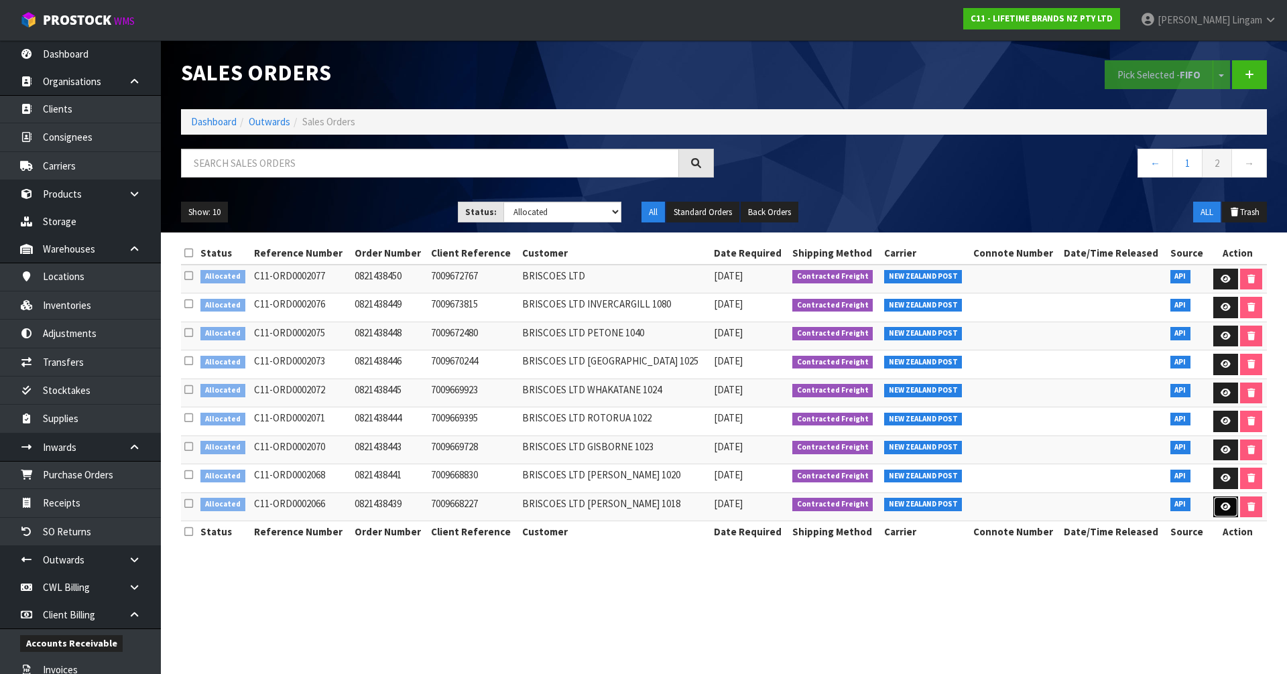
click at [1220, 507] on icon at bounding box center [1225, 507] width 10 height 9
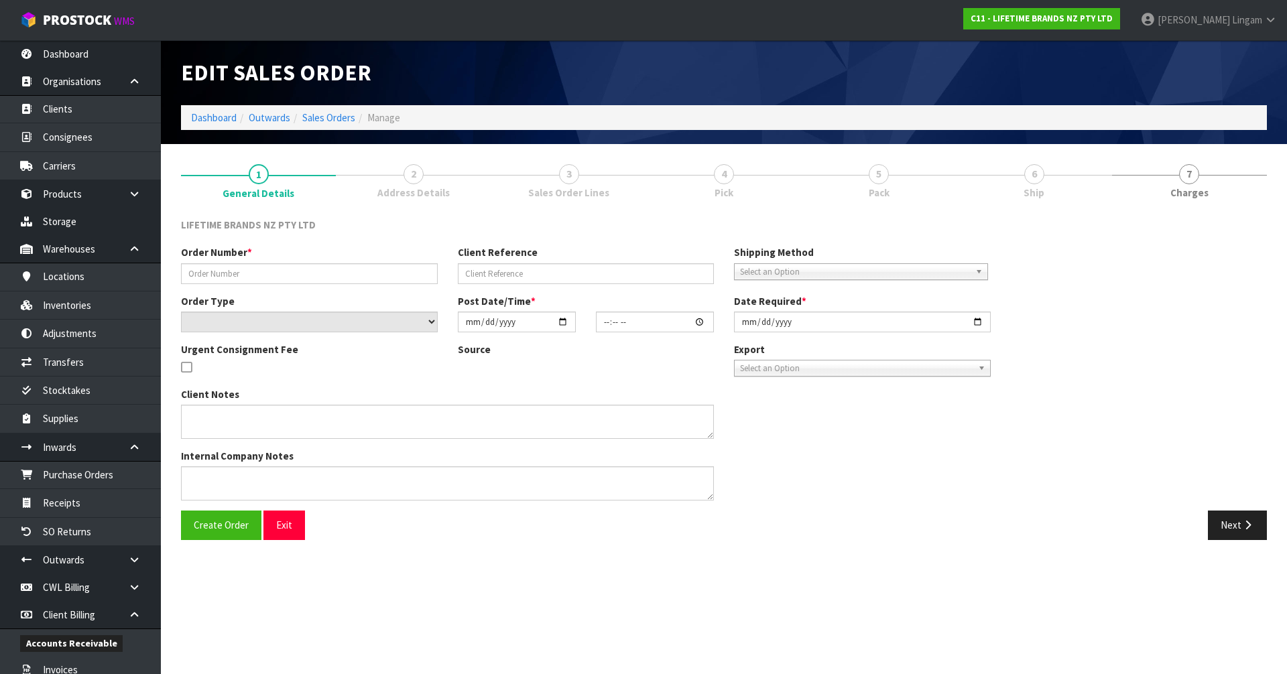
type input "0821438439"
type input "7009668227"
select select "number:0"
type input "[DATE]"
type input "16:59:28.000"
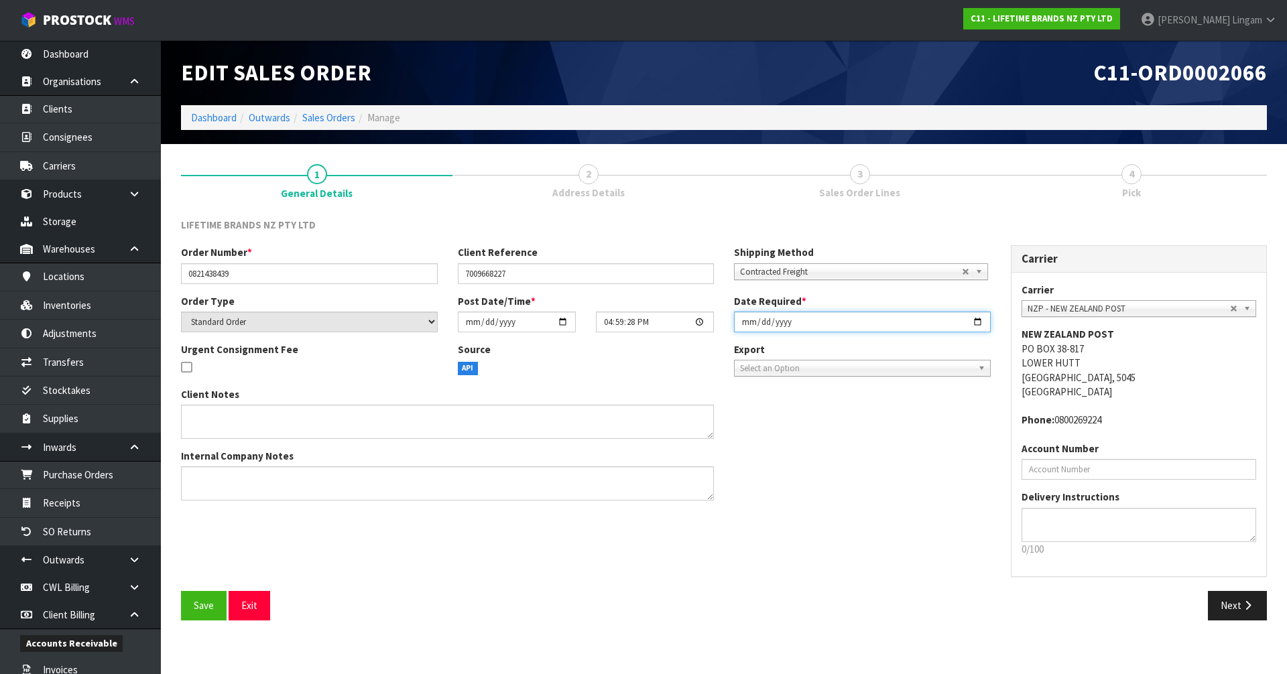
click at [747, 317] on input "[DATE]" at bounding box center [862, 322] width 257 height 21
type input "[DATE]"
click at [207, 602] on span "Save" at bounding box center [204, 605] width 20 height 13
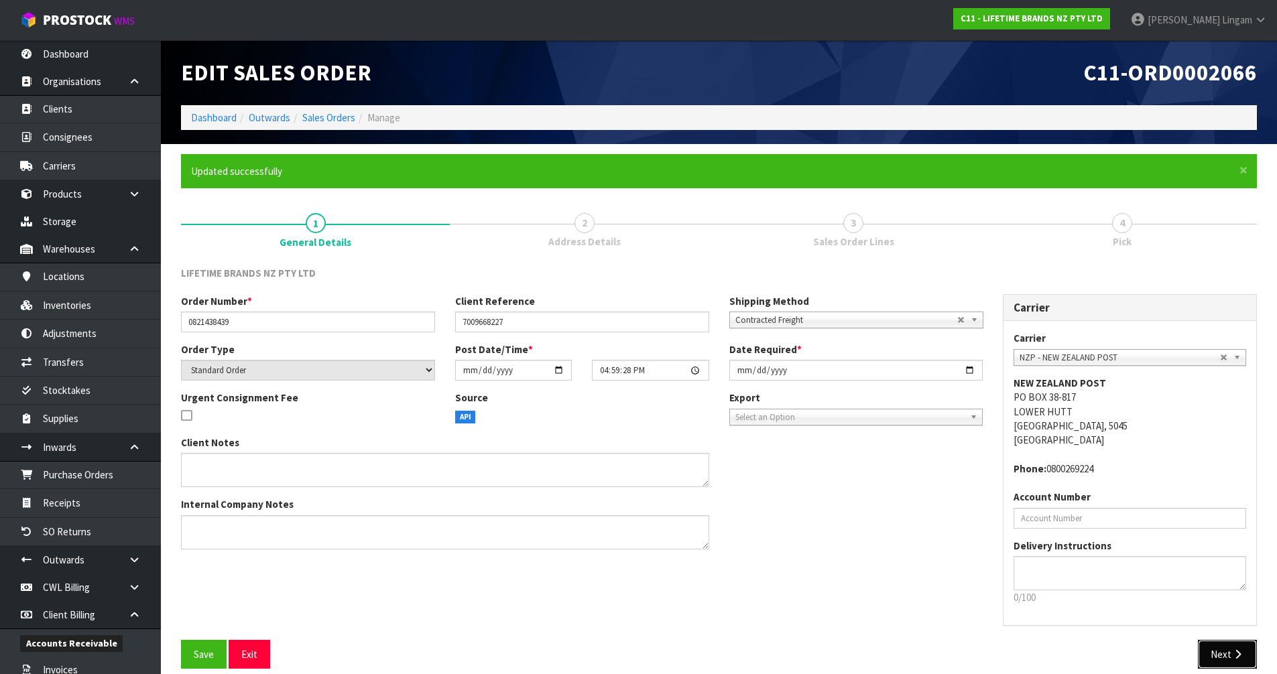
click at [1214, 643] on button "Next" at bounding box center [1227, 654] width 59 height 29
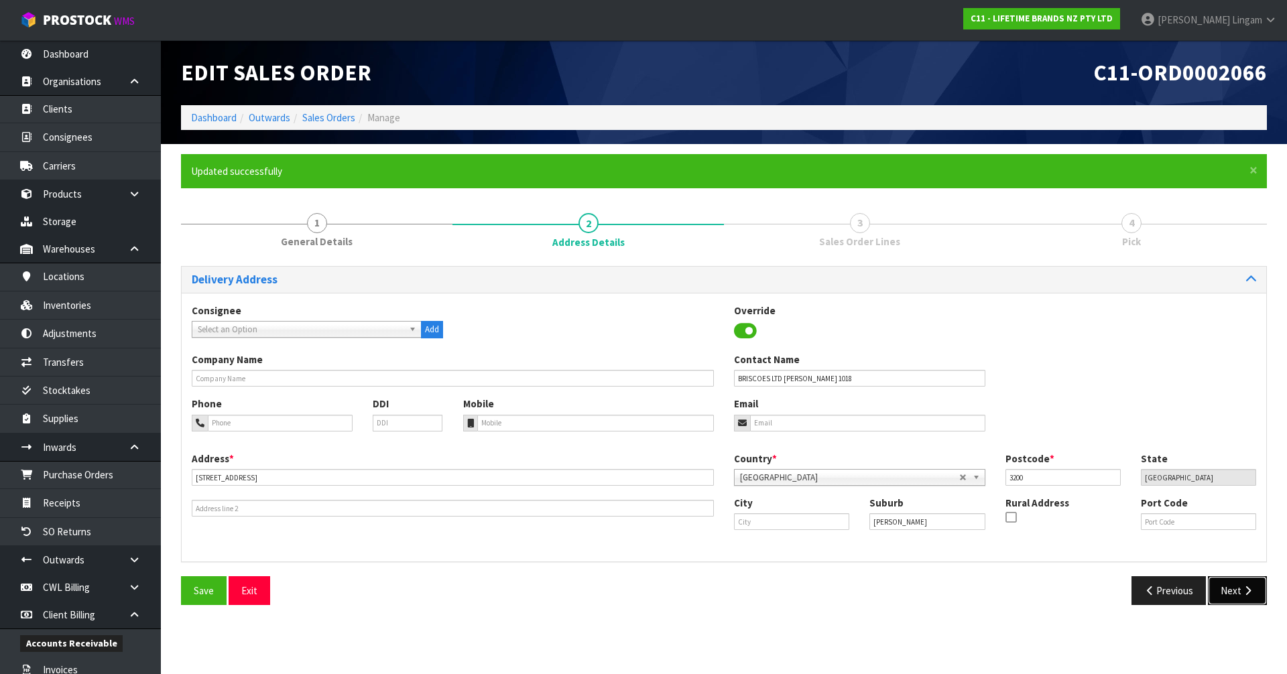
click at [1232, 587] on button "Next" at bounding box center [1237, 590] width 59 height 29
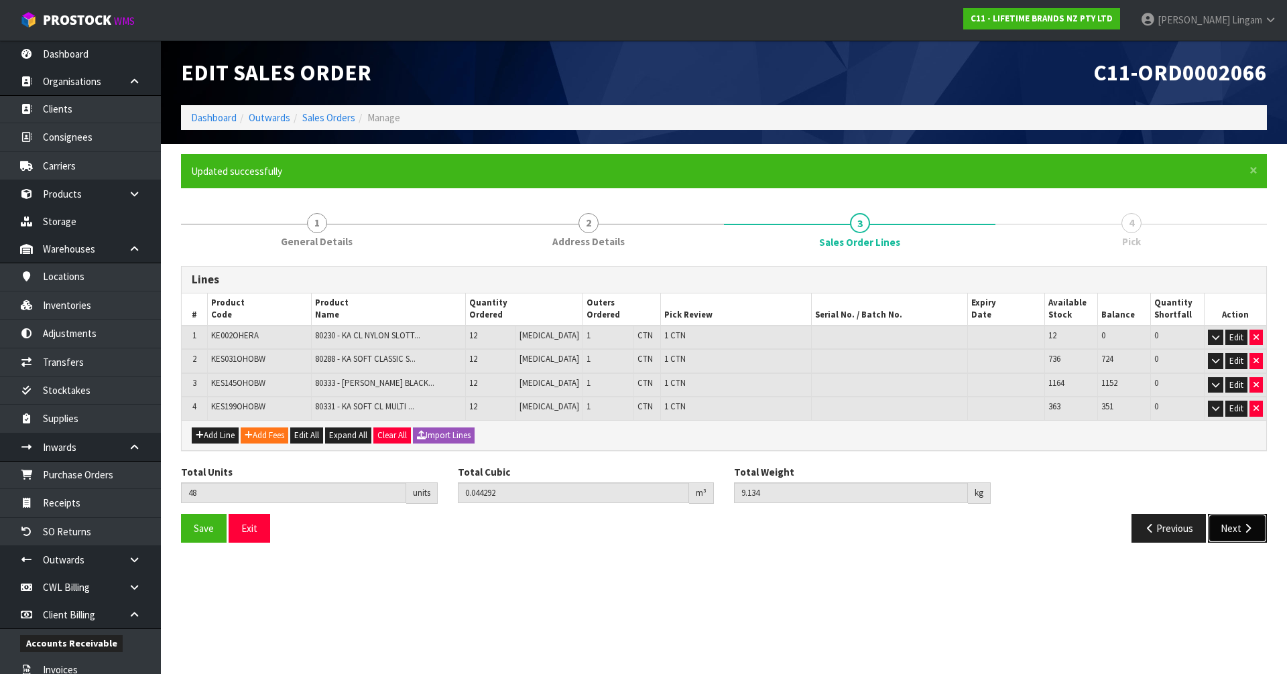
click at [1222, 526] on button "Next" at bounding box center [1237, 528] width 59 height 29
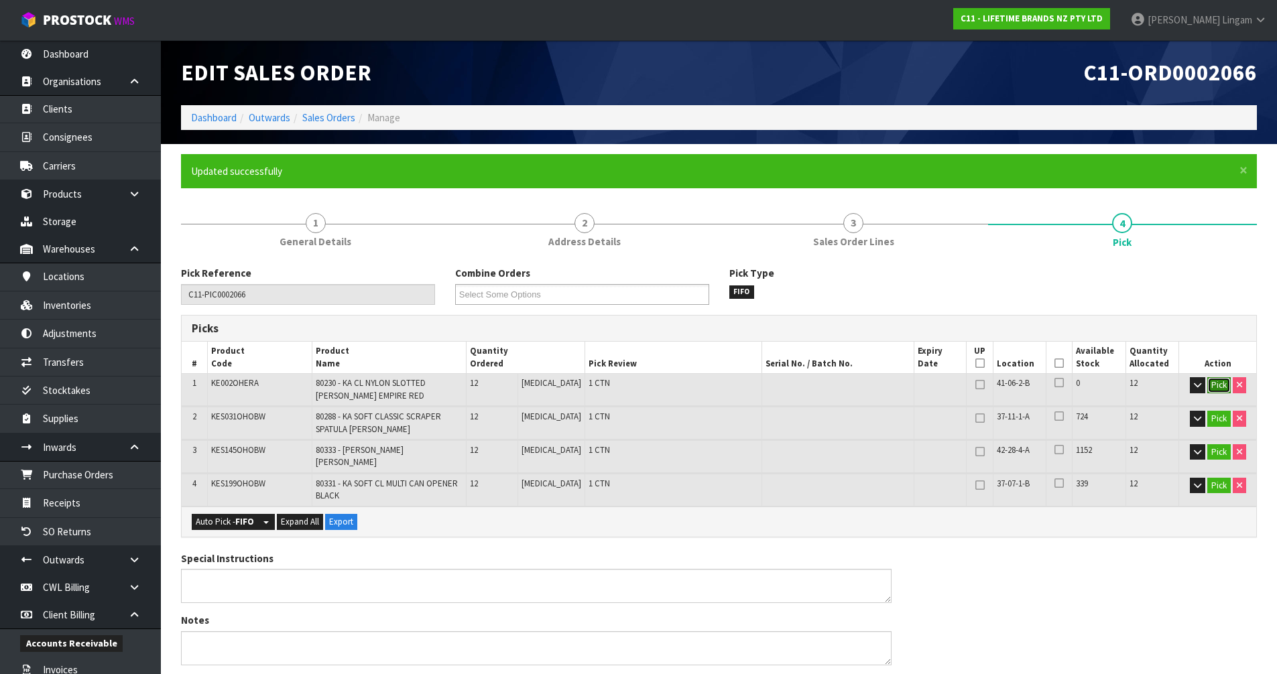
click at [1217, 389] on button "Pick" at bounding box center [1218, 385] width 23 height 16
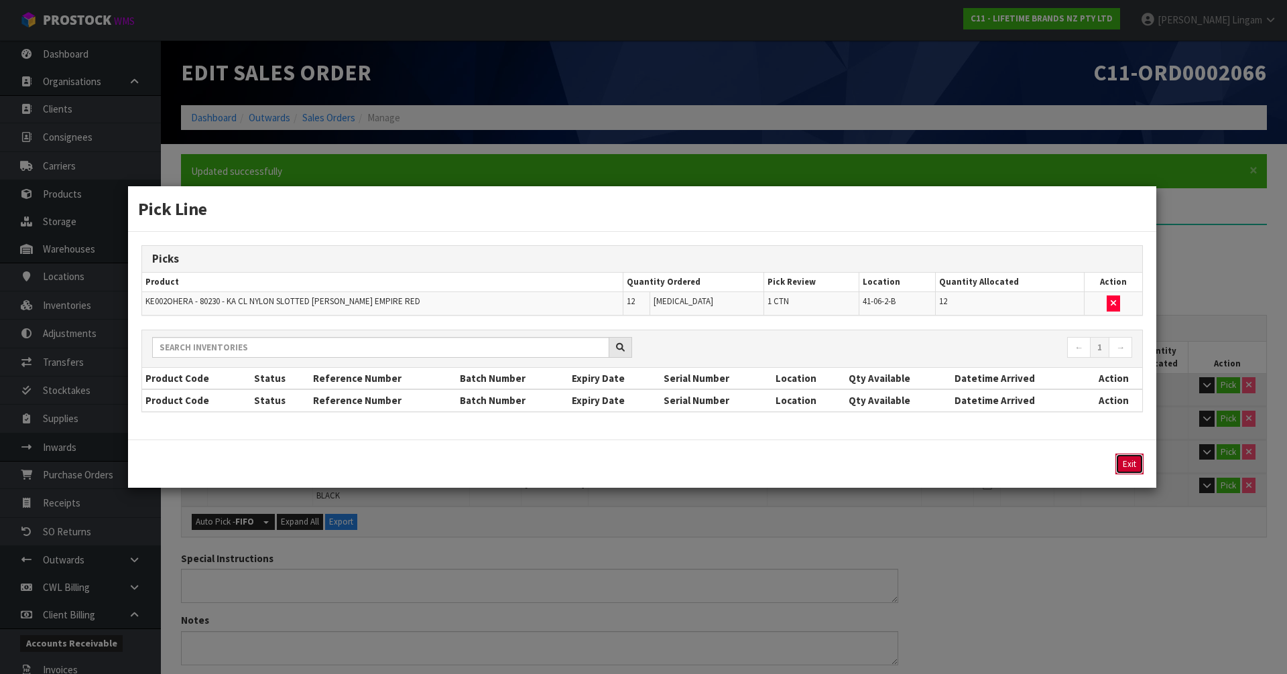
click at [1128, 467] on button "Exit" at bounding box center [1129, 464] width 28 height 21
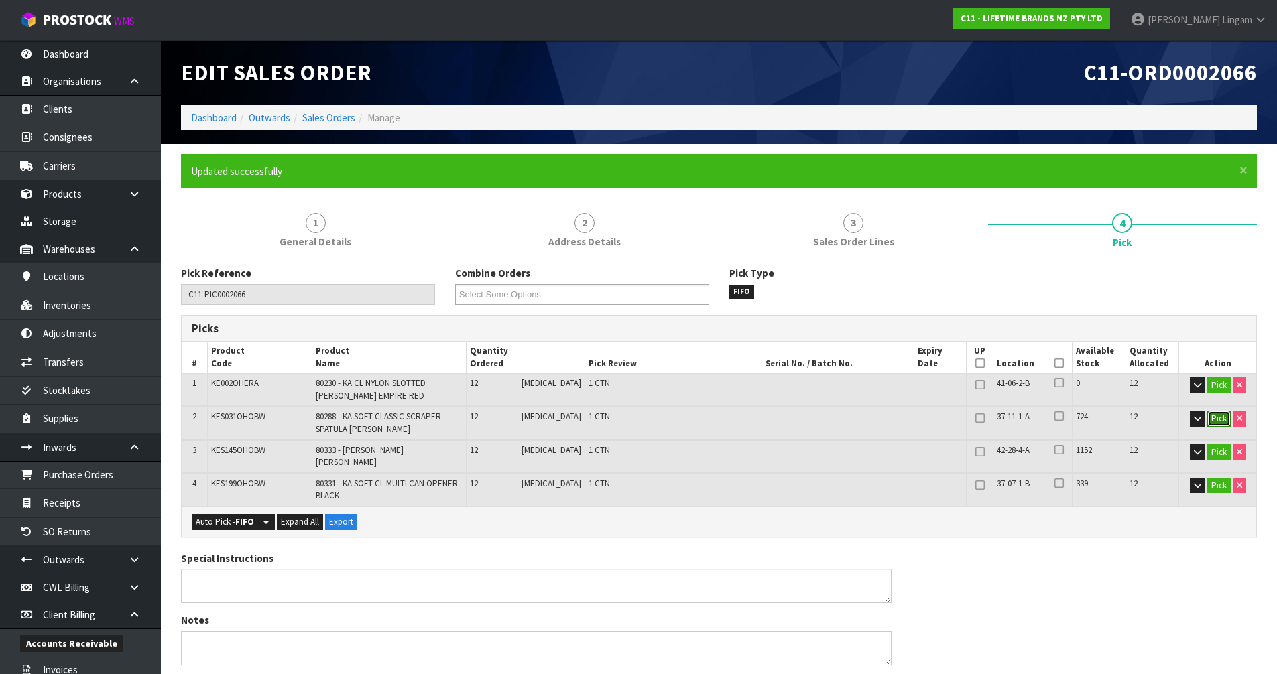
click at [1217, 426] on button "Pick" at bounding box center [1218, 419] width 23 height 16
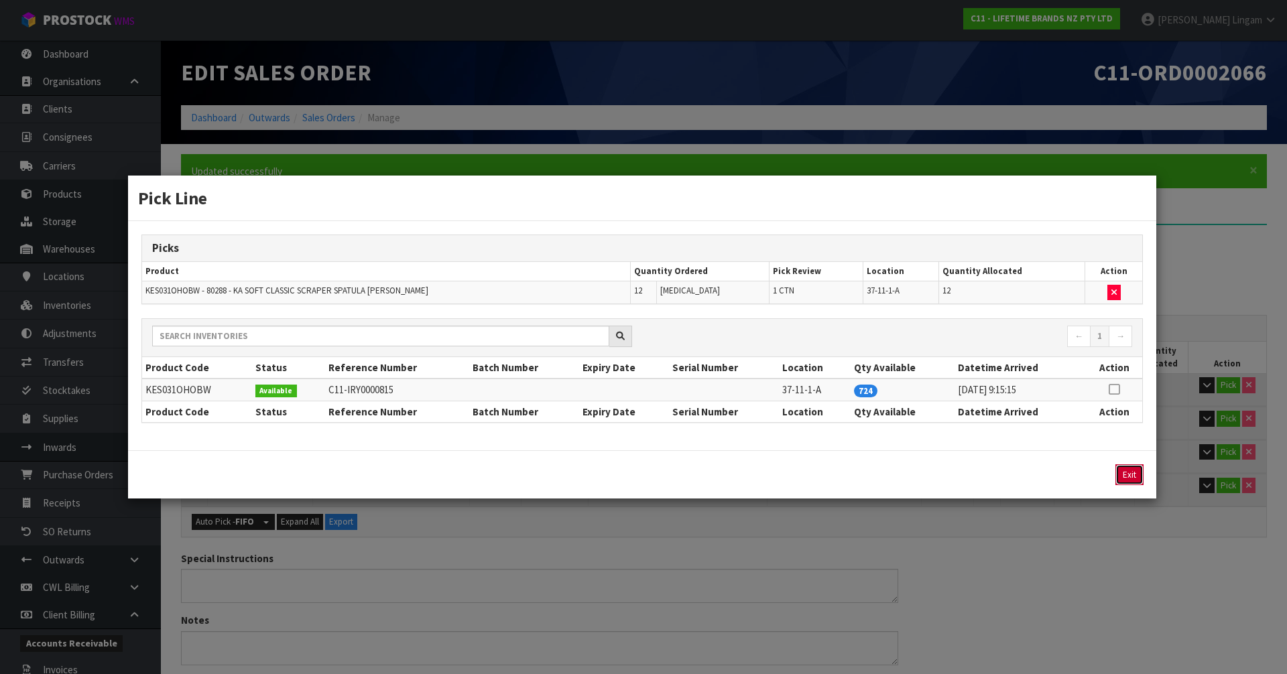
click at [1132, 470] on button "Exit" at bounding box center [1129, 474] width 28 height 21
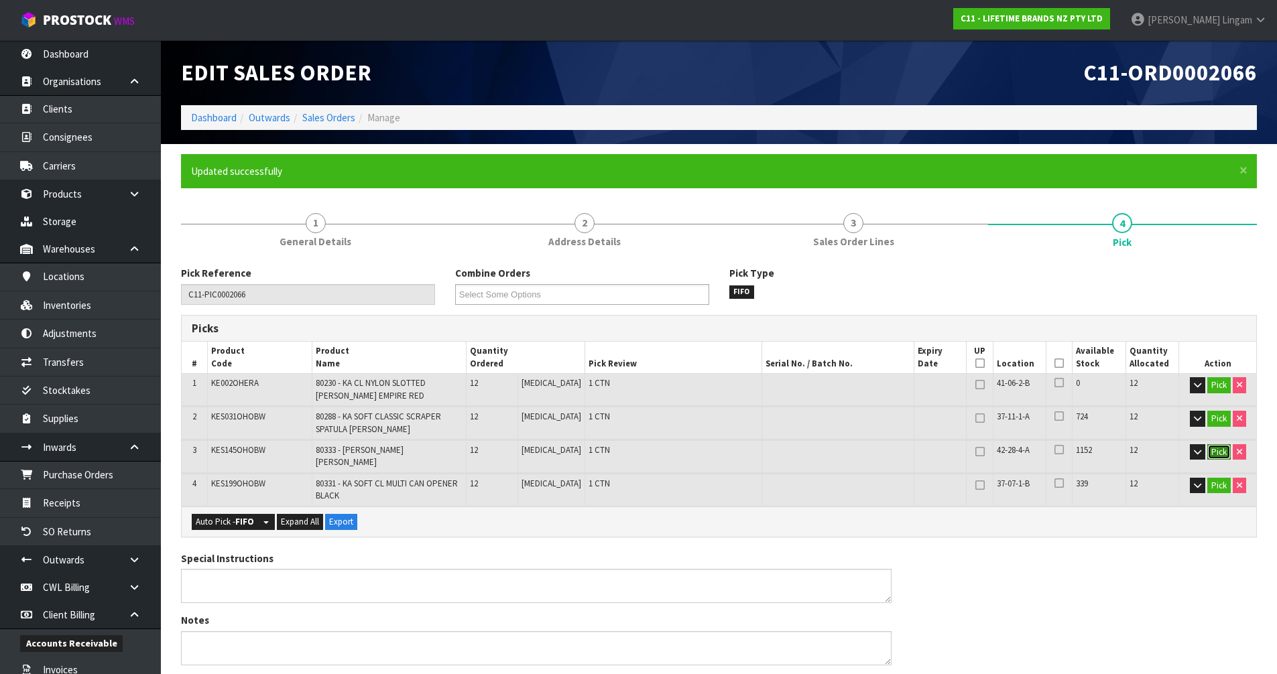
click at [1214, 453] on button "Pick" at bounding box center [1218, 452] width 23 height 16
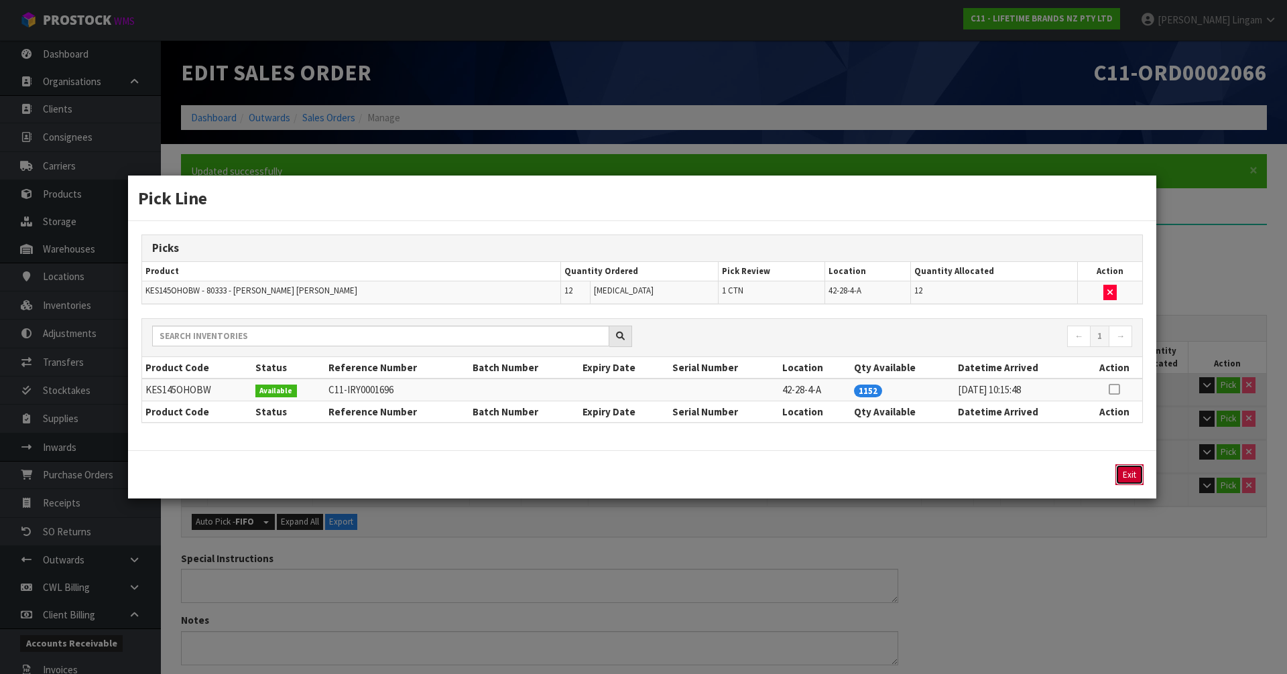
click at [1131, 476] on button "Exit" at bounding box center [1129, 474] width 28 height 21
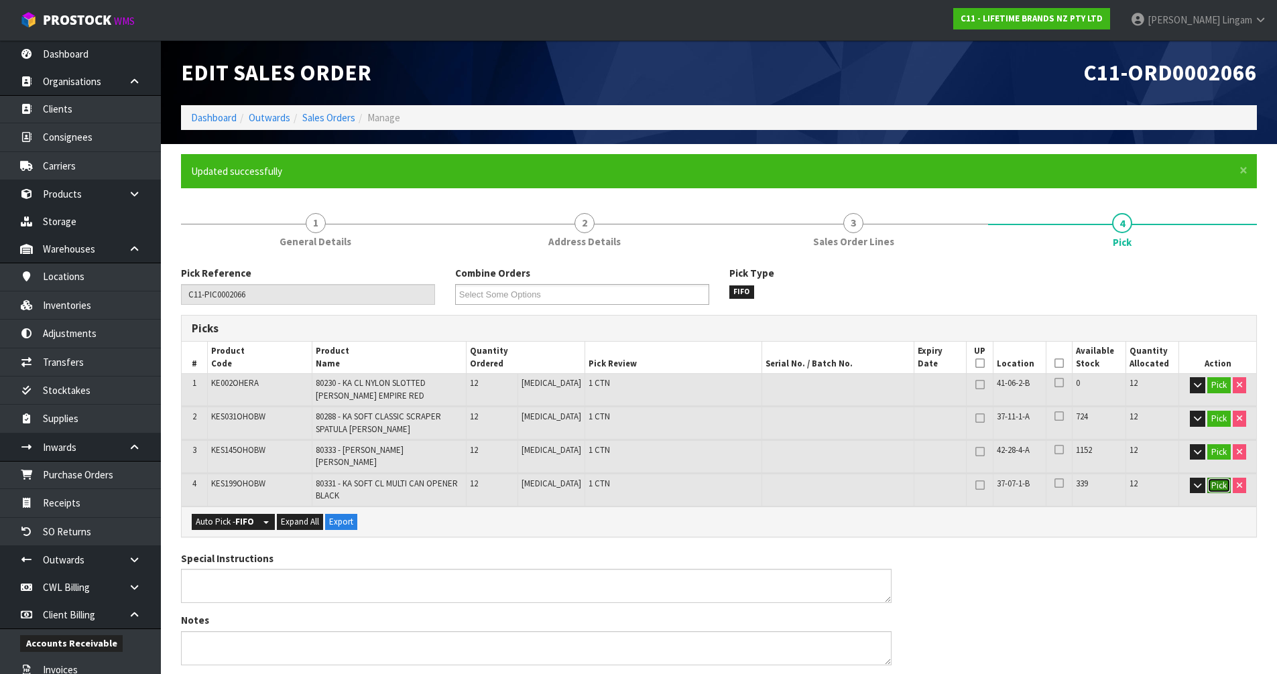
click at [1217, 479] on button "Pick" at bounding box center [1218, 486] width 23 height 16
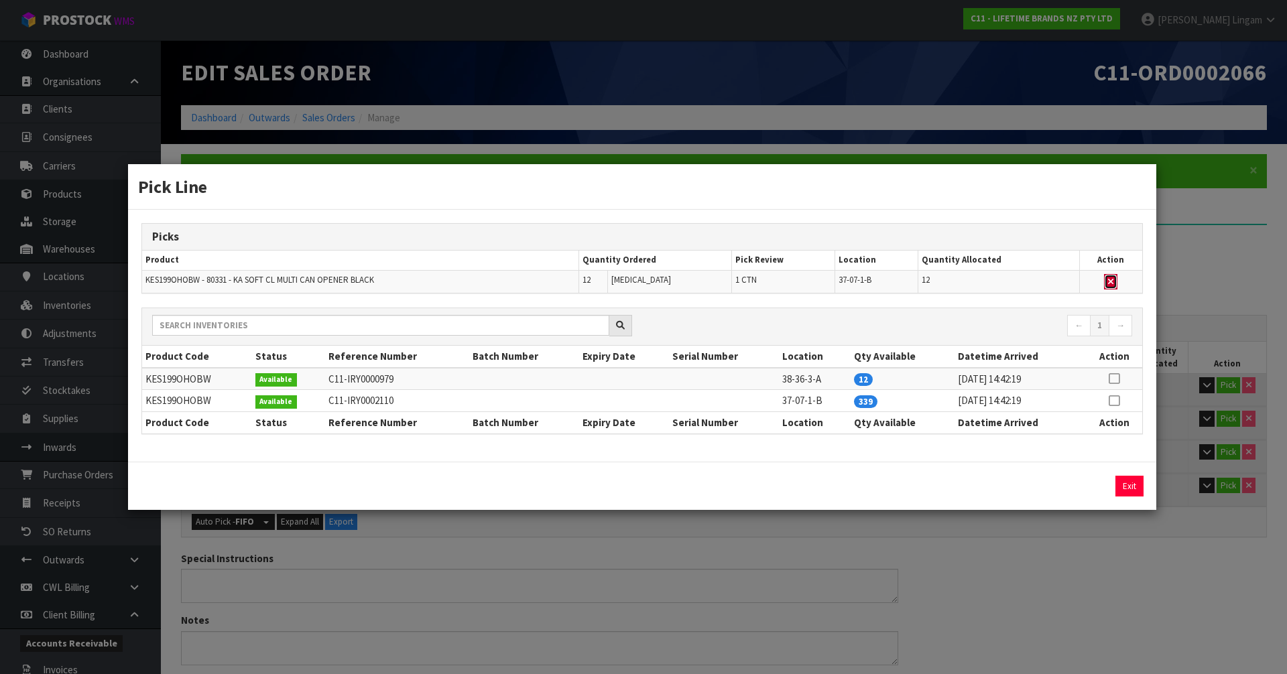
click at [1110, 280] on icon "button" at bounding box center [1110, 281] width 5 height 9
type input "3"
type input "36"
type input "0.037836"
type input "5.87"
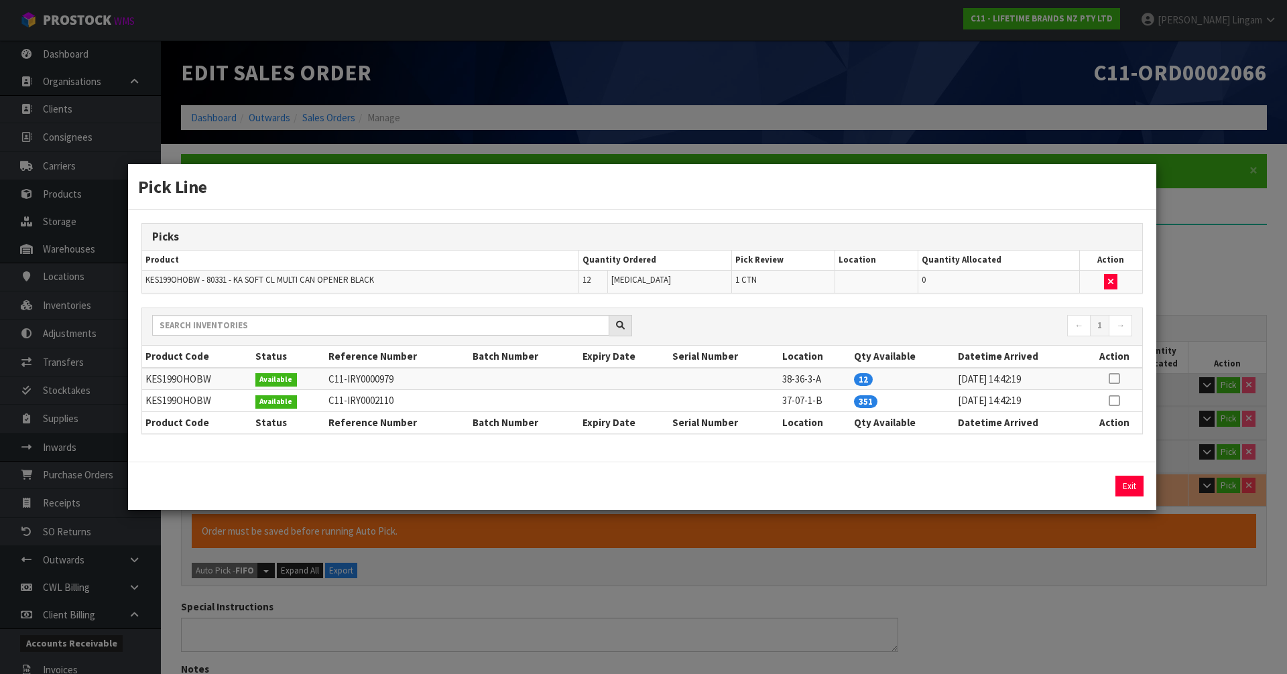
click at [1112, 379] on icon at bounding box center [1113, 379] width 11 height 1
click at [1074, 488] on button "Assign Pick" at bounding box center [1083, 486] width 55 height 21
type input "4"
type input "48"
type input "0.044292"
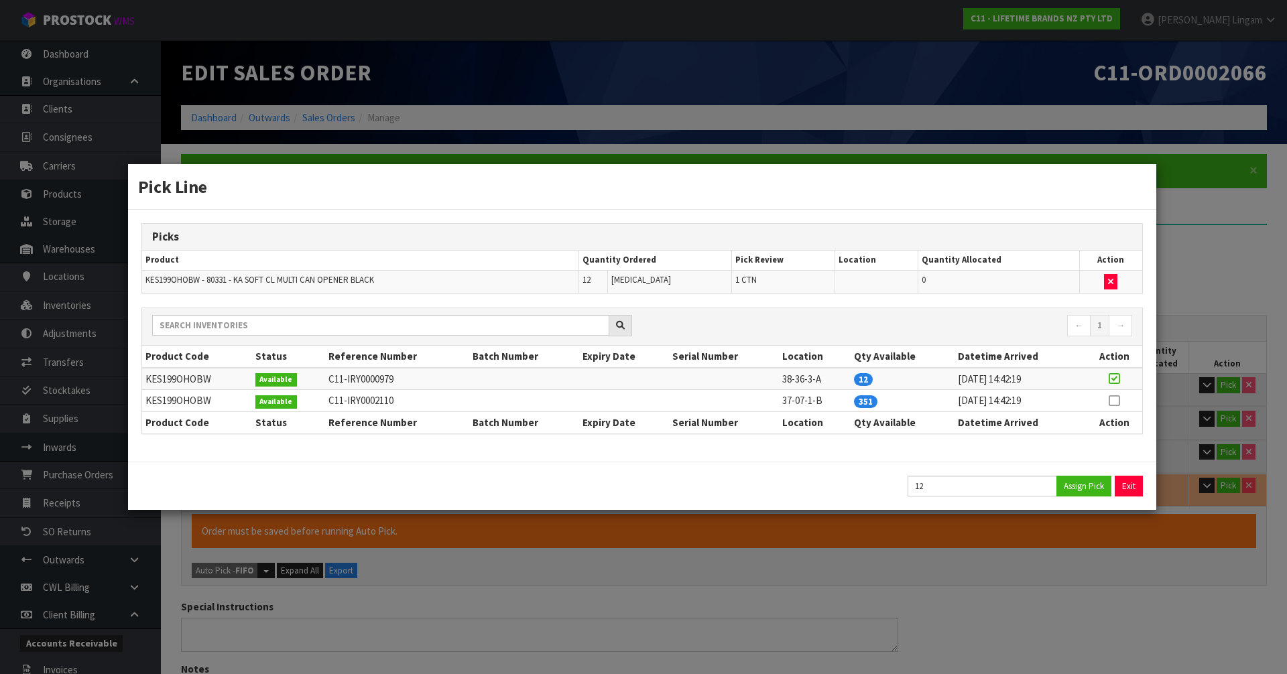
type input "9.134"
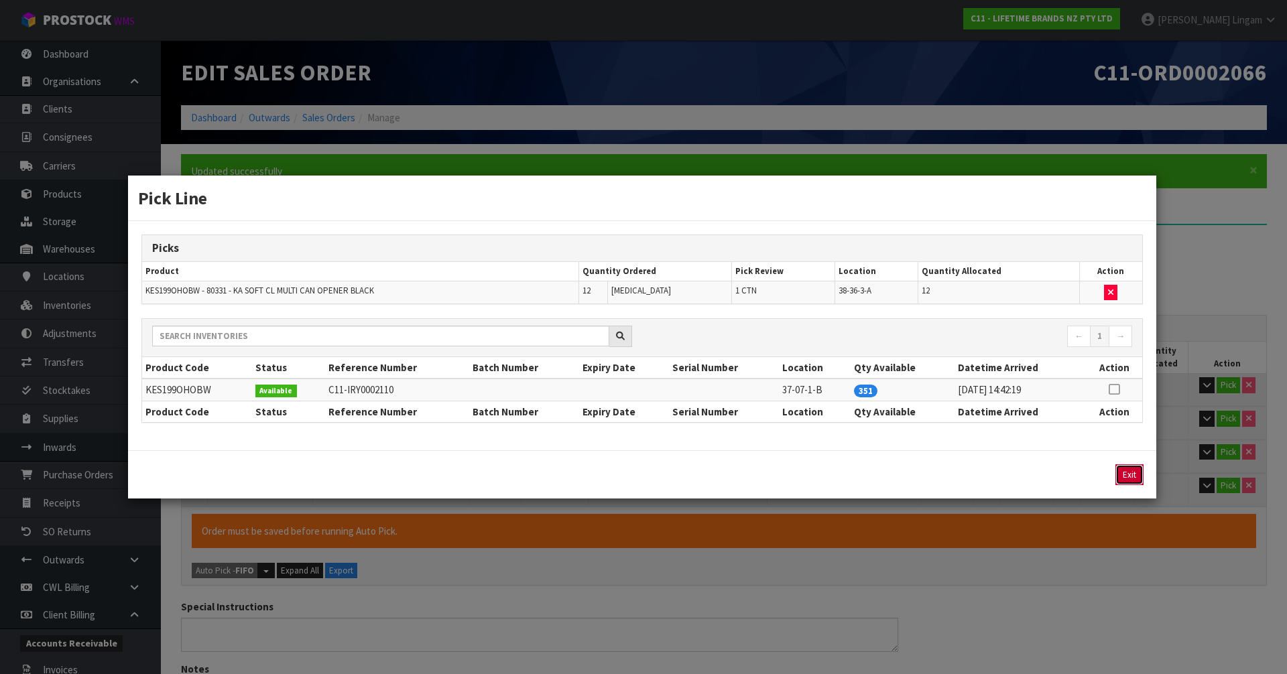
click at [1129, 477] on button "Exit" at bounding box center [1129, 474] width 28 height 21
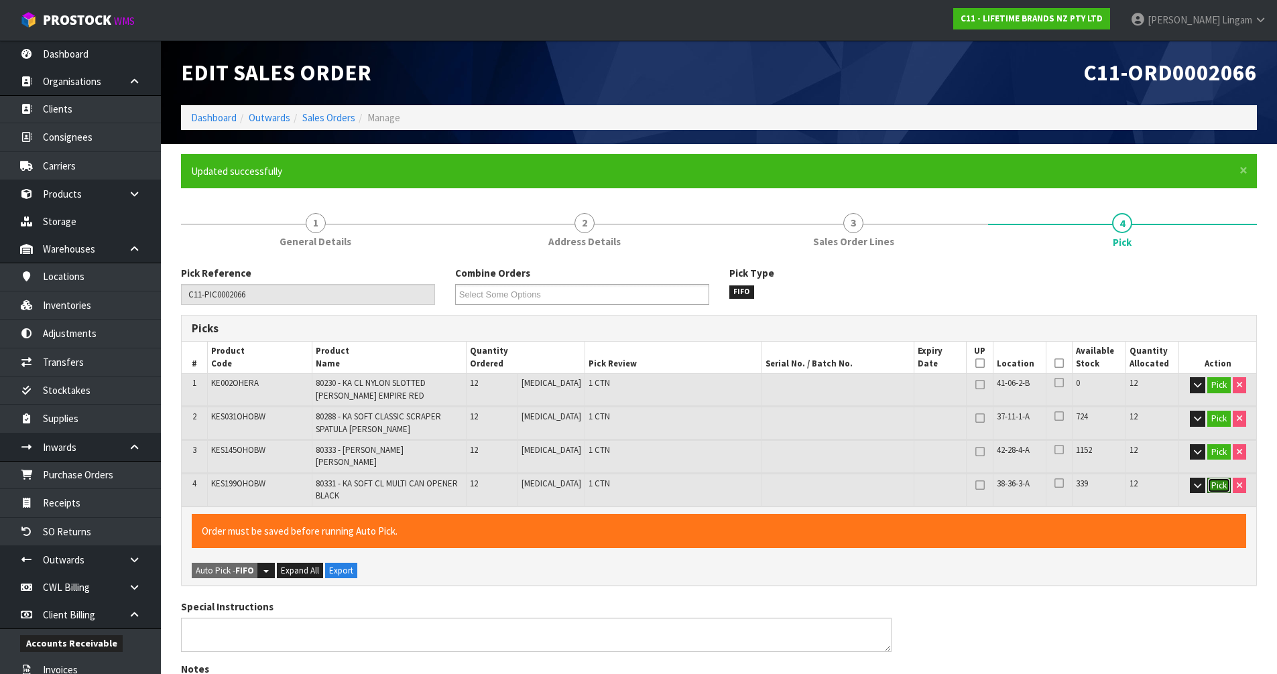
scroll to position [410, 0]
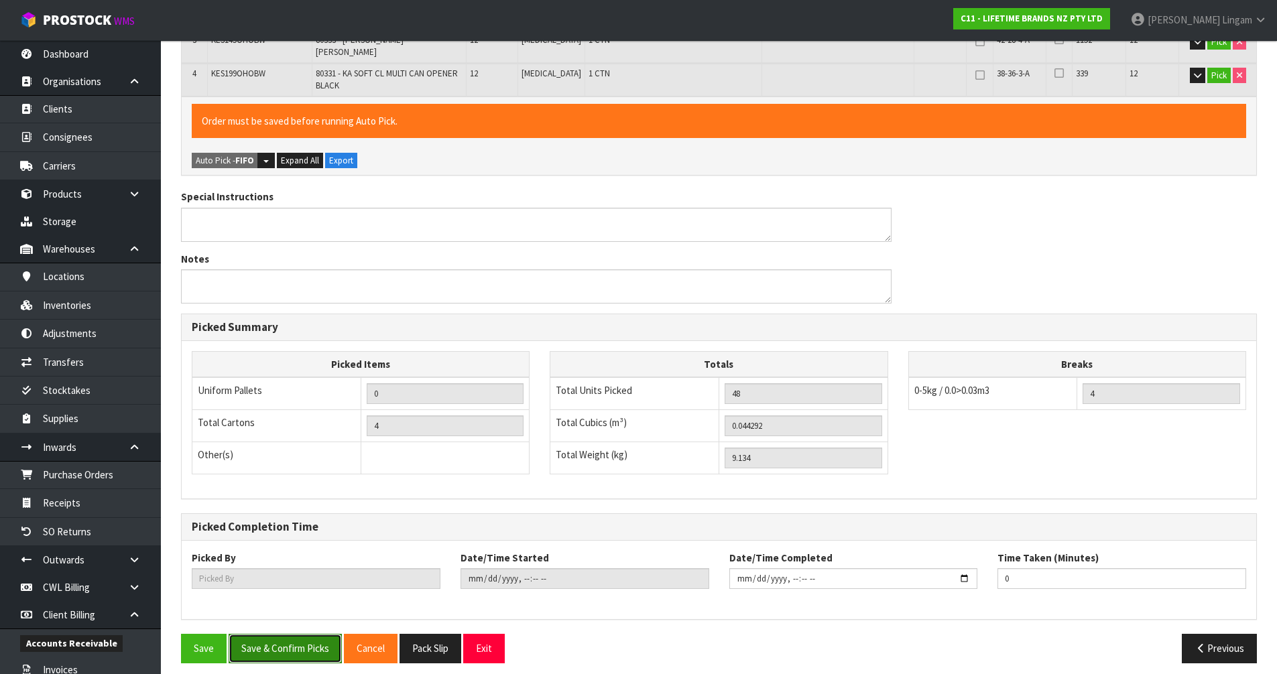
click at [293, 647] on button "Save & Confirm Picks" at bounding box center [285, 648] width 113 height 29
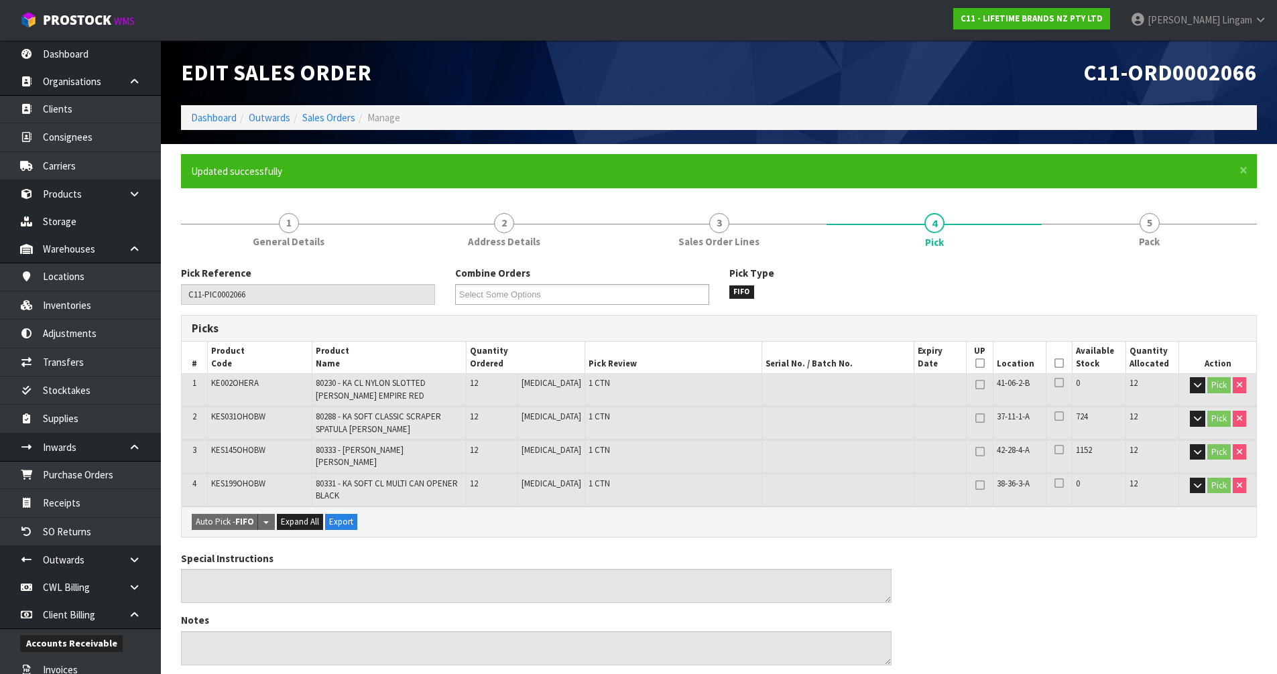
type input "[PERSON_NAME]"
type input "[DATE]T08:29:49"
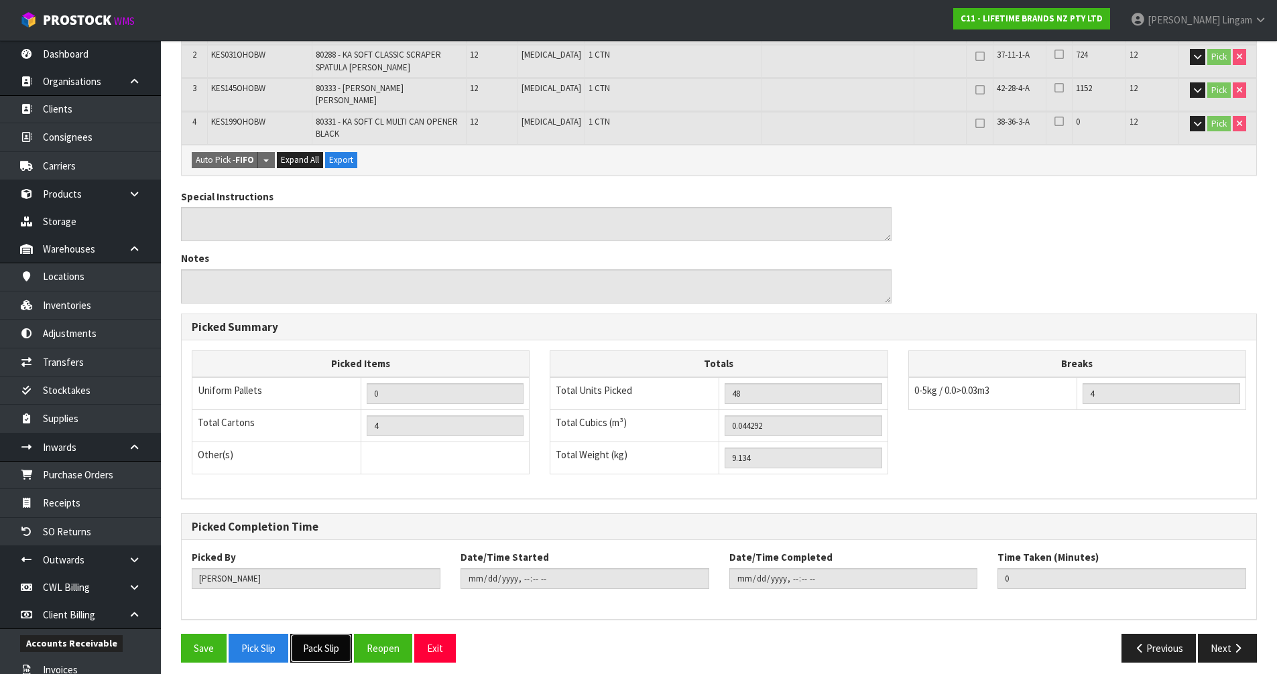
click at [320, 643] on button "Pack Slip" at bounding box center [321, 648] width 62 height 29
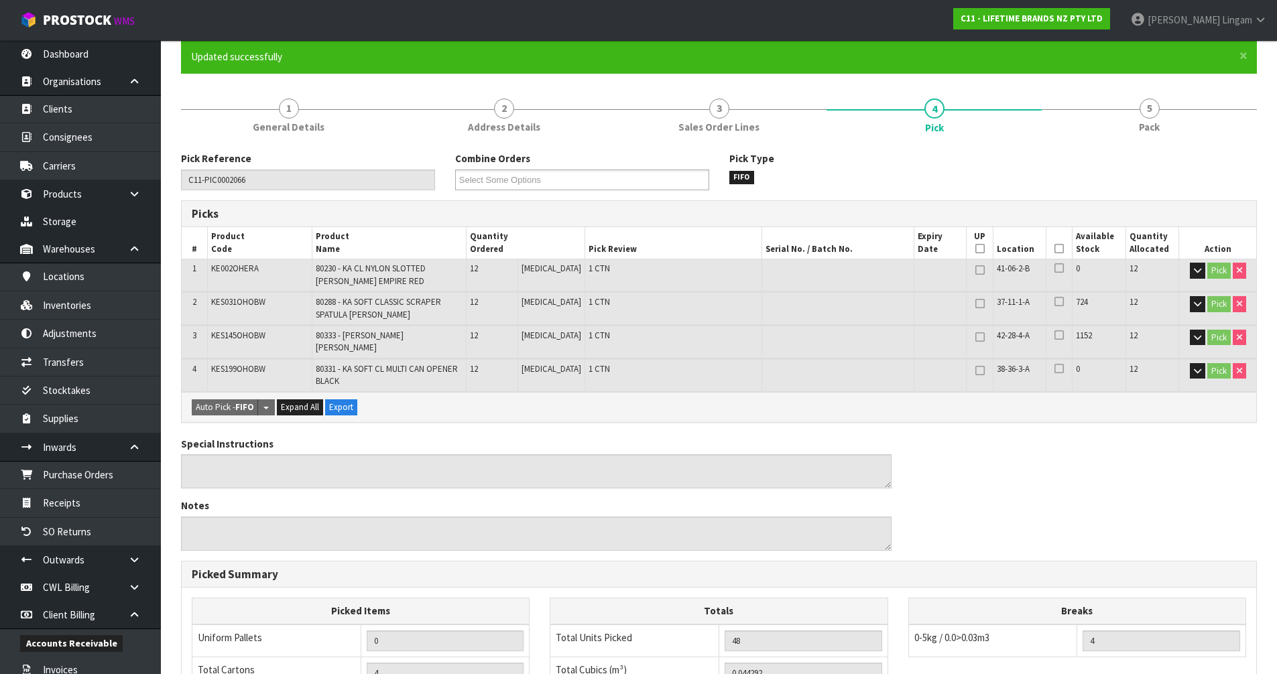
scroll to position [0, 0]
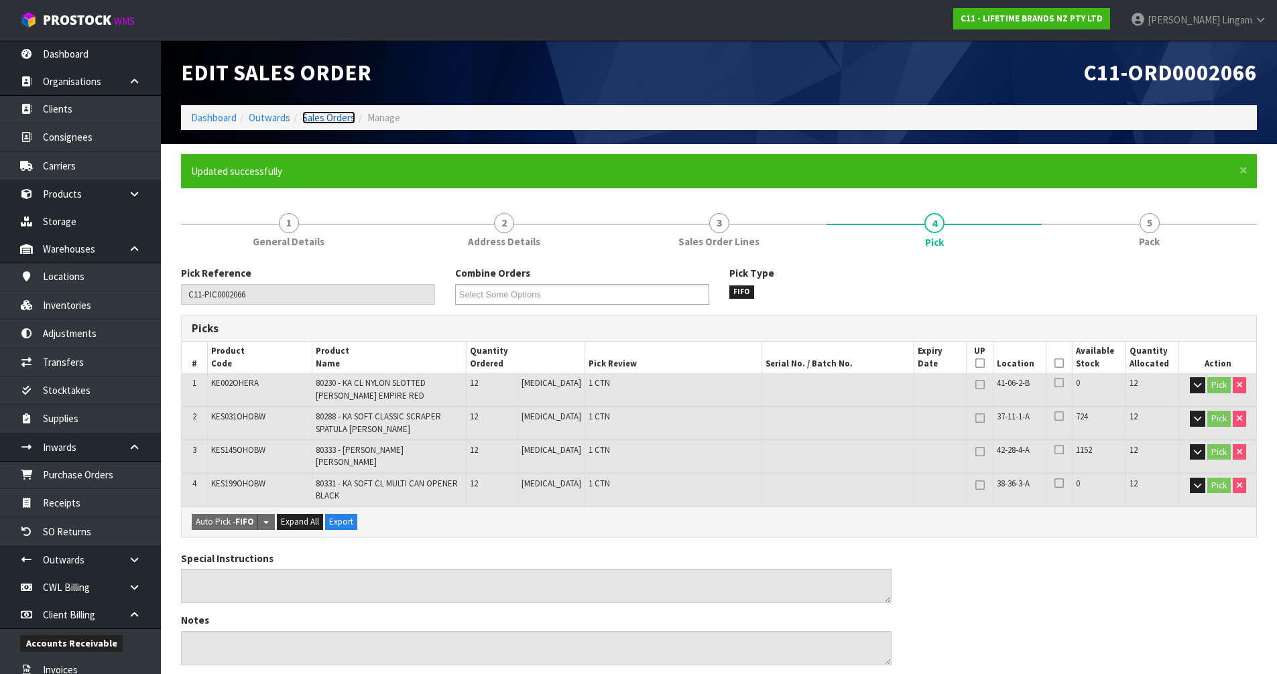
click at [344, 115] on link "Sales Orders" at bounding box center [328, 117] width 53 height 13
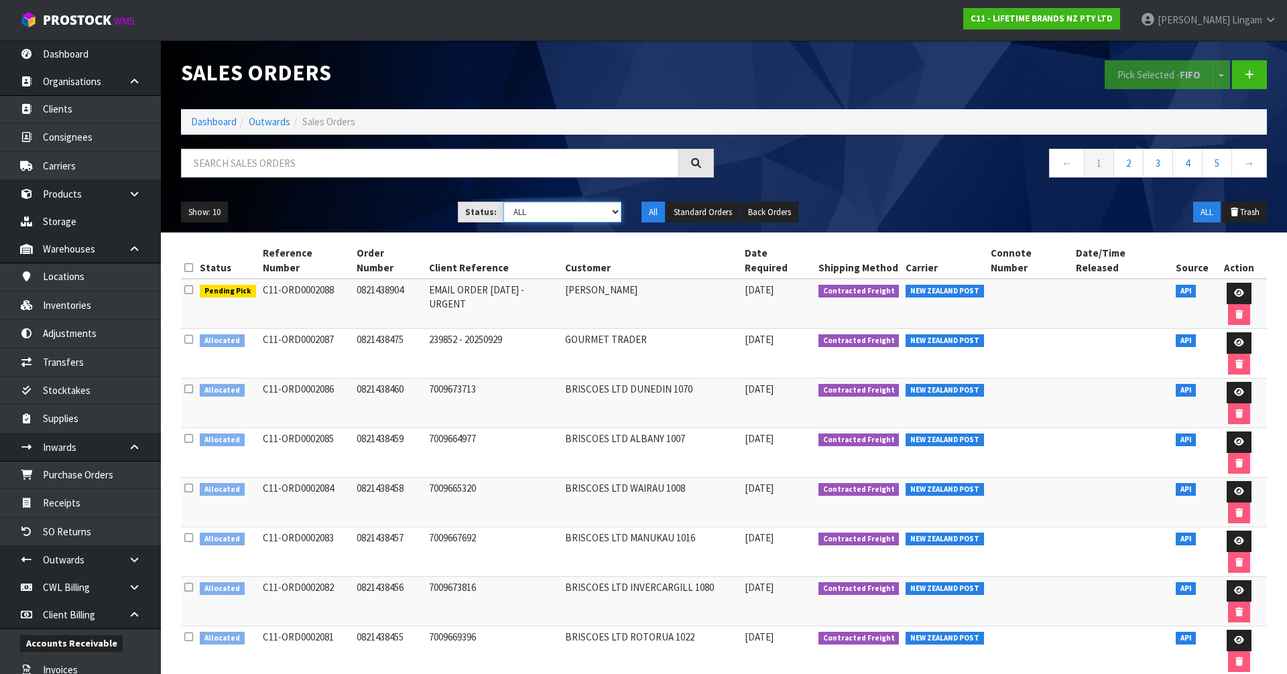
click at [584, 211] on select "Draft Pending Allocated Pending Pick Goods Picked Goods Packed Pending Charges …" at bounding box center [562, 212] width 119 height 21
select select "string:2"
click at [503, 202] on select "Draft Pending Allocated Pending Pick Goods Picked Goods Packed Pending Charges …" at bounding box center [562, 212] width 119 height 21
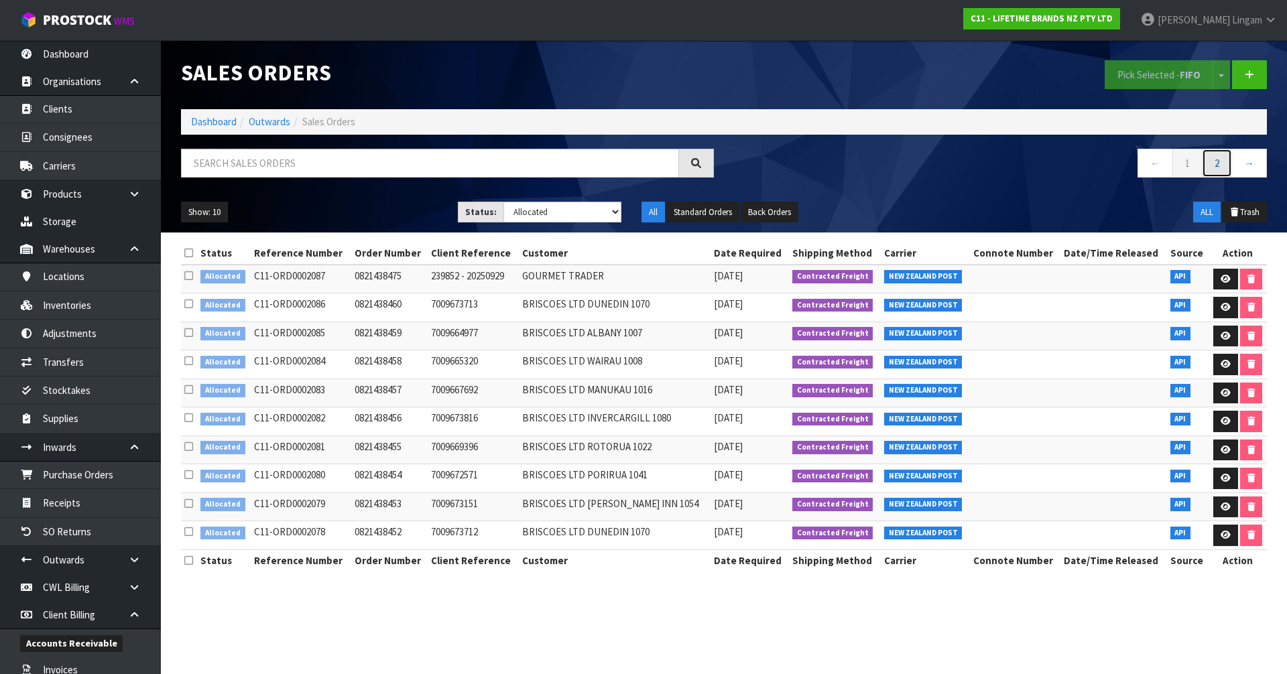
click at [1219, 171] on link "2" at bounding box center [1217, 163] width 30 height 29
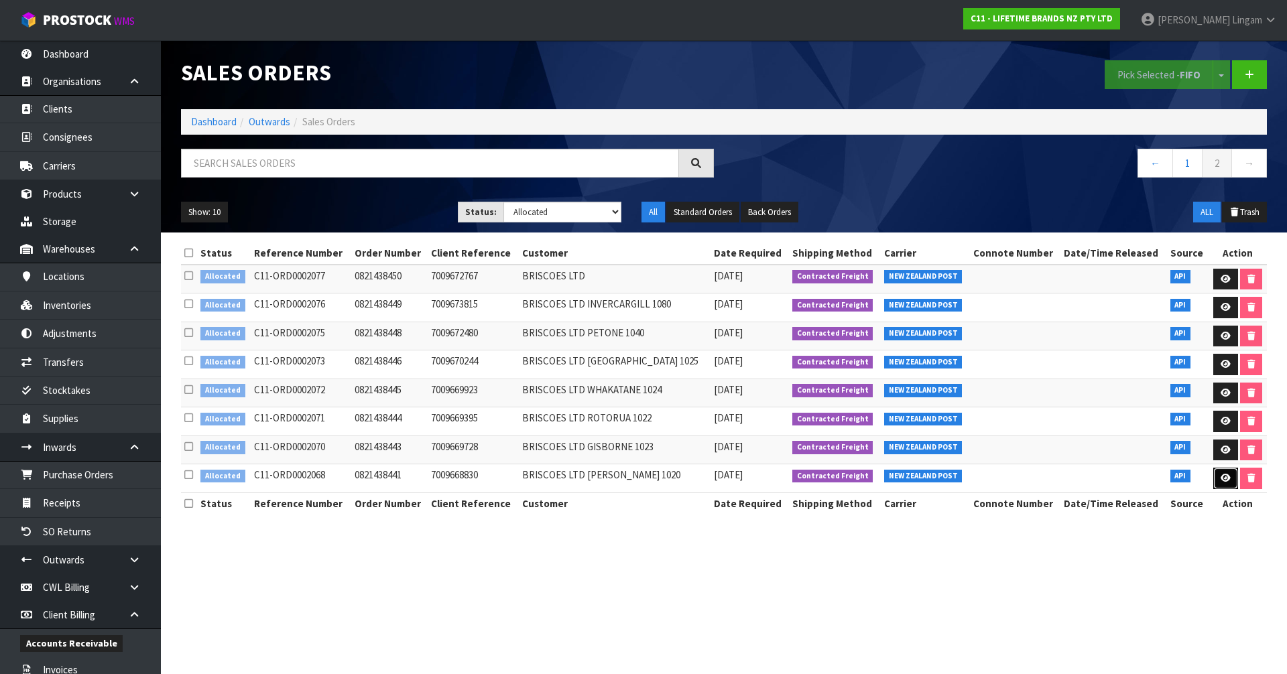
click at [1217, 483] on link at bounding box center [1225, 478] width 25 height 21
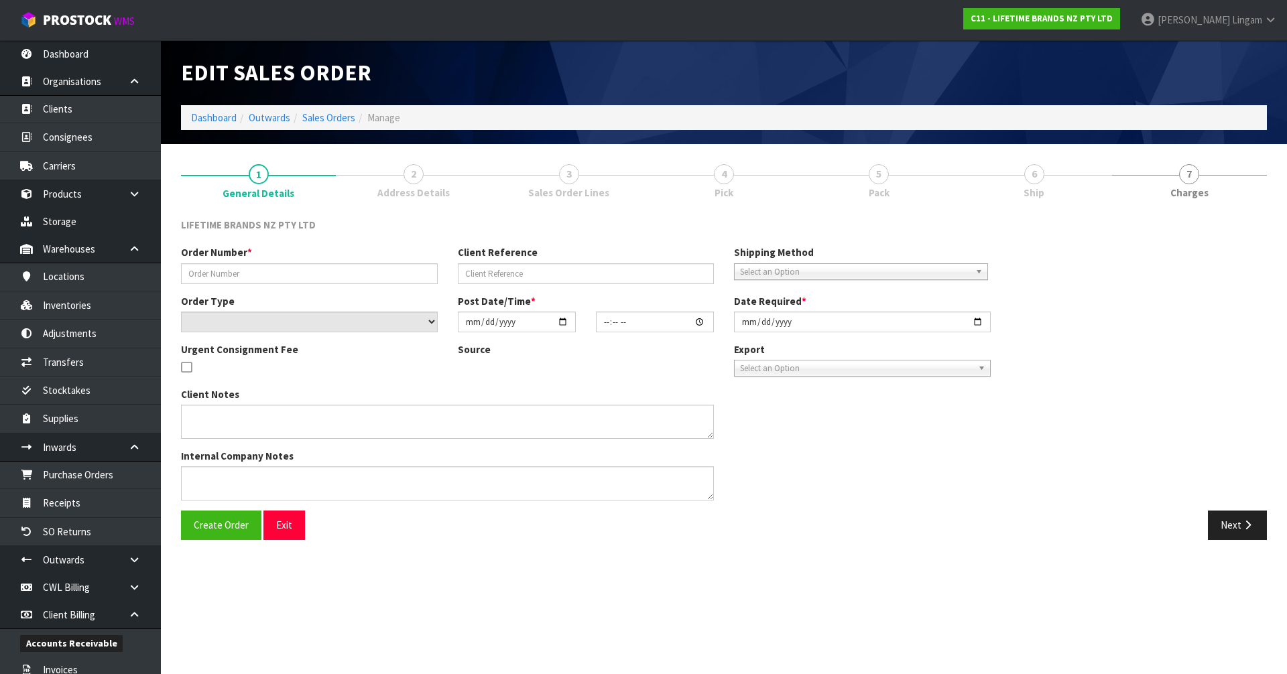
type input "0821438441"
type input "7009668830"
select select "number:0"
type input "[DATE]"
type input "16:59:31.000"
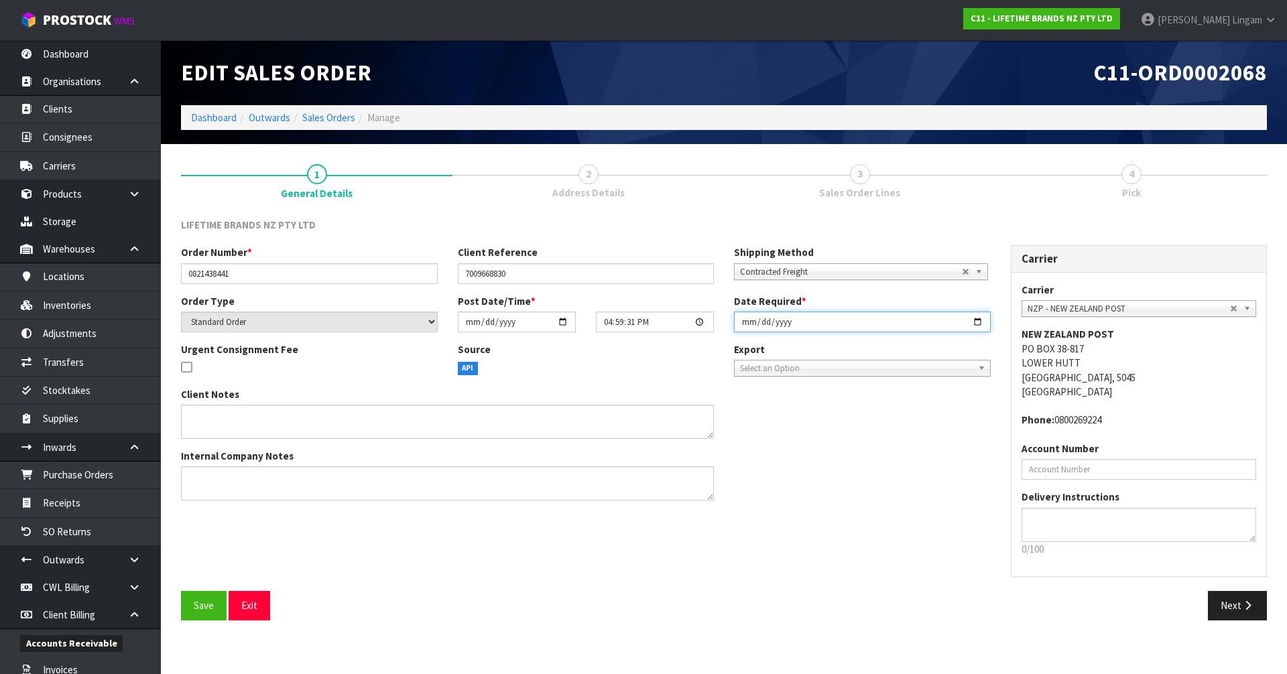
click at [743, 323] on input "[DATE]" at bounding box center [862, 322] width 257 height 21
type input "[DATE]"
click at [200, 598] on button "Save" at bounding box center [204, 605] width 46 height 29
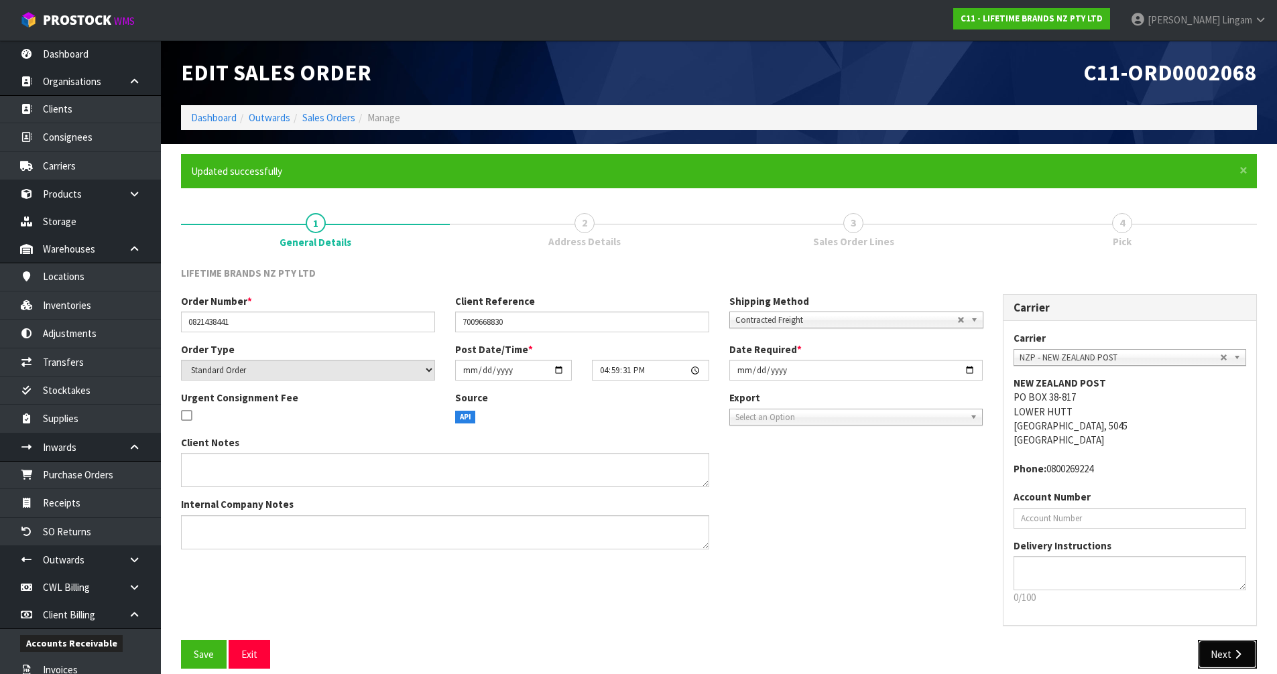
click at [1220, 643] on button "Next" at bounding box center [1227, 654] width 59 height 29
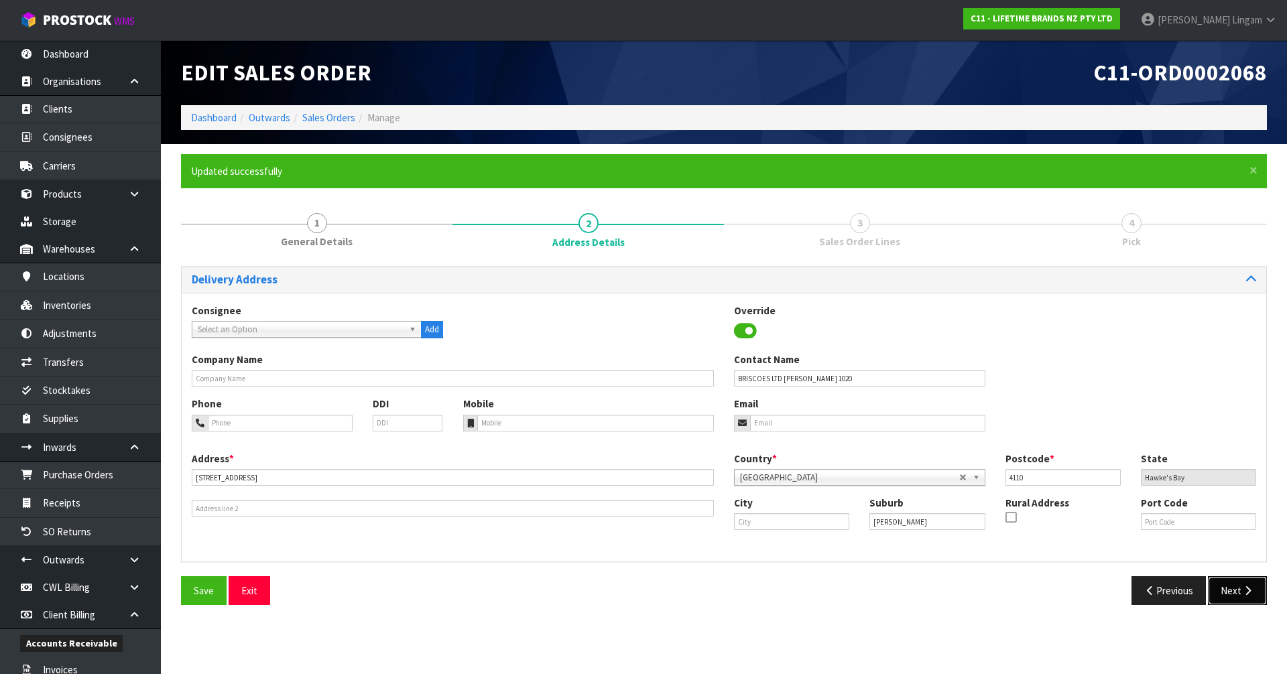
click at [1228, 597] on button "Next" at bounding box center [1237, 590] width 59 height 29
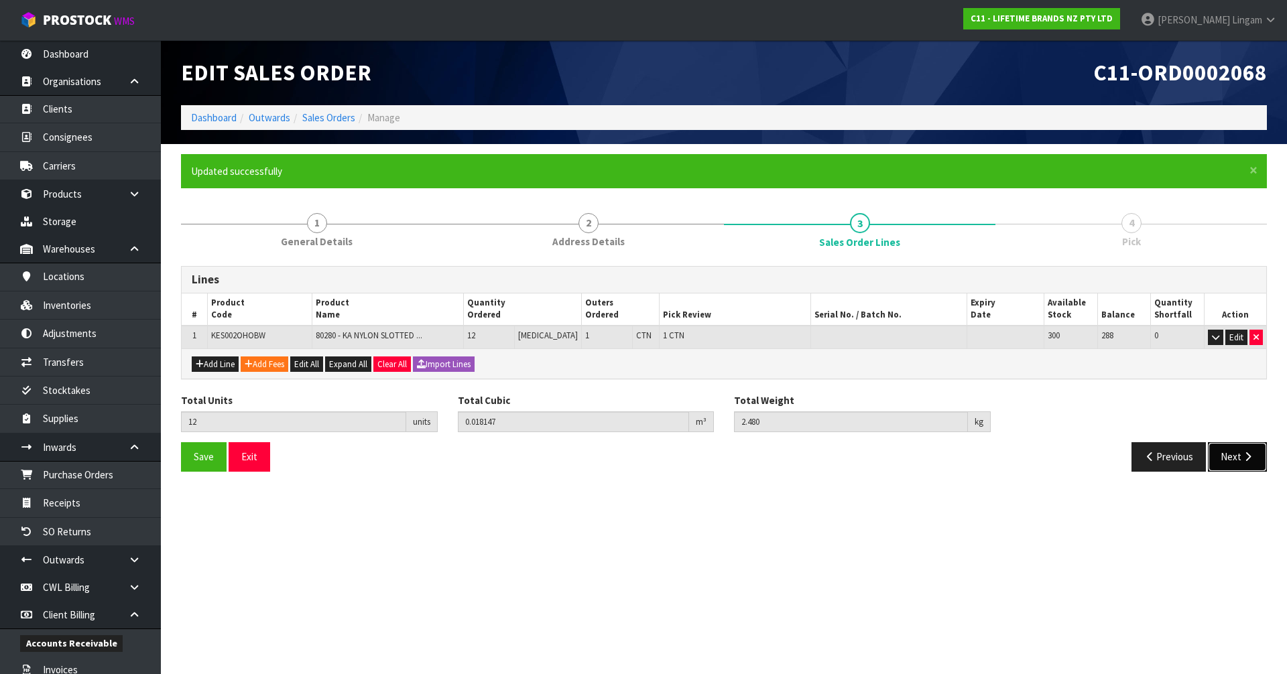
click at [1231, 454] on button "Next" at bounding box center [1237, 456] width 59 height 29
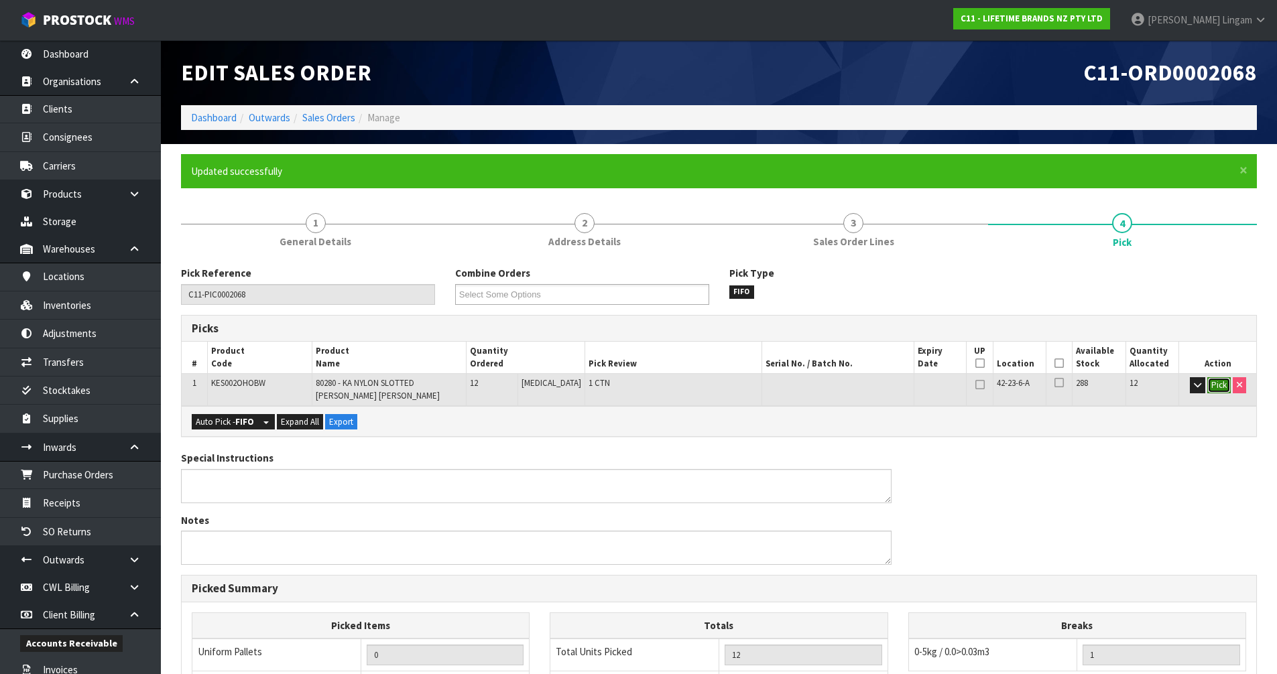
click at [1214, 385] on button "Pick" at bounding box center [1218, 385] width 23 height 16
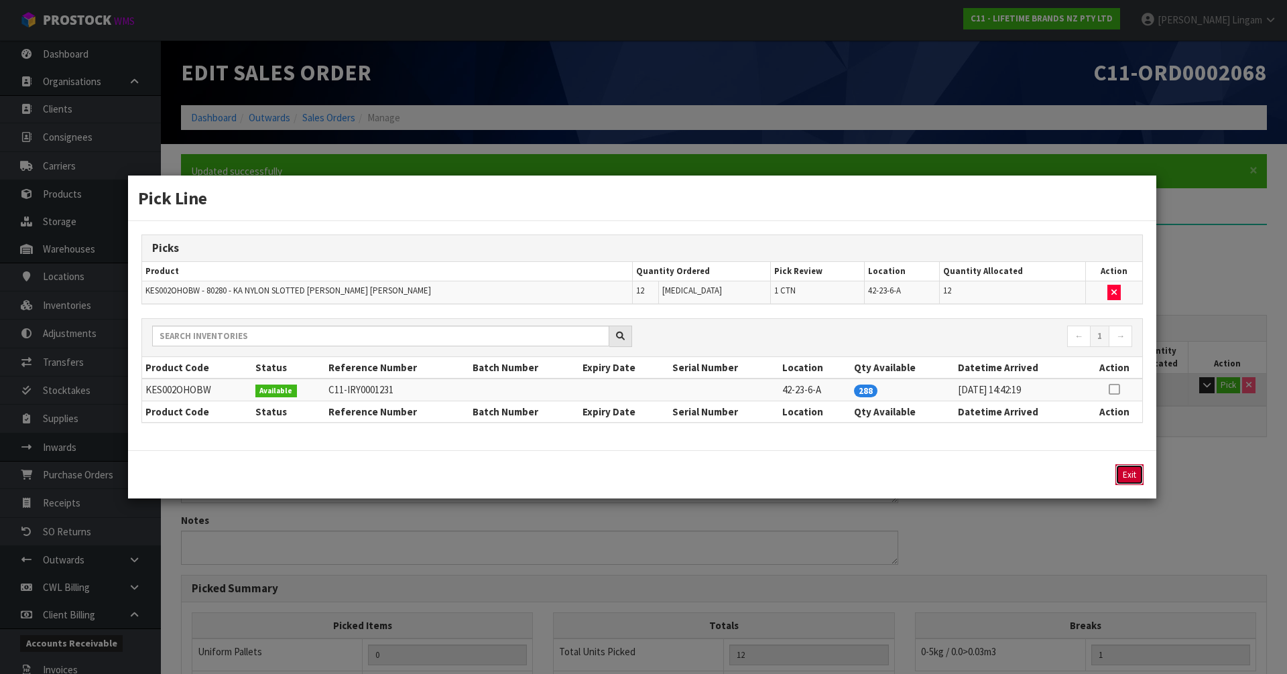
click at [1126, 472] on button "Exit" at bounding box center [1129, 474] width 28 height 21
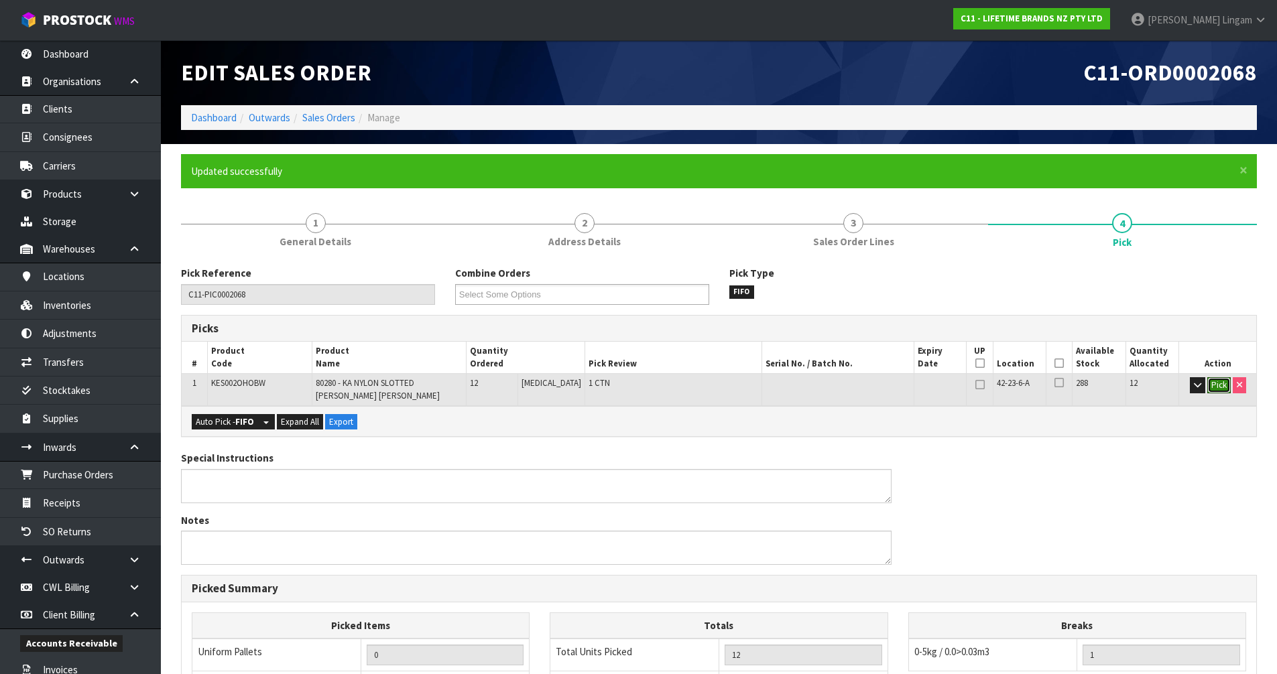
scroll to position [271, 0]
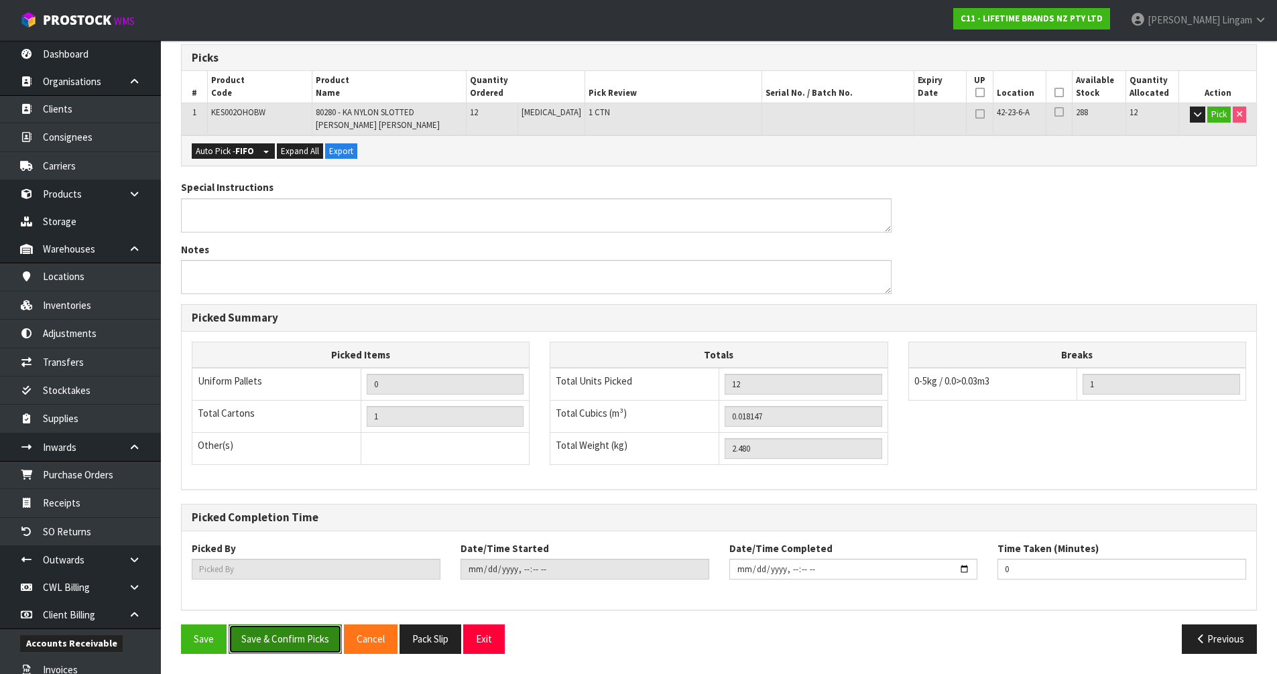
click at [280, 635] on button "Save & Confirm Picks" at bounding box center [285, 639] width 113 height 29
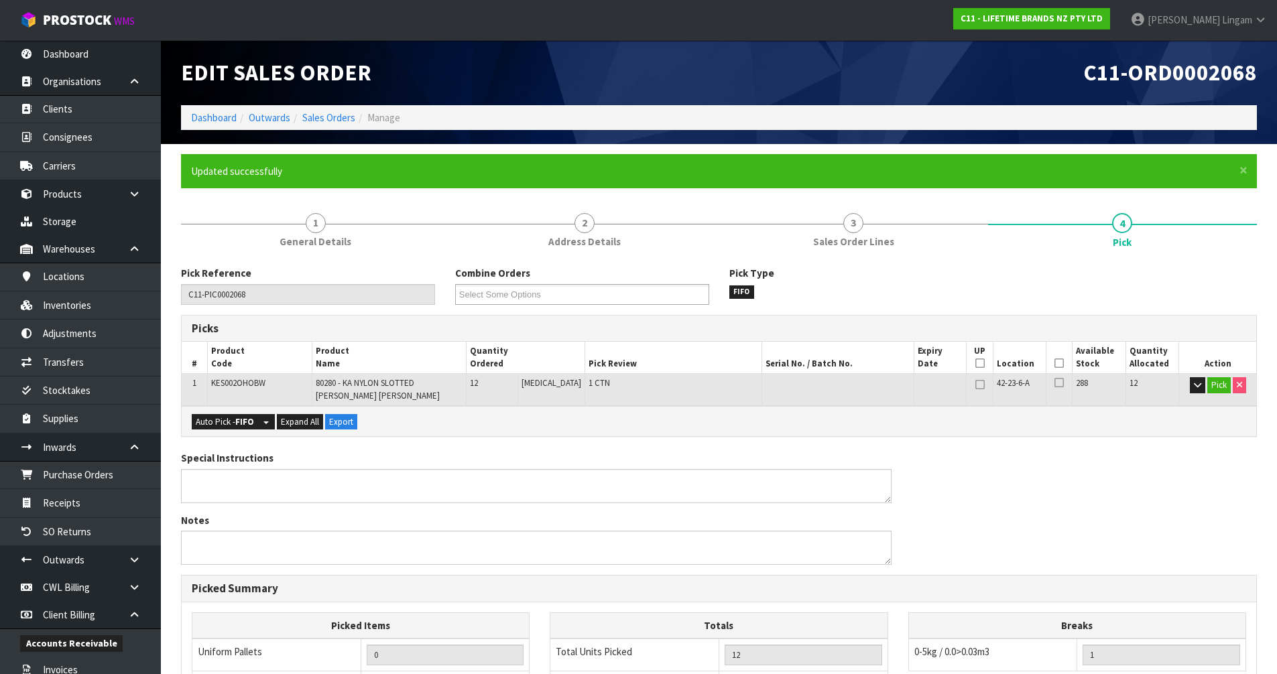
type input "[PERSON_NAME]"
type input "[DATE]T08:30:14"
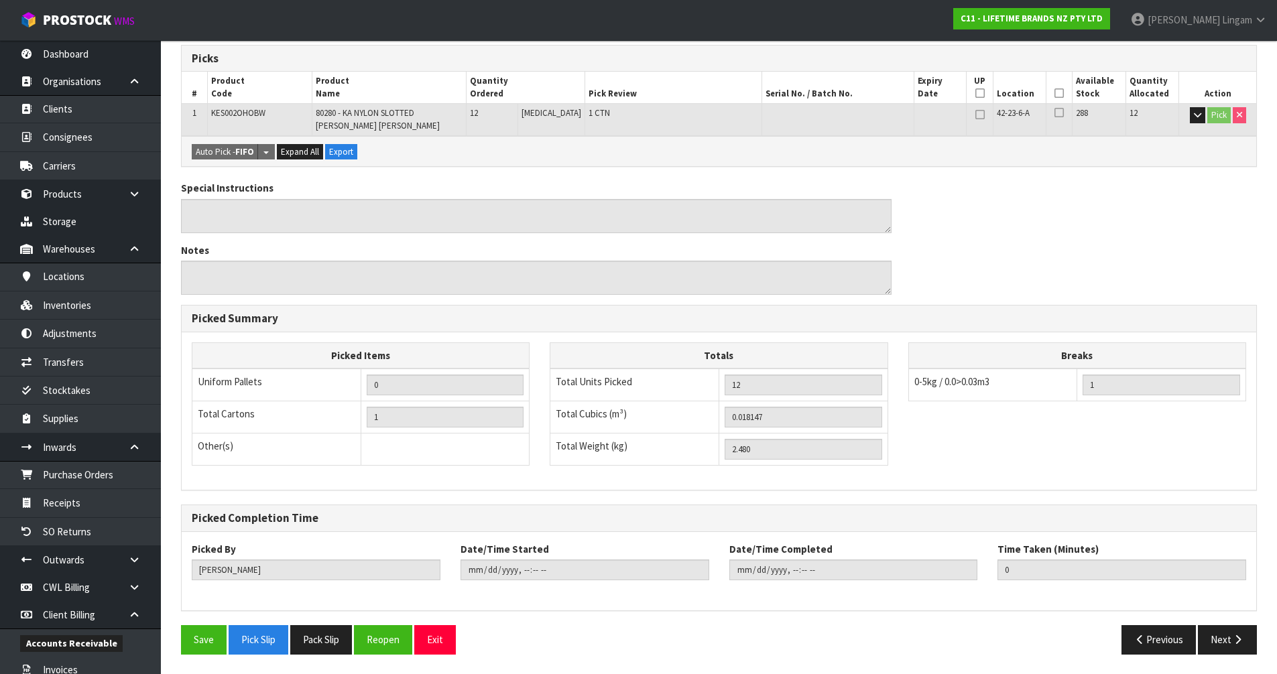
scroll to position [271, 0]
click at [333, 641] on button "Pack Slip" at bounding box center [321, 639] width 62 height 29
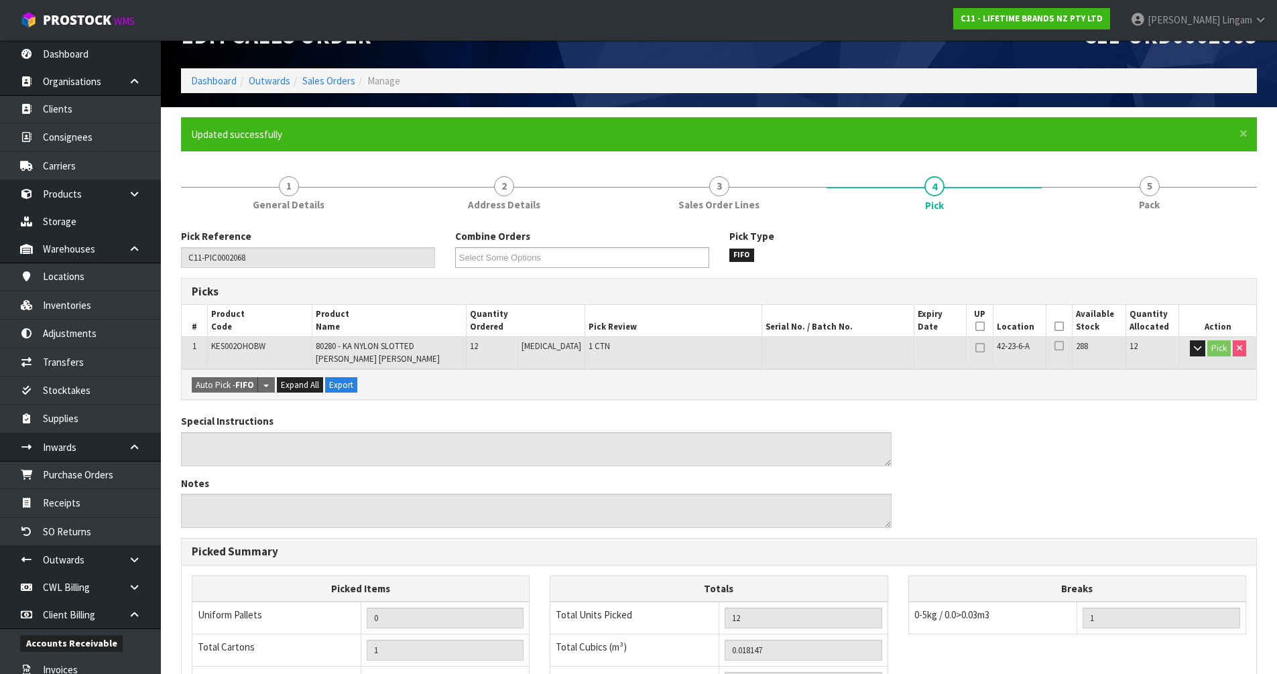
scroll to position [0, 0]
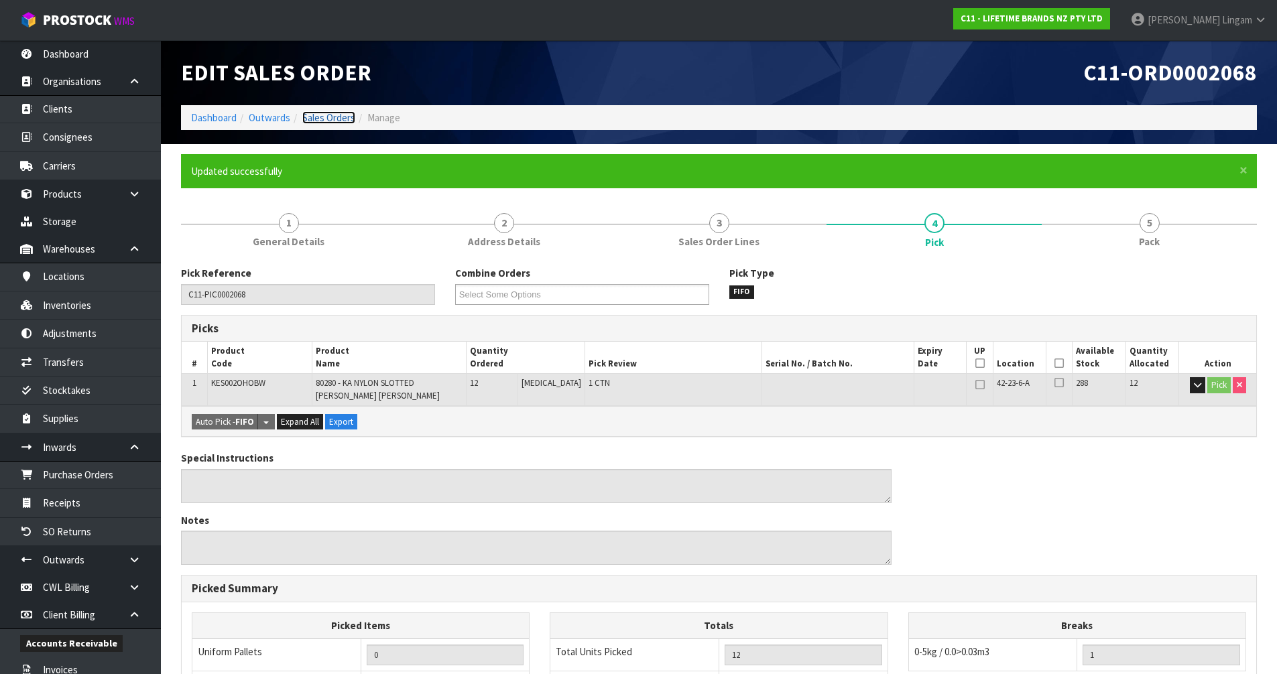
click at [333, 117] on link "Sales Orders" at bounding box center [328, 117] width 53 height 13
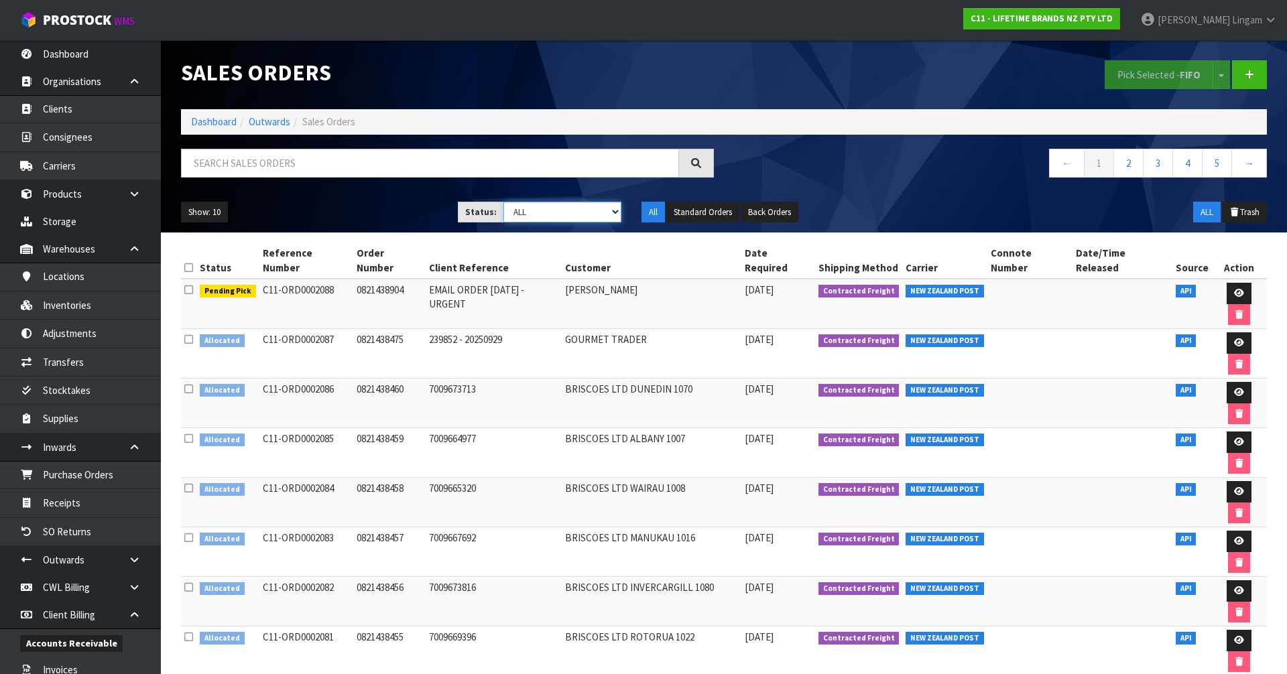
click at [596, 206] on select "Draft Pending Allocated Pending Pick Goods Picked Goods Packed Pending Charges …" at bounding box center [562, 212] width 119 height 21
select select "string:2"
click at [503, 202] on select "Draft Pending Allocated Pending Pick Goods Picked Goods Packed Pending Charges …" at bounding box center [562, 212] width 119 height 21
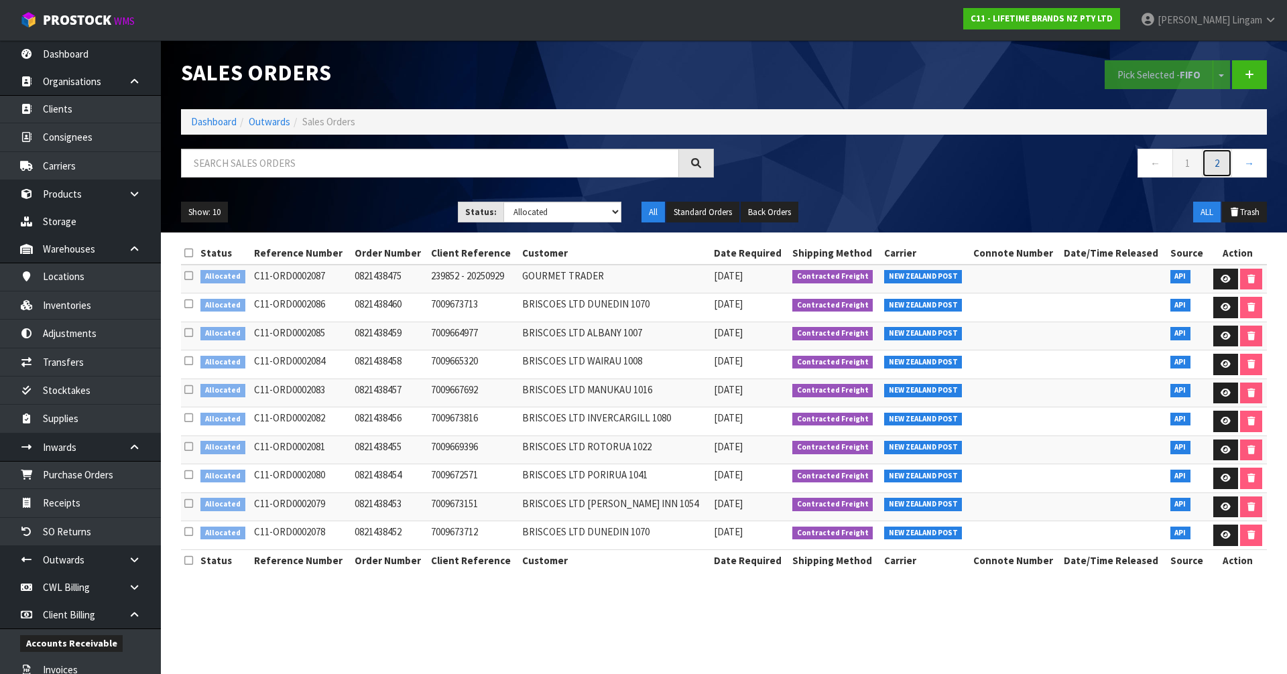
click at [1214, 168] on link "2" at bounding box center [1217, 163] width 30 height 29
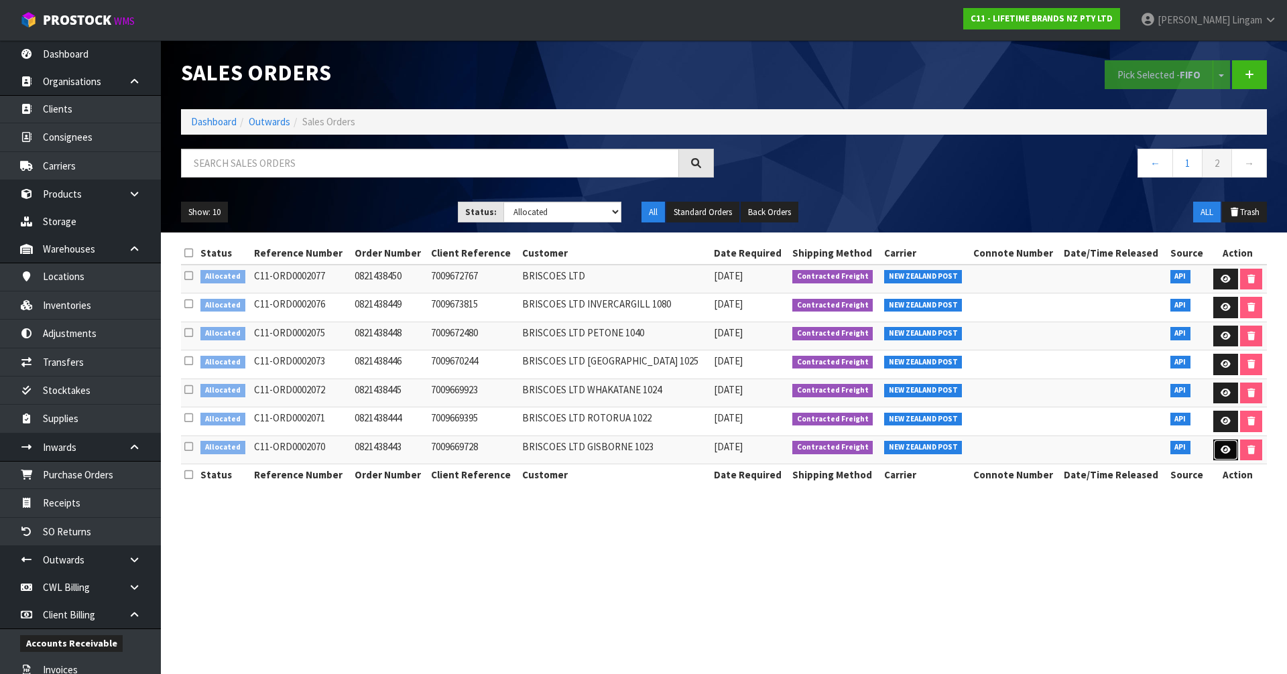
click at [1215, 446] on link at bounding box center [1225, 450] width 25 height 21
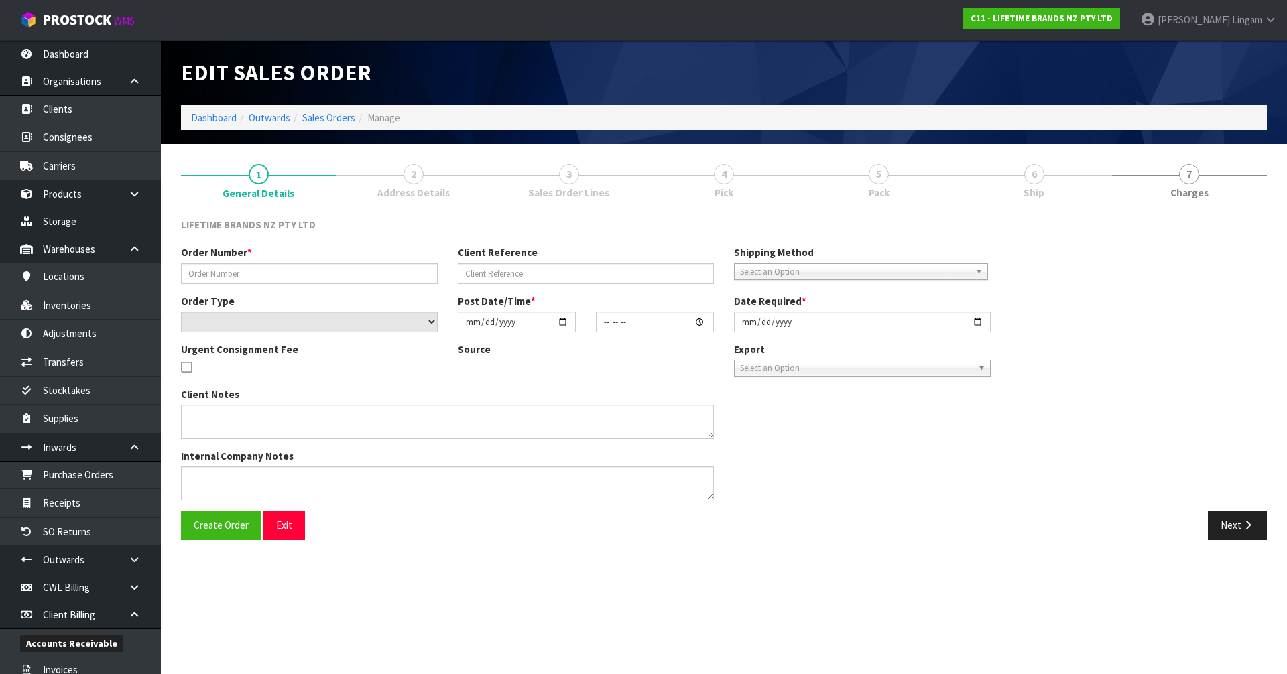
type input "0821438443"
type input "7009669728"
select select "number:0"
type input "[DATE]"
type input "17:04:23.000"
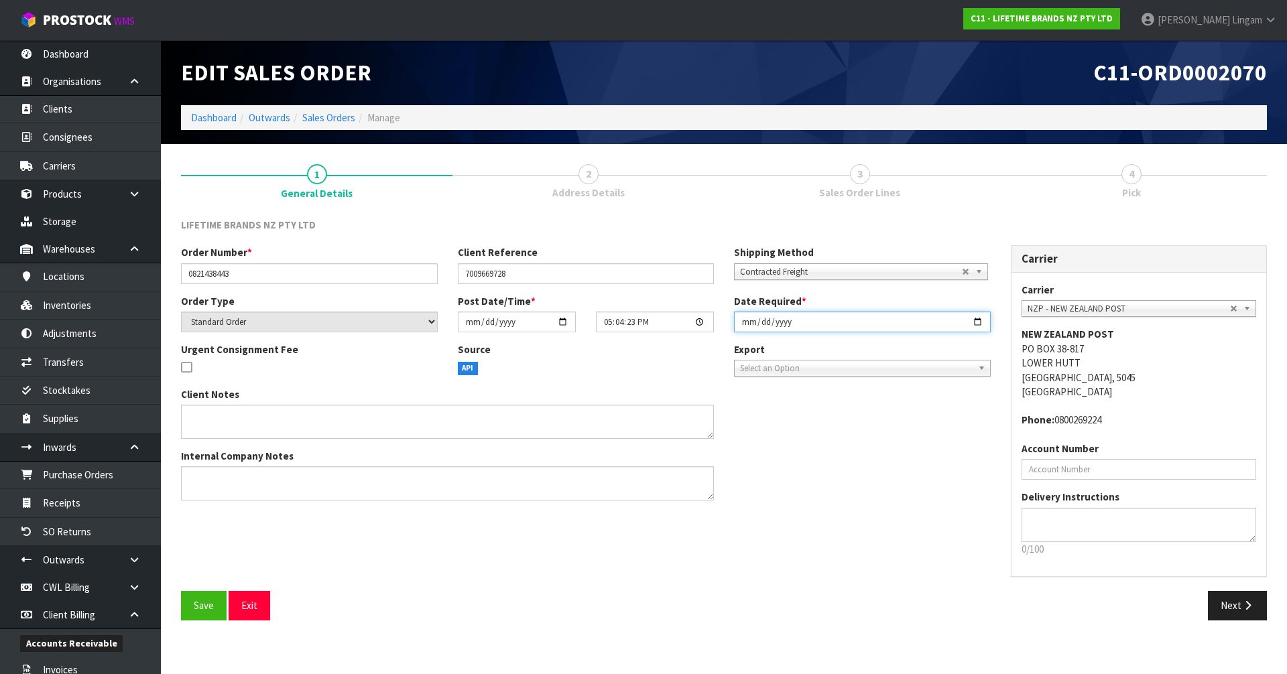
click at [739, 320] on input "[DATE]" at bounding box center [862, 322] width 257 height 21
type input "[DATE]"
click at [202, 607] on span "Save" at bounding box center [204, 605] width 20 height 13
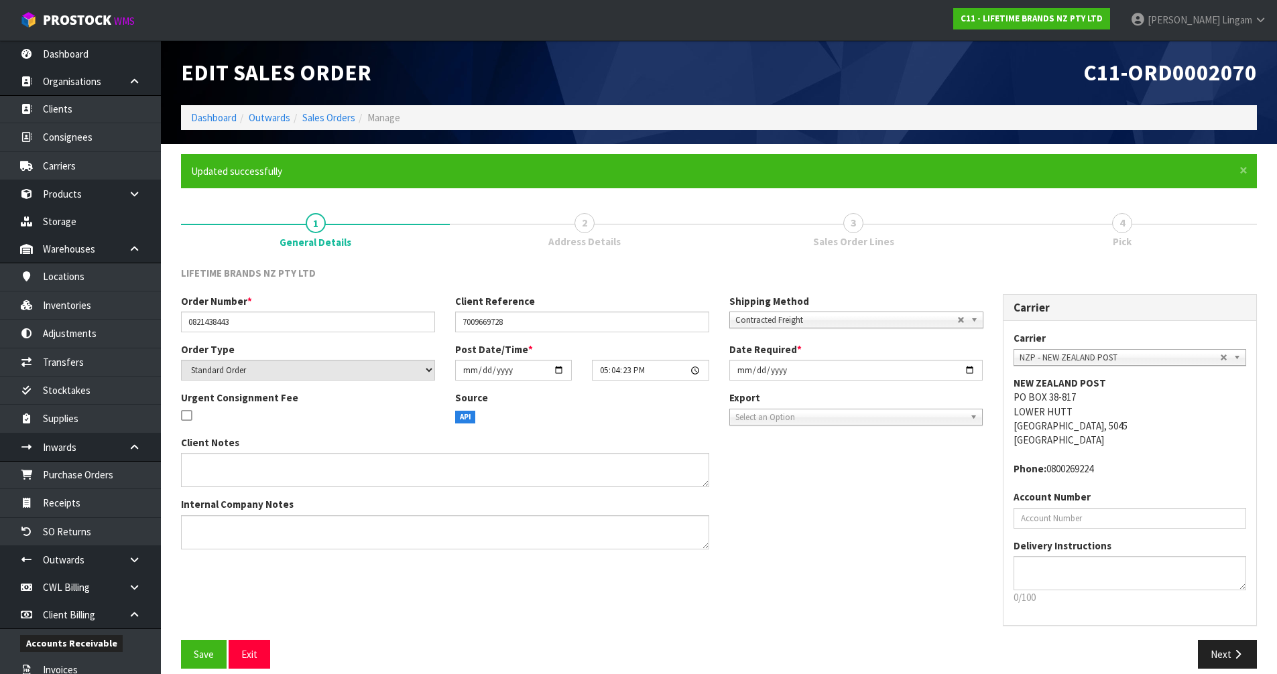
click at [1216, 635] on div "Carrier Carrier ANGEL - ANGEL TRANSPORT [PERSON_NAME] REMOVALS DEAEXPAKL - DEAD…" at bounding box center [1130, 467] width 274 height 346
click at [1226, 657] on button "Next" at bounding box center [1227, 654] width 59 height 29
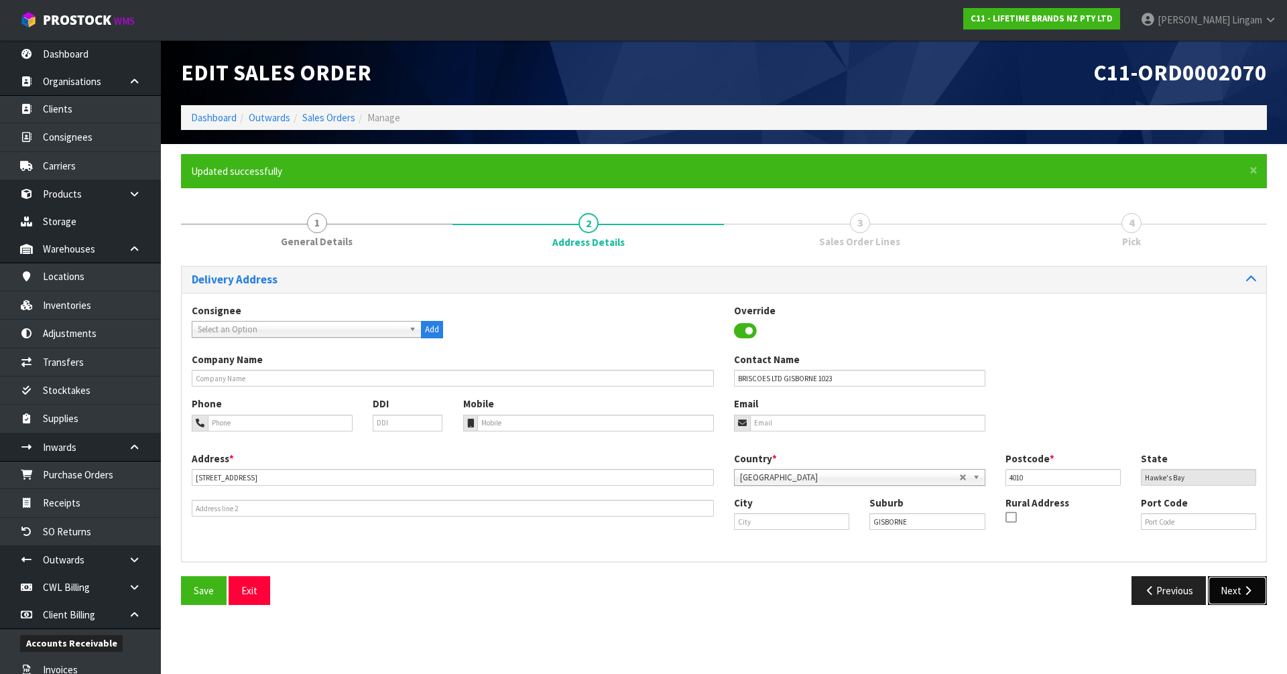
click at [1241, 586] on button "Next" at bounding box center [1237, 590] width 59 height 29
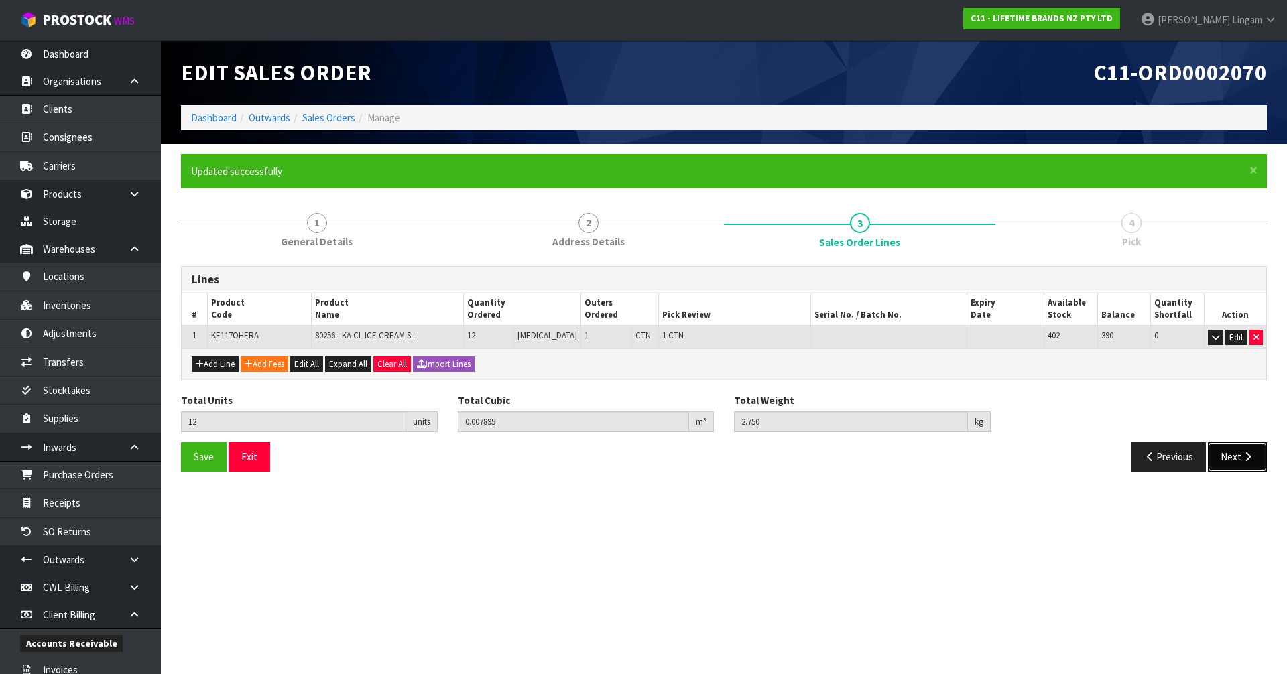
click at [1228, 460] on button "Next" at bounding box center [1237, 456] width 59 height 29
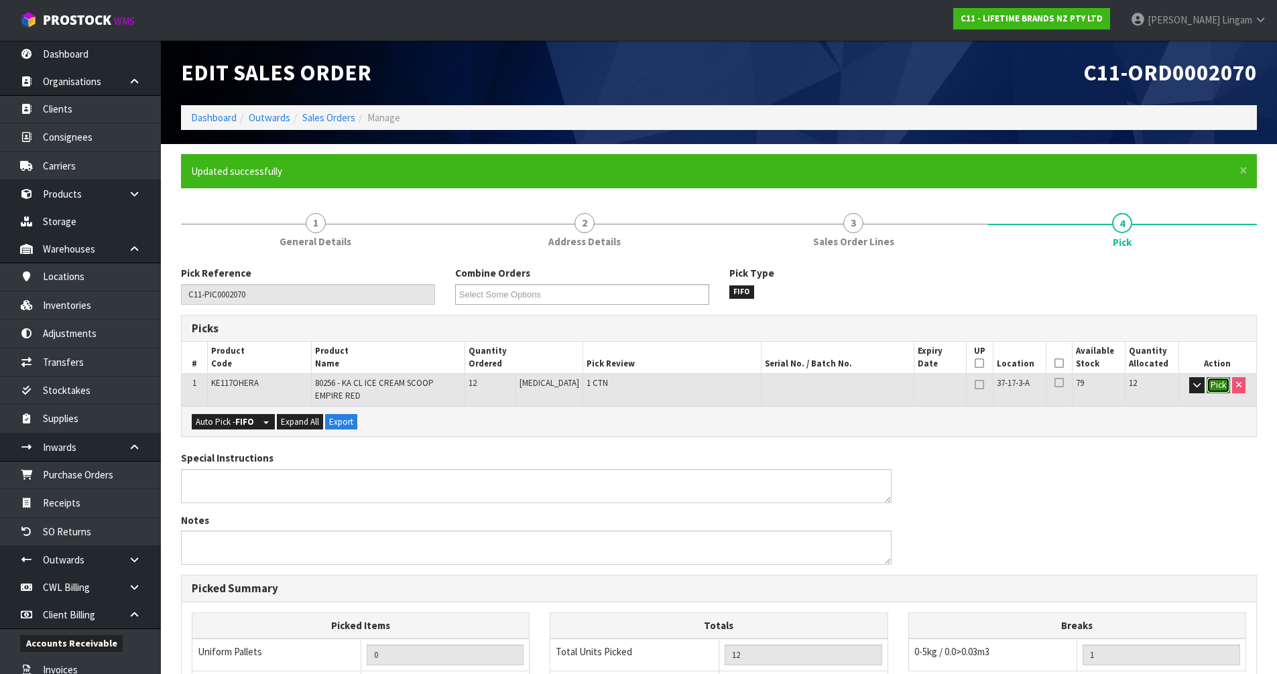
click at [1224, 385] on button "Pick" at bounding box center [1217, 385] width 23 height 16
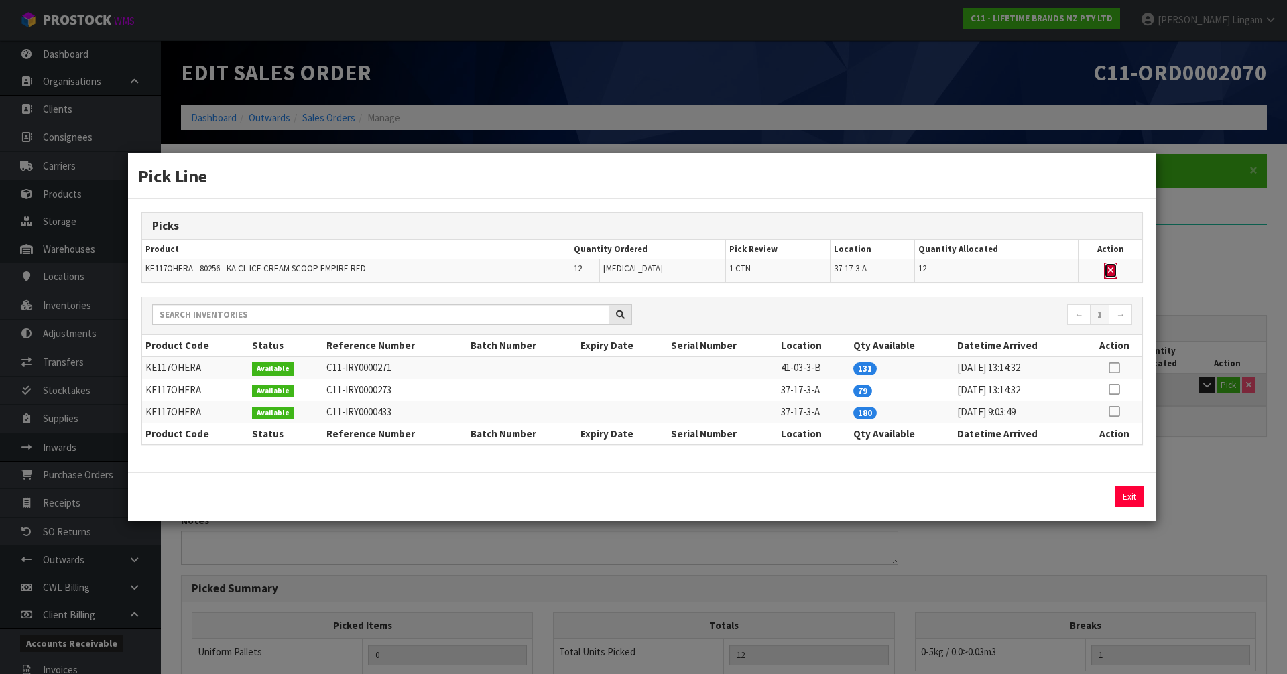
click at [1114, 264] on button "button" at bounding box center [1110, 271] width 13 height 16
type input "0"
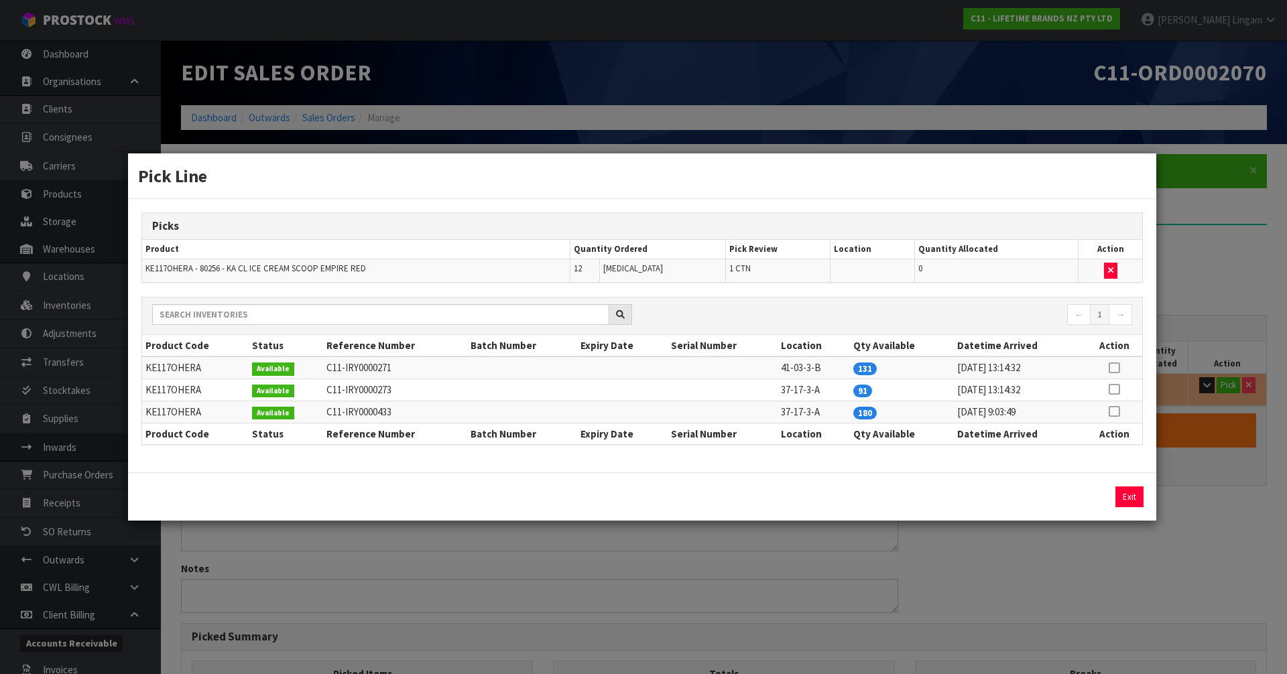
click at [1115, 368] on icon at bounding box center [1113, 368] width 11 height 1
drag, startPoint x: 1076, startPoint y: 495, endPoint x: 1115, endPoint y: 497, distance: 38.2
click at [1079, 495] on button "Assign Pick" at bounding box center [1083, 497] width 55 height 21
type input "1"
type input "12"
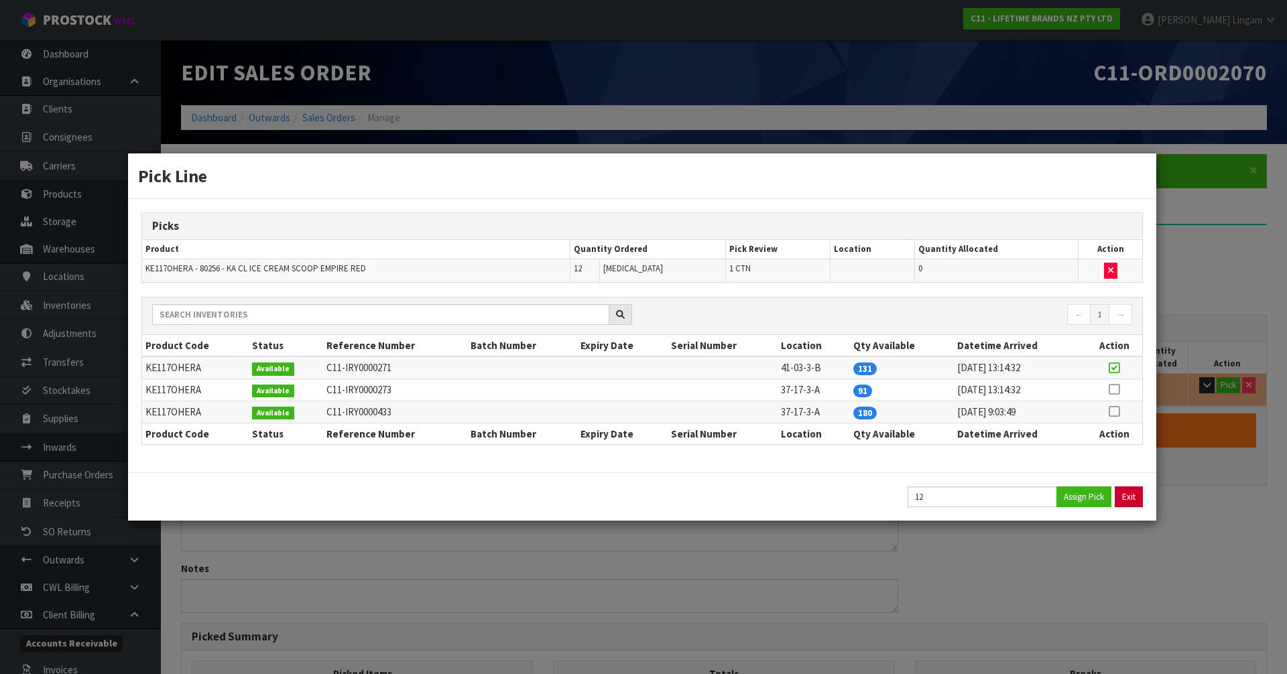
type input "0.007895"
type input "2.75"
click at [1133, 496] on button "Exit" at bounding box center [1129, 497] width 28 height 21
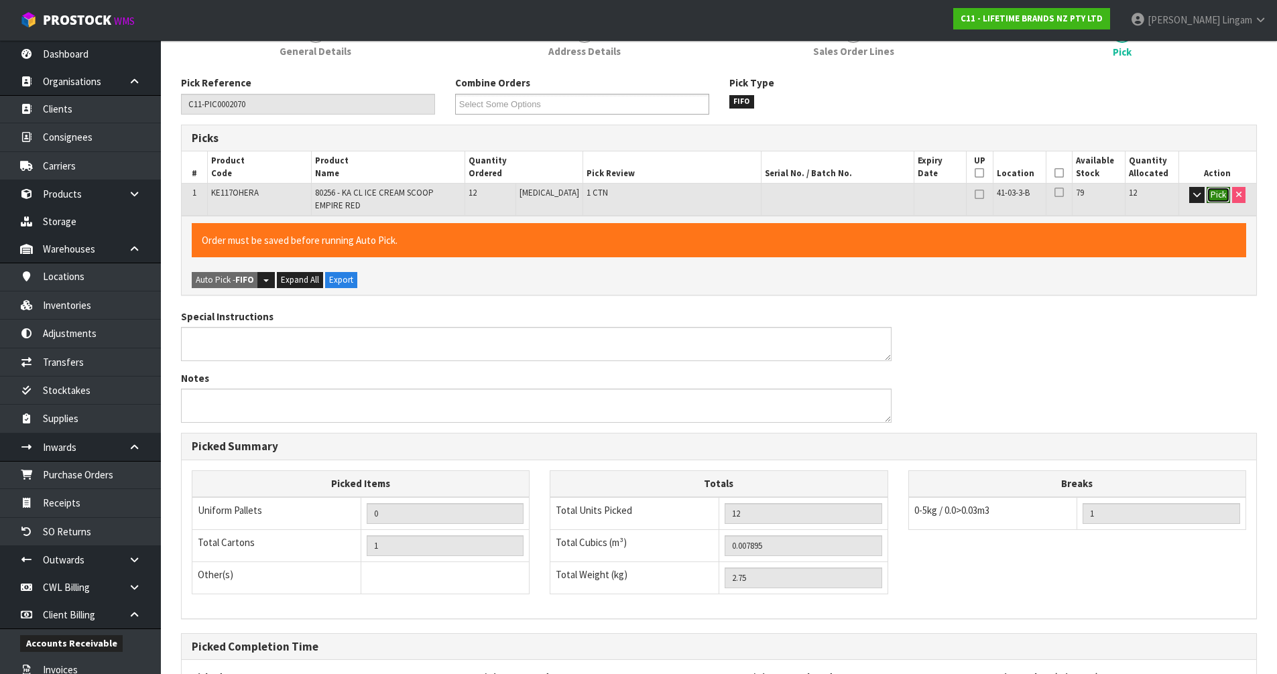
scroll to position [319, 0]
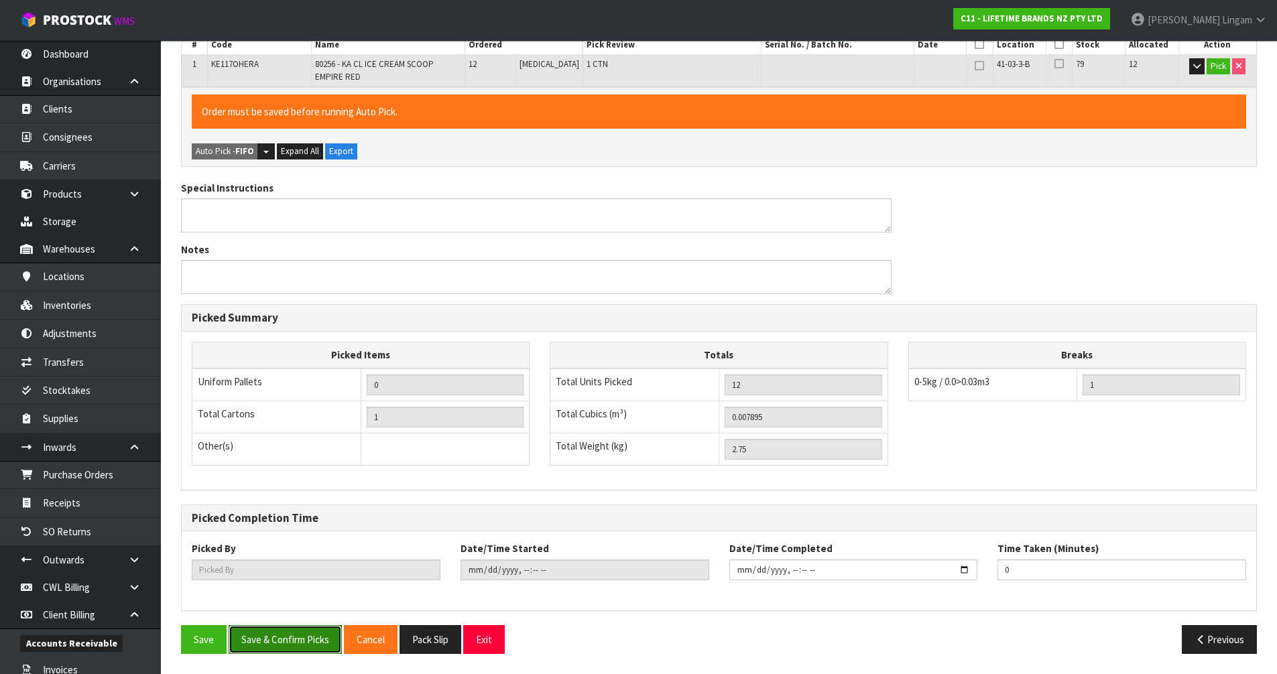
click at [293, 631] on button "Save & Confirm Picks" at bounding box center [285, 639] width 113 height 29
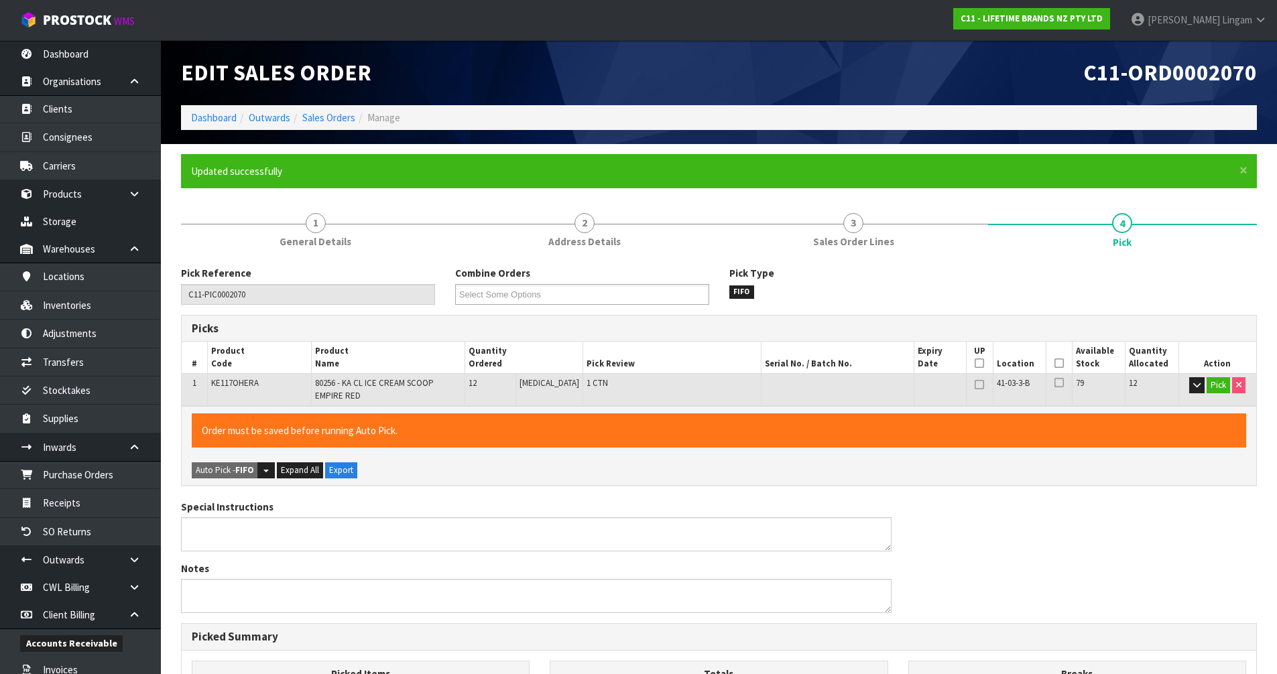
type input "[PERSON_NAME]"
type input "[DATE]T08:30:47"
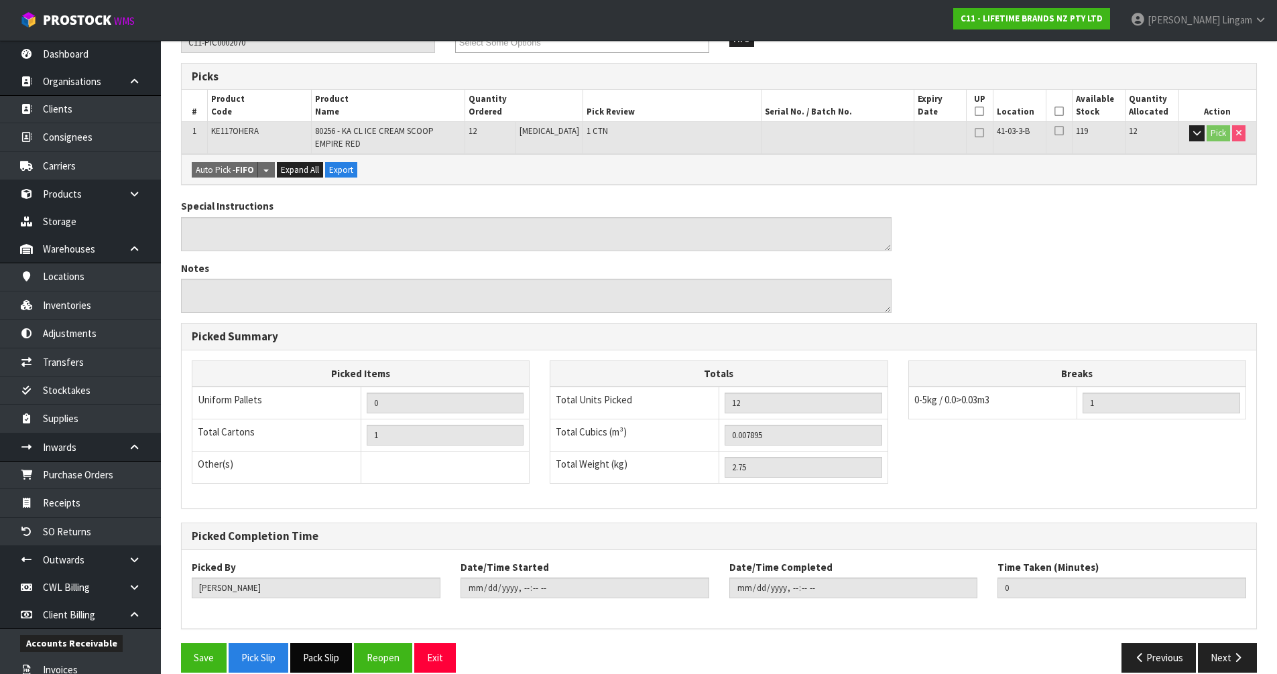
scroll to position [271, 0]
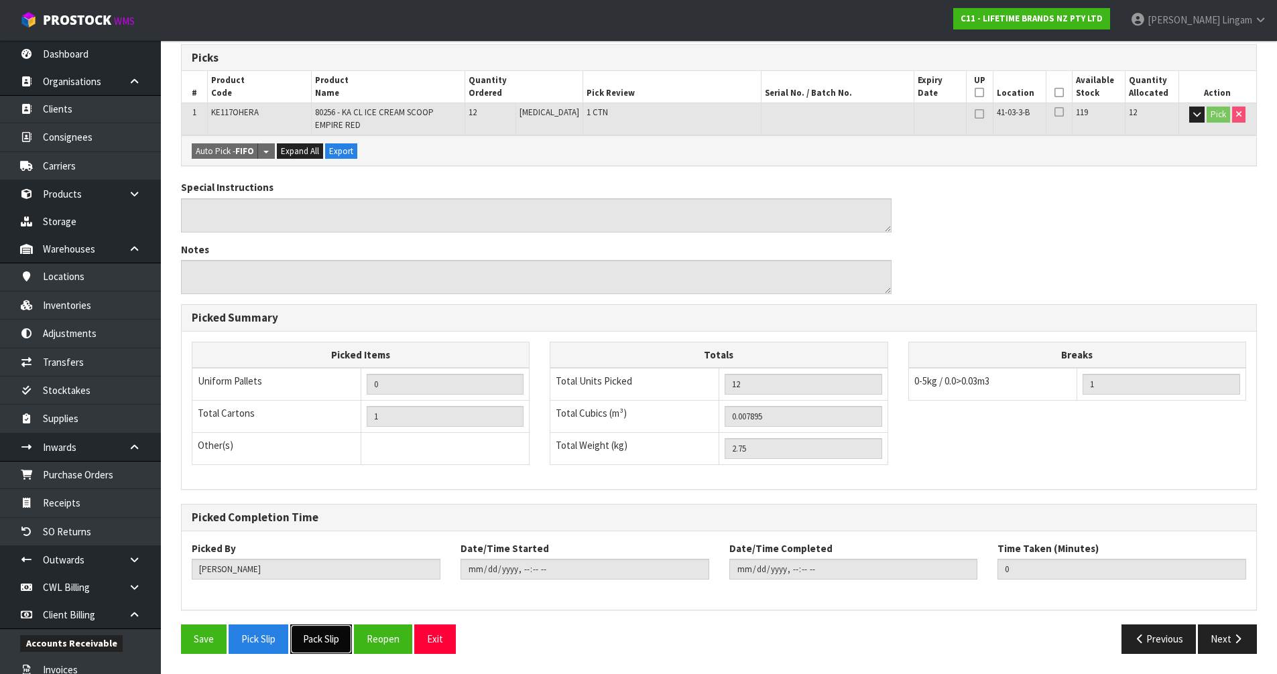
click at [323, 643] on button "Pack Slip" at bounding box center [321, 639] width 62 height 29
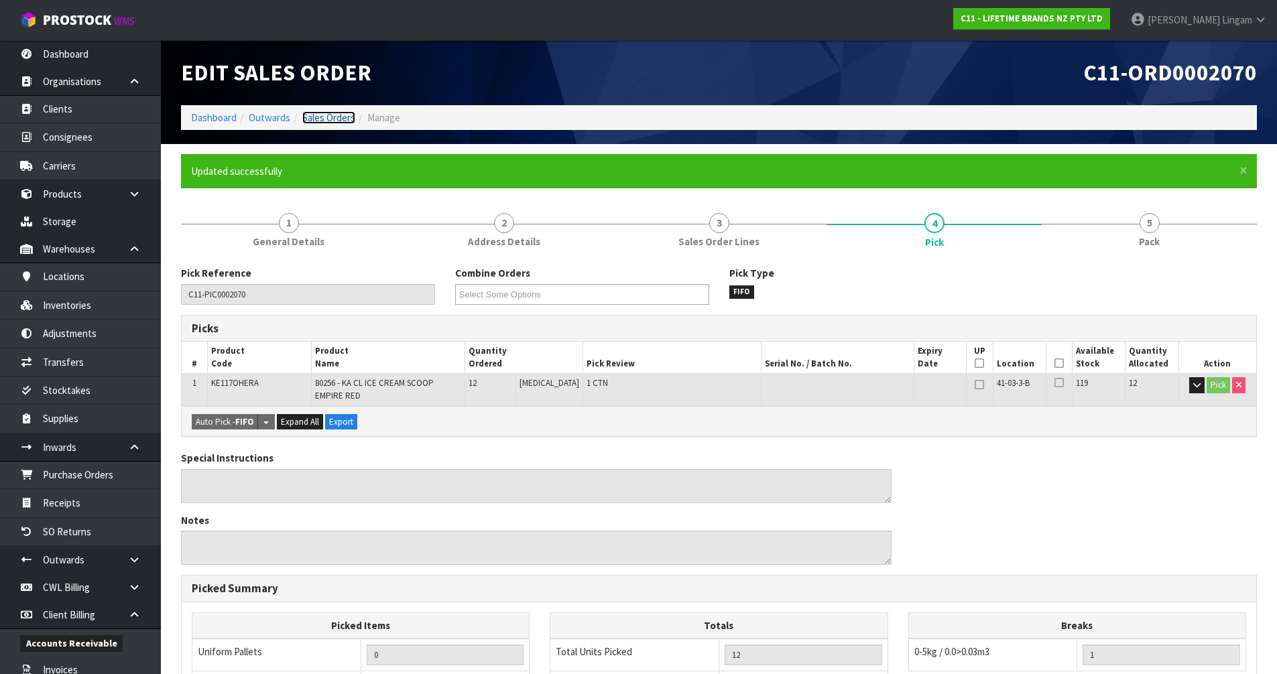
click at [334, 113] on link "Sales Orders" at bounding box center [328, 117] width 53 height 13
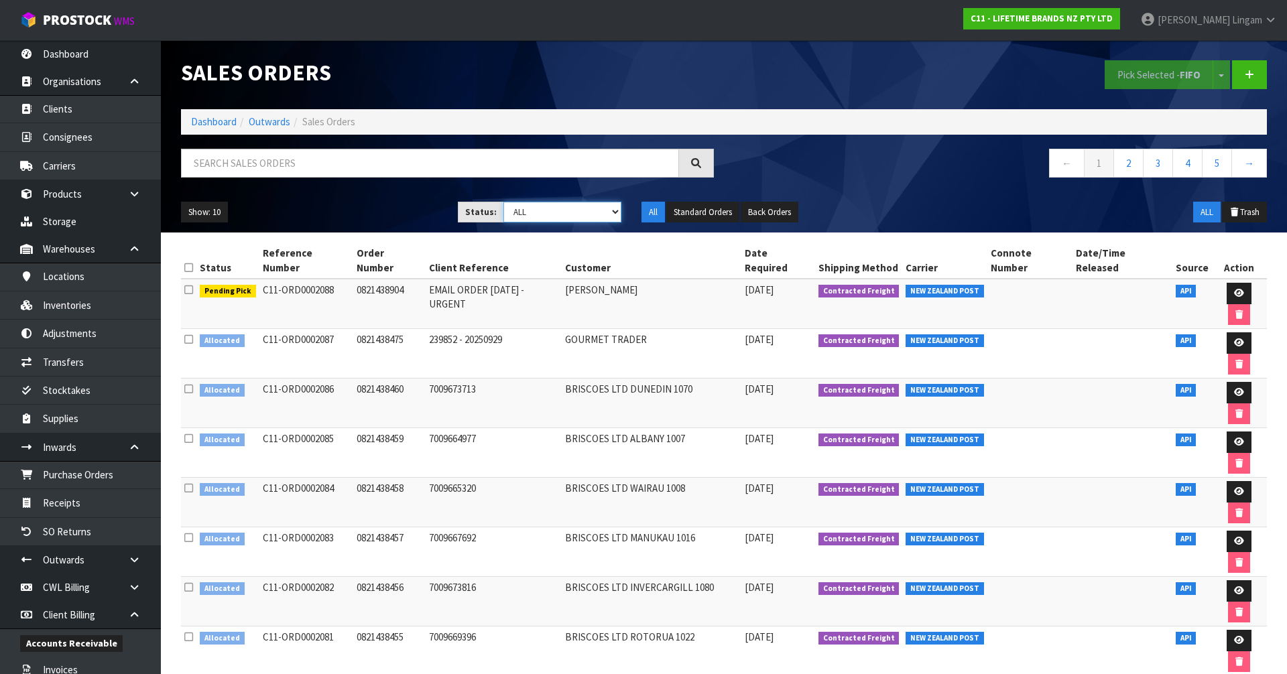
click at [574, 210] on select "Draft Pending Allocated Pending Pick Goods Picked Goods Packed Pending Charges …" at bounding box center [562, 212] width 119 height 21
select select "string:2"
click at [503, 202] on select "Draft Pending Allocated Pending Pick Goods Picked Goods Packed Pending Charges …" at bounding box center [562, 212] width 119 height 21
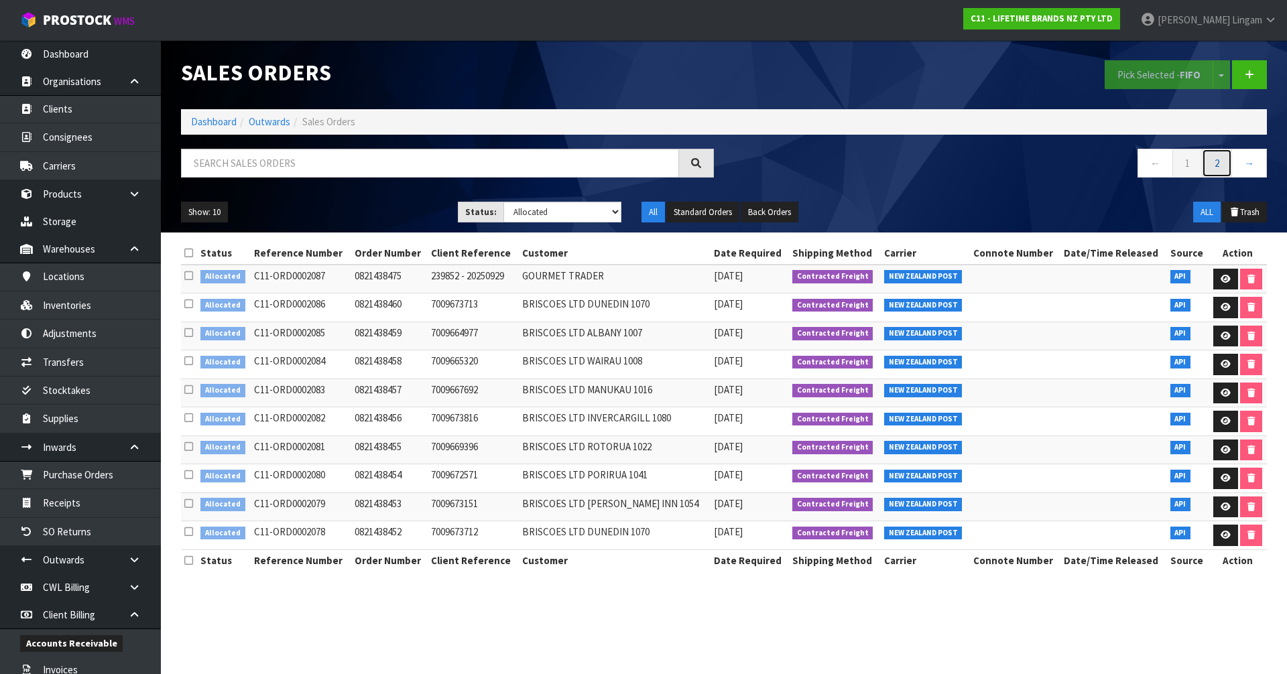
click at [1224, 168] on link "2" at bounding box center [1217, 163] width 30 height 29
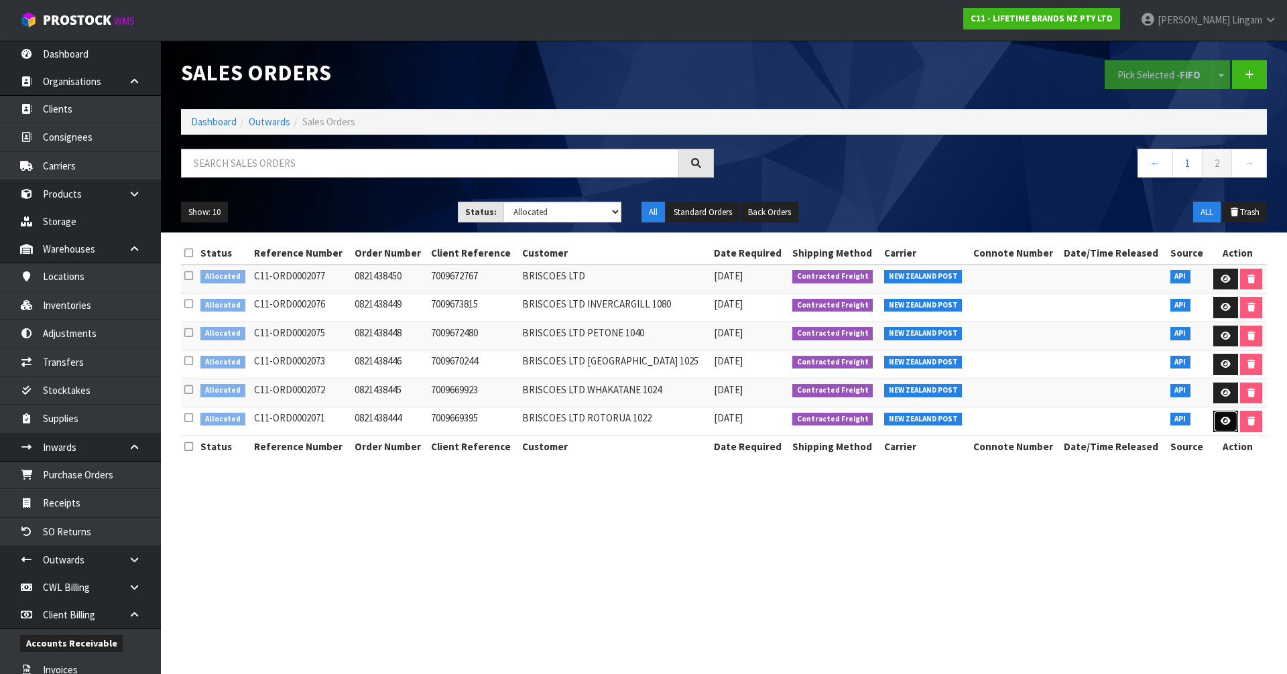
click at [1215, 420] on link at bounding box center [1225, 421] width 25 height 21
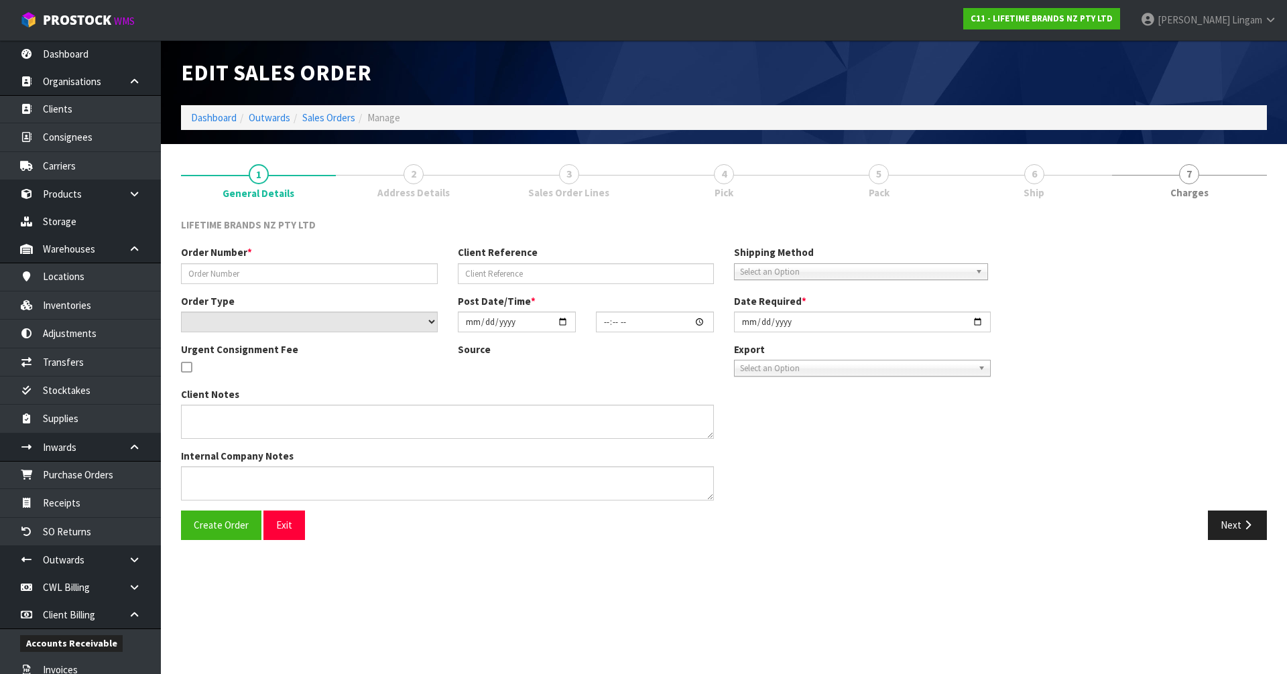
type input "0821438444"
type input "7009669395"
select select "number:0"
type input "[DATE]"
type input "17:09:26.000"
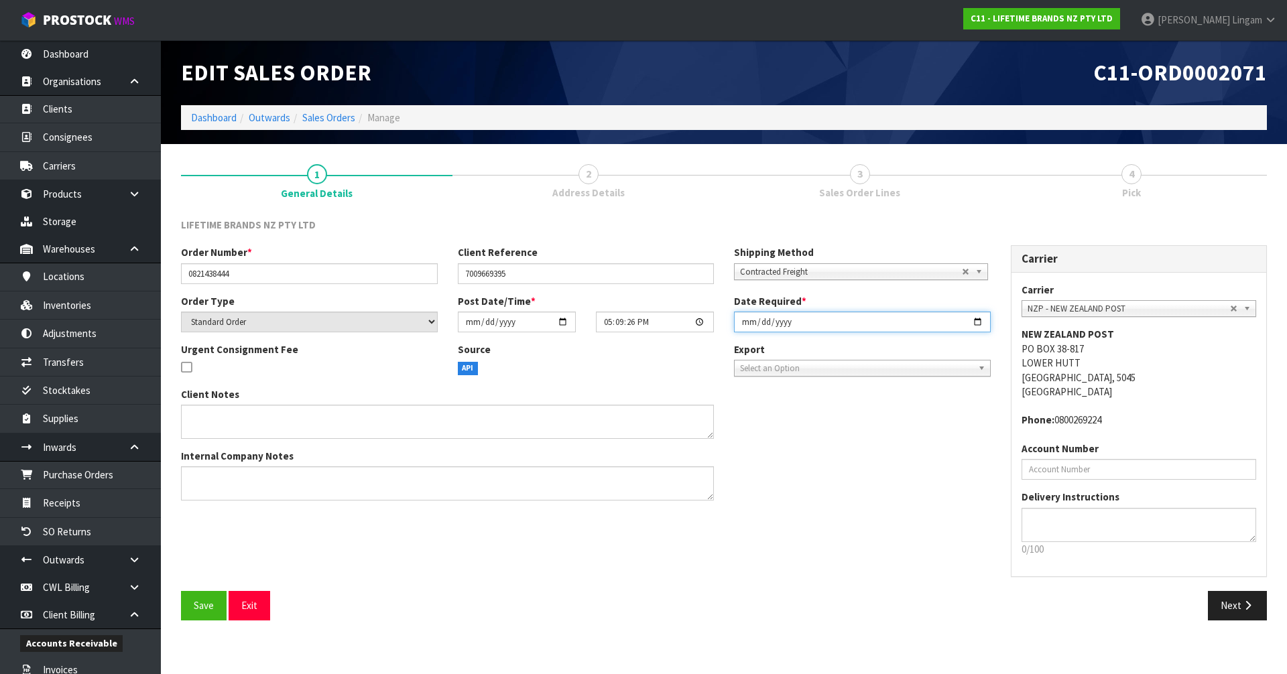
click at [737, 322] on input "[DATE]" at bounding box center [862, 322] width 257 height 21
type input "[DATE]"
click at [204, 612] on span "Save" at bounding box center [204, 605] width 20 height 13
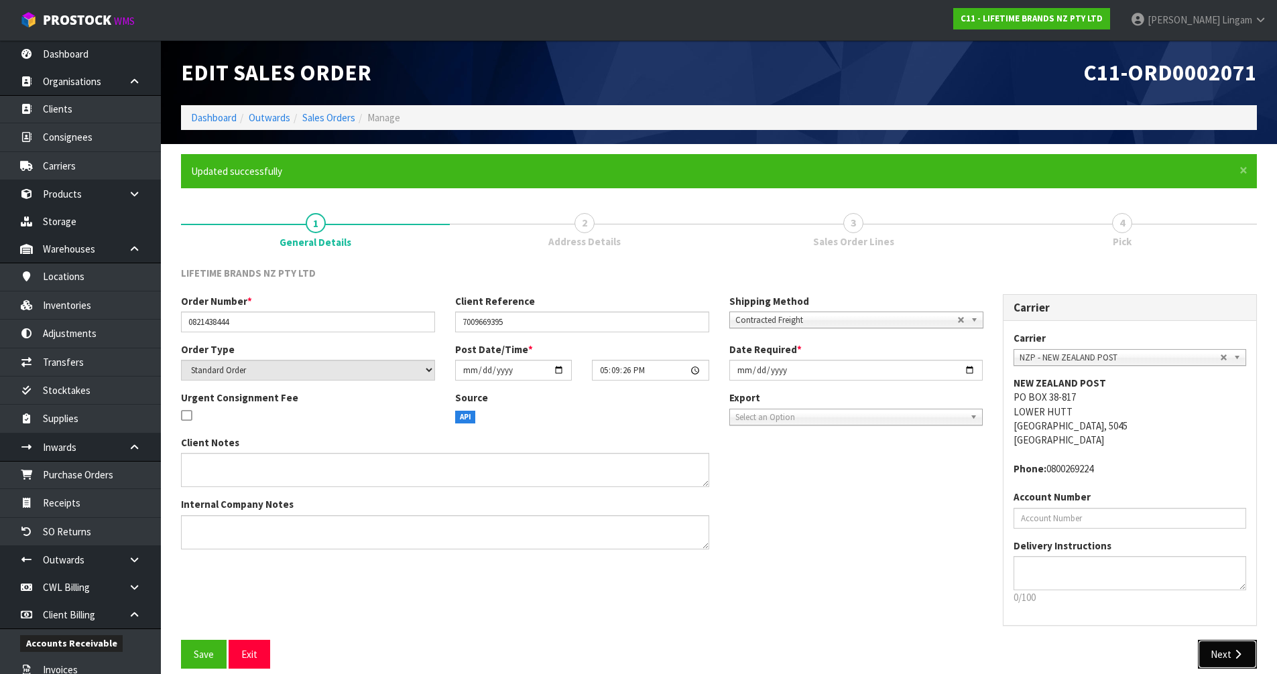
click at [1222, 650] on button "Next" at bounding box center [1227, 654] width 59 height 29
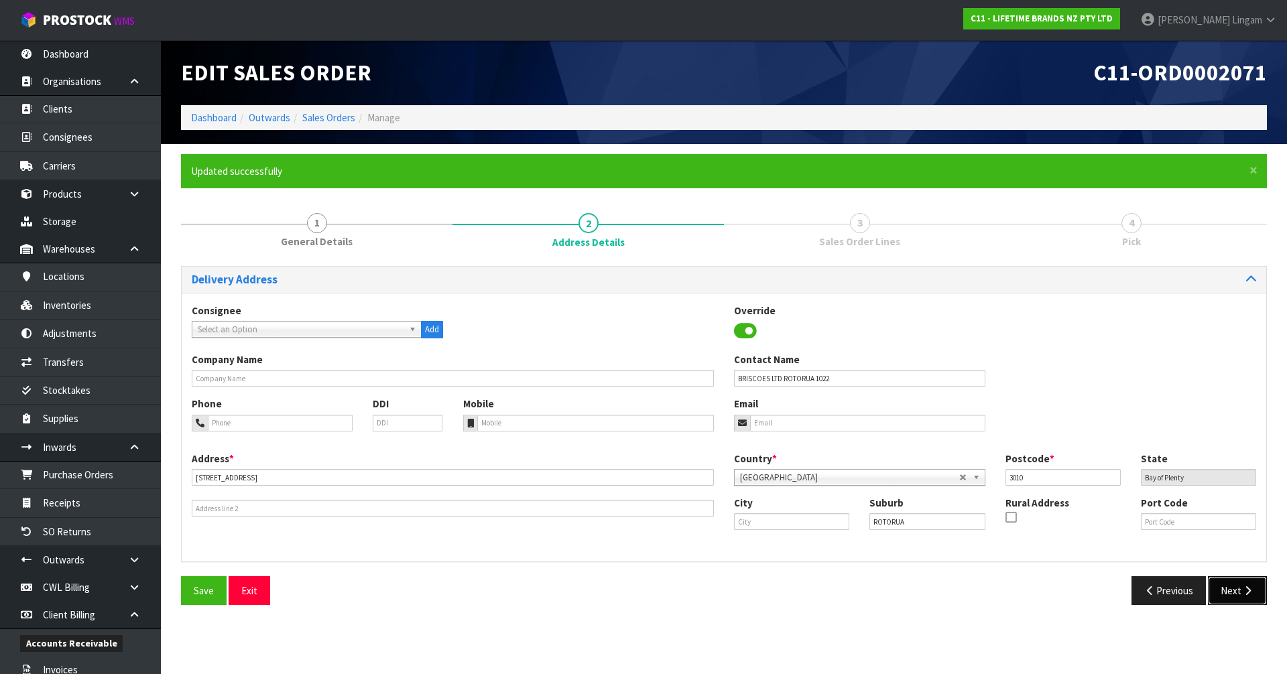
click at [1230, 593] on button "Next" at bounding box center [1237, 590] width 59 height 29
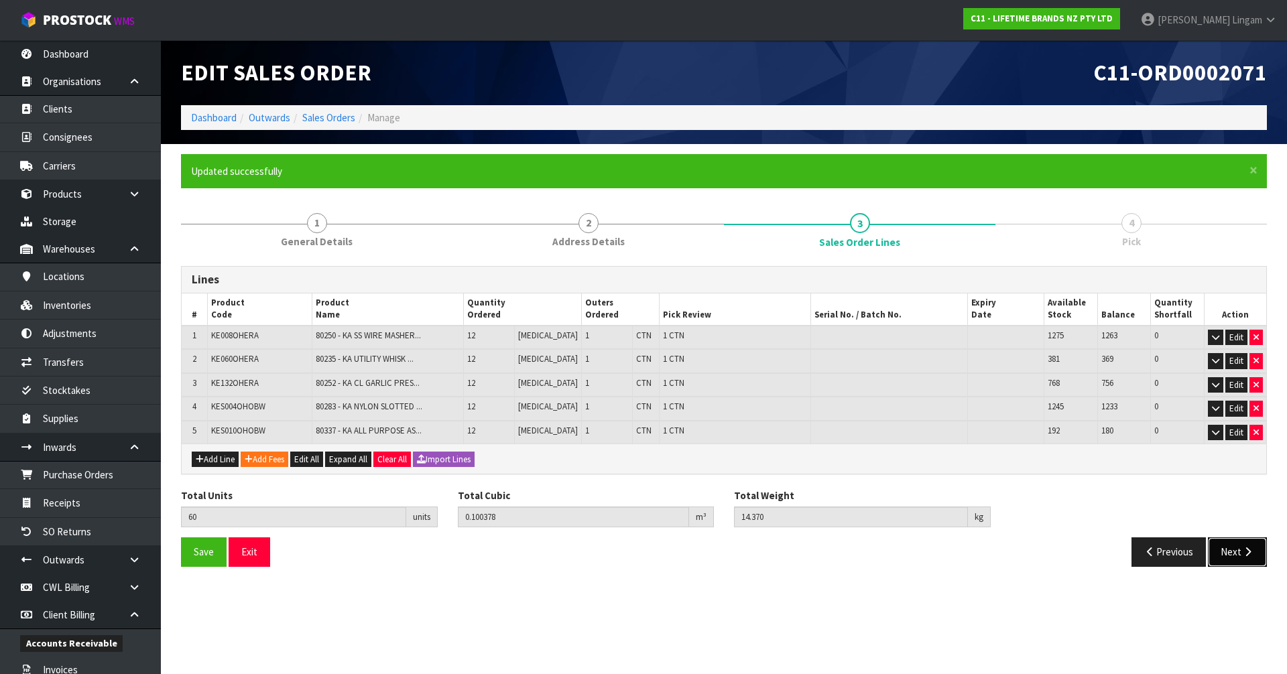
click at [1228, 553] on button "Next" at bounding box center [1237, 551] width 59 height 29
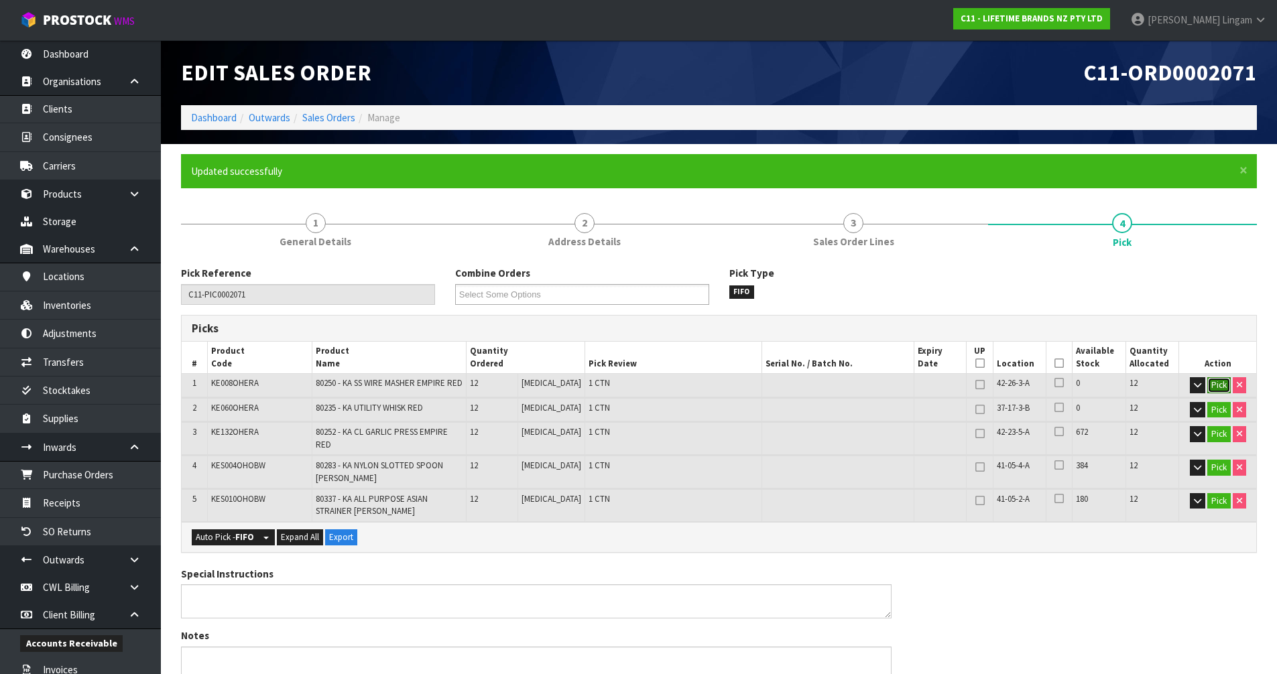
click at [1220, 381] on button "Pick" at bounding box center [1218, 385] width 23 height 16
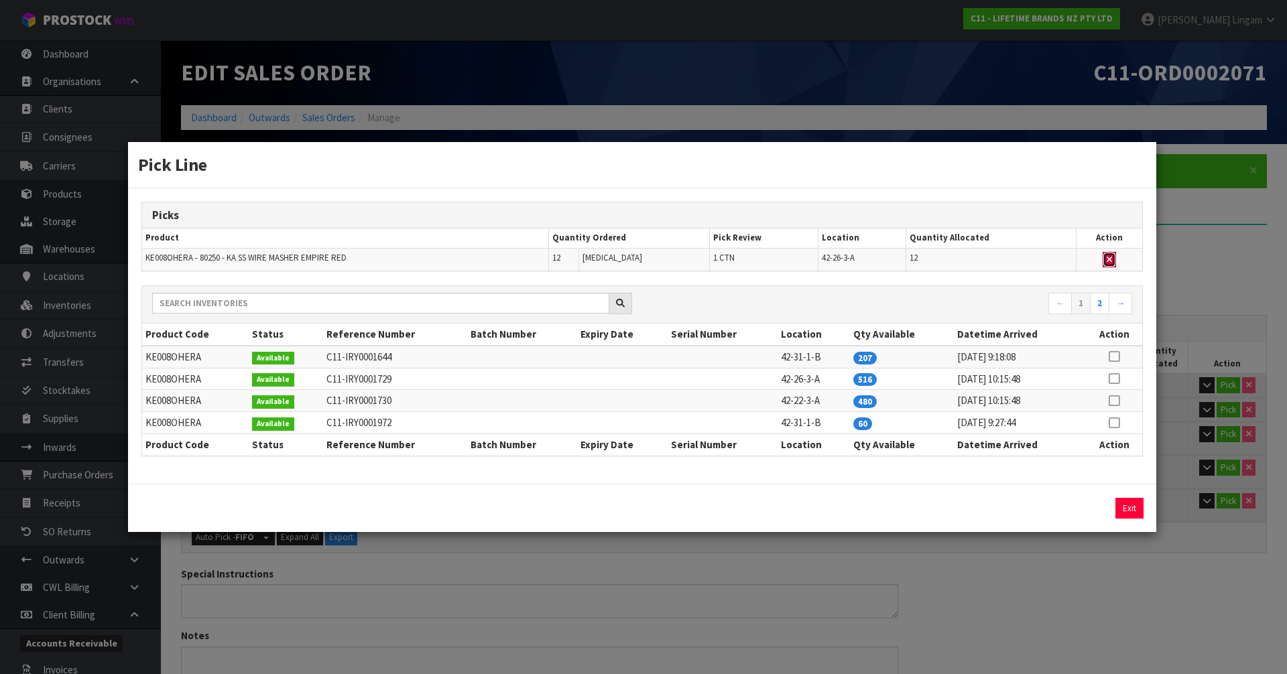
click at [1107, 257] on icon "button" at bounding box center [1108, 259] width 5 height 9
type input "4"
type input "48"
type input "0.07697"
type input "10.82"
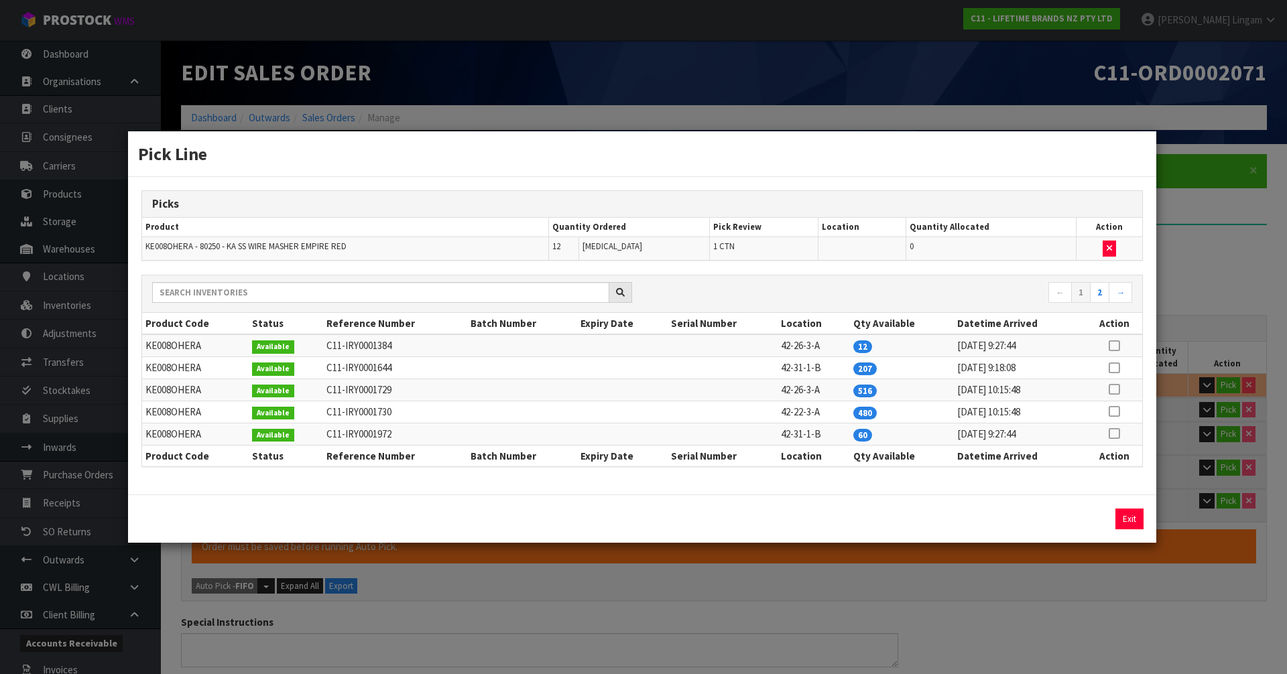
click at [1117, 434] on icon at bounding box center [1113, 434] width 11 height 1
click at [1086, 516] on button "Assign Pick" at bounding box center [1083, 519] width 55 height 21
type input "5"
type input "60"
type input "0.100378"
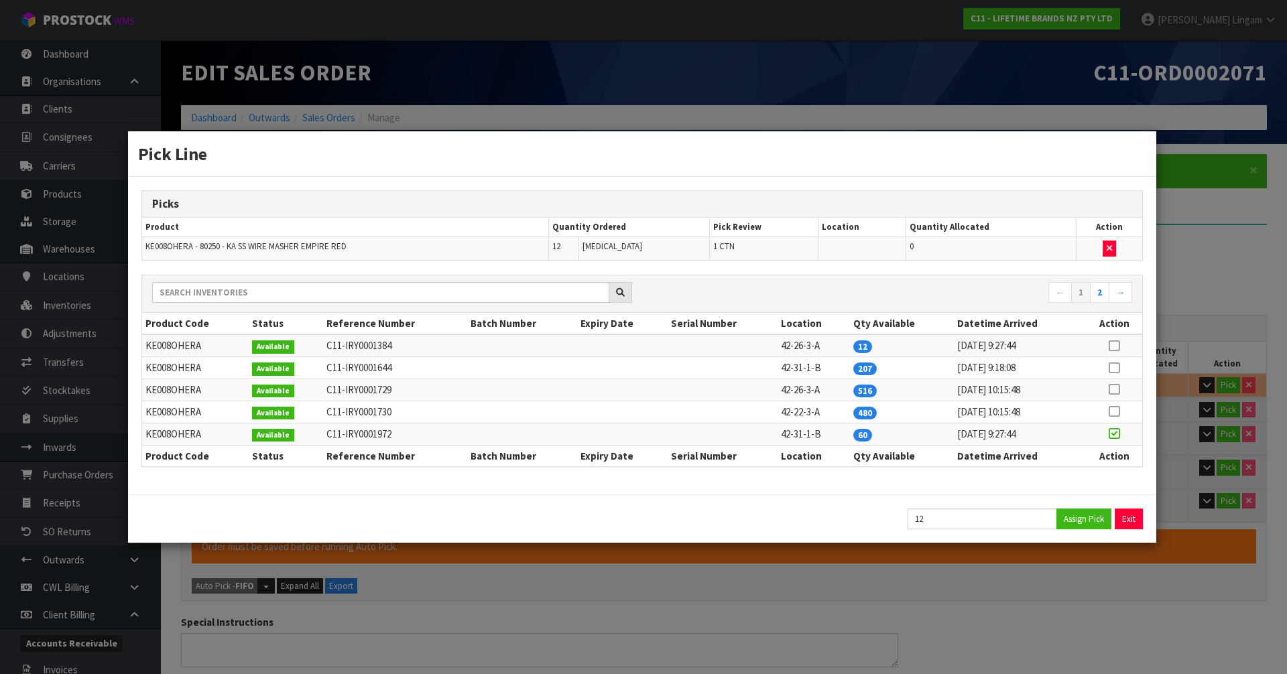
type input "14.37"
click at [1119, 519] on button "Exit" at bounding box center [1129, 519] width 28 height 21
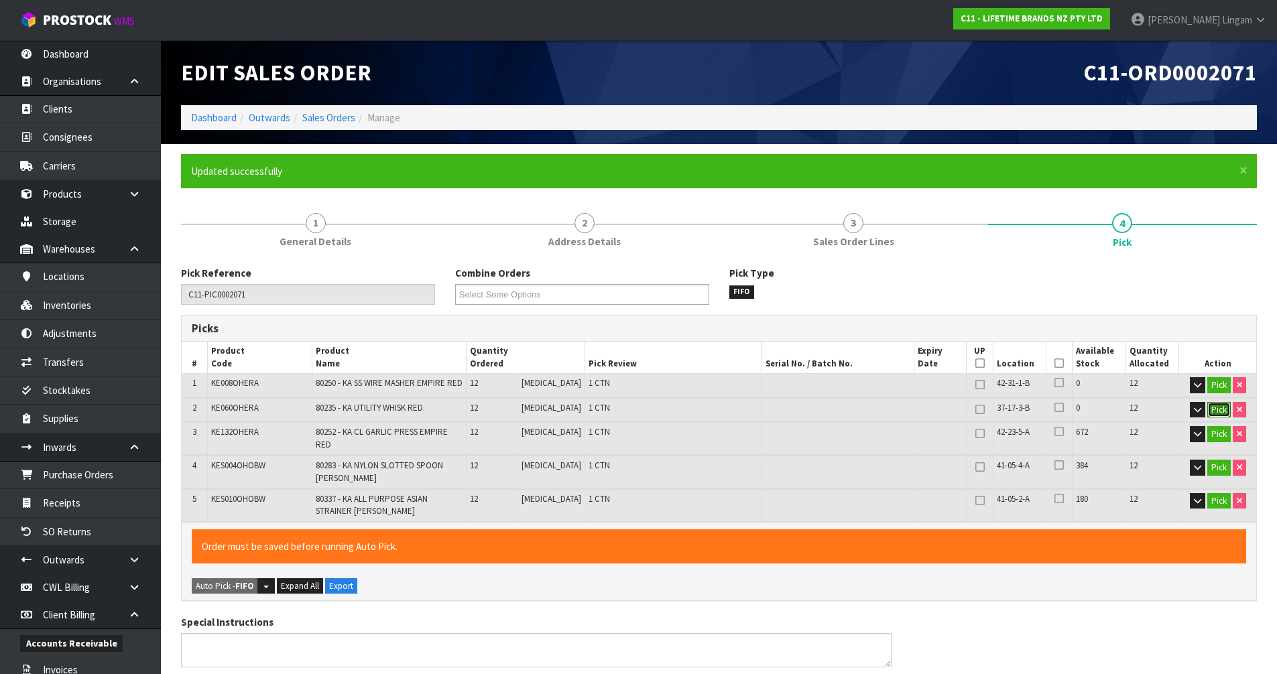
click at [1214, 407] on button "Pick" at bounding box center [1218, 410] width 23 height 16
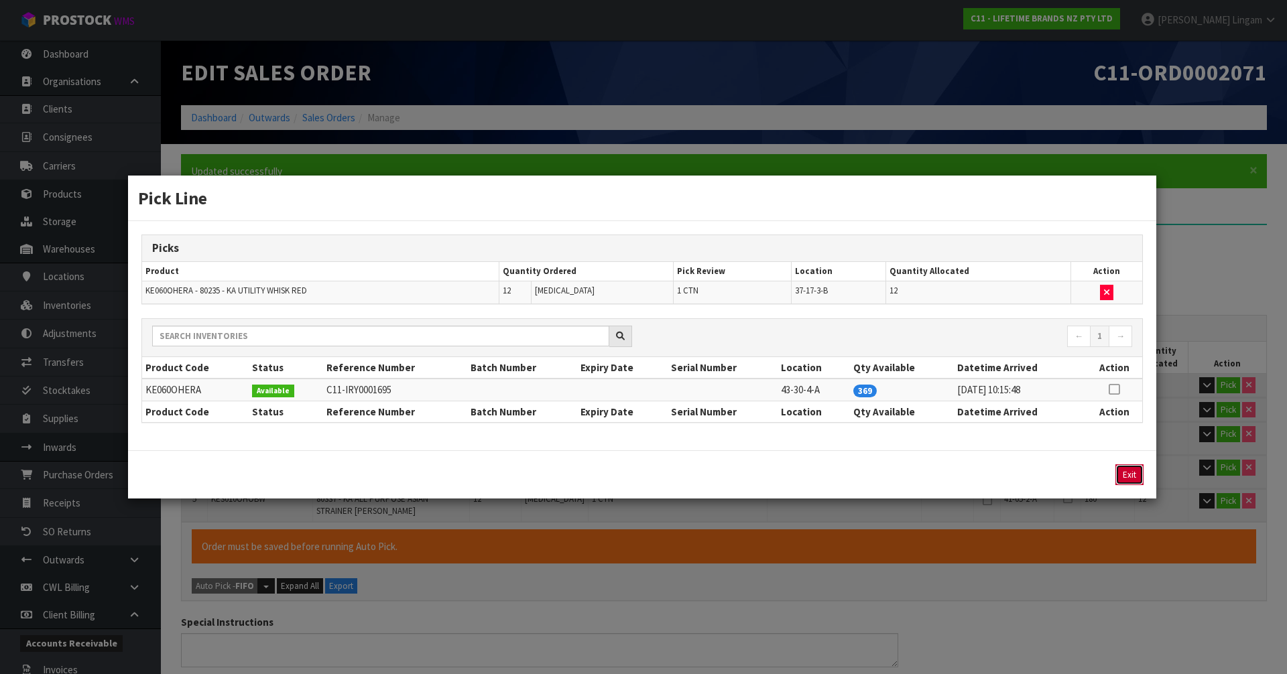
click at [1137, 473] on button "Exit" at bounding box center [1129, 474] width 28 height 21
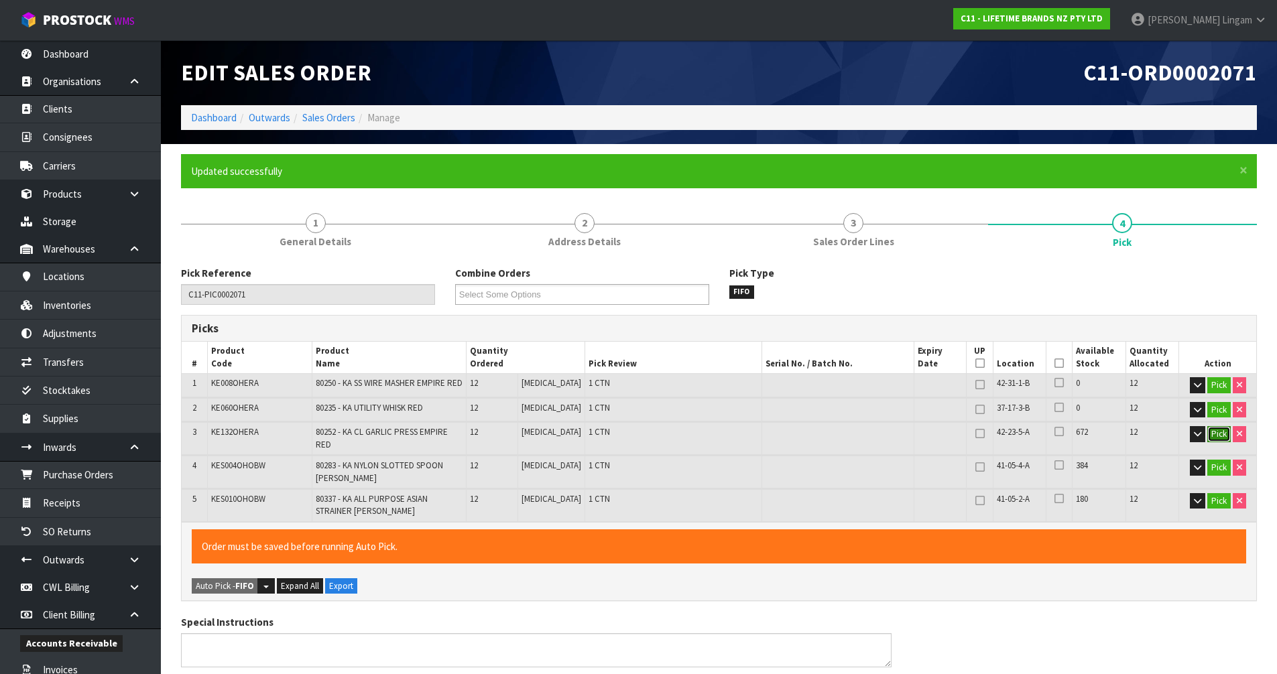
click at [1211, 433] on button "Pick" at bounding box center [1218, 434] width 23 height 16
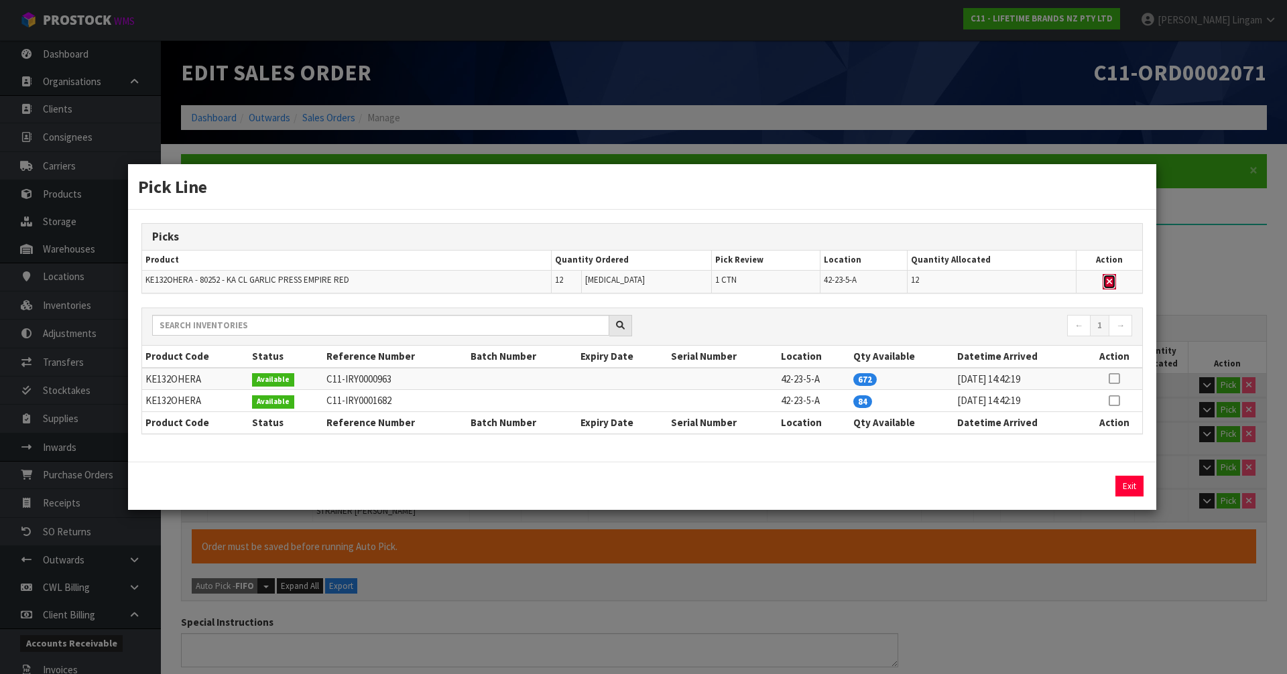
click at [1110, 281] on icon "button" at bounding box center [1108, 281] width 5 height 9
type input "4"
type input "48"
type input "0.08677"
type input "10.92"
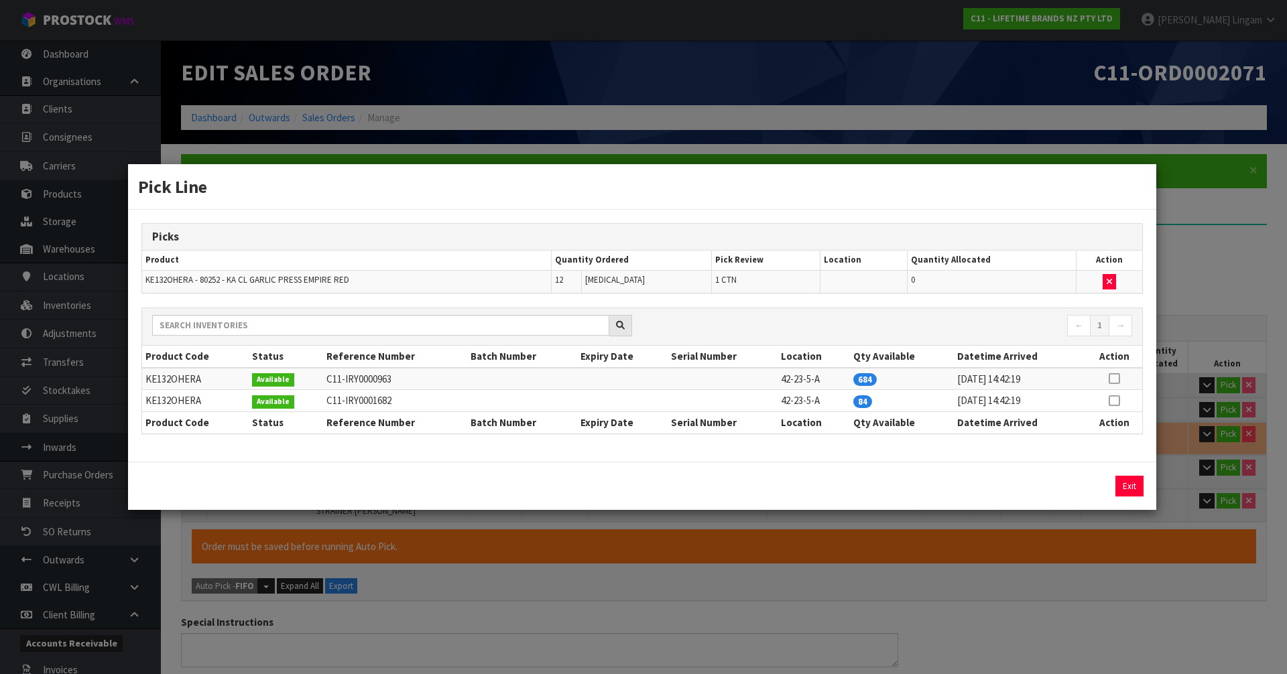
click at [1110, 401] on icon at bounding box center [1113, 401] width 11 height 1
click at [1097, 483] on button "Assign Pick" at bounding box center [1083, 486] width 55 height 21
type input "5"
type input "60"
type input "0.100378"
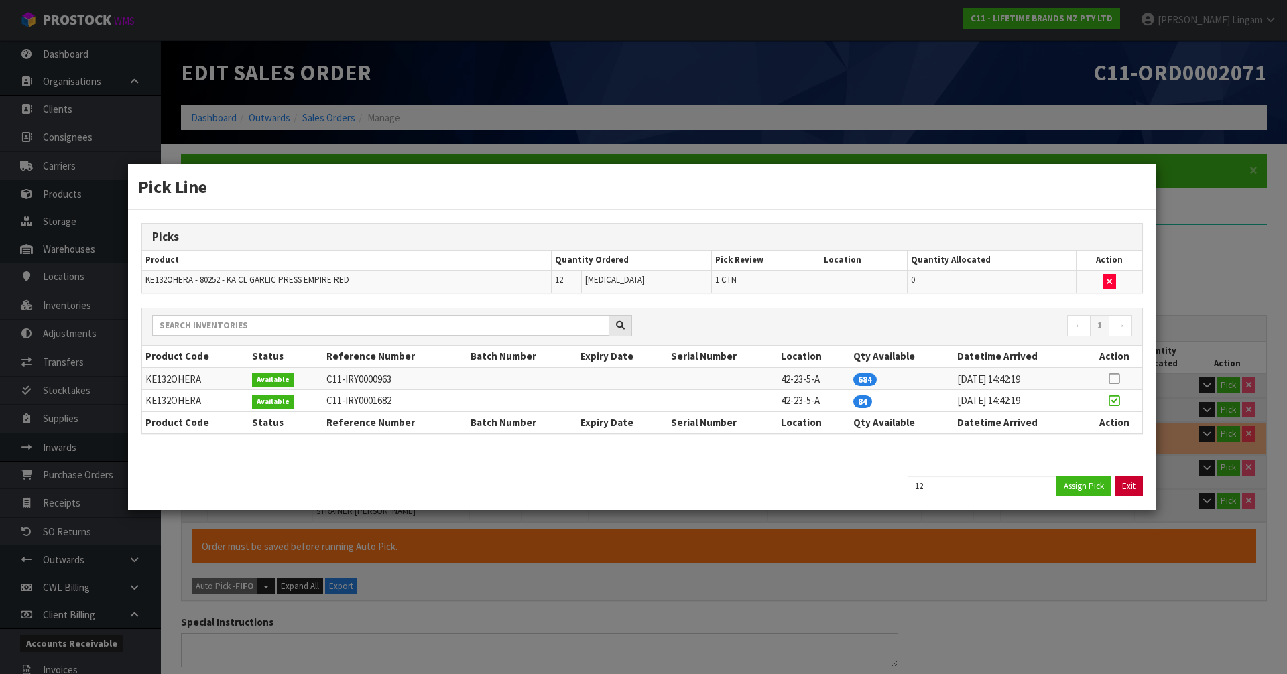
type input "14.37"
click at [1123, 483] on button "Exit" at bounding box center [1129, 486] width 28 height 21
click at [1129, 488] on button "Exit" at bounding box center [1129, 486] width 28 height 21
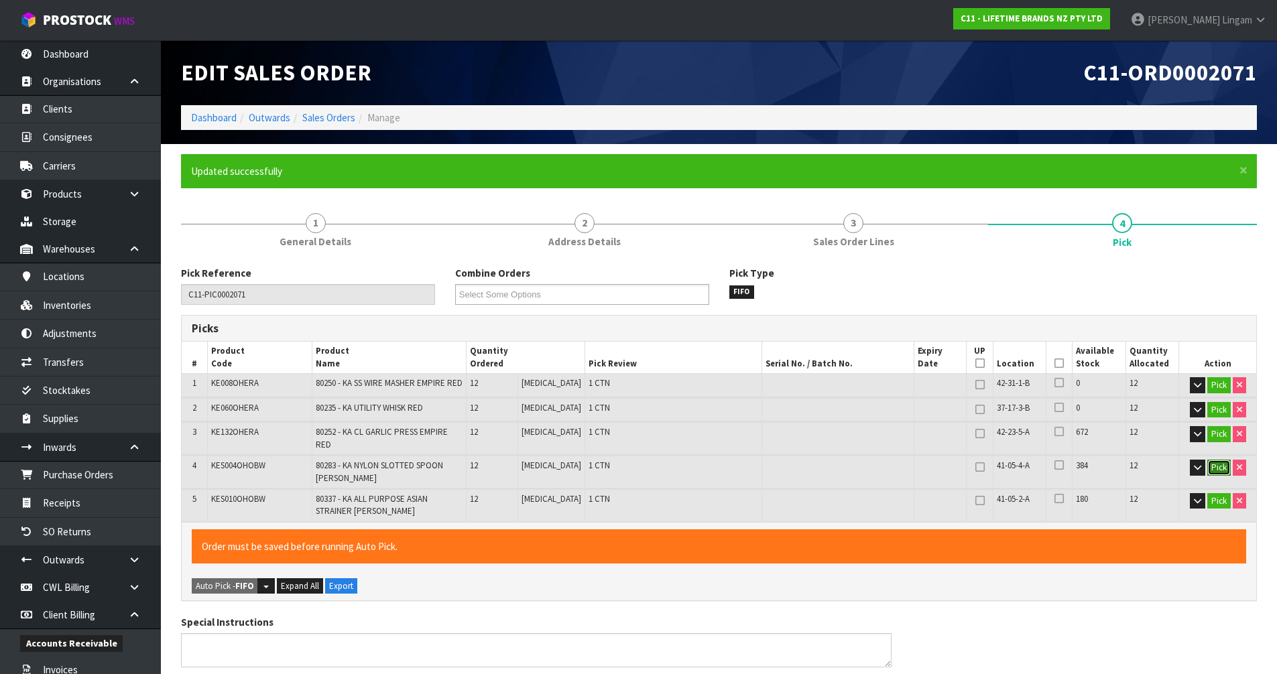
click at [1209, 460] on button "Pick" at bounding box center [1218, 468] width 23 height 16
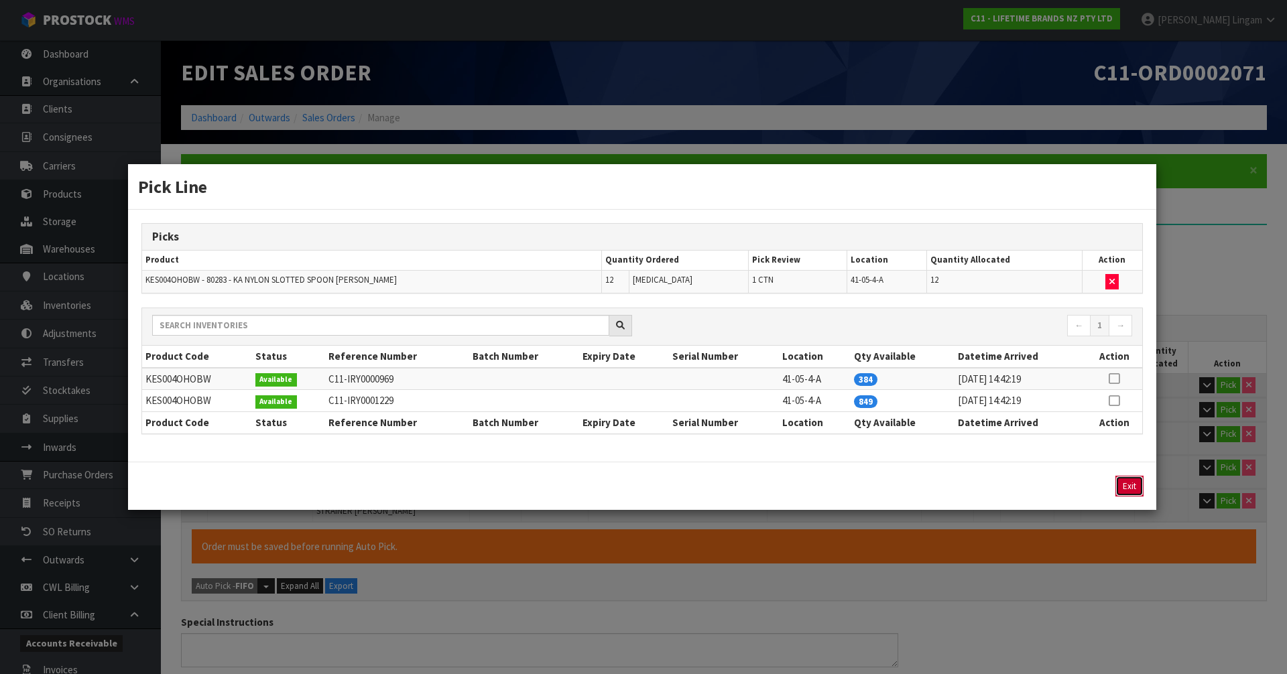
click at [1131, 479] on button "Exit" at bounding box center [1129, 486] width 28 height 21
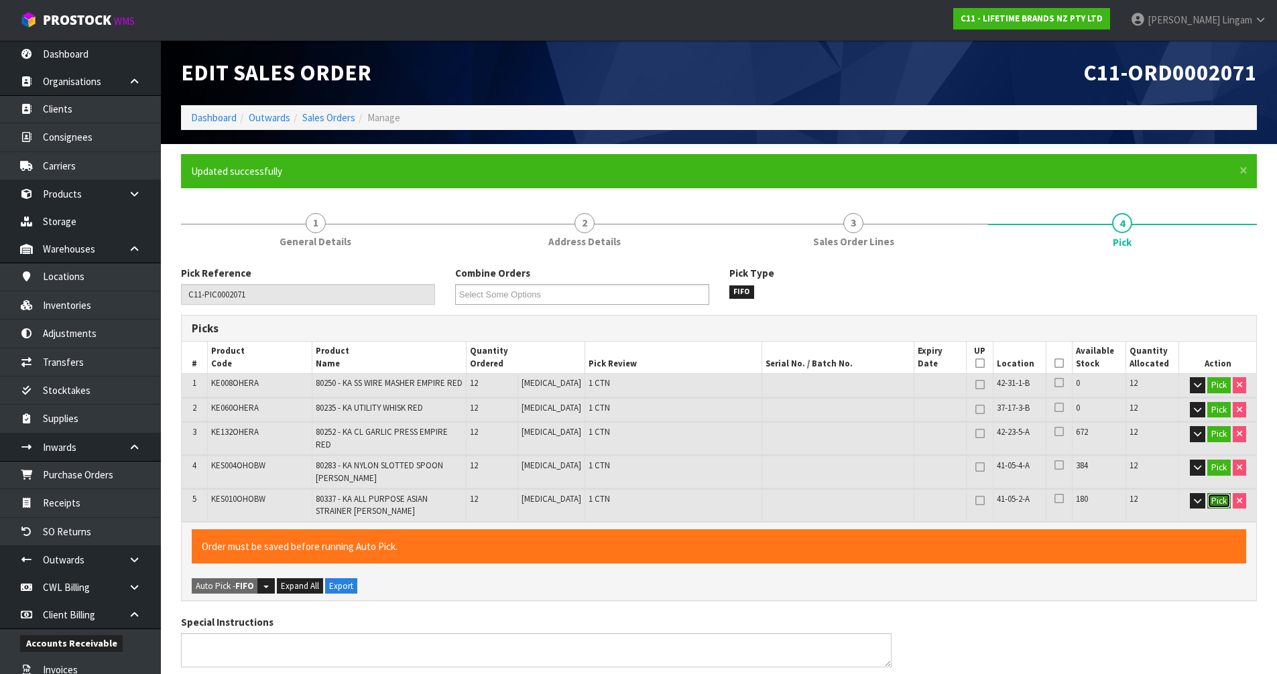
click at [1221, 497] on button "Pick" at bounding box center [1218, 501] width 23 height 16
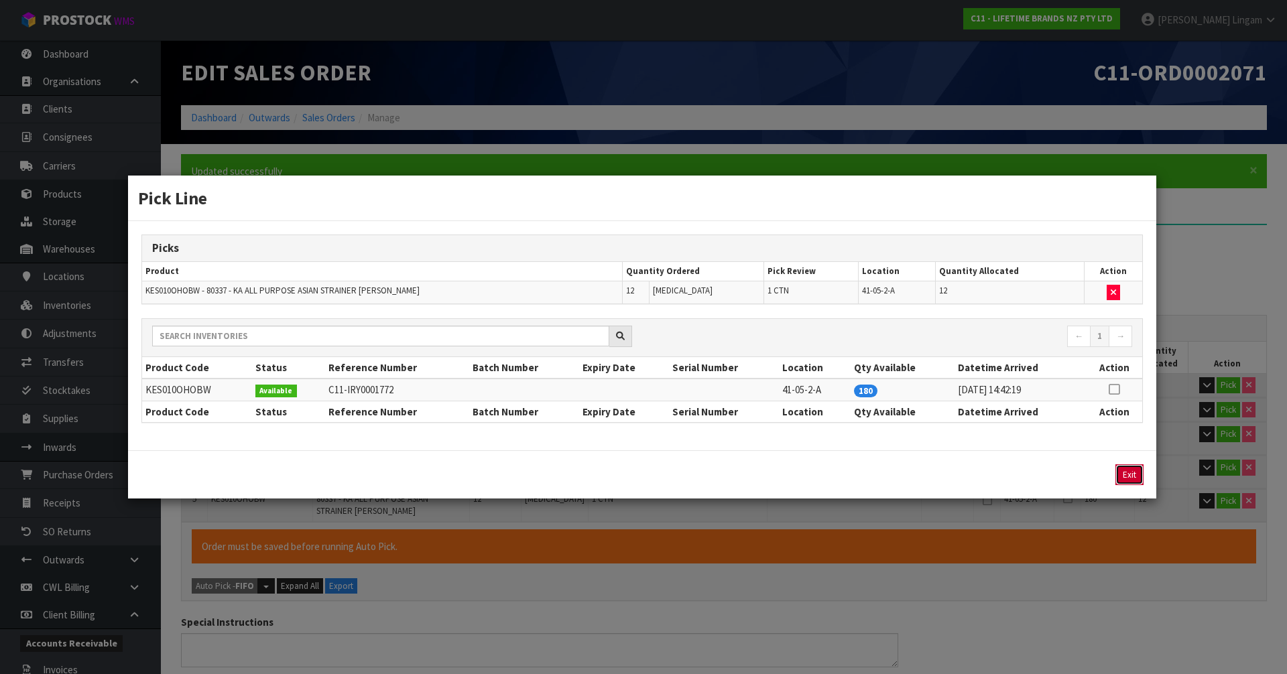
click at [1132, 470] on button "Exit" at bounding box center [1129, 474] width 28 height 21
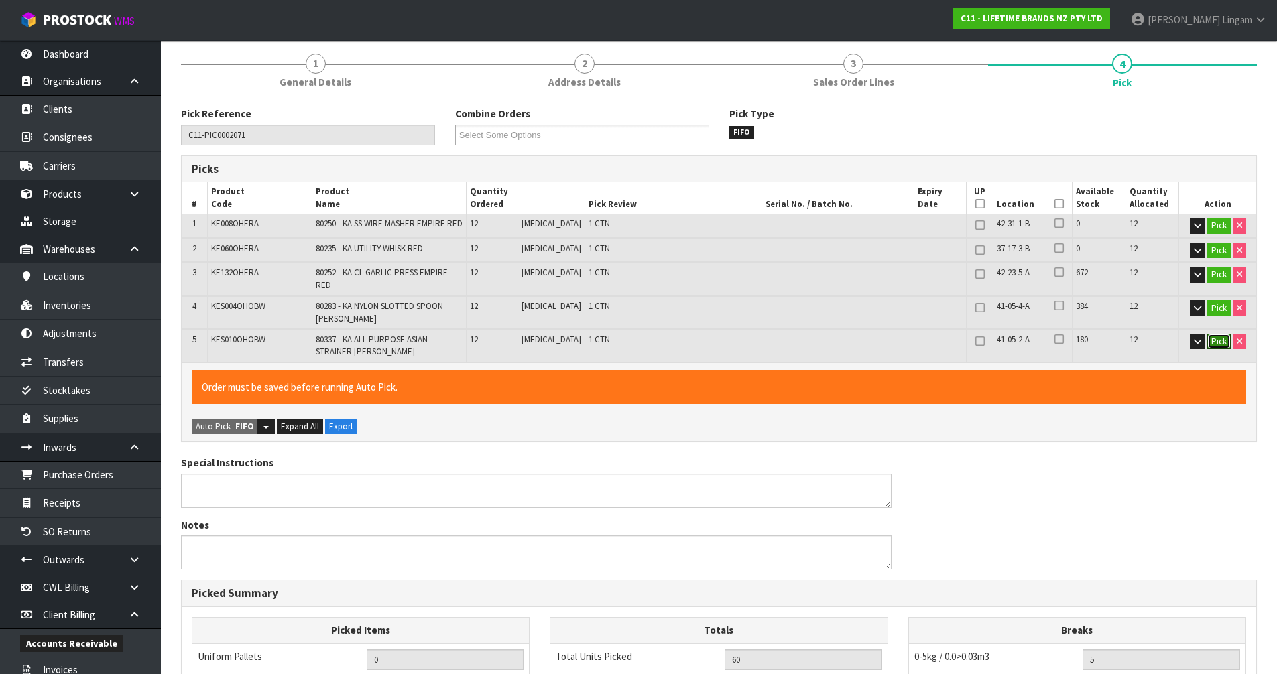
scroll to position [426, 0]
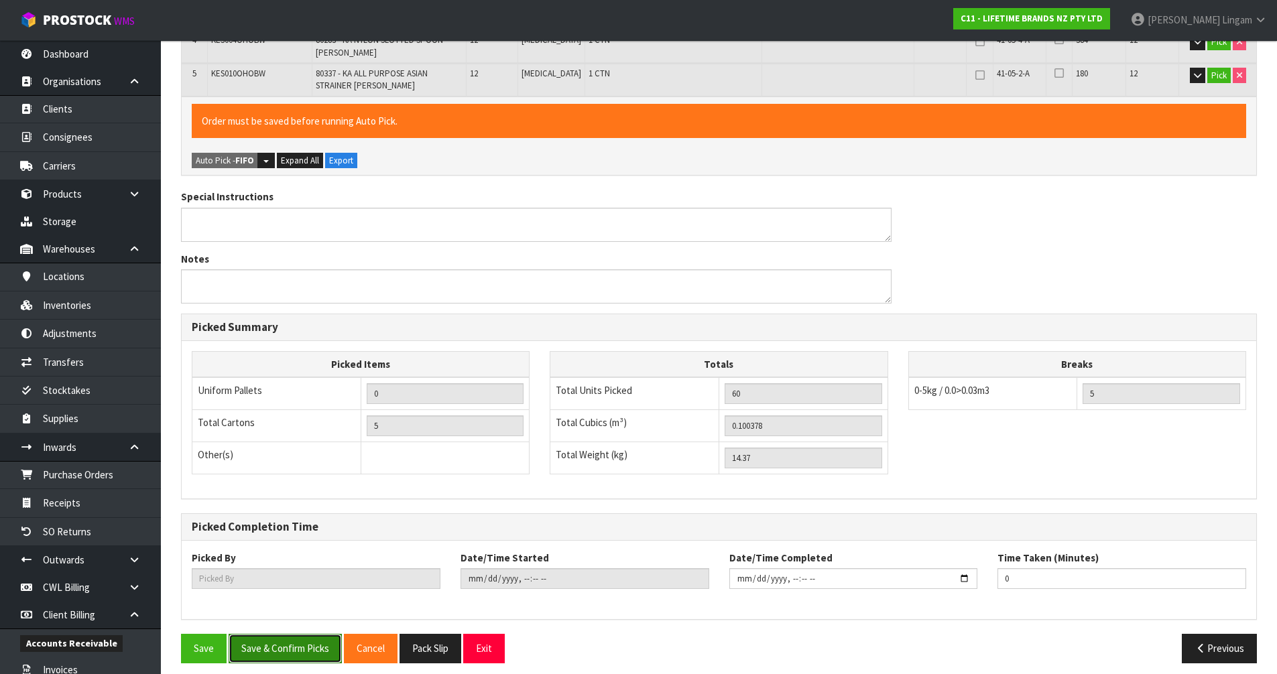
click at [296, 639] on button "Save & Confirm Picks" at bounding box center [285, 648] width 113 height 29
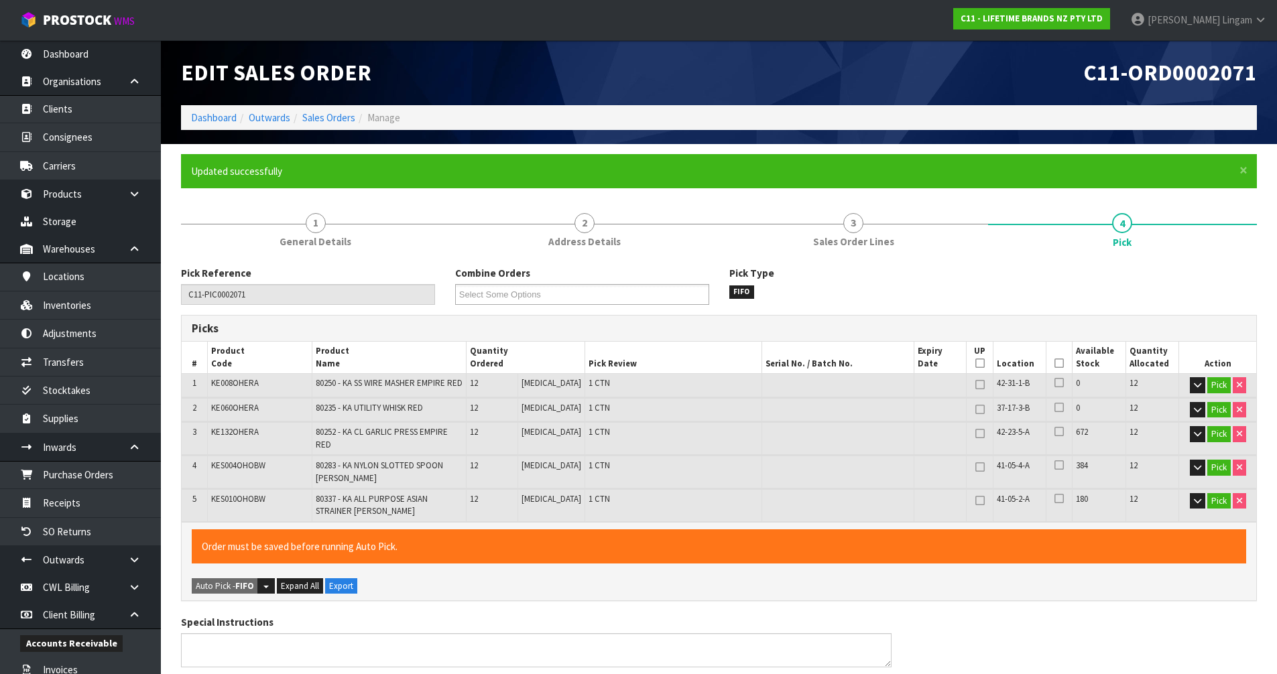
type input "[PERSON_NAME]"
type input "[DATE]T08:31:37"
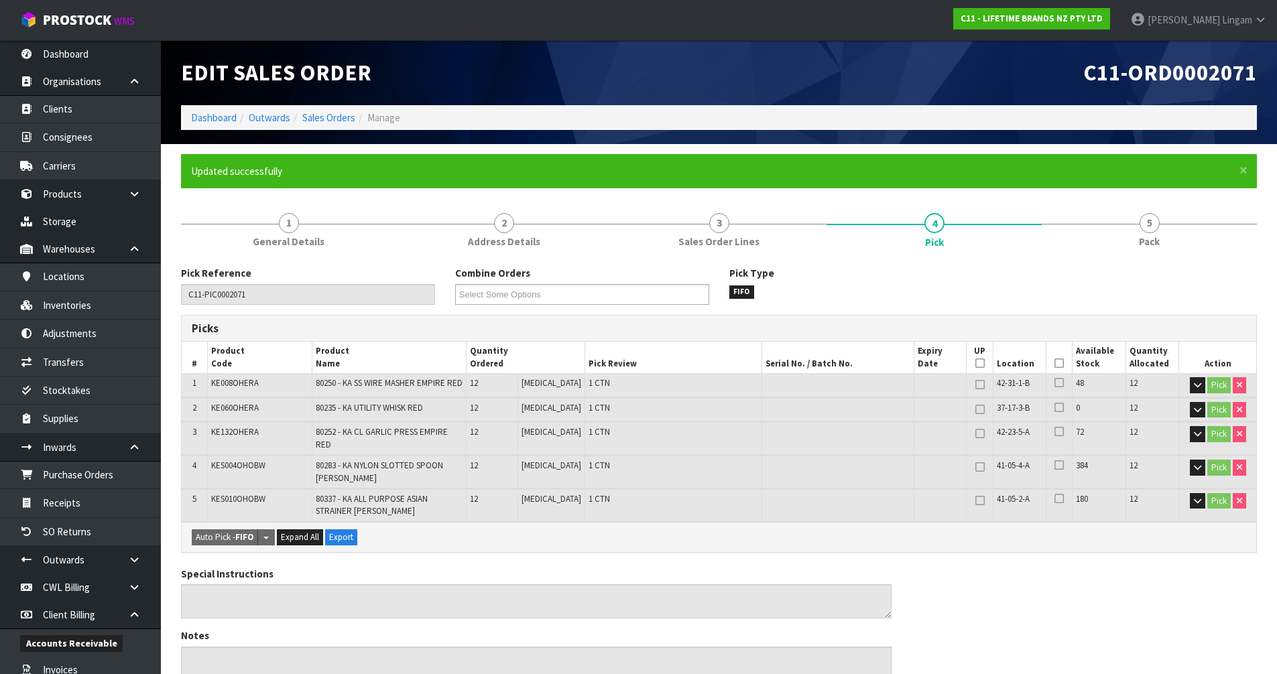
scroll to position [377, 0]
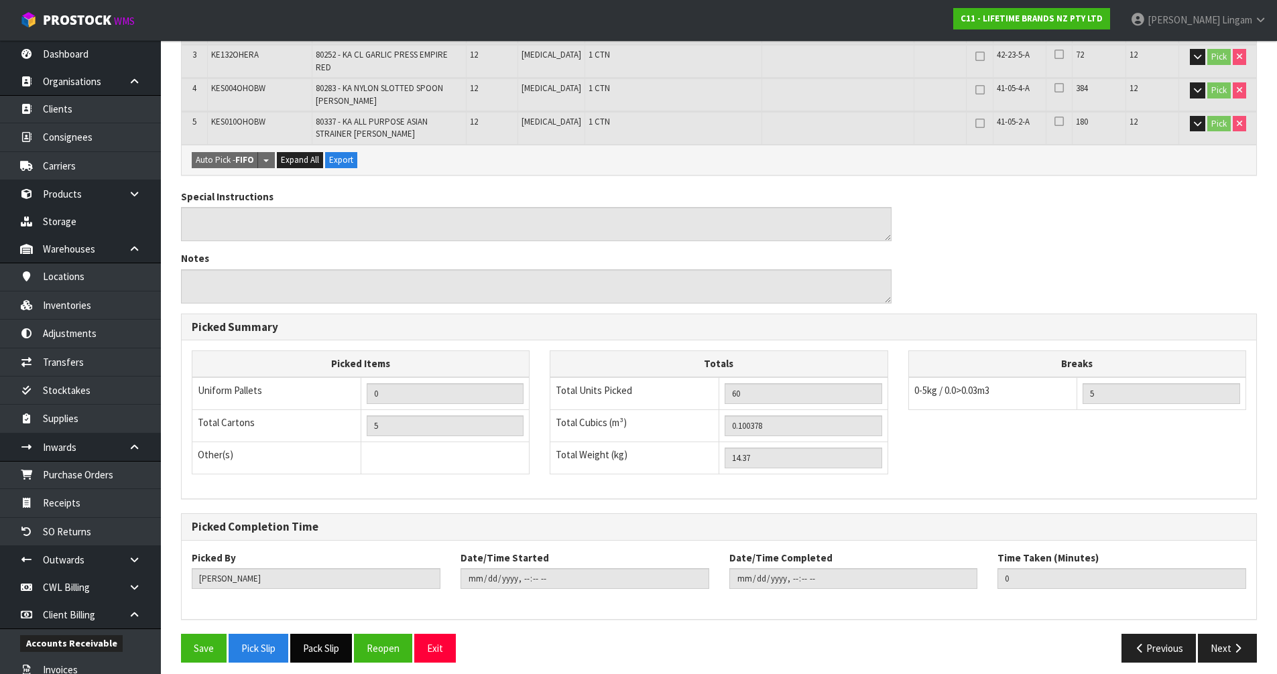
click at [336, 646] on button "Pack Slip" at bounding box center [321, 648] width 62 height 29
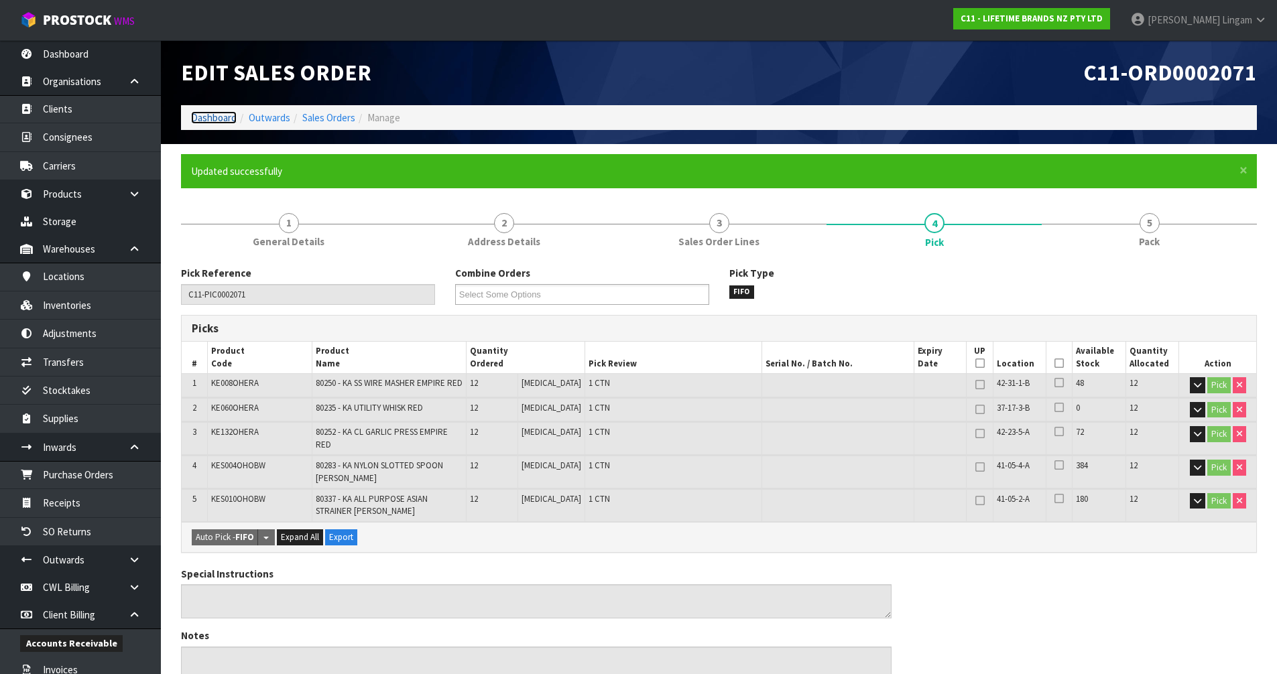
click at [211, 115] on link "Dashboard" at bounding box center [214, 117] width 46 height 13
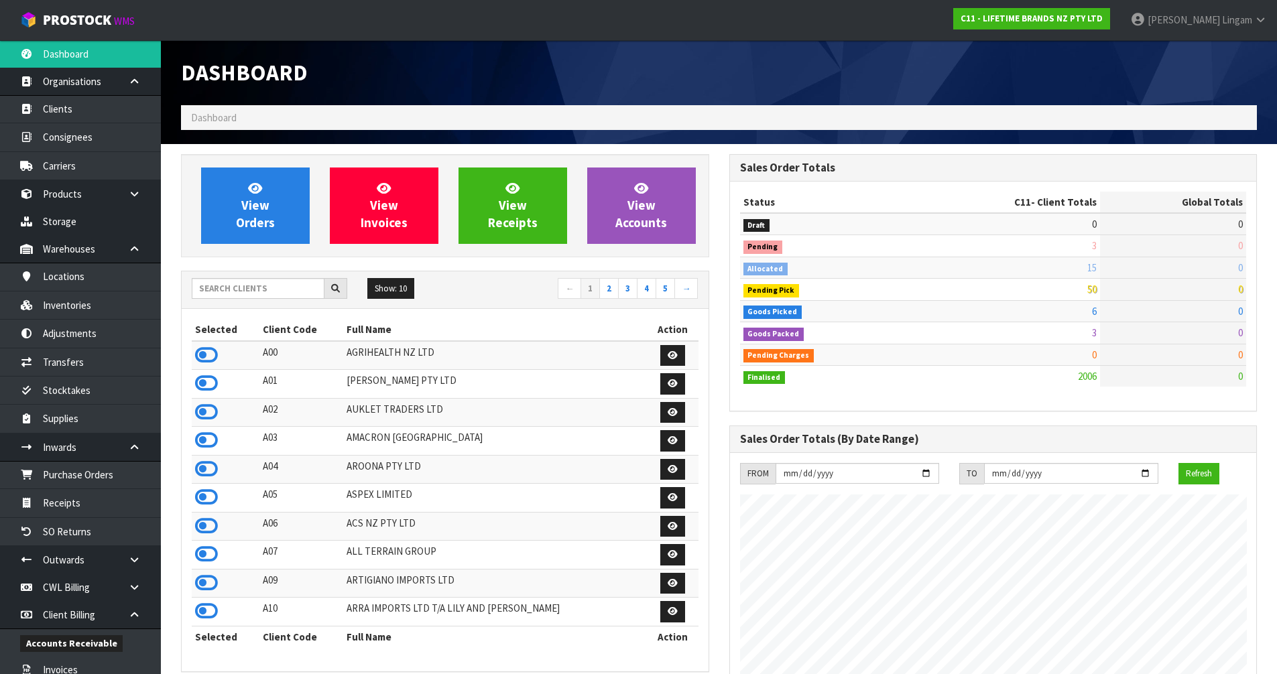
scroll to position [1015, 548]
click at [283, 279] on input "text" at bounding box center [258, 288] width 133 height 21
click at [278, 295] on input "text" at bounding box center [258, 288] width 133 height 21
click at [265, 290] on input "text" at bounding box center [258, 288] width 133 height 21
click at [262, 212] on span "View Orders" at bounding box center [255, 205] width 39 height 50
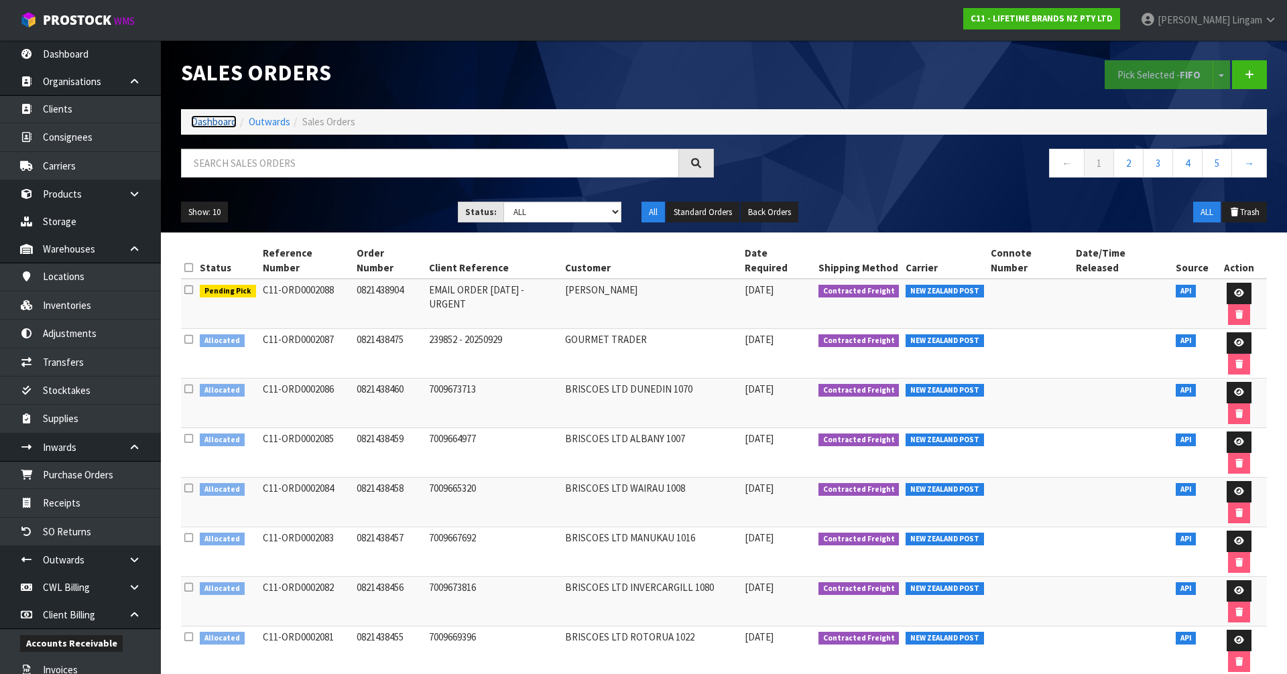
click at [202, 122] on link "Dashboard" at bounding box center [214, 121] width 46 height 13
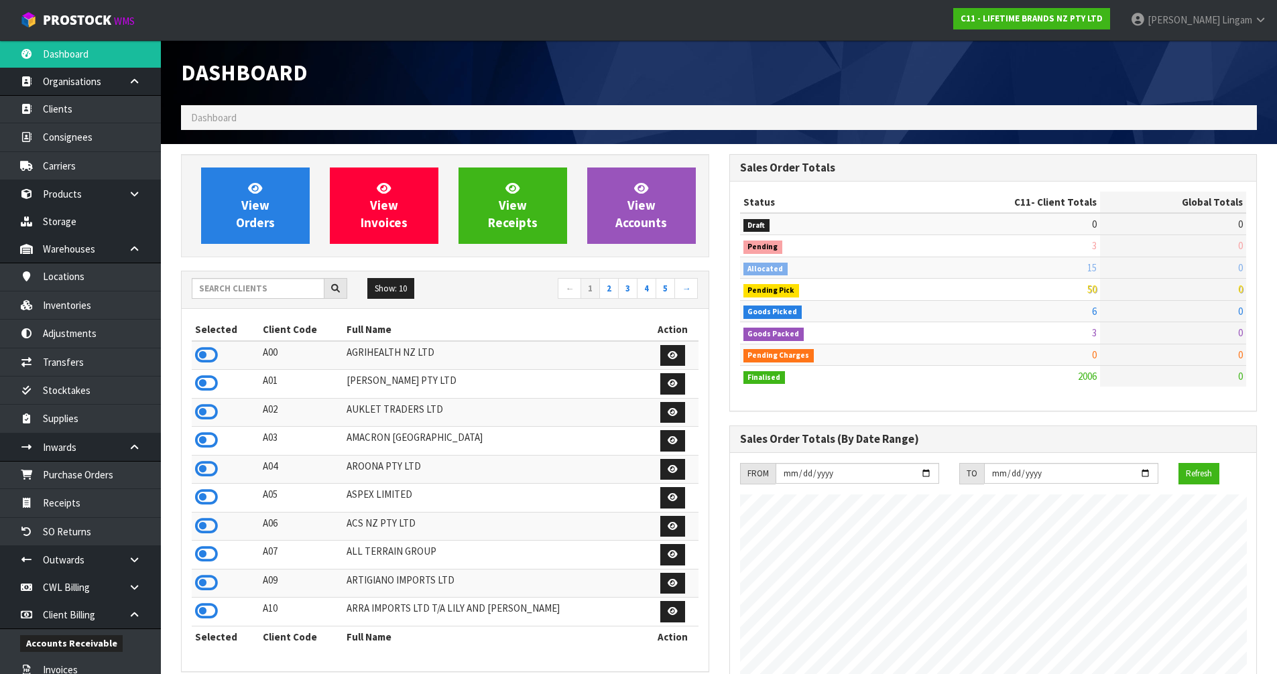
scroll to position [1015, 548]
click at [267, 288] on input "text" at bounding box center [258, 288] width 133 height 21
click at [239, 294] on input "text" at bounding box center [258, 288] width 133 height 21
click at [277, 211] on link "View Orders" at bounding box center [255, 206] width 109 height 76
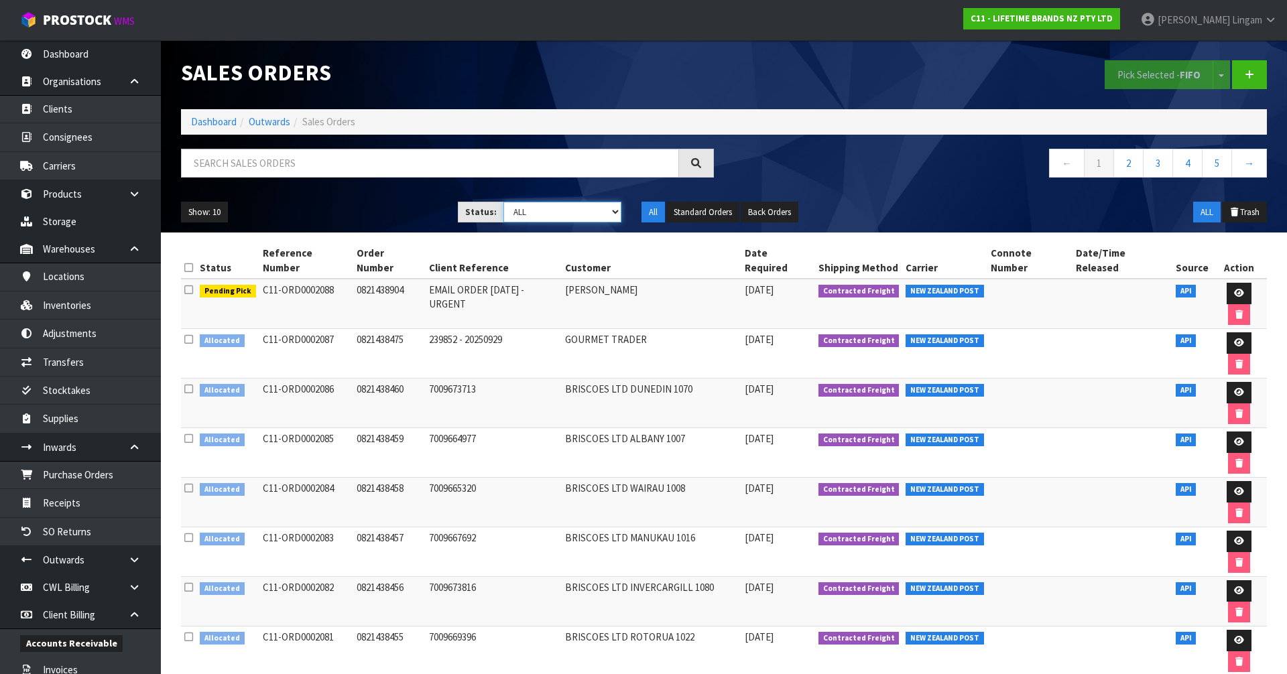
click at [586, 211] on select "Draft Pending Allocated Pending Pick Goods Picked Goods Packed Pending Charges …" at bounding box center [562, 212] width 119 height 21
select select "string:2"
click at [503, 202] on select "Draft Pending Allocated Pending Pick Goods Picked Goods Packed Pending Charges …" at bounding box center [562, 212] width 119 height 21
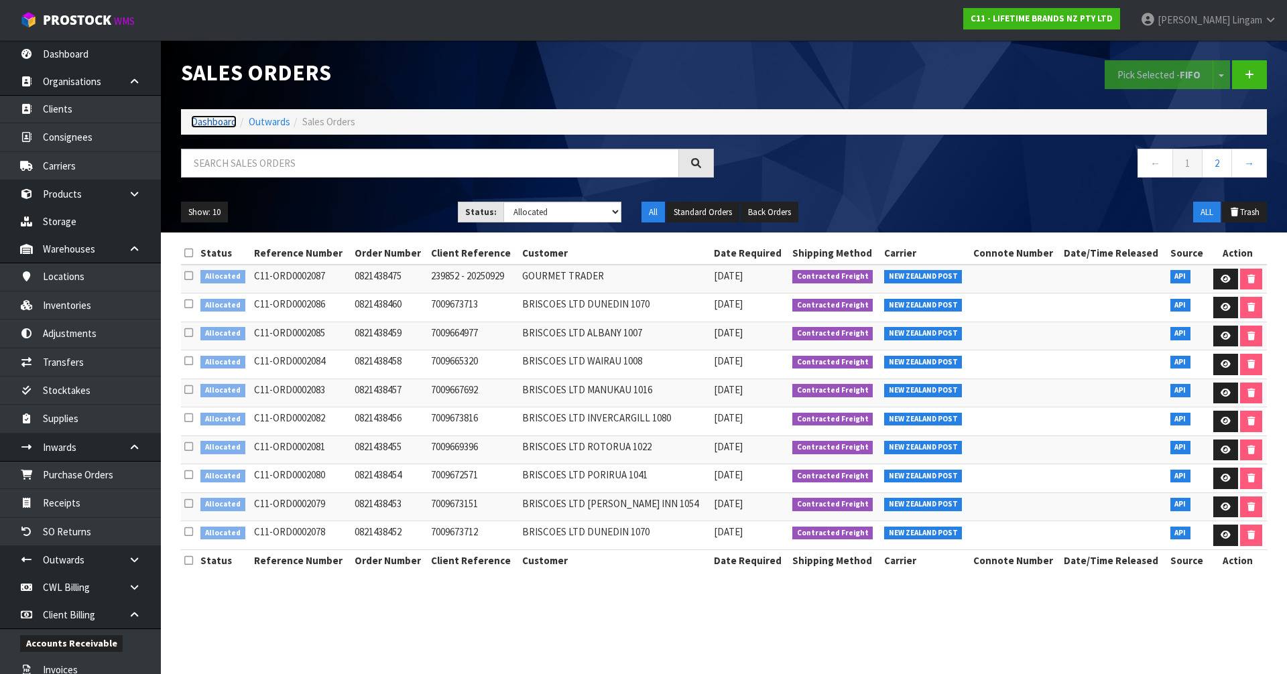
click at [217, 121] on link "Dashboard" at bounding box center [214, 121] width 46 height 13
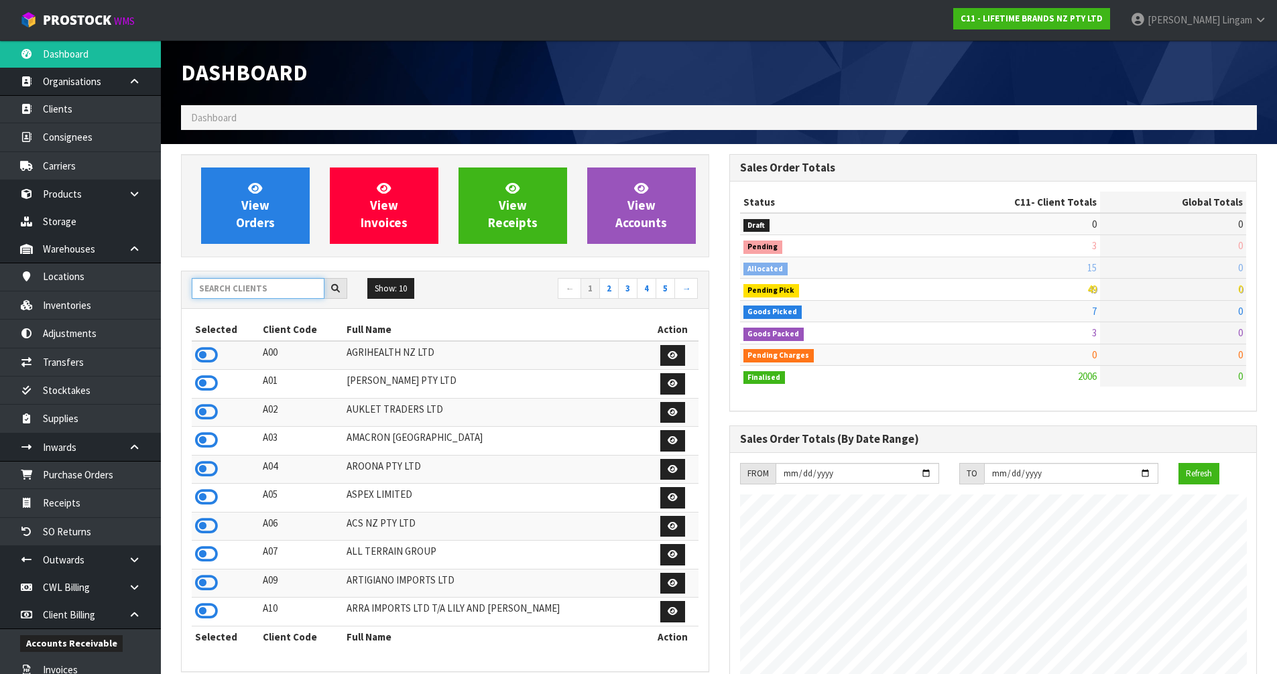
scroll to position [1015, 548]
click at [301, 292] on input "text" at bounding box center [258, 288] width 133 height 21
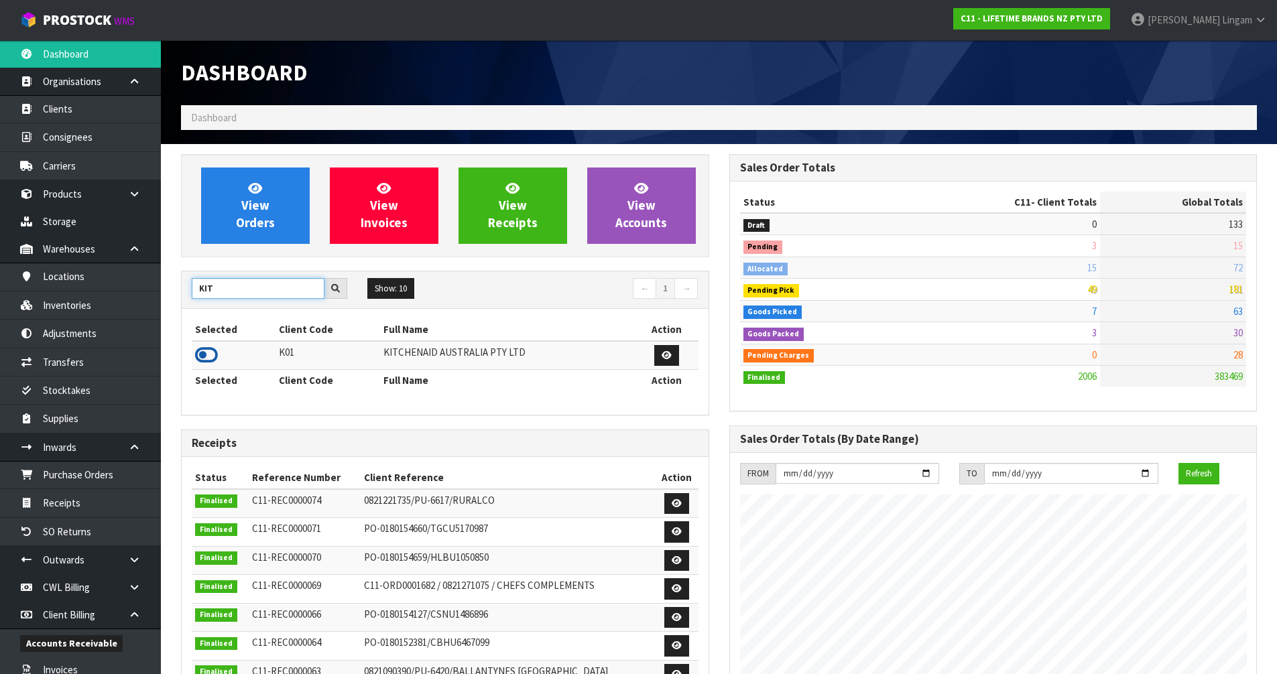
type input "KIT"
click at [208, 353] on icon at bounding box center [206, 355] width 23 height 20
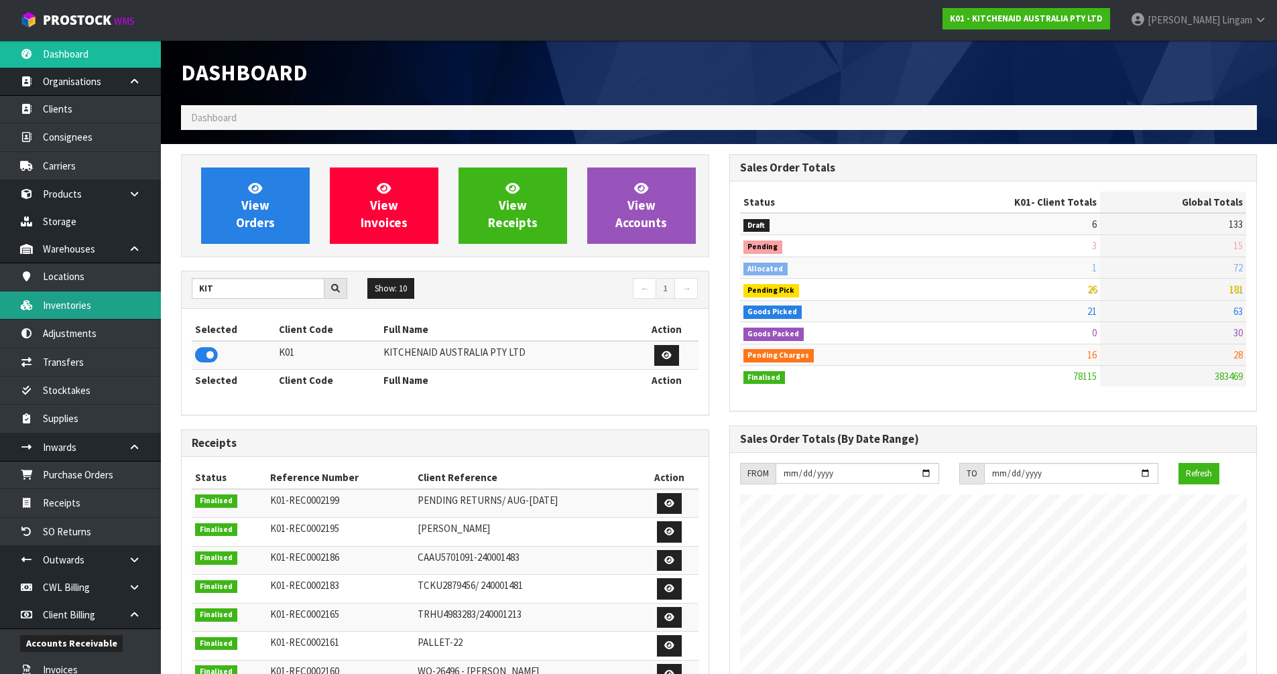
click at [79, 298] on link "Inventories" at bounding box center [80, 305] width 161 height 27
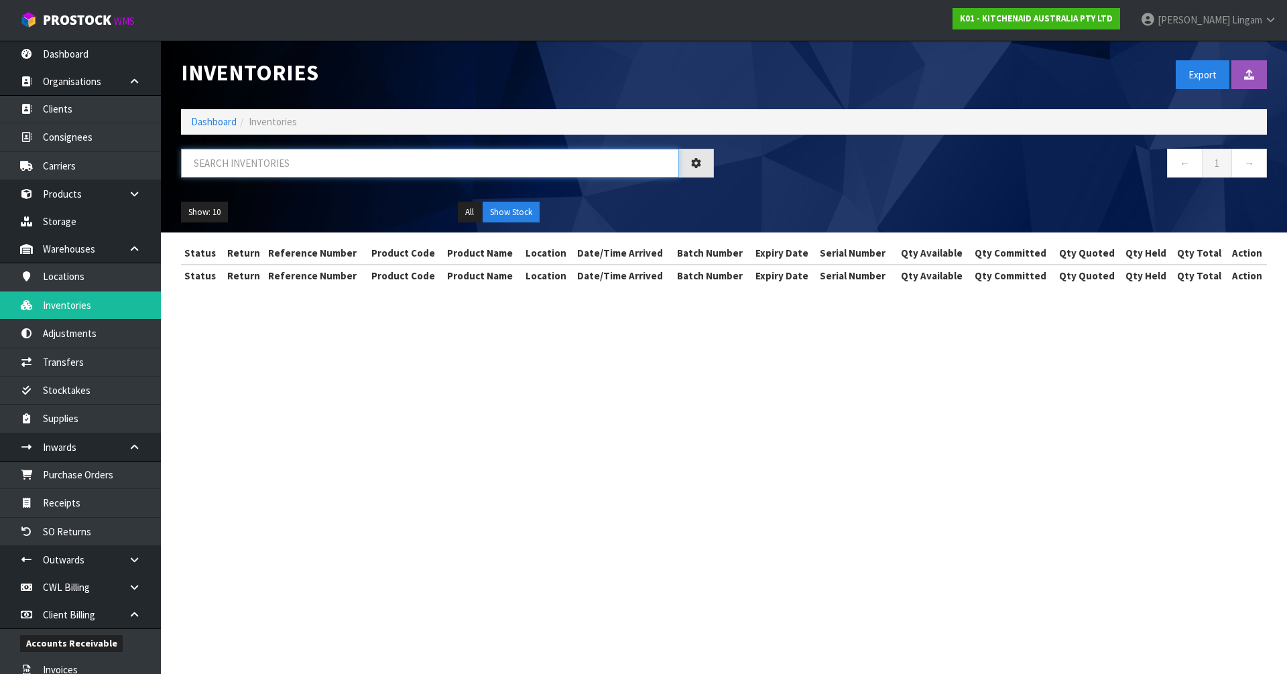
click at [308, 166] on input "text" at bounding box center [430, 163] width 498 height 29
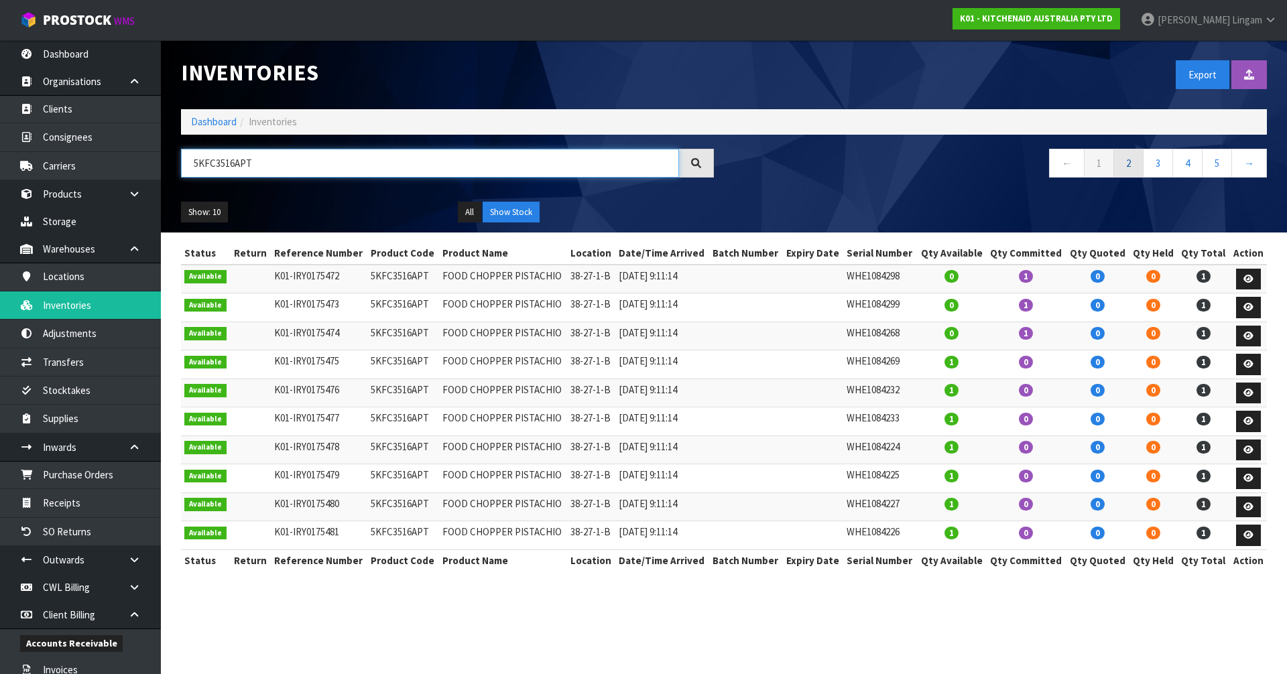
type input "5KFC3516APT"
click at [1129, 170] on link "2" at bounding box center [1128, 163] width 30 height 29
click at [1163, 162] on link "3" at bounding box center [1158, 163] width 30 height 29
click at [1187, 165] on link "4" at bounding box center [1187, 163] width 30 height 29
click at [1181, 170] on link "5" at bounding box center [1187, 163] width 30 height 29
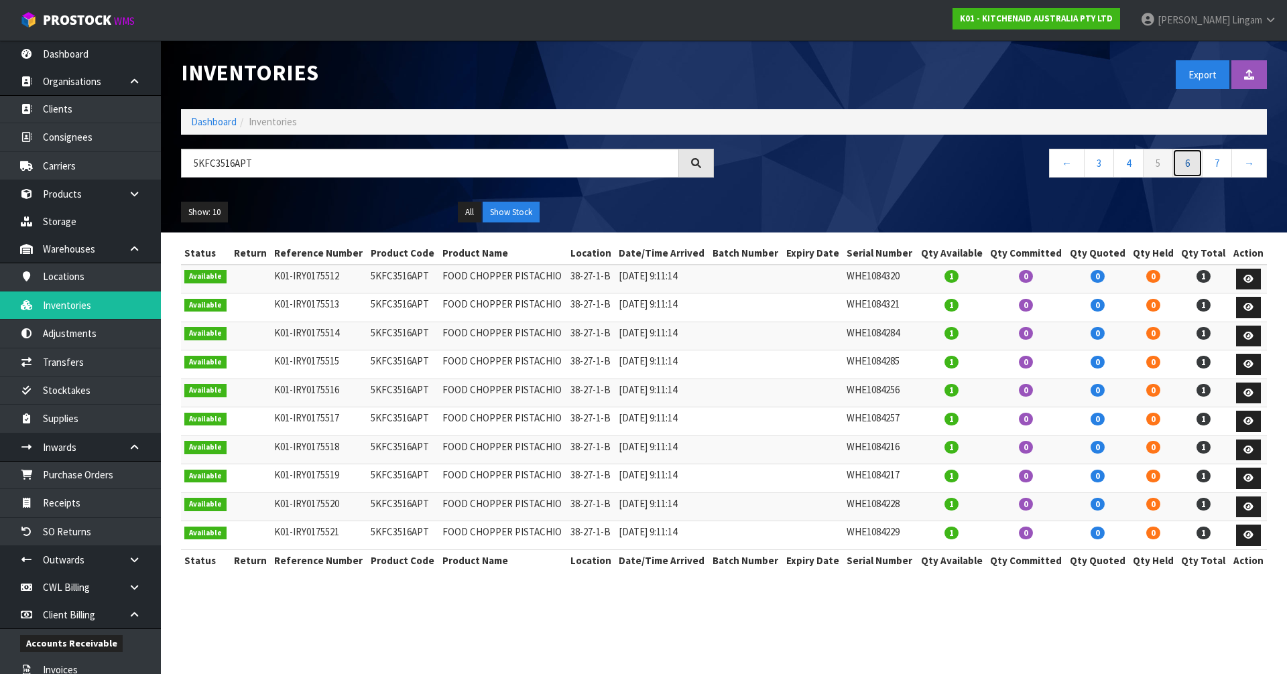
click at [1194, 162] on link "6" at bounding box center [1187, 163] width 30 height 29
click at [1188, 170] on link "7" at bounding box center [1187, 163] width 30 height 29
click at [1188, 167] on link "8" at bounding box center [1187, 163] width 30 height 29
click at [1214, 165] on link "10" at bounding box center [1214, 163] width 35 height 29
click at [204, 123] on link "Dashboard" at bounding box center [214, 121] width 46 height 13
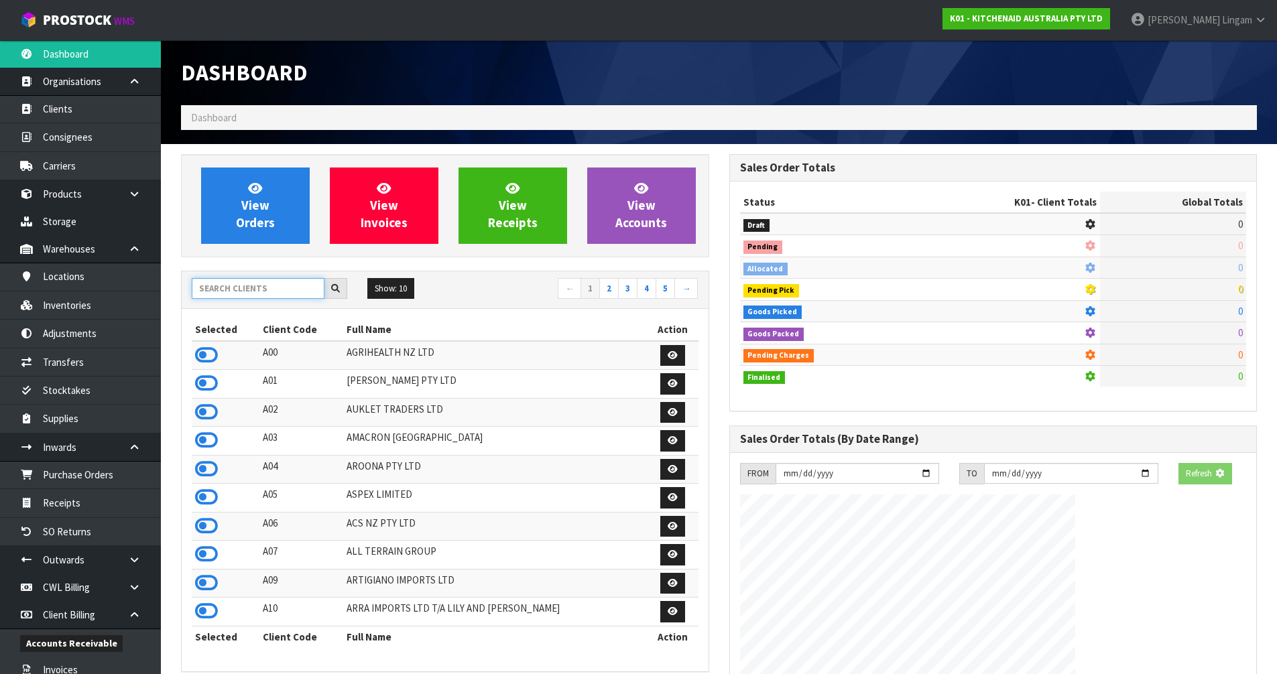
click at [241, 284] on input "text" at bounding box center [258, 288] width 133 height 21
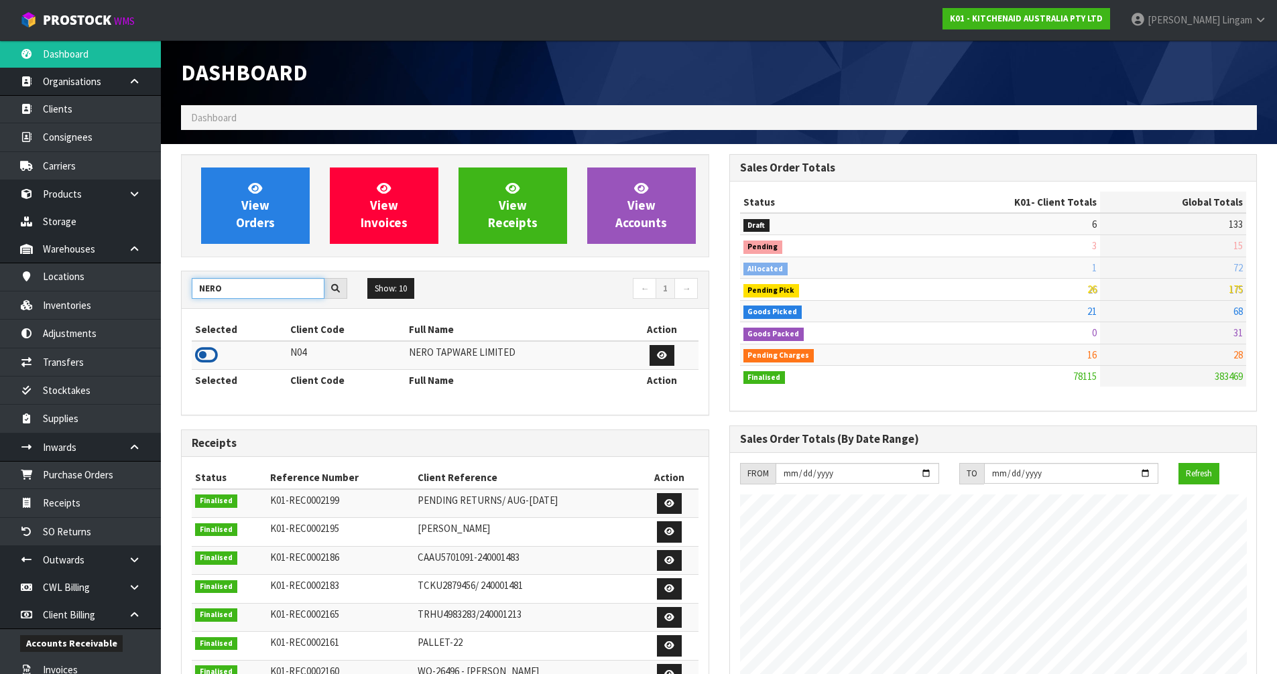
type input "NERO"
click at [206, 357] on icon at bounding box center [206, 355] width 23 height 20
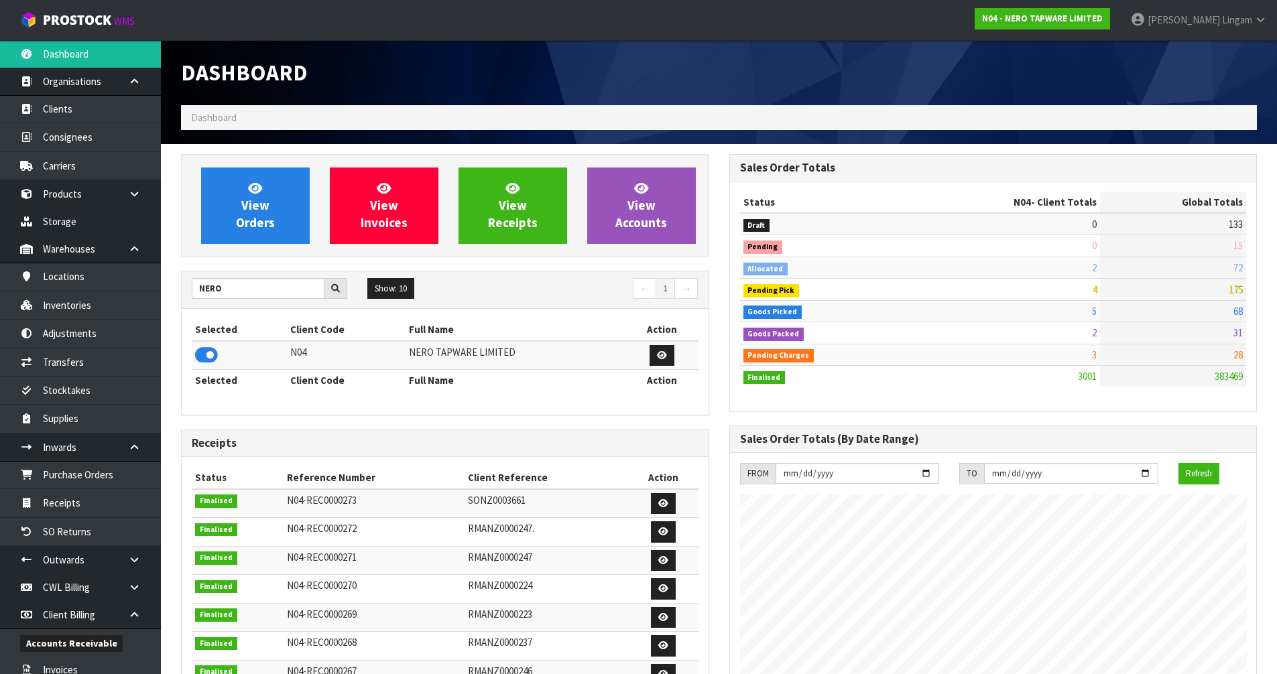
scroll to position [1044, 548]
click at [96, 305] on link "Inventories" at bounding box center [80, 305] width 161 height 27
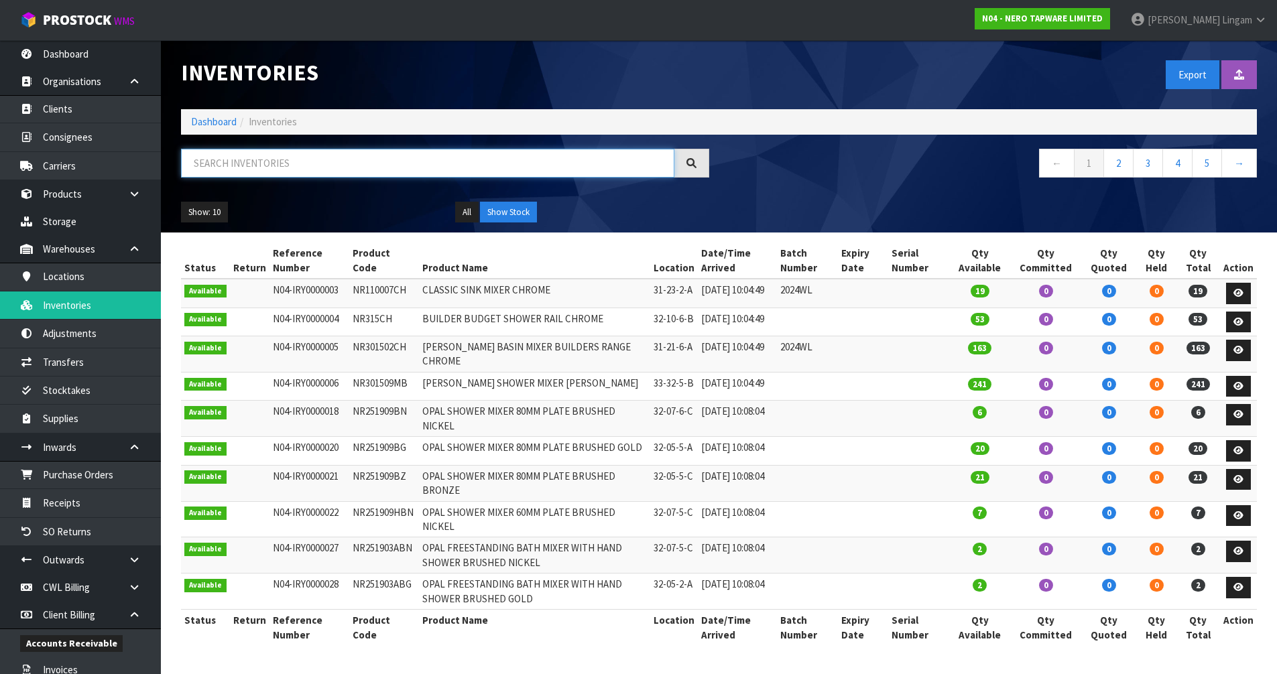
click at [310, 163] on input "text" at bounding box center [427, 163] width 493 height 29
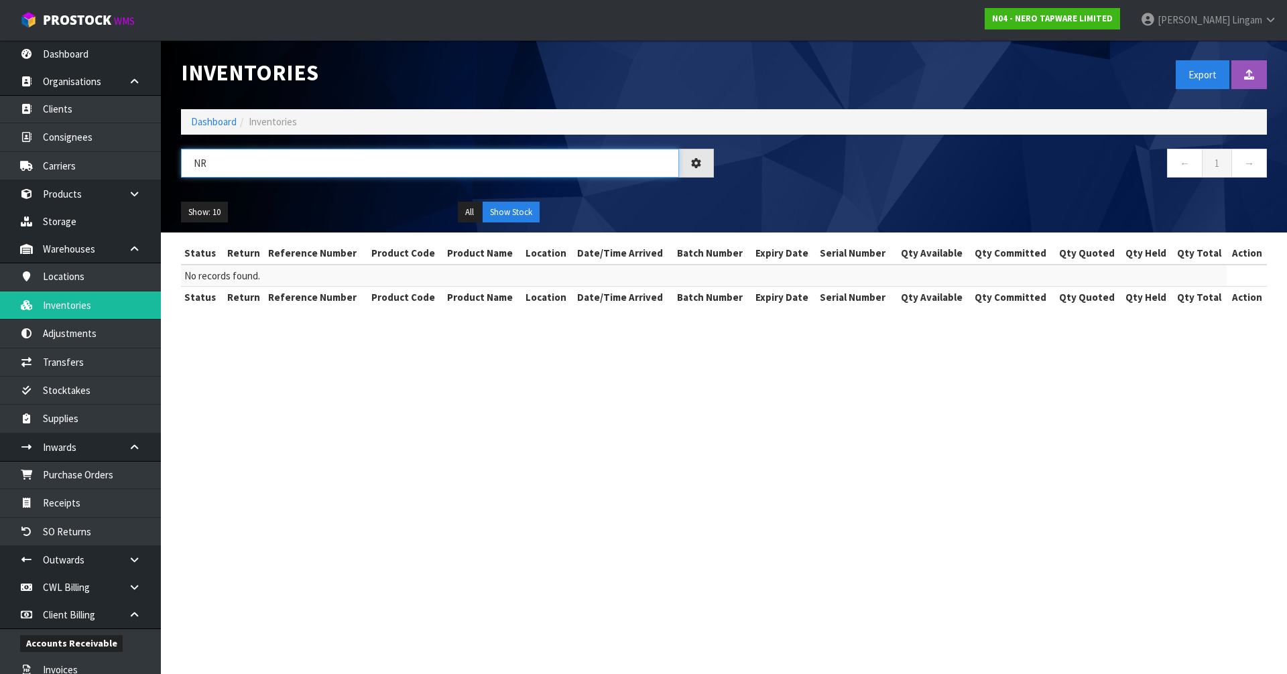
type input "N"
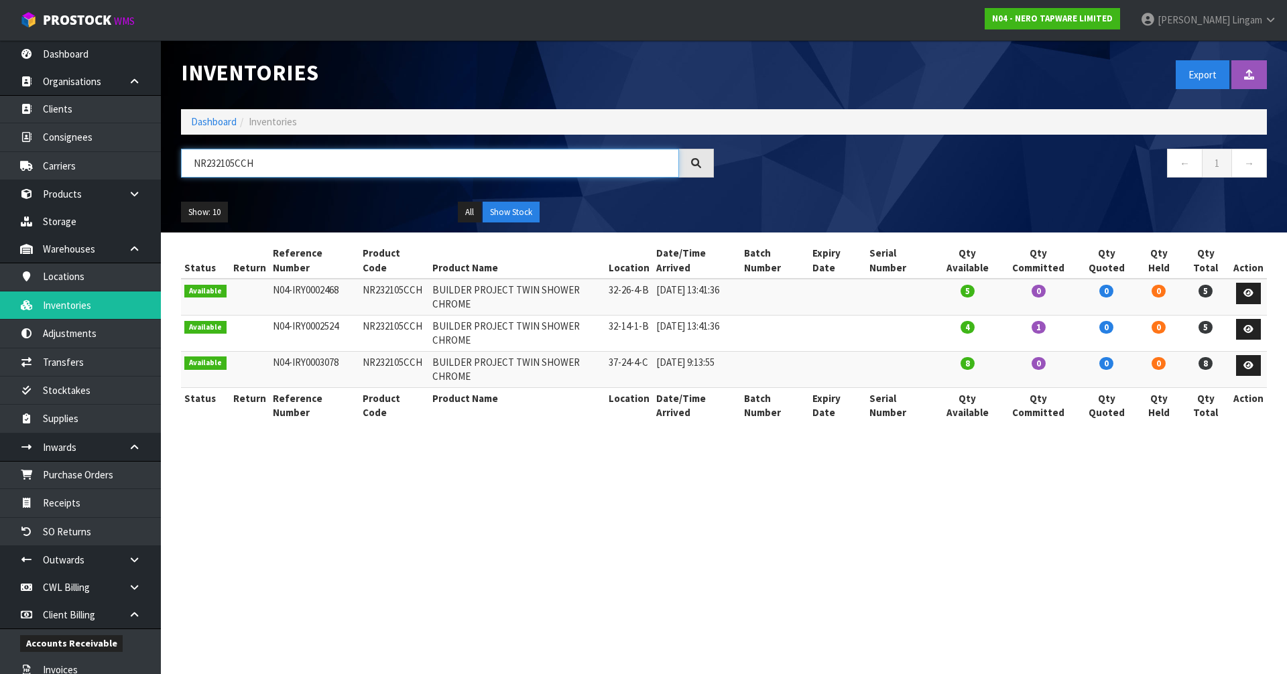
type input "NR232105CCH"
click at [202, 122] on link "Dashboard" at bounding box center [214, 121] width 46 height 13
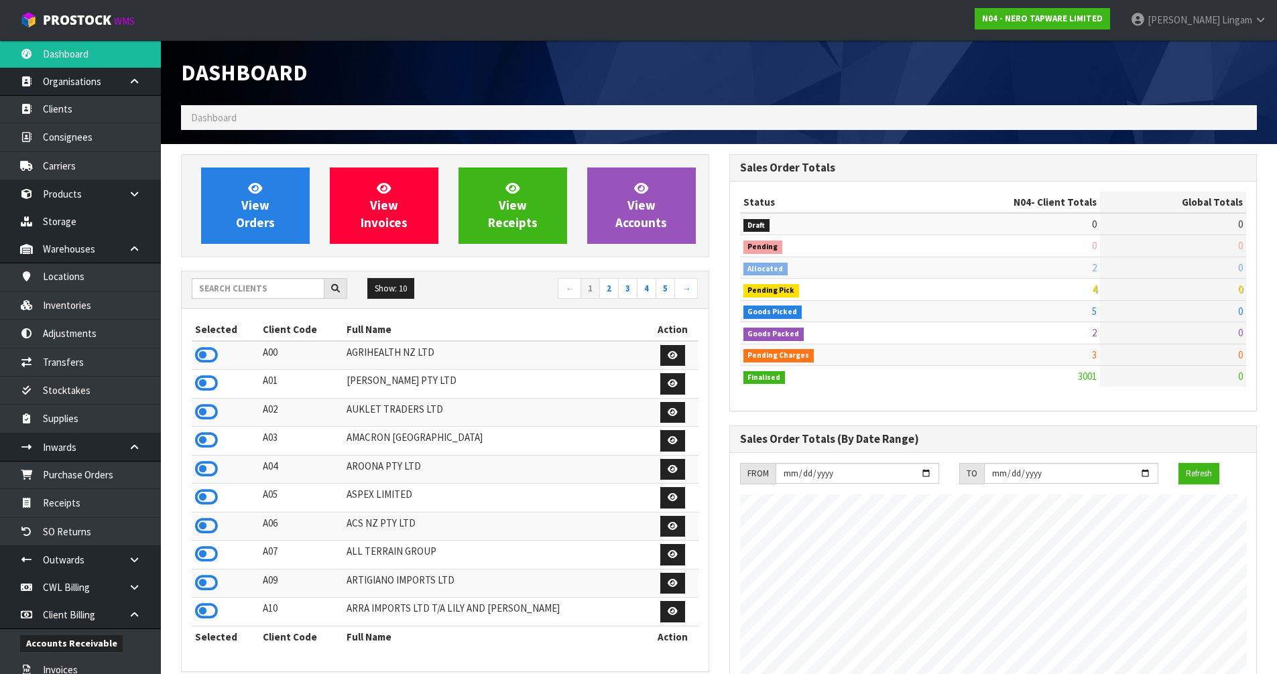
scroll to position [1044, 548]
click at [239, 217] on span "View Orders" at bounding box center [255, 205] width 39 height 50
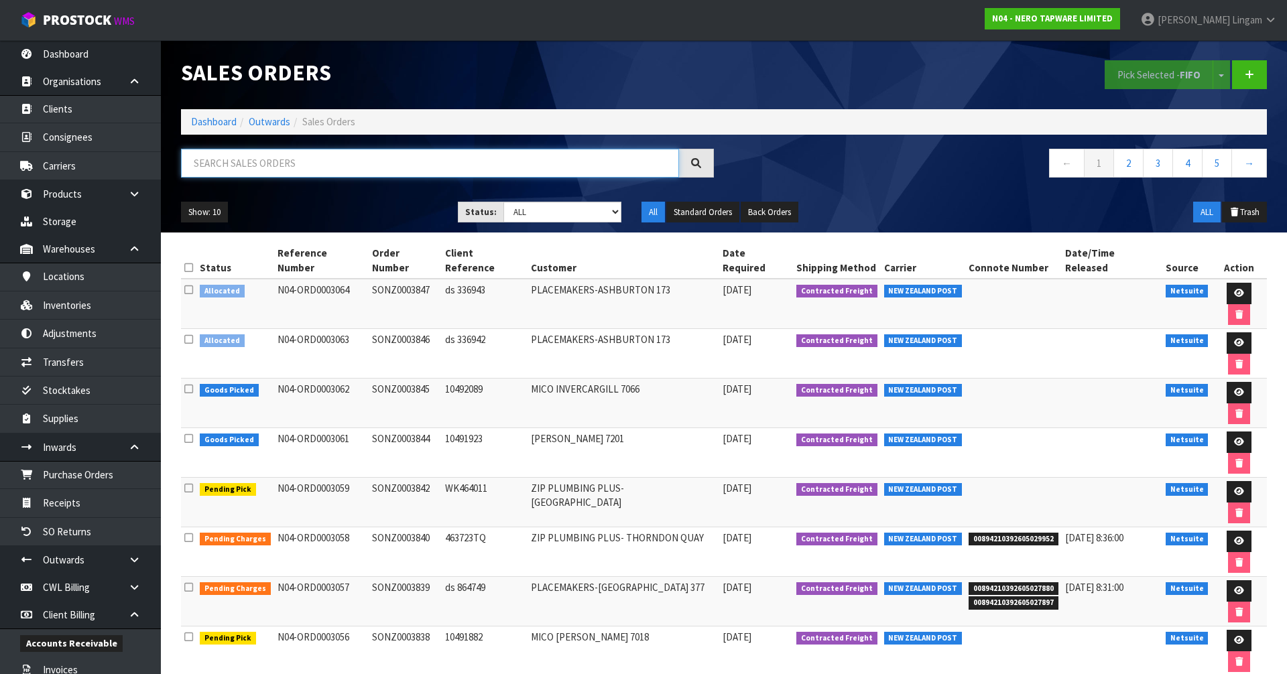
click at [362, 166] on input "text" at bounding box center [430, 163] width 498 height 29
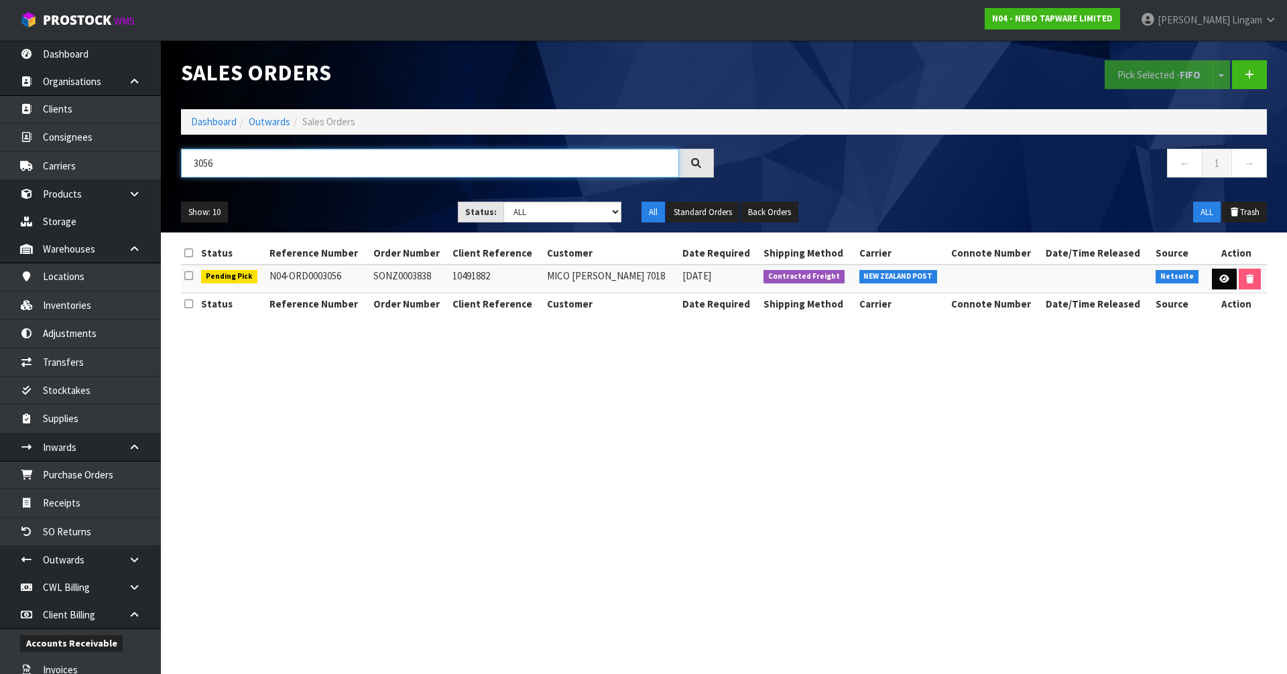
type input "3056"
click at [1226, 282] on link at bounding box center [1224, 279] width 25 height 21
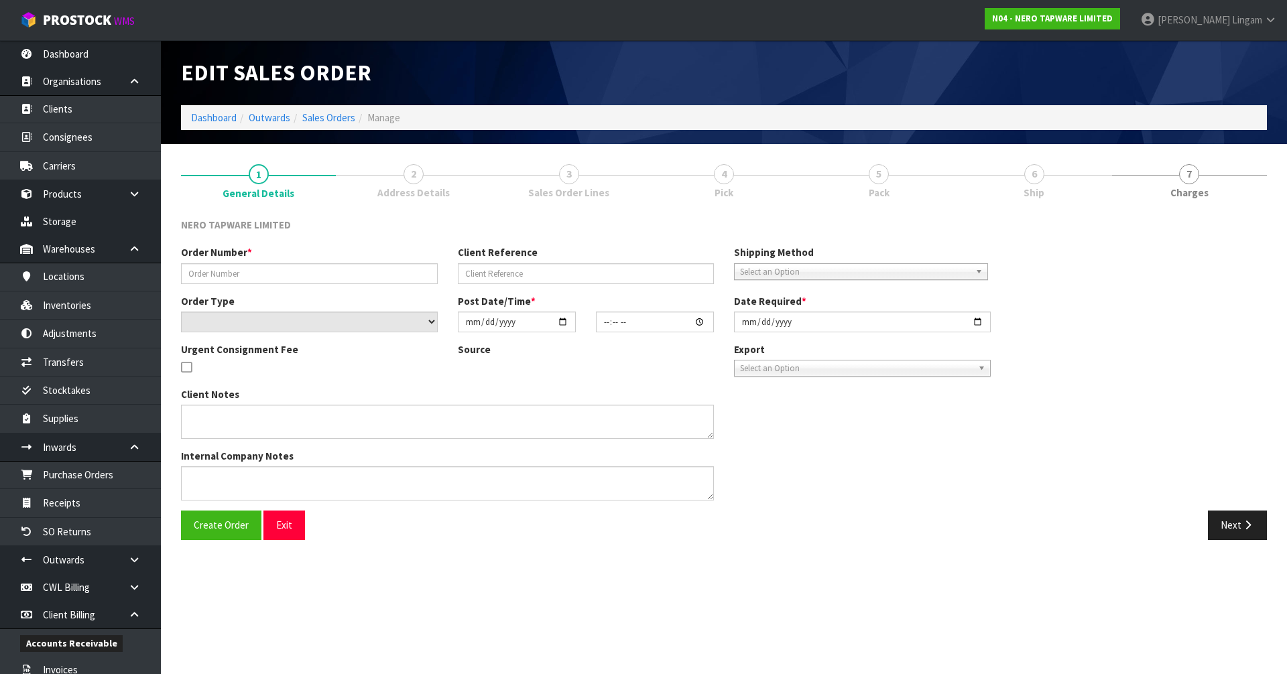
type input "SONZ0003838"
type input "10491882"
select select "number:0"
type input "[DATE]"
type input "15:15:05.000"
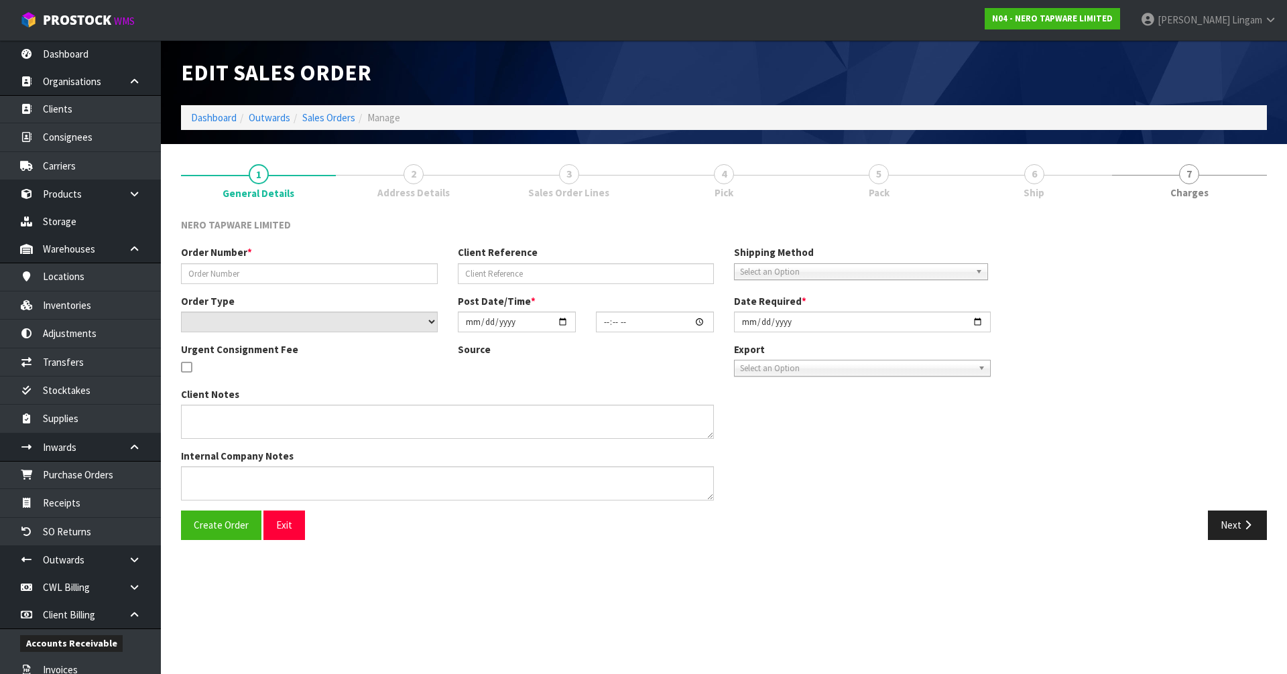
type input "[DATE]"
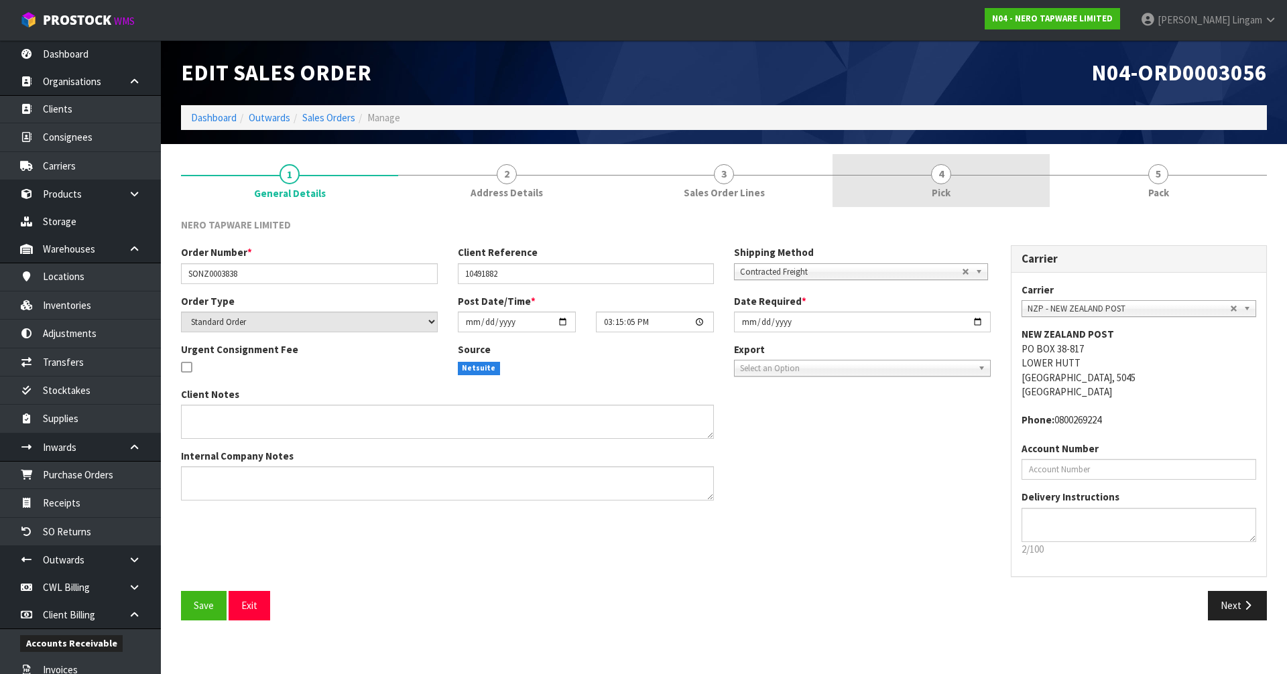
click at [962, 201] on link "4 Pick" at bounding box center [940, 180] width 217 height 53
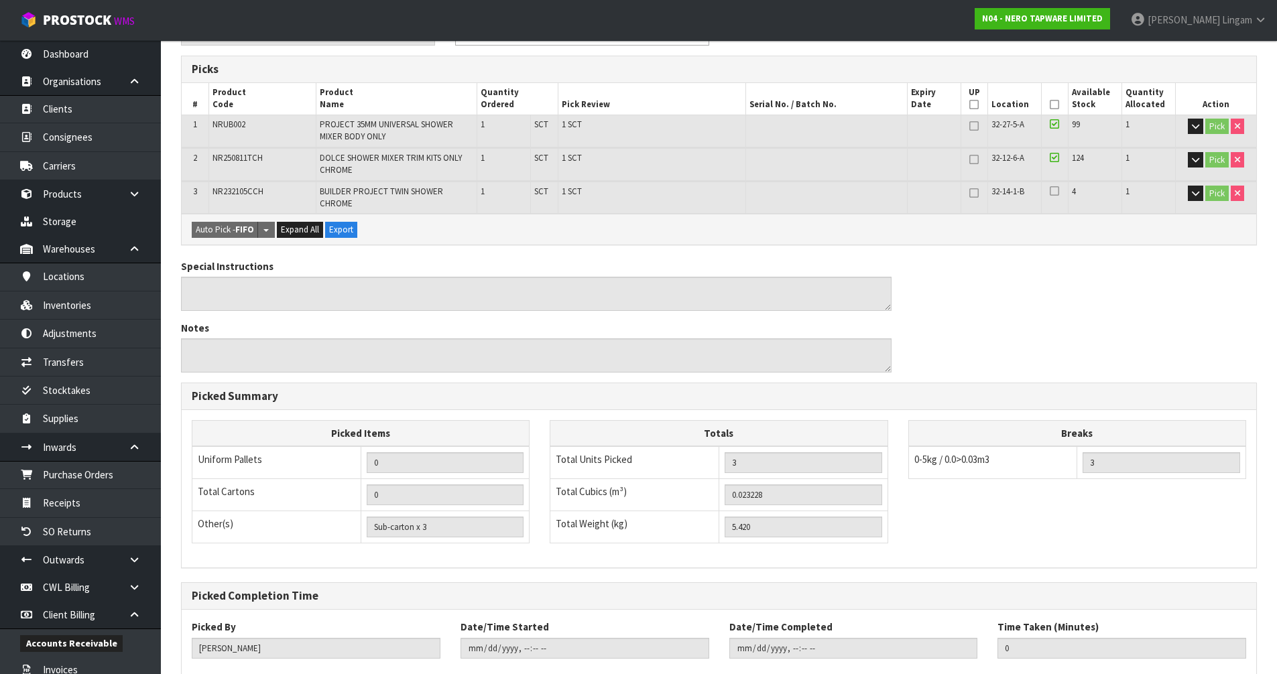
scroll to position [289, 0]
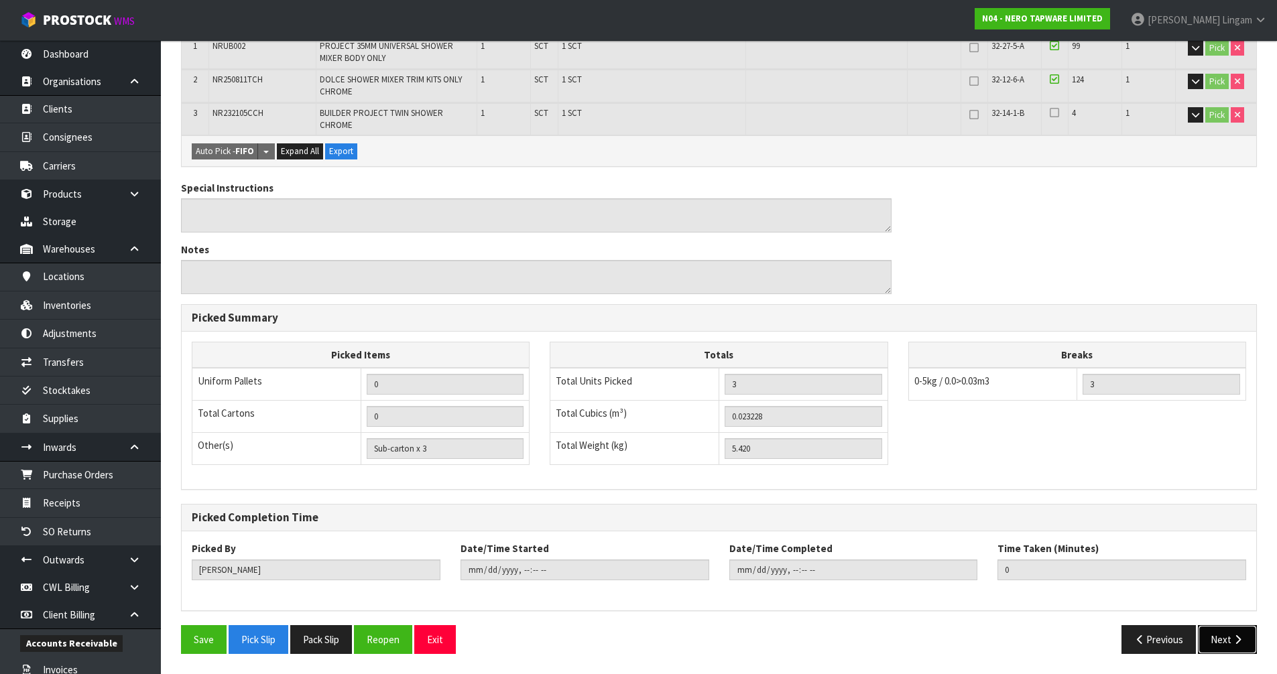
click at [1208, 632] on button "Next" at bounding box center [1227, 639] width 59 height 29
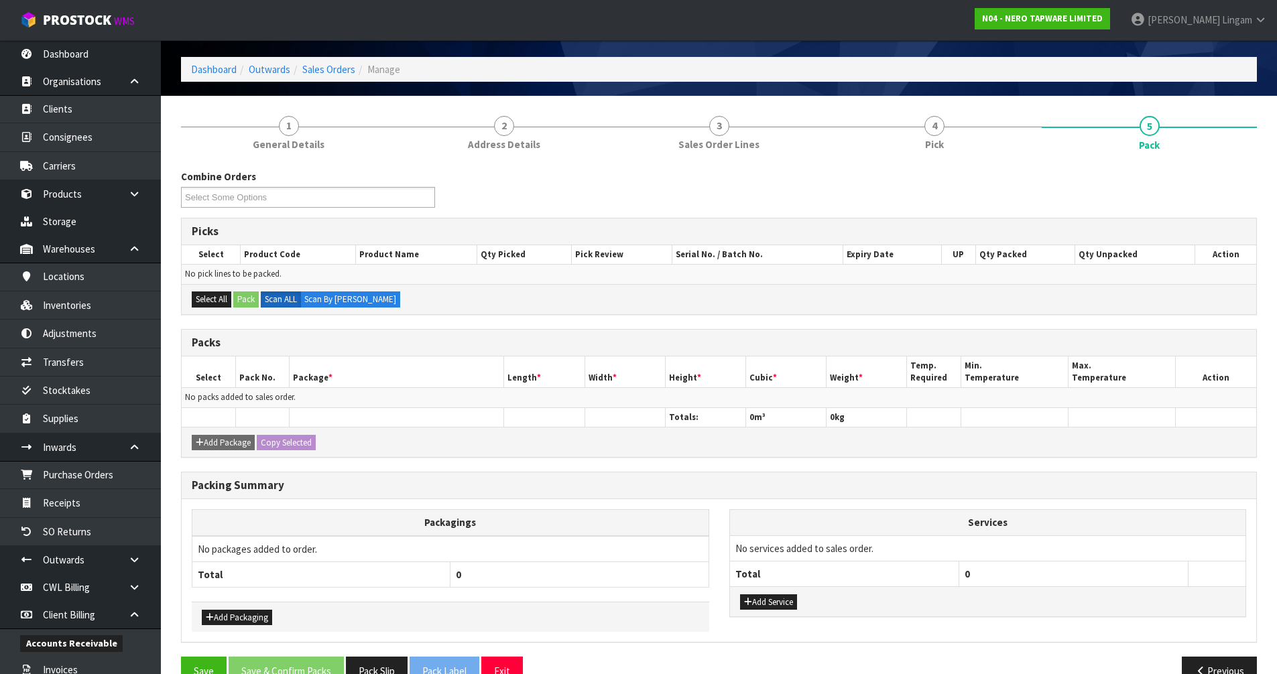
scroll to position [80, 0]
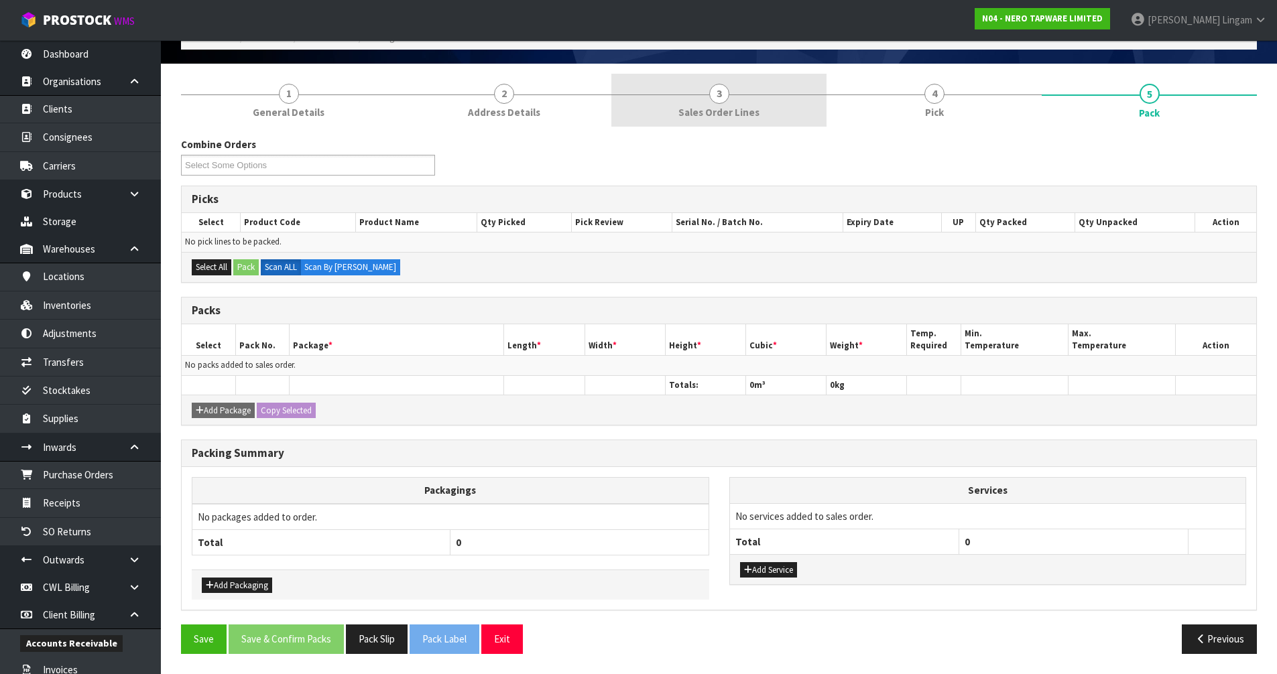
click at [753, 113] on span "Sales Order Lines" at bounding box center [718, 112] width 81 height 14
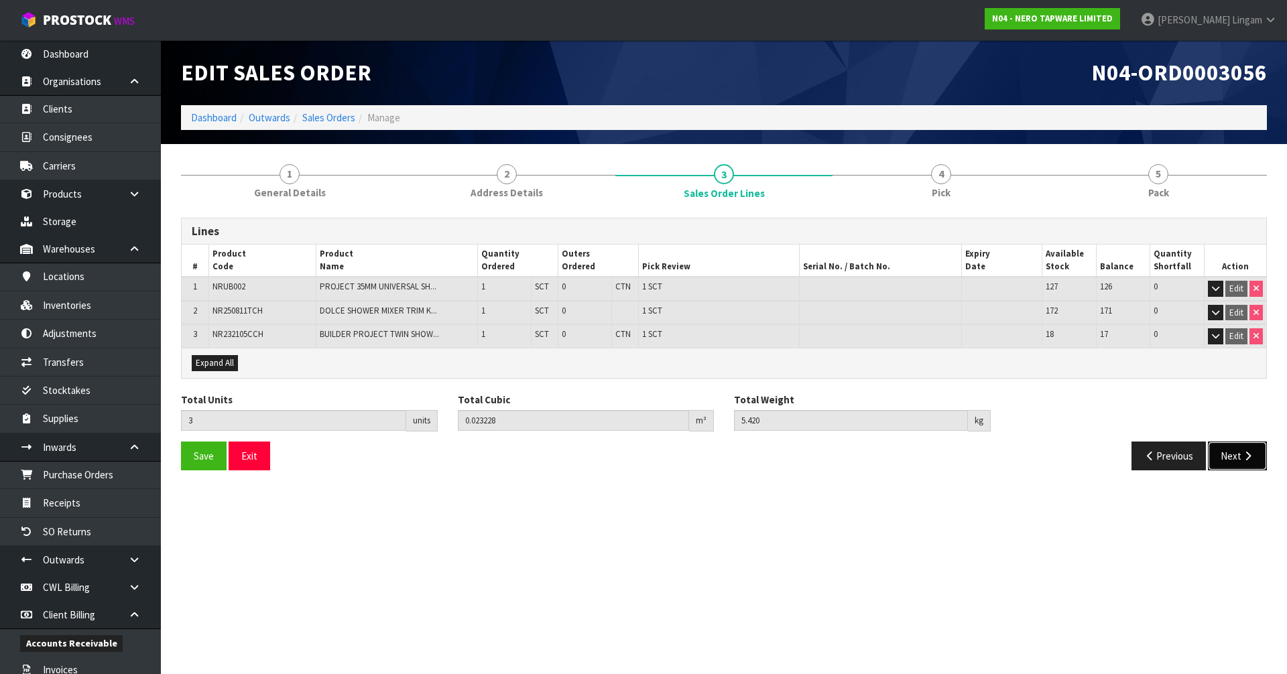
click at [1248, 456] on icon "button" at bounding box center [1247, 456] width 13 height 10
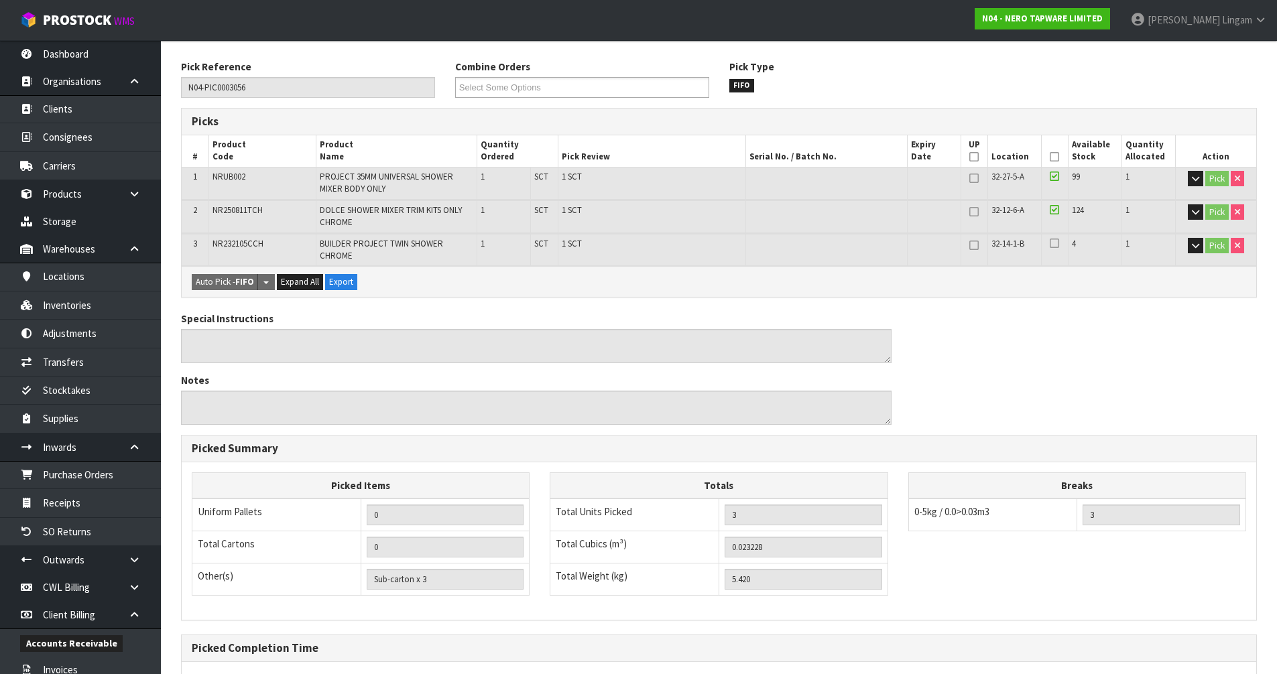
scroll to position [289, 0]
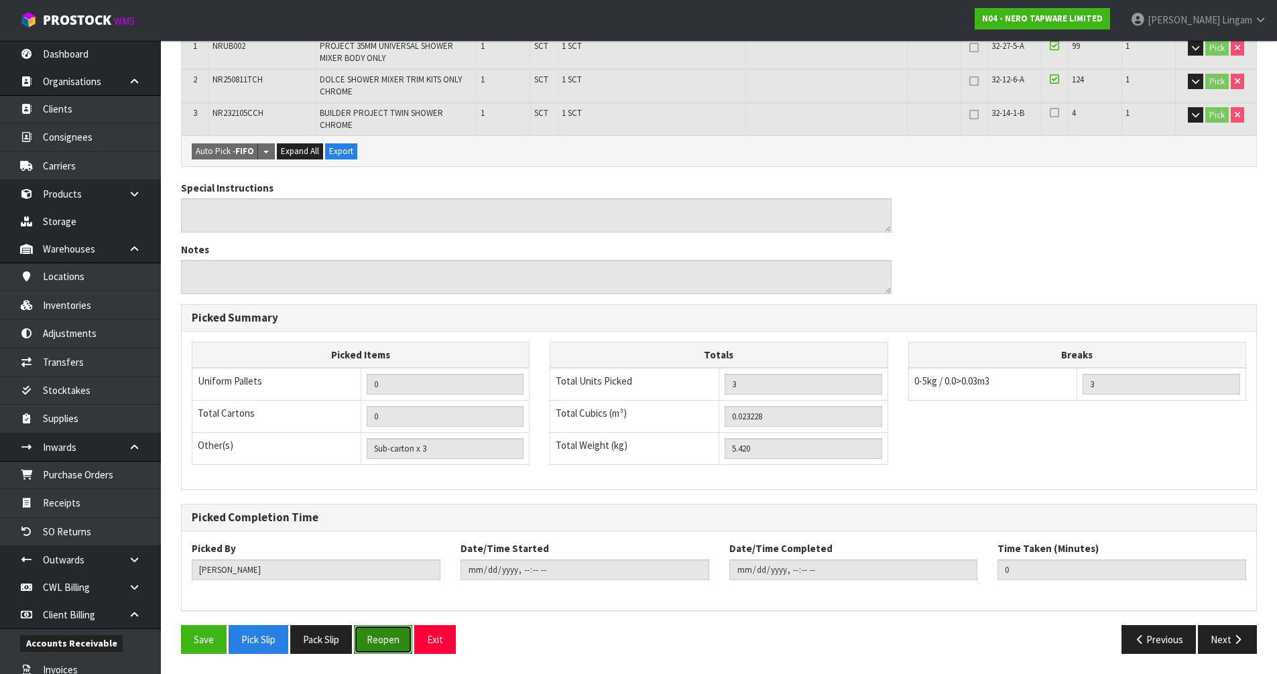
click at [371, 643] on button "Reopen" at bounding box center [383, 639] width 58 height 29
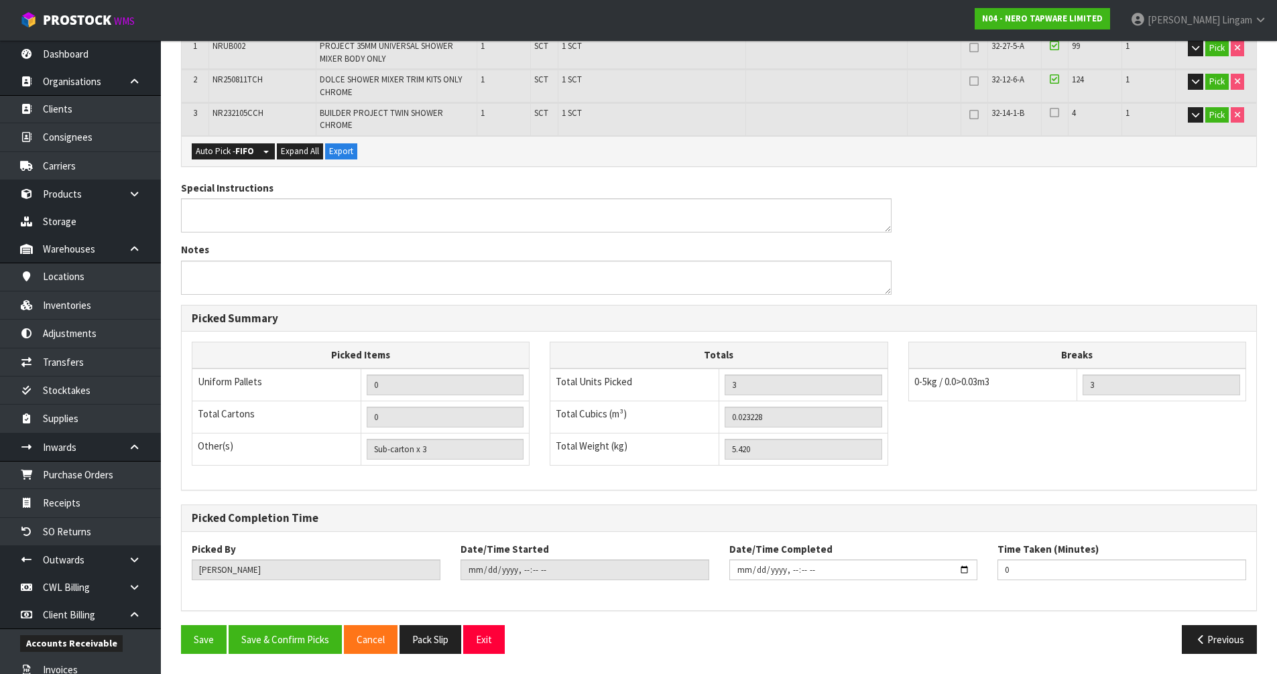
scroll to position [2, 0]
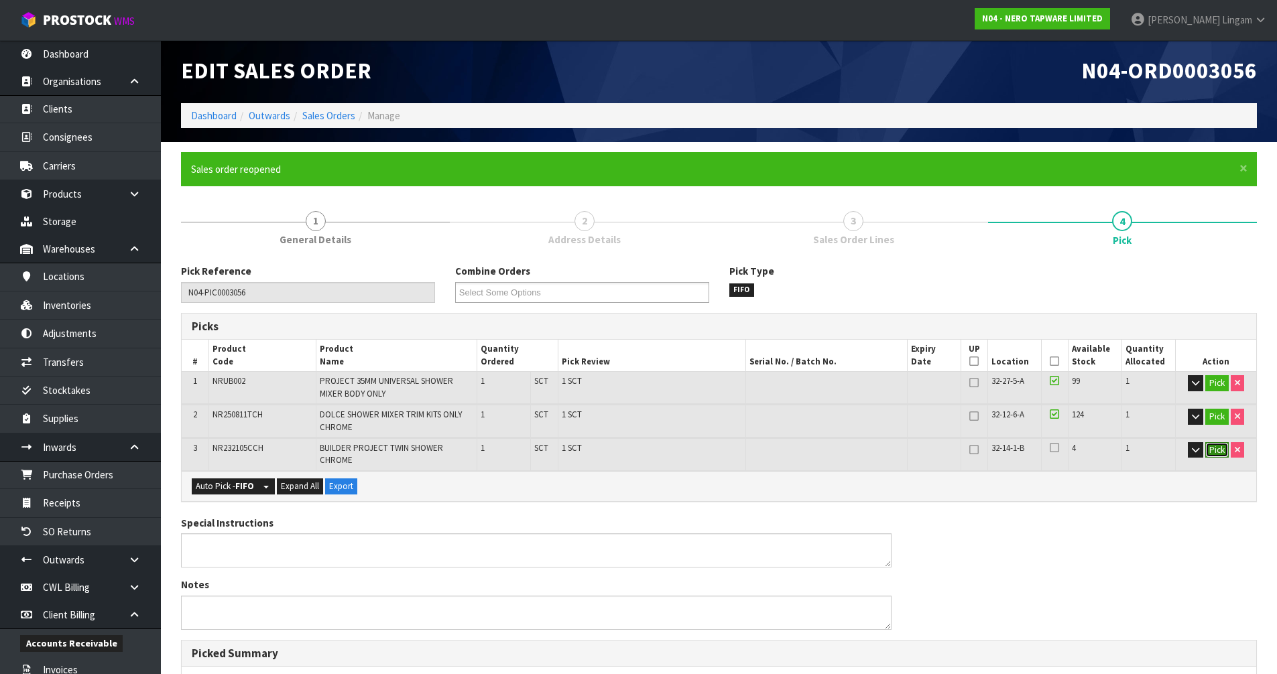
click at [1211, 449] on button "Pick" at bounding box center [1216, 450] width 23 height 16
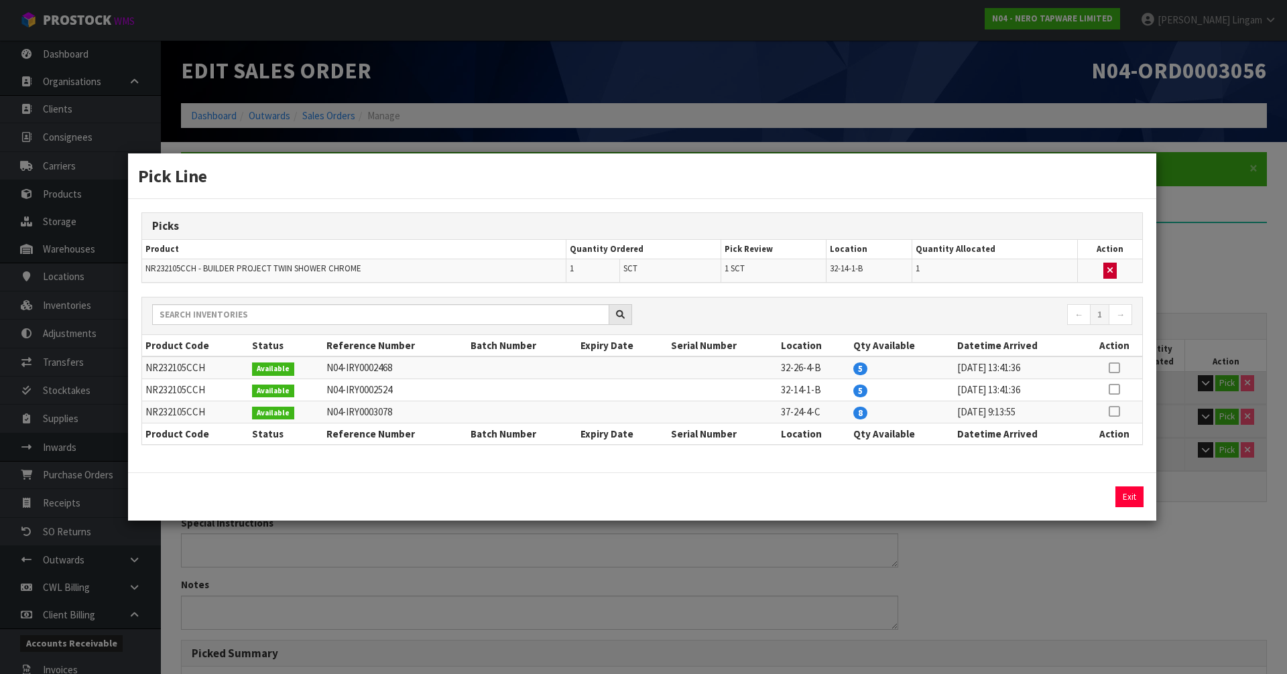
click at [1112, 267] on icon "button" at bounding box center [1109, 270] width 5 height 9
type input "Sub-carton x 2"
type input "2"
type input "0.002348"
type input "0.92"
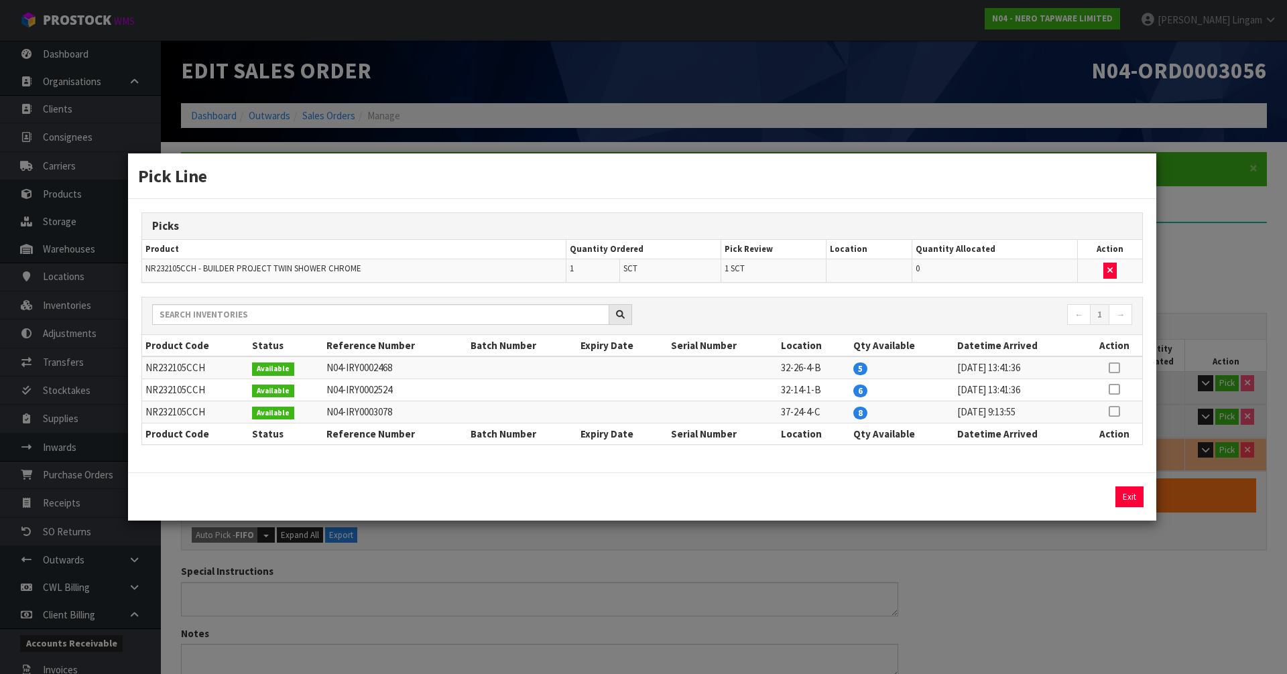
click at [1112, 369] on icon at bounding box center [1113, 368] width 11 height 1
click at [1098, 500] on button "Assign Pick" at bounding box center [1083, 497] width 55 height 21
type input "Sub-carton x 3"
type input "3"
type input "0.023228"
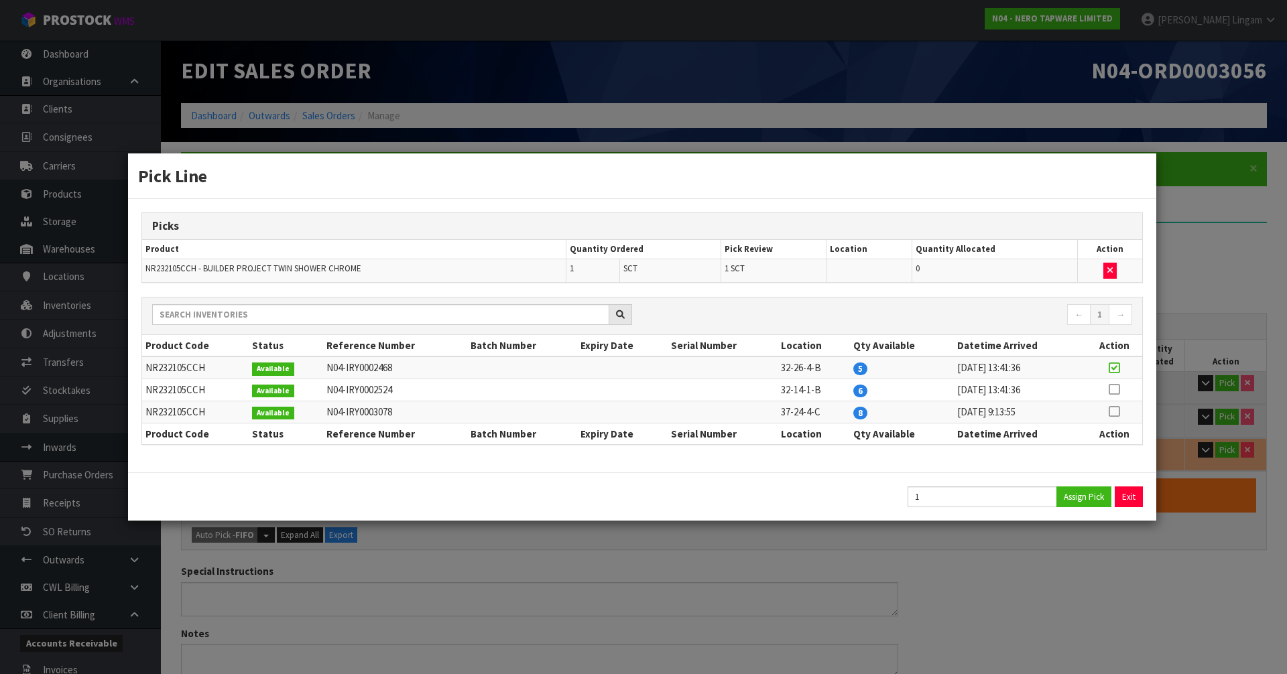
type input "5.42"
click at [1121, 497] on button "Exit" at bounding box center [1129, 497] width 28 height 21
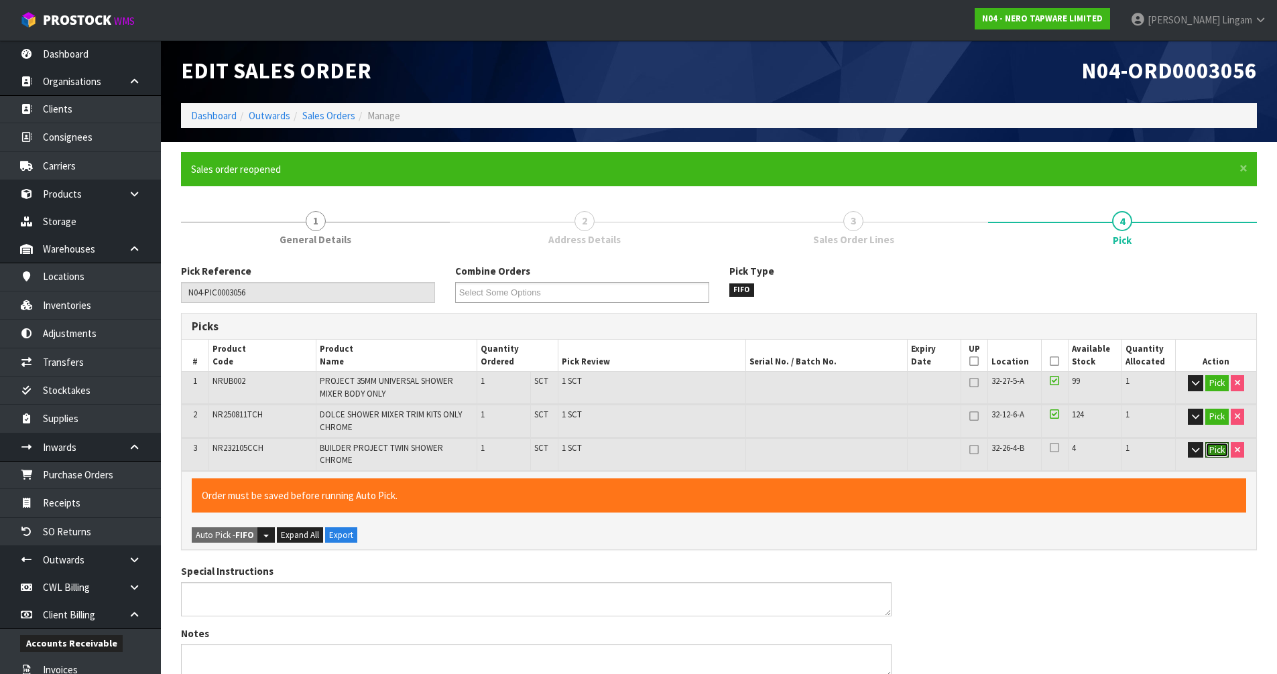
scroll to position [386, 0]
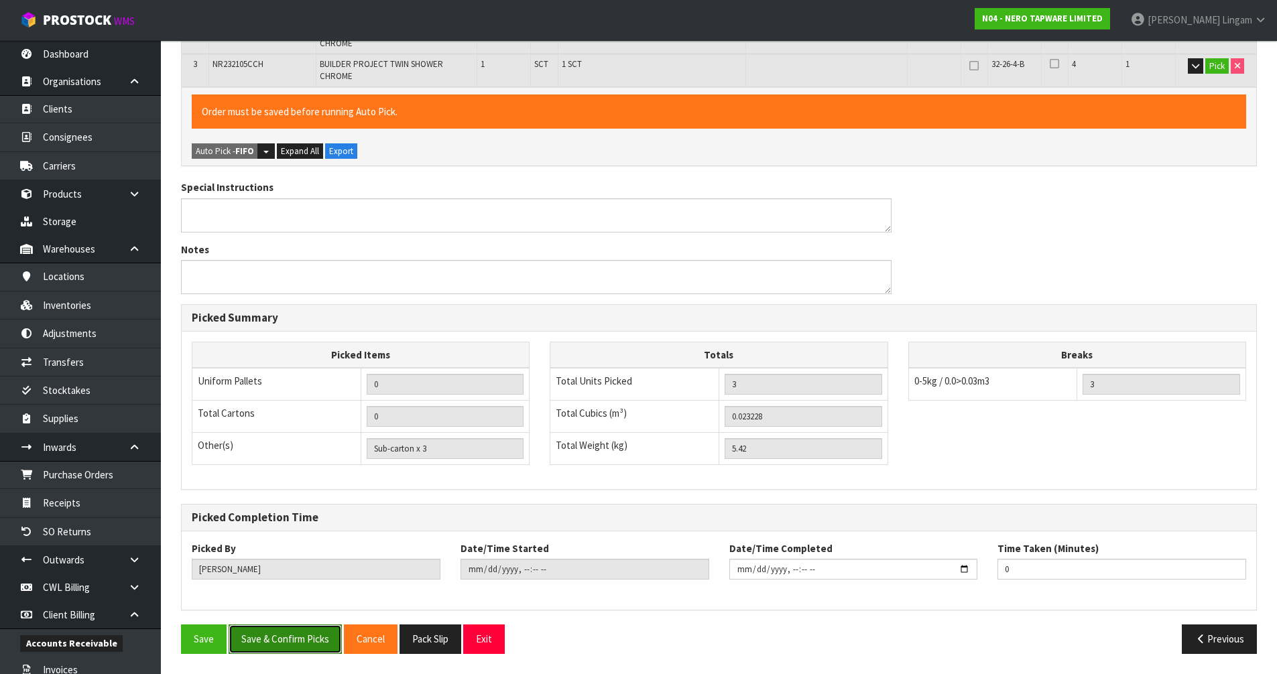
click at [268, 643] on button "Save & Confirm Picks" at bounding box center [285, 639] width 113 height 29
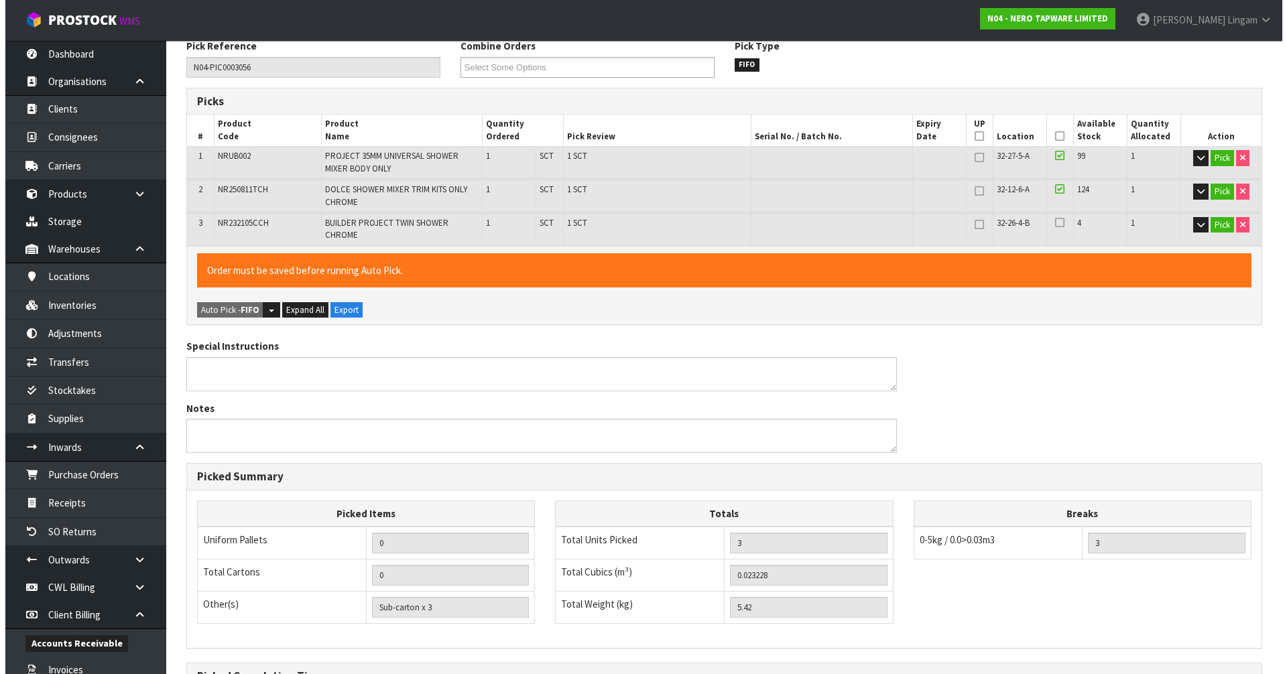
scroll to position [0, 0]
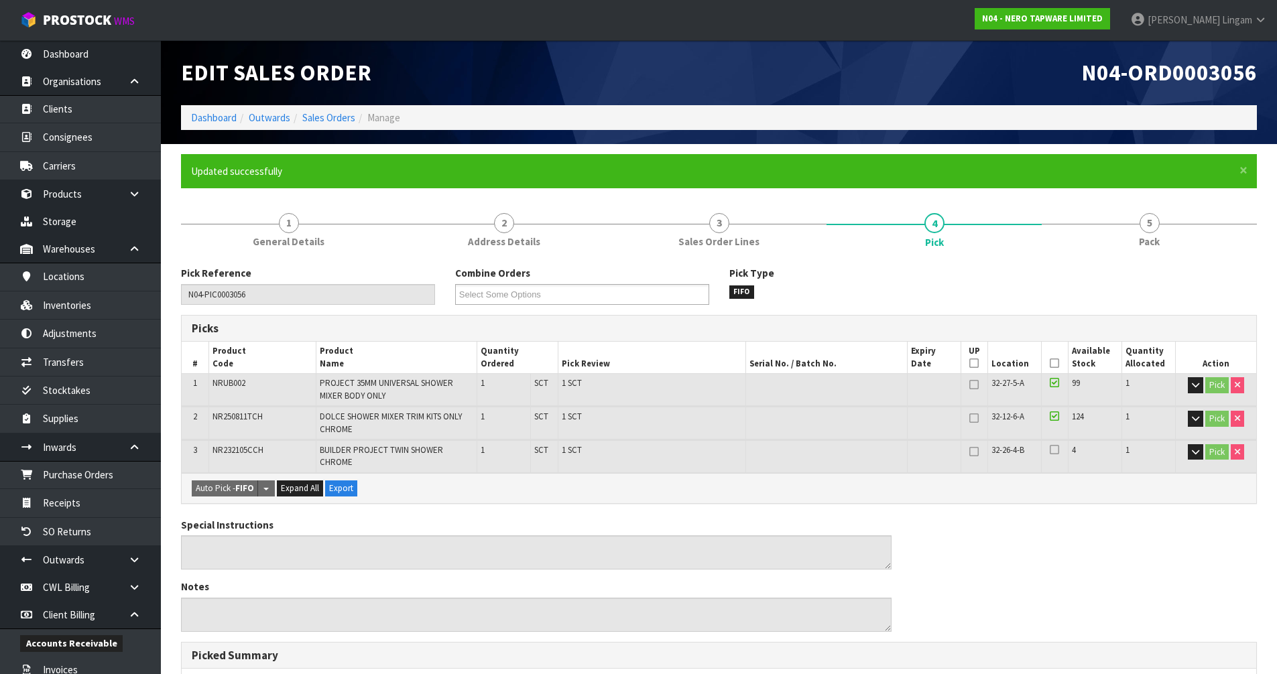
click at [256, 448] on span "NR232105CCH" at bounding box center [237, 449] width 51 height 11
copy span "NR232105CCH"
click at [60, 312] on link "Inventories" at bounding box center [80, 305] width 161 height 27
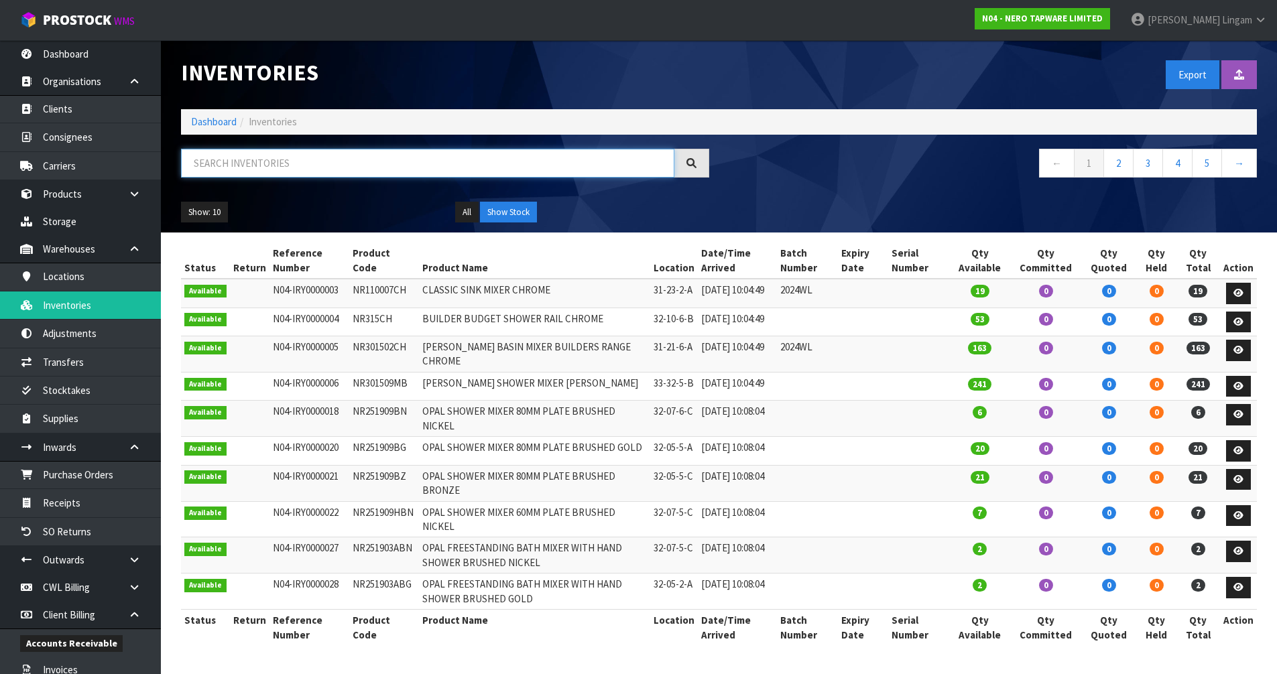
click at [474, 170] on input "text" at bounding box center [427, 163] width 493 height 29
paste input "NR232105CCH"
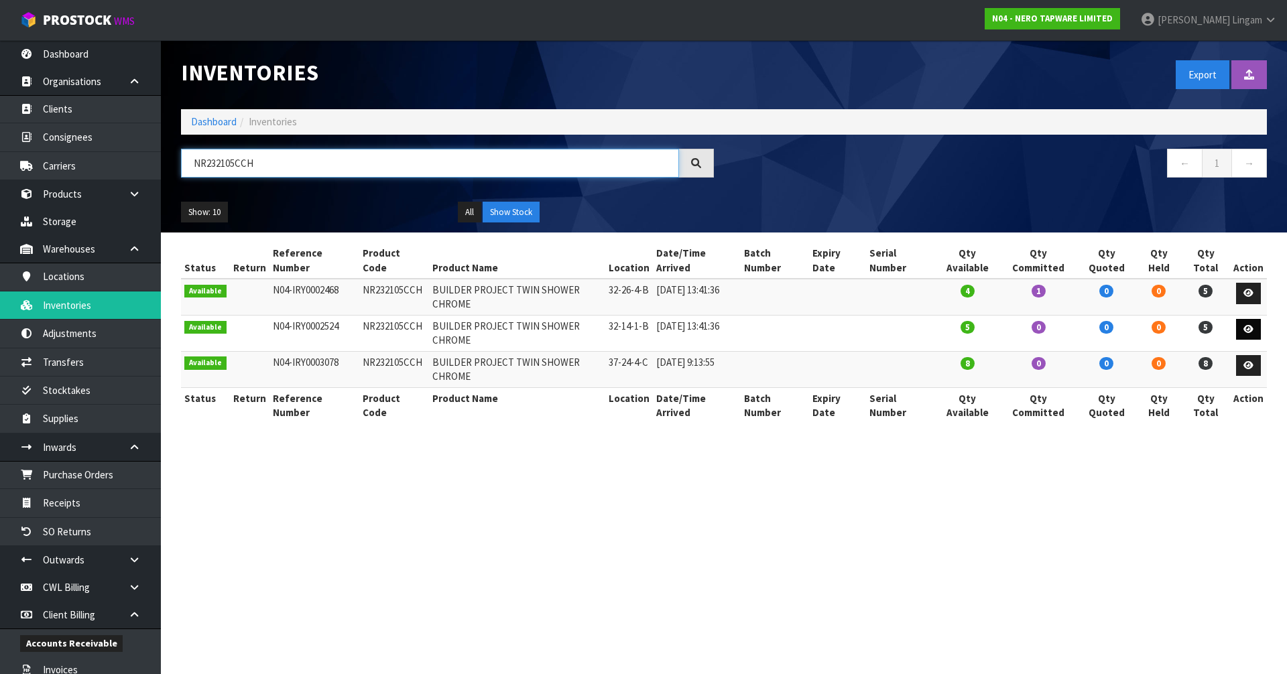
type input "NR232105CCH"
click at [1251, 325] on icon at bounding box center [1248, 329] width 10 height 9
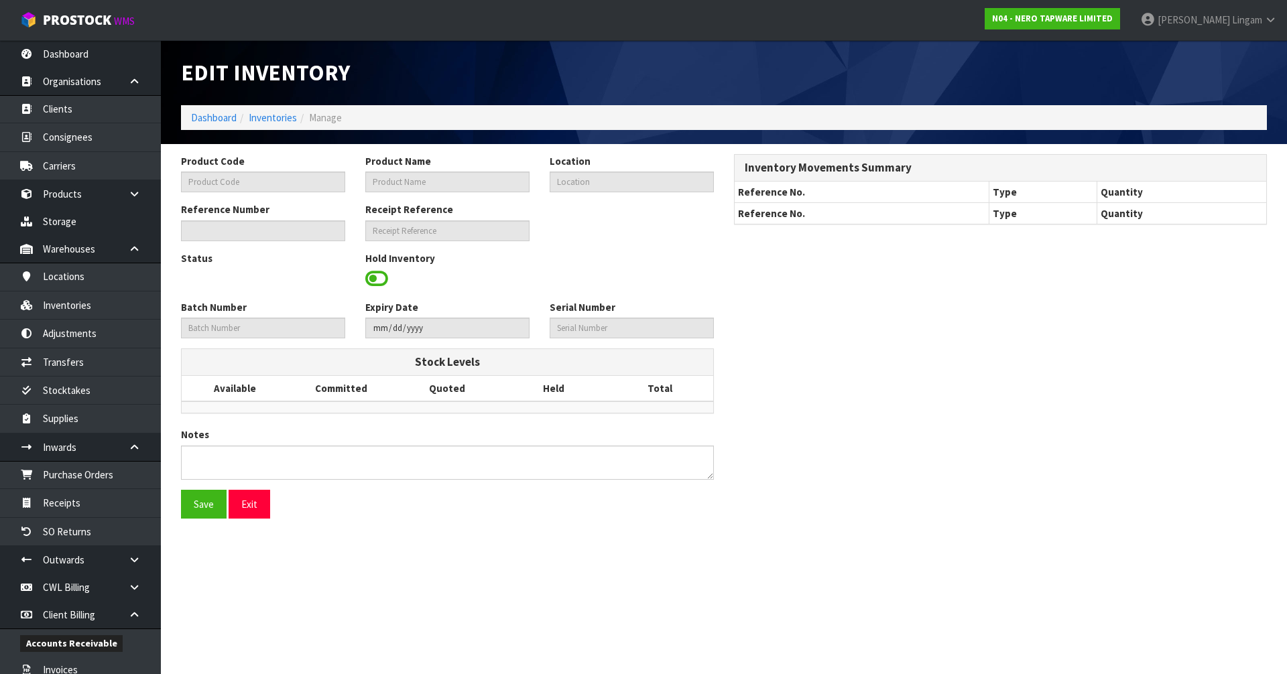
type input "NR232105CCH"
type input "BUILDER PROJECT TWIN SHOWER CHROME"
type input "32-14-1-B"
type input "N04-IRY0002524"
type input "N04-REC0000010"
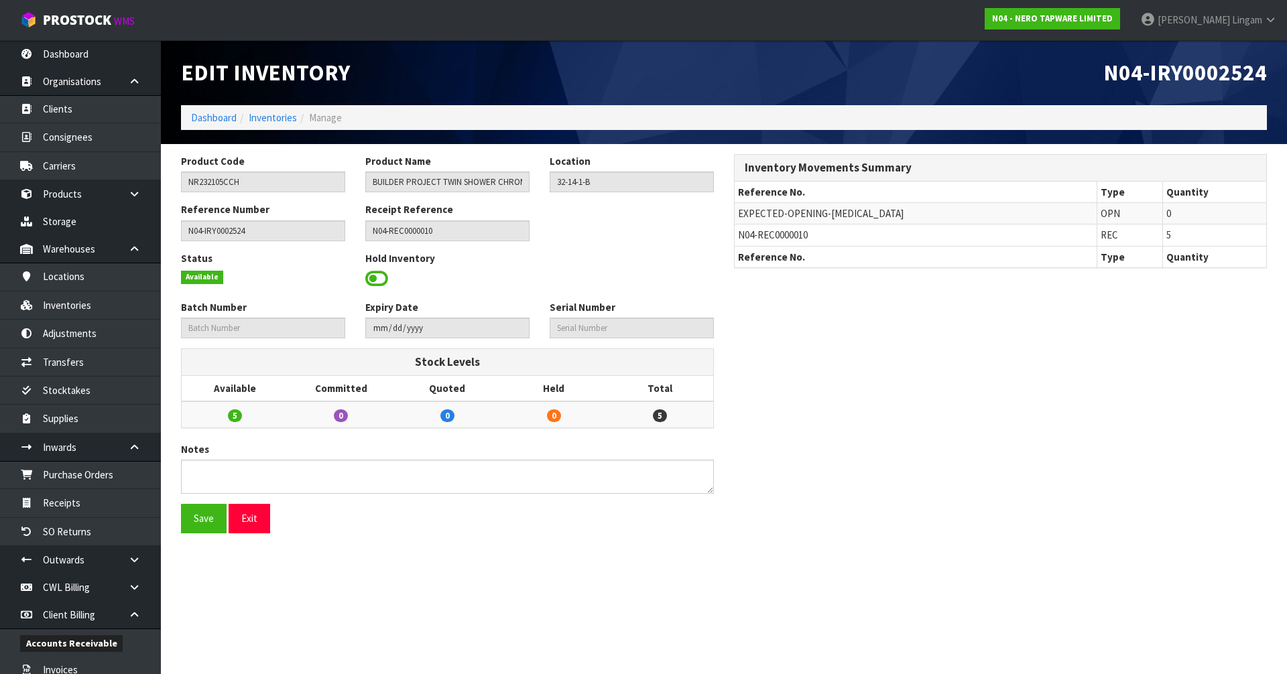
click at [373, 270] on span at bounding box center [376, 279] width 23 height 20
click at [612, 275] on span "Select an Option" at bounding box center [626, 277] width 140 height 16
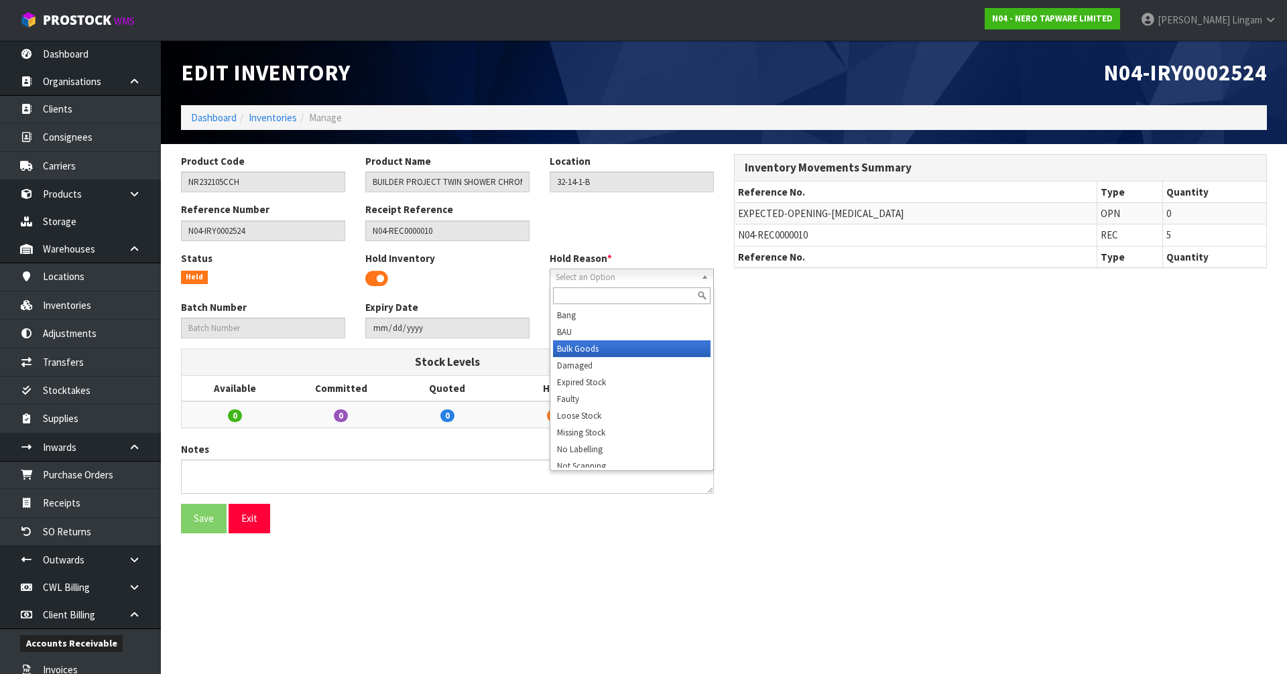
scroll to position [7, 0]
click at [588, 428] on li "Missing Stock" at bounding box center [631, 426] width 157 height 17
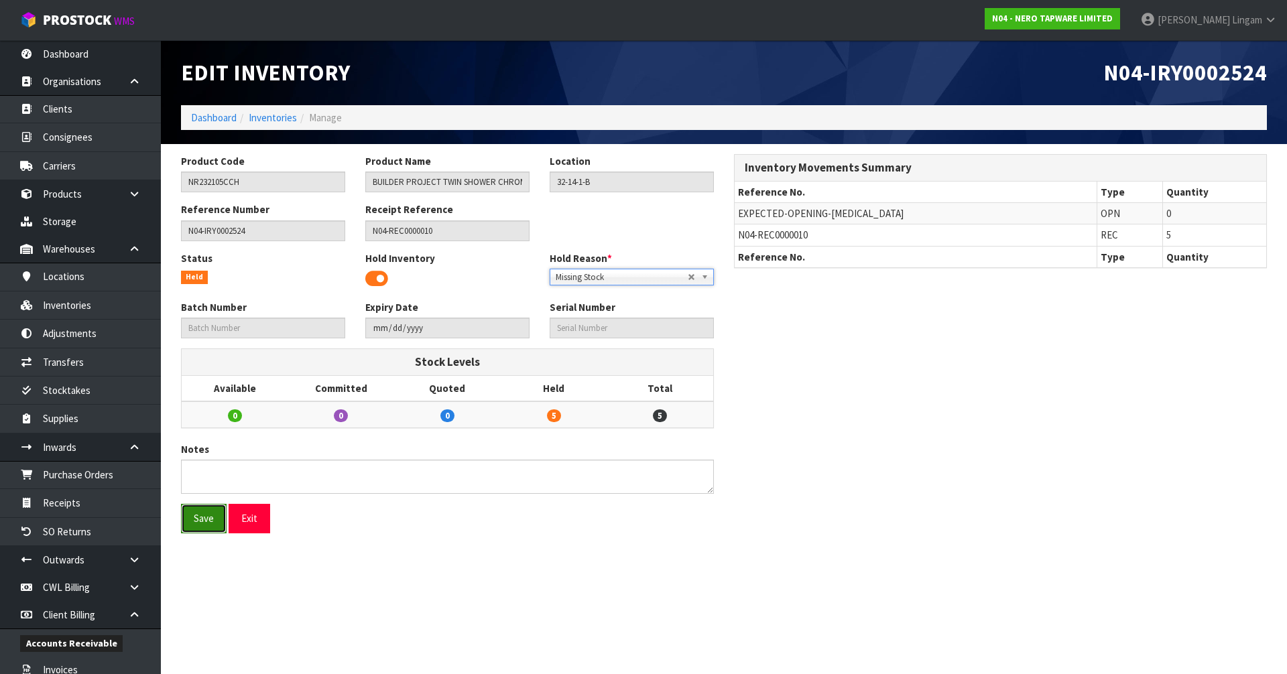
click at [196, 523] on button "Save" at bounding box center [204, 518] width 46 height 29
